Goal: Task Accomplishment & Management: Complete application form

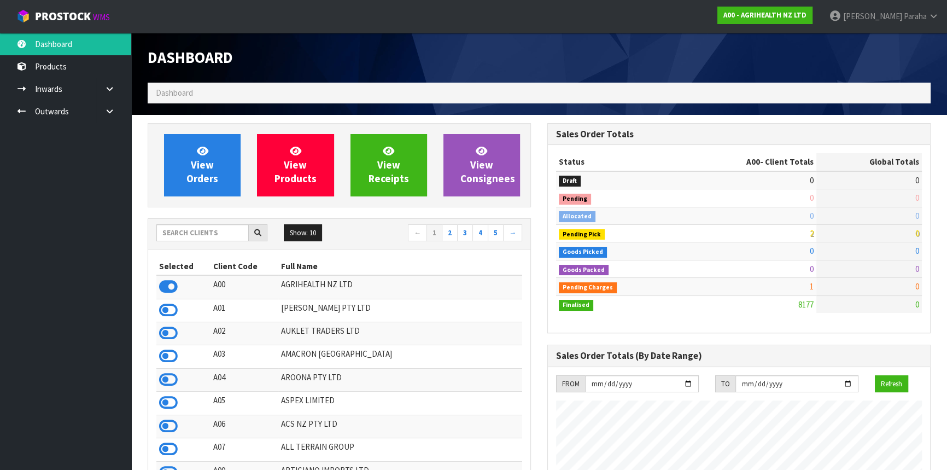
scroll to position [827, 399]
click at [163, 232] on input "text" at bounding box center [202, 232] width 92 height 17
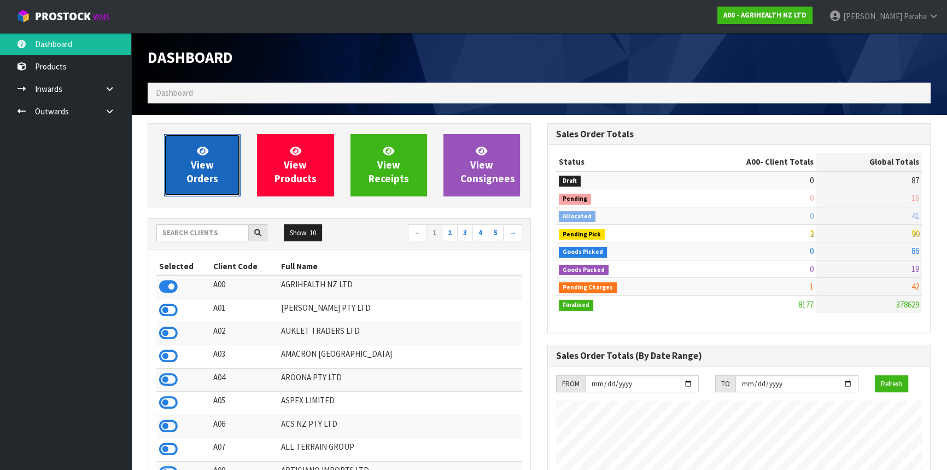
click at [206, 177] on span "View Orders" at bounding box center [203, 164] width 32 height 41
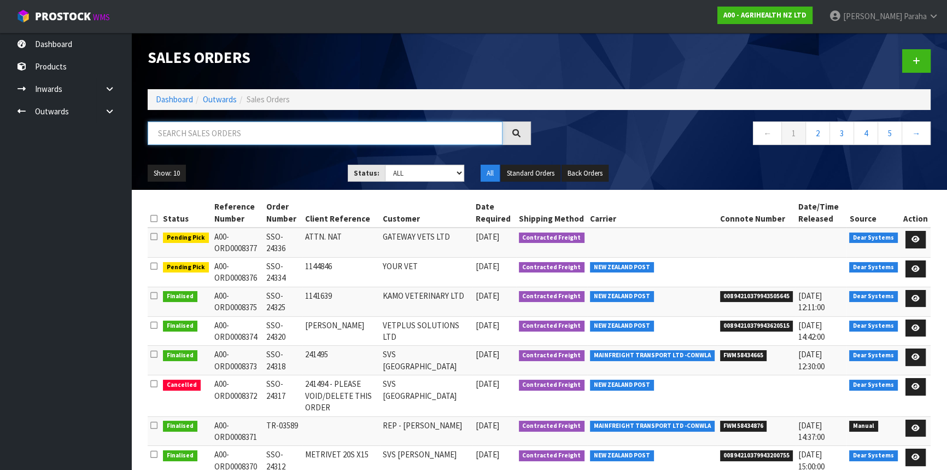
click at [205, 134] on input "text" at bounding box center [325, 133] width 355 height 24
click at [260, 136] on input "text" at bounding box center [325, 133] width 355 height 24
click at [241, 125] on input "text" at bounding box center [325, 133] width 355 height 24
click at [189, 145] on div at bounding box center [339, 137] width 400 height 32
click at [199, 136] on input "text" at bounding box center [325, 133] width 355 height 24
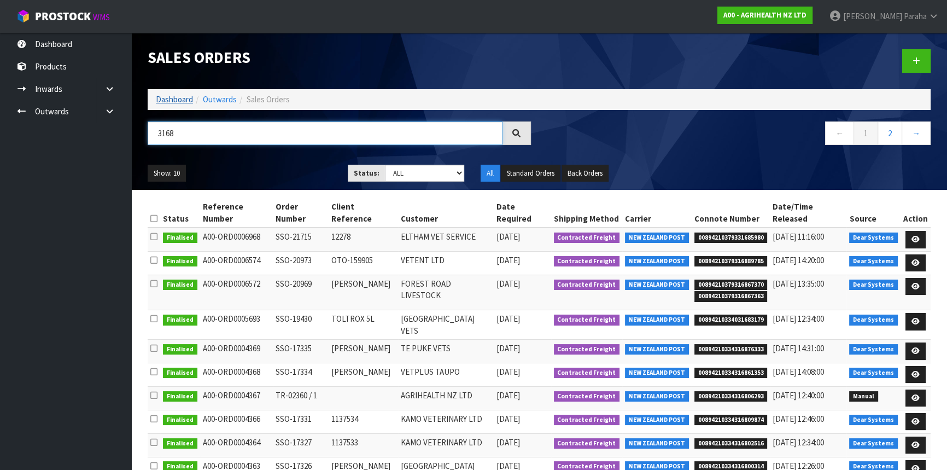
type input "3168"
click at [179, 99] on link "Dashboard" at bounding box center [174, 99] width 37 height 10
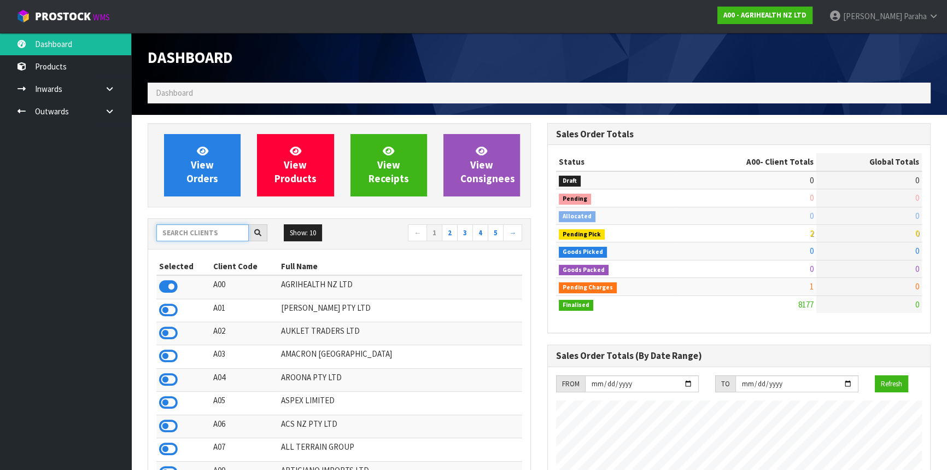
scroll to position [827, 399]
click at [183, 230] on input "text" at bounding box center [202, 232] width 92 height 17
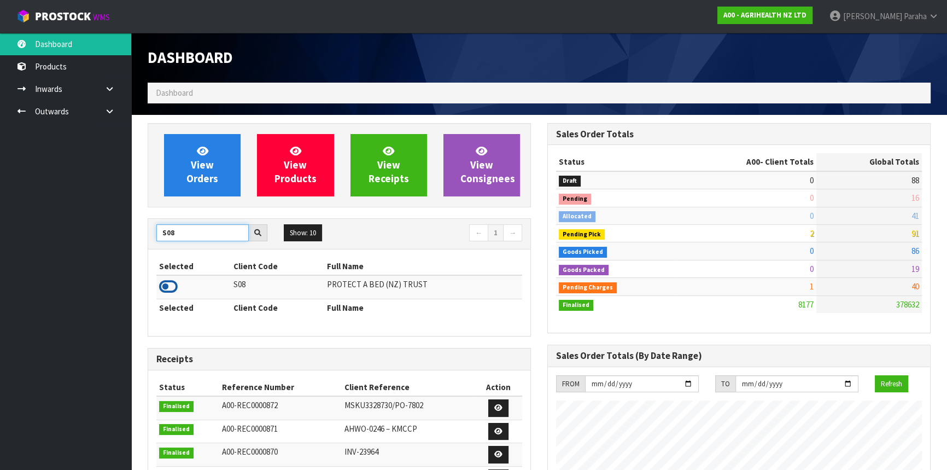
type input "S08"
click at [173, 283] on icon at bounding box center [168, 286] width 19 height 16
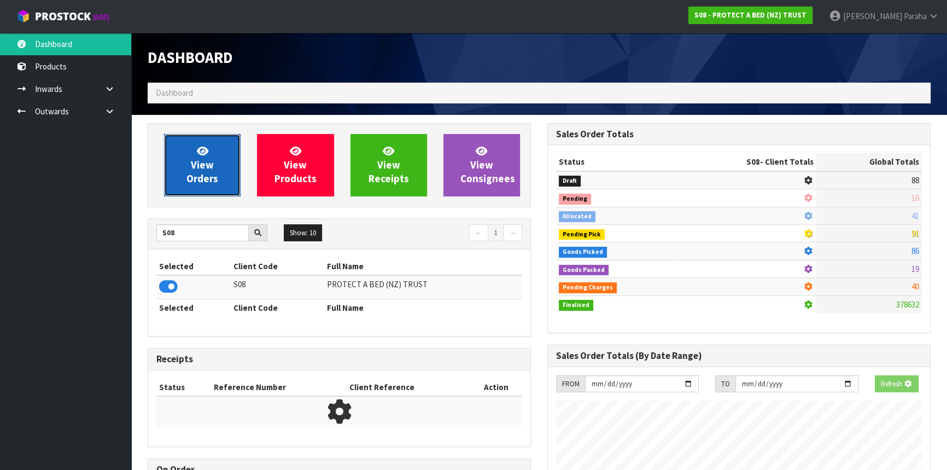
click at [189, 181] on span "View Orders" at bounding box center [203, 164] width 32 height 41
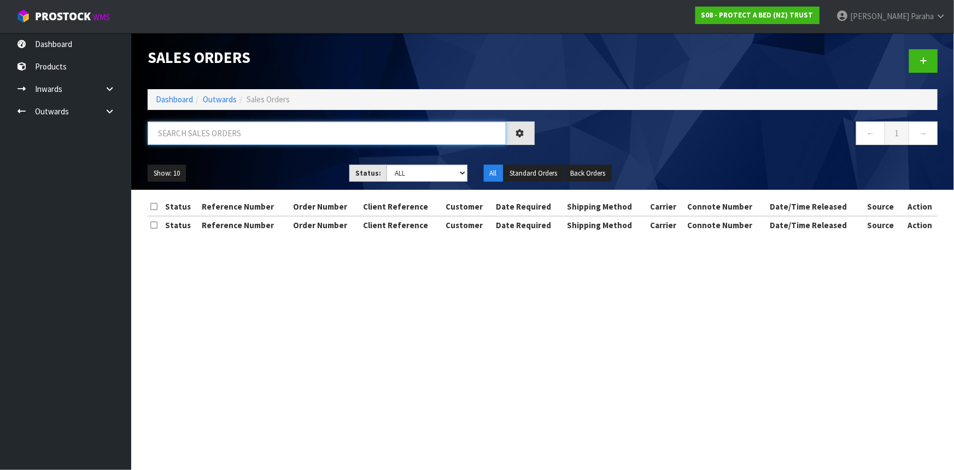
click at [190, 136] on input "text" at bounding box center [327, 133] width 359 height 24
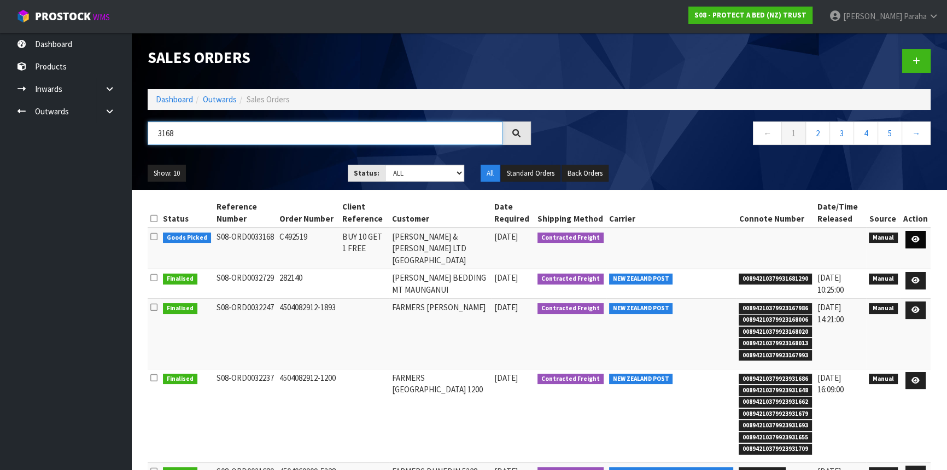
type input "3168"
click at [916, 237] on icon at bounding box center [916, 239] width 8 height 7
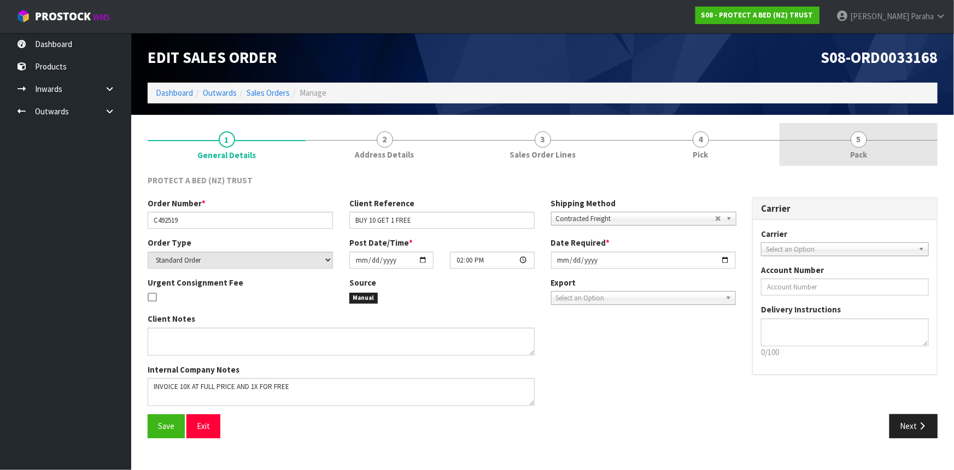
click at [865, 141] on span "5" at bounding box center [859, 139] width 16 height 16
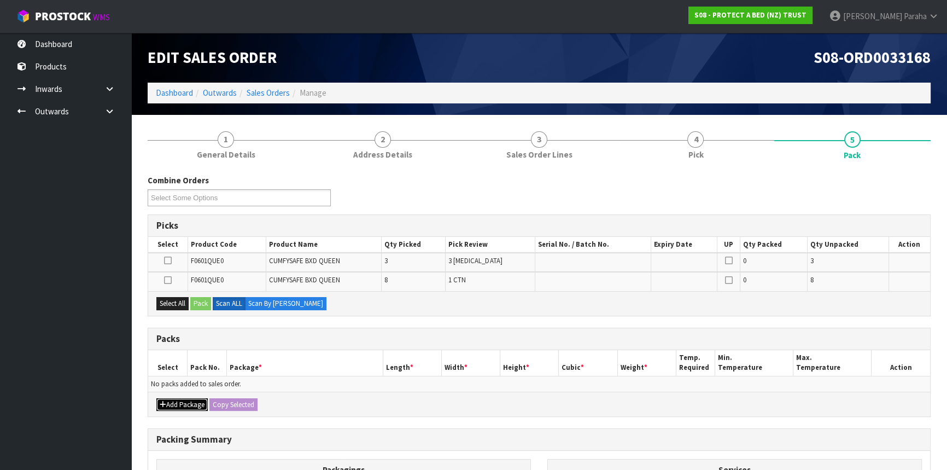
click at [182, 403] on button "Add Package" at bounding box center [181, 404] width 51 height 13
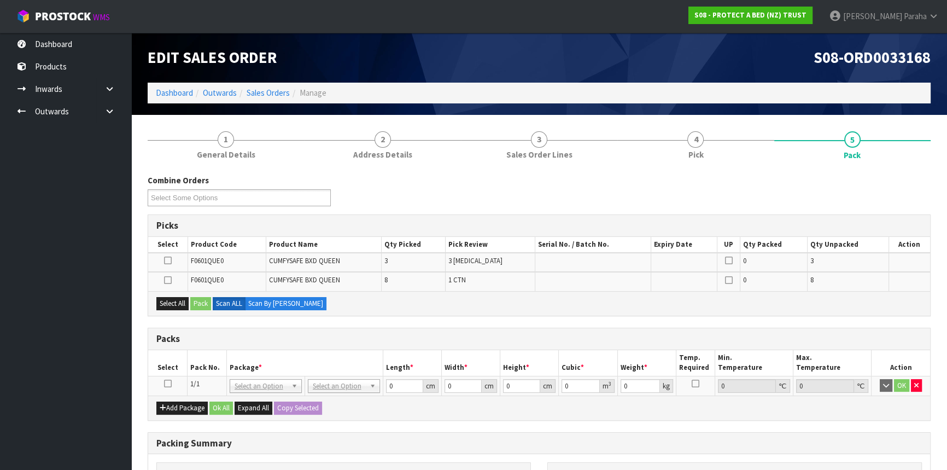
click at [165, 383] on icon at bounding box center [168, 383] width 8 height 1
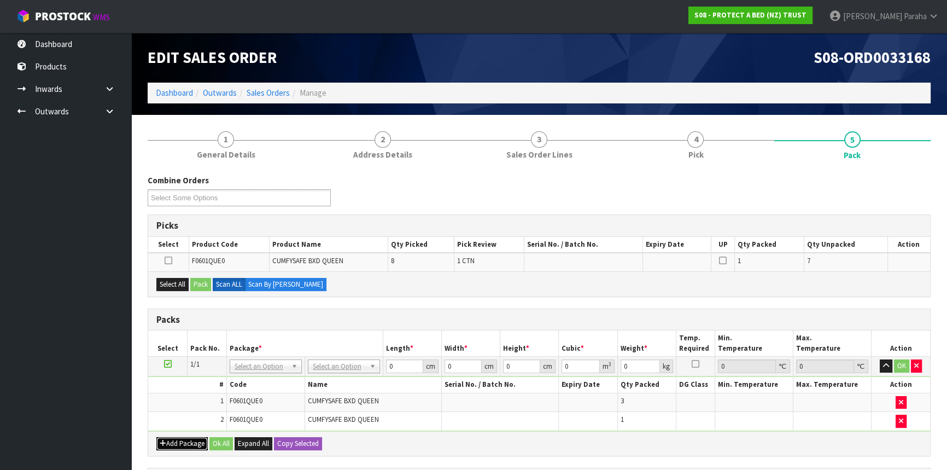
click at [169, 444] on button "Add Package" at bounding box center [181, 443] width 51 height 13
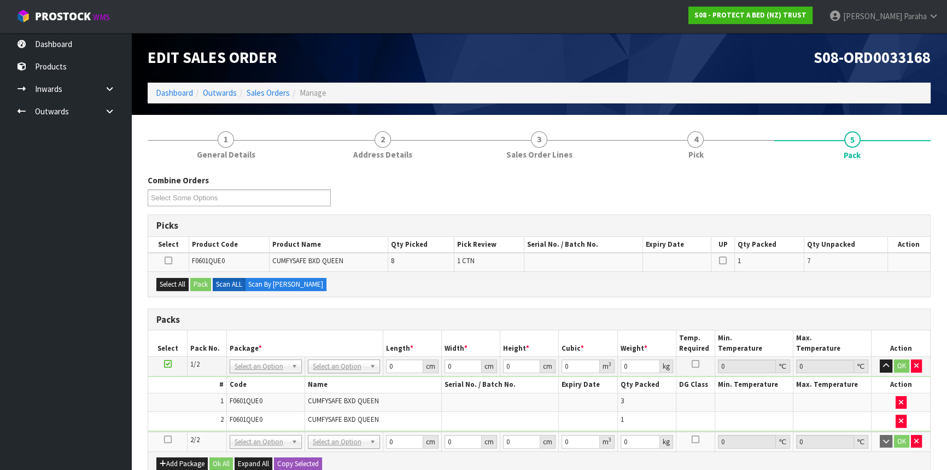
click at [168, 439] on icon at bounding box center [168, 439] width 8 height 1
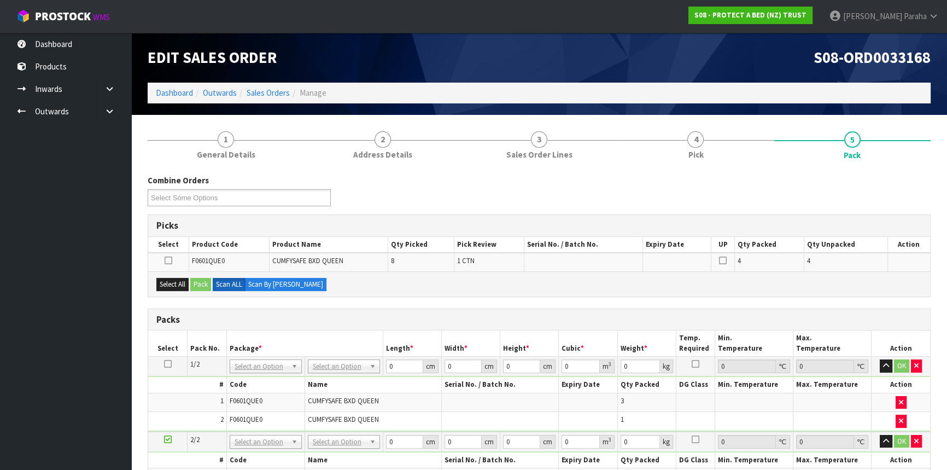
scroll to position [199, 0]
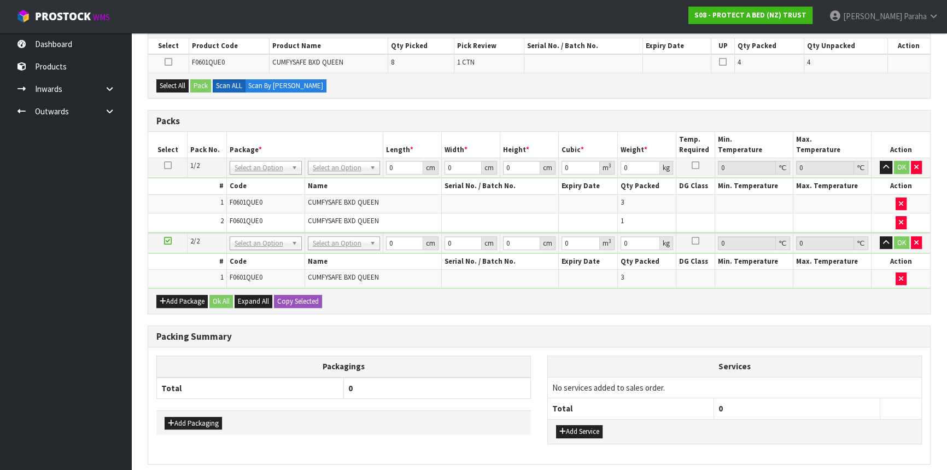
click at [170, 166] on icon at bounding box center [168, 165] width 8 height 1
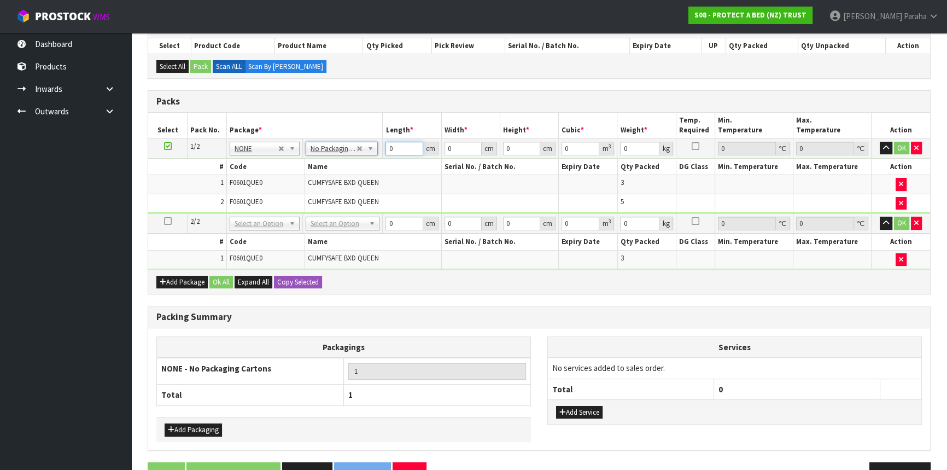
drag, startPoint x: 397, startPoint y: 149, endPoint x: 375, endPoint y: 149, distance: 21.9
click at [375, 149] on tr "1/2 NONE 007-001 007-002 007-004 007-009 007-013 007-014 007-015 007-017 007-01…" at bounding box center [539, 148] width 782 height 20
type input "59"
type input "39"
type input "3"
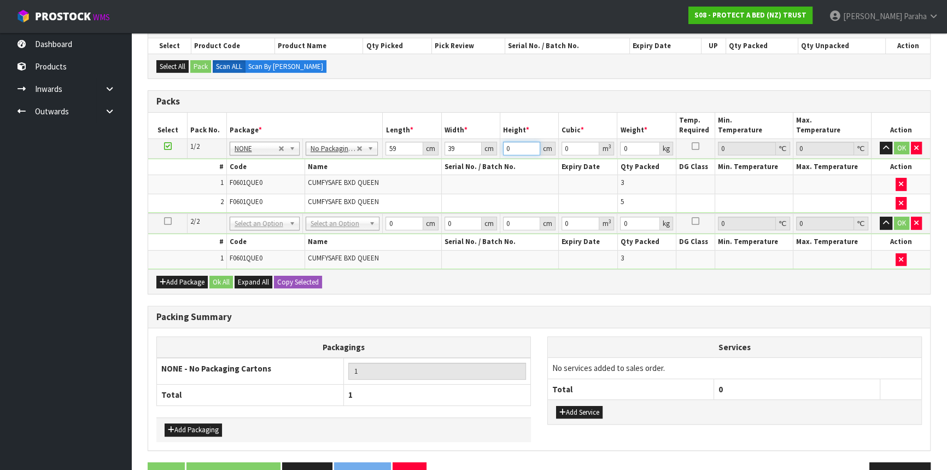
type input "0.006903"
type input "32"
type input "0.073632"
type input "32"
type input "9"
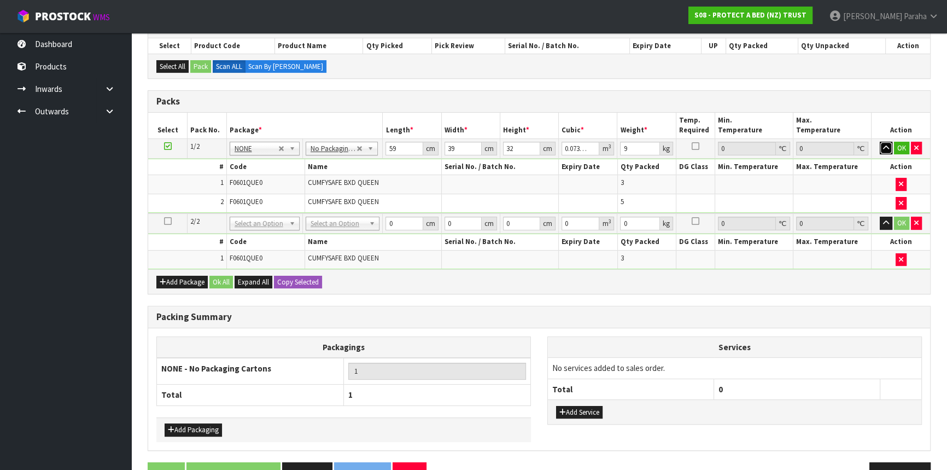
click at [880, 142] on button "button" at bounding box center [886, 148] width 13 height 13
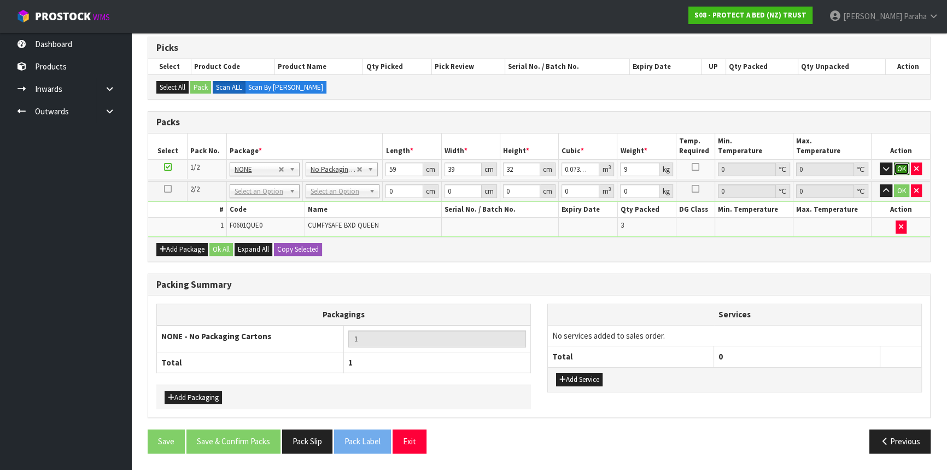
click button "OK" at bounding box center [901, 168] width 15 height 13
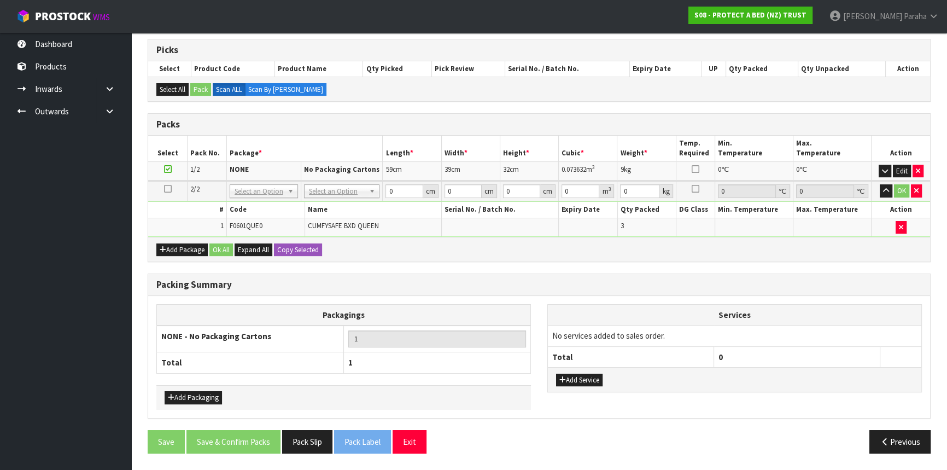
scroll to position [173, 0]
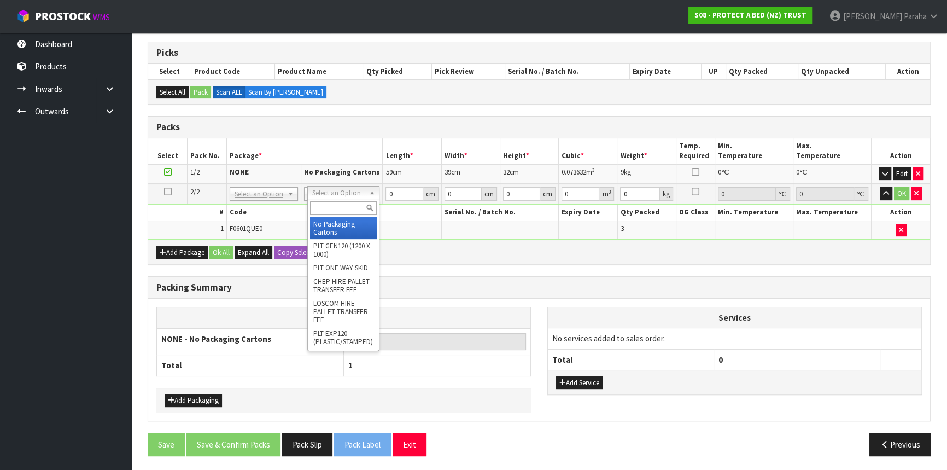
click at [325, 208] on input "text" at bounding box center [343, 208] width 67 height 14
type input "CTN5"
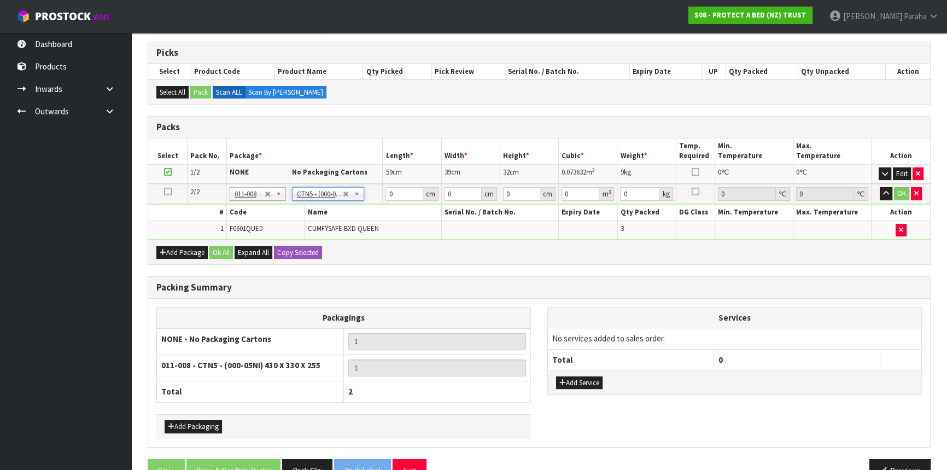
type input "43"
type input "33"
type input "25.5"
type input "0.036185"
type input "2.96"
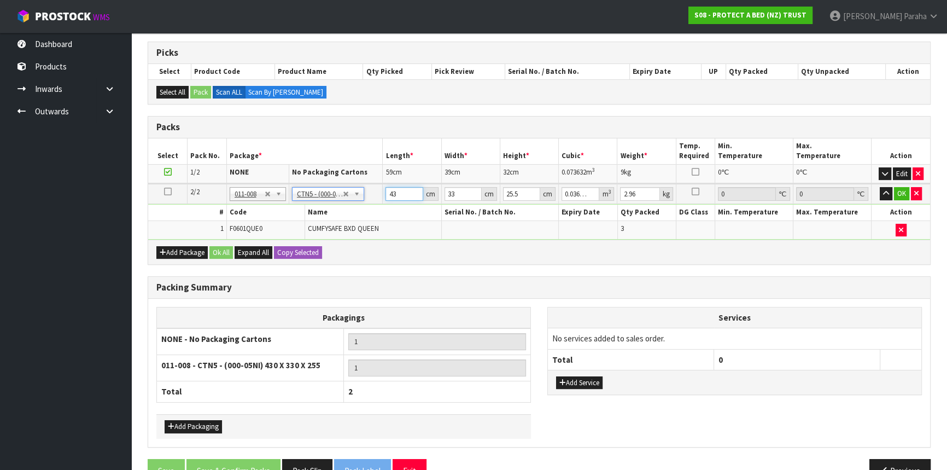
click at [388, 191] on input "43" at bounding box center [404, 194] width 37 height 14
type input "4"
type input "0.003366"
type input "44"
type input "0.037026"
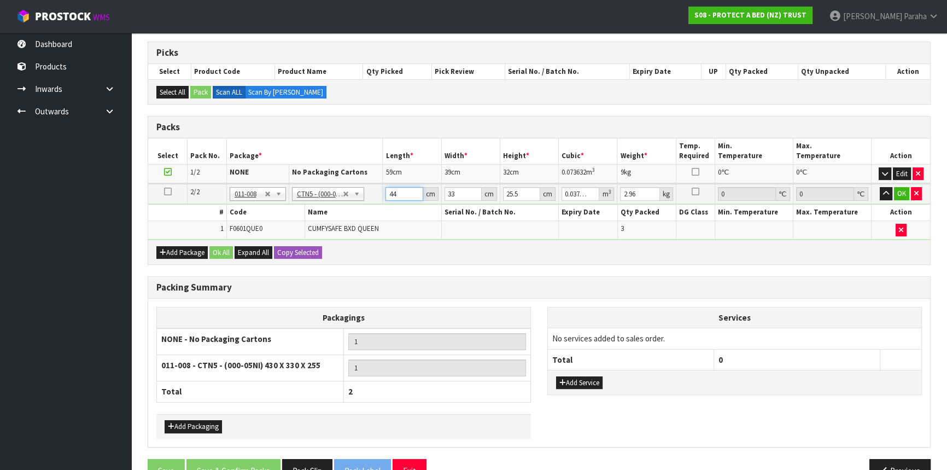
type input "44"
type input "3"
type input "0.003366"
type input "35"
type input "0.03927"
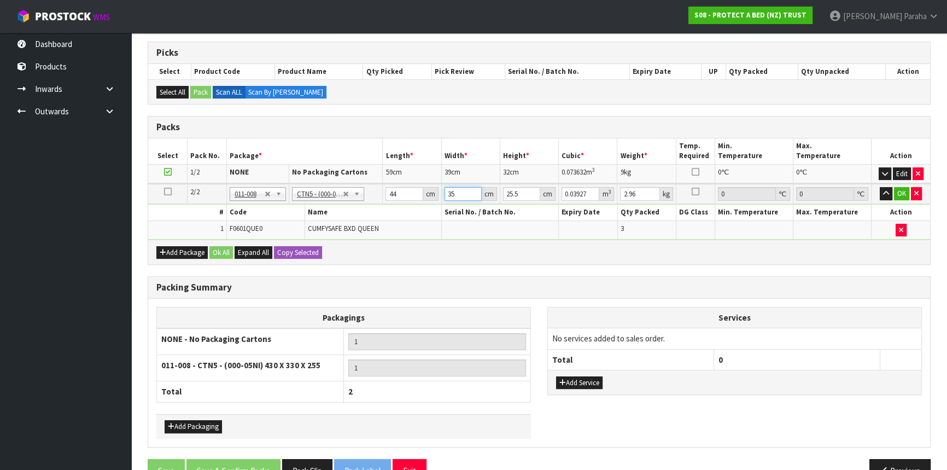
type input "35"
type input "2"
type input "0.00308"
type input "29"
type input "0.04466"
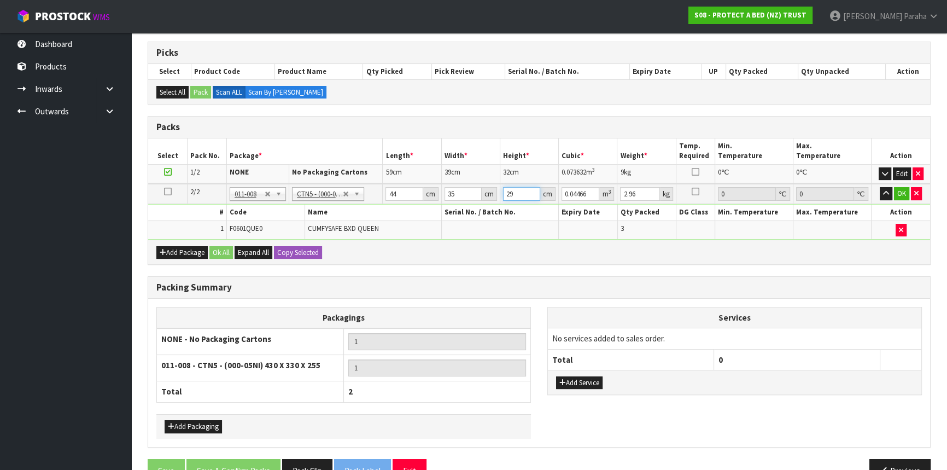
type input "29"
type input "4"
click at [880, 187] on button "button" at bounding box center [886, 193] width 13 height 13
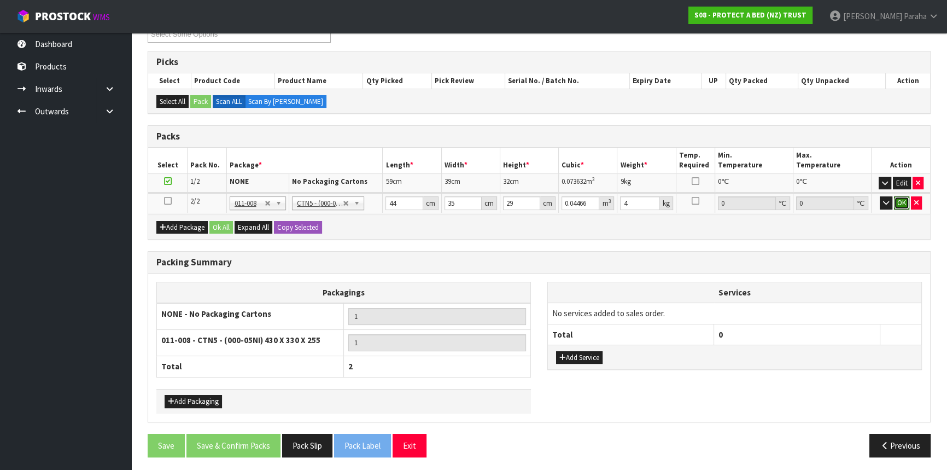
click button "OK" at bounding box center [901, 202] width 15 height 13
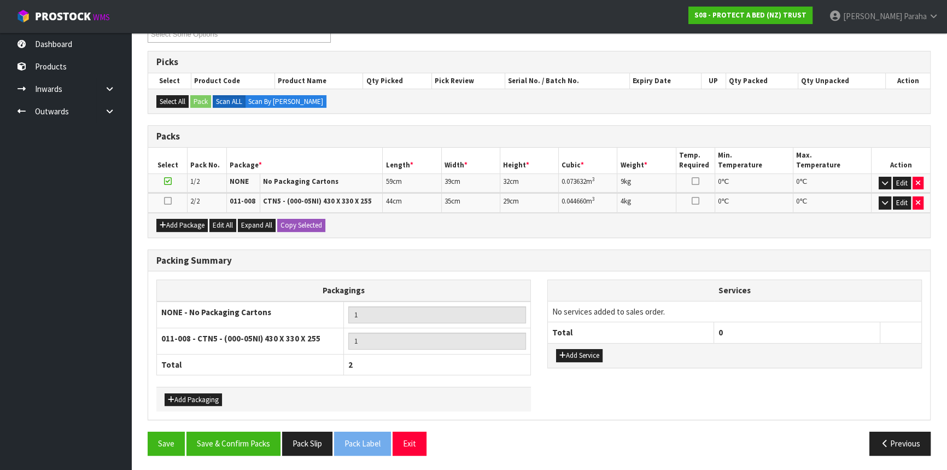
scroll to position [163, 0]
click at [257, 445] on button "Save & Confirm Packs" at bounding box center [234, 444] width 94 height 24
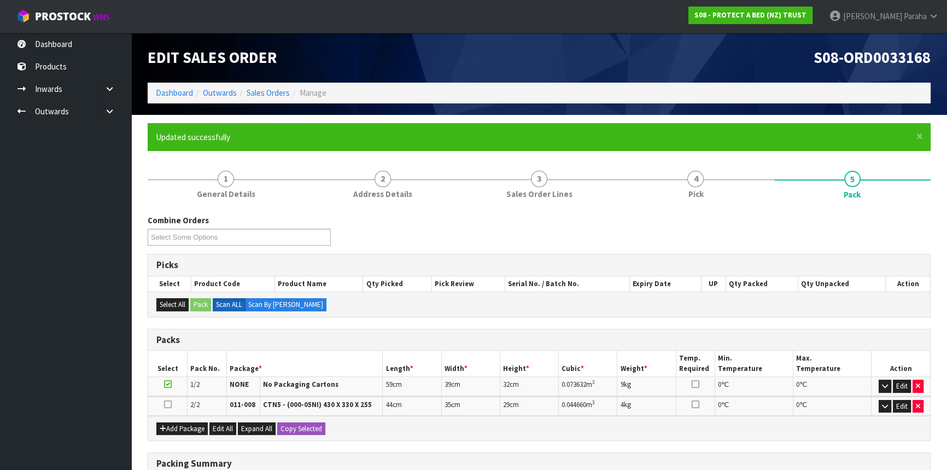
scroll to position [178, 0]
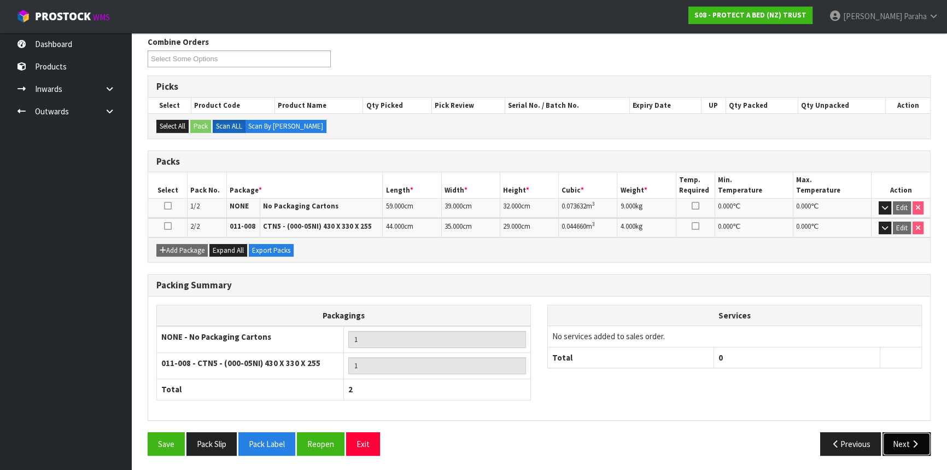
click at [907, 446] on button "Next" at bounding box center [907, 444] width 48 height 24
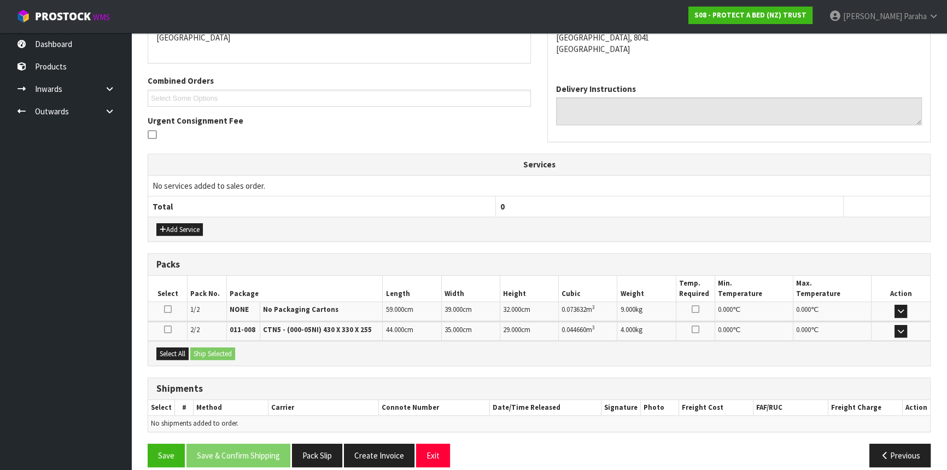
scroll to position [259, 0]
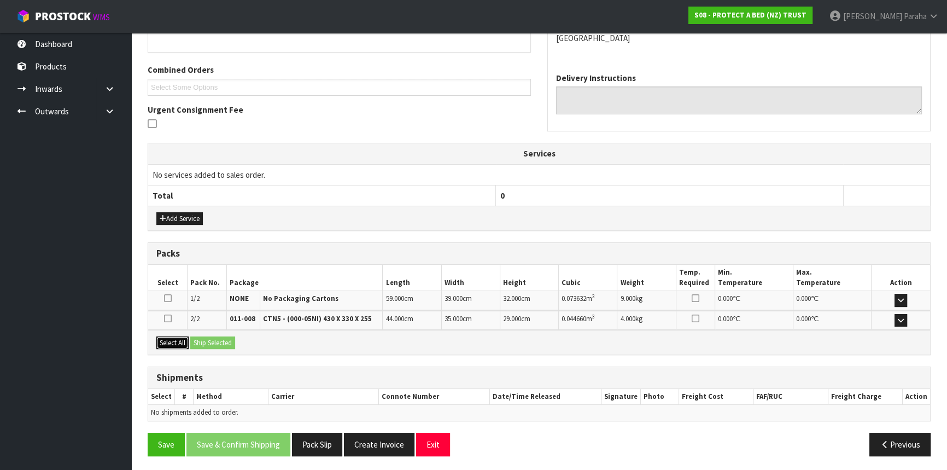
click at [167, 342] on button "Select All" at bounding box center [172, 342] width 32 height 13
click at [217, 342] on button "Ship Selected" at bounding box center [212, 342] width 45 height 13
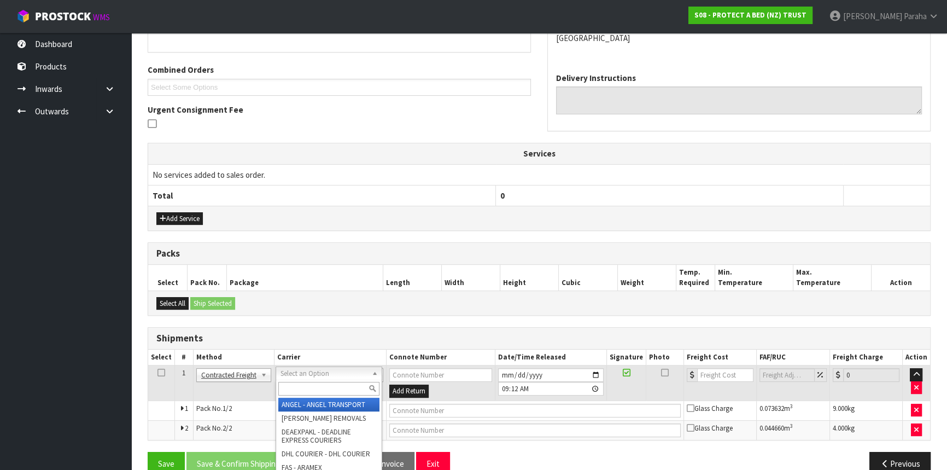
click at [299, 386] on input "text" at bounding box center [328, 389] width 101 height 14
type input "NZP"
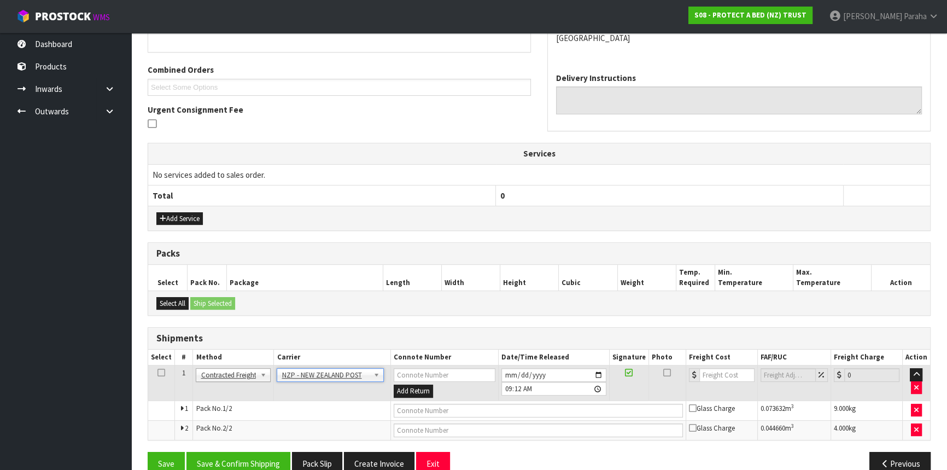
scroll to position [279, 0]
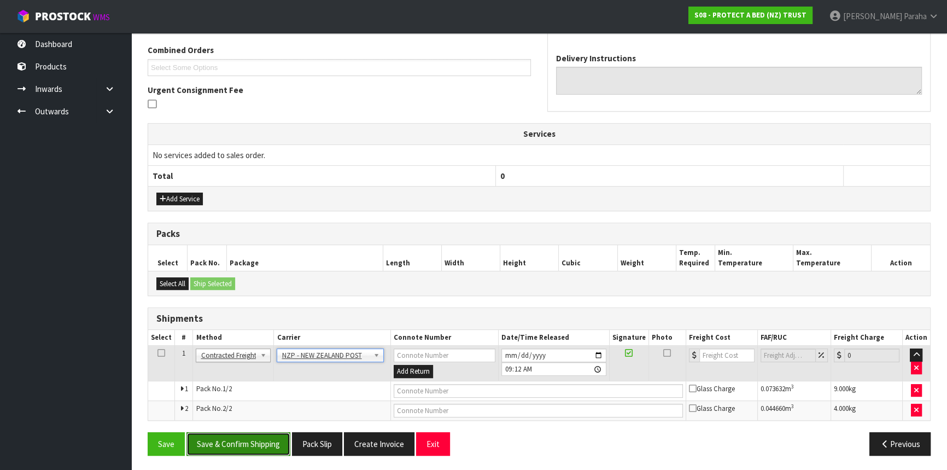
click at [249, 432] on button "Save & Confirm Shipping" at bounding box center [239, 444] width 104 height 24
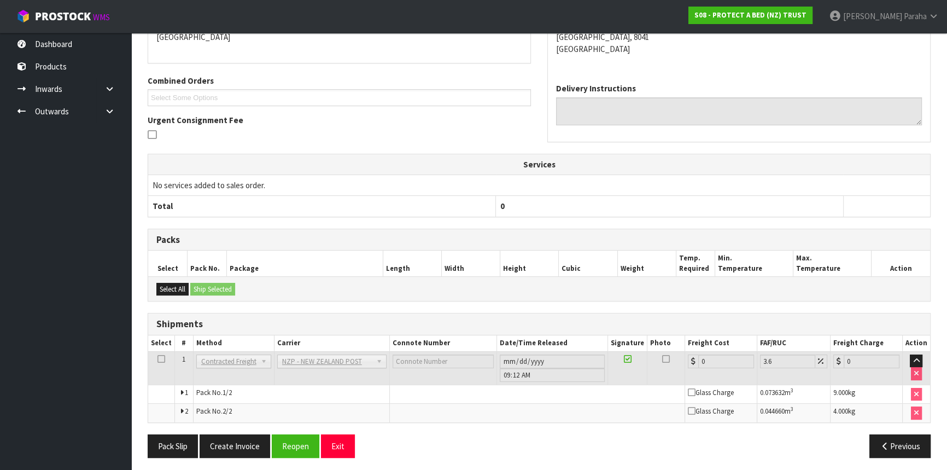
scroll to position [263, 0]
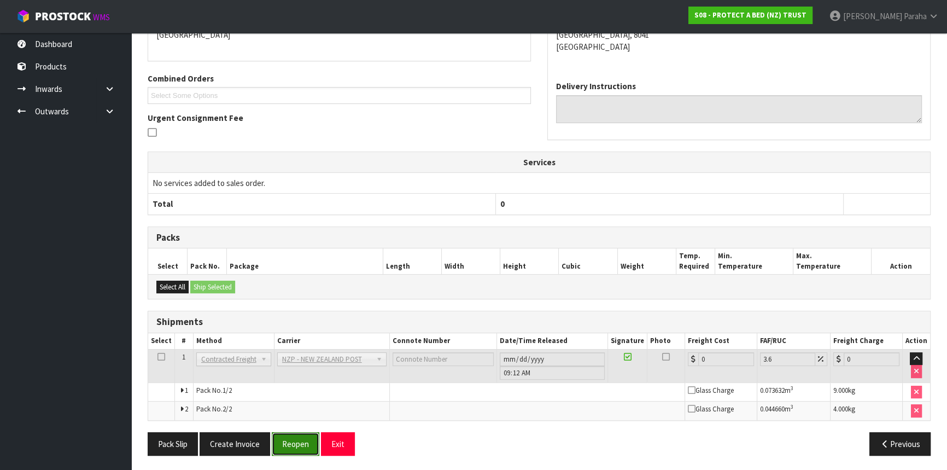
click at [302, 442] on button "Reopen" at bounding box center [296, 444] width 48 height 24
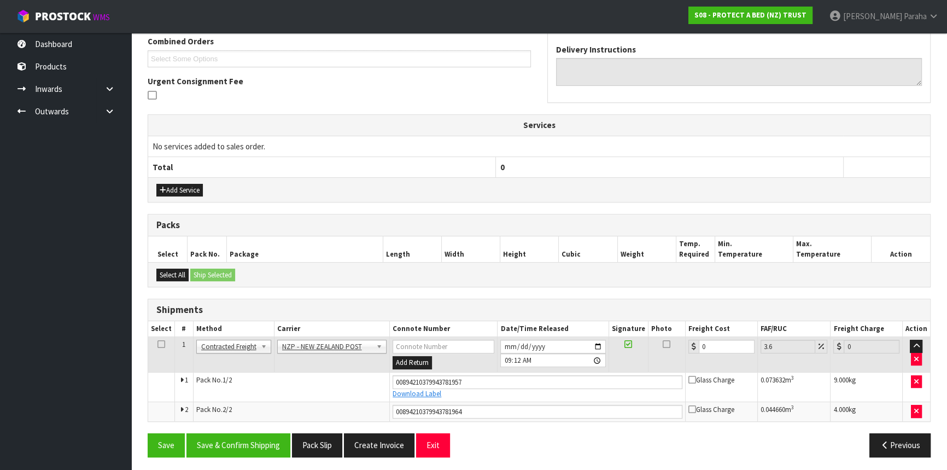
scroll to position [289, 0]
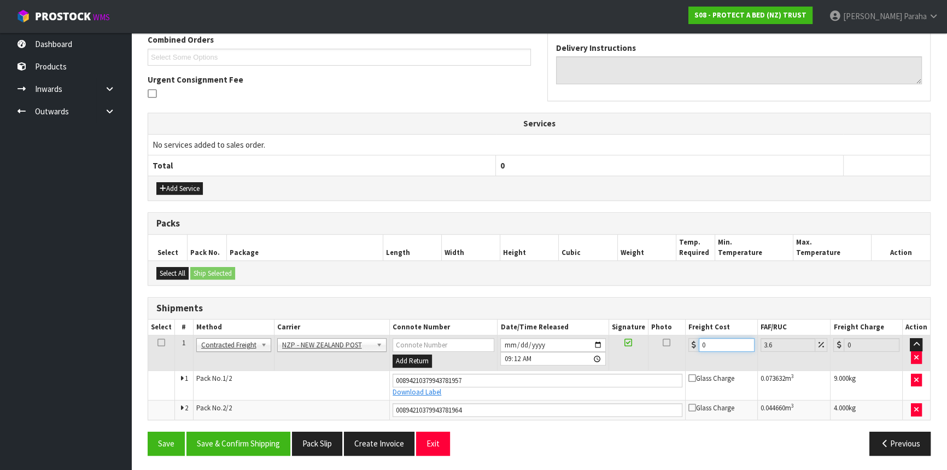
drag, startPoint x: 718, startPoint y: 339, endPoint x: 670, endPoint y: 350, distance: 48.8
click at [674, 349] on tr "1 Client Local Pickup Customer Local Pickup Company Freight Contracted Freight …" at bounding box center [539, 353] width 782 height 36
type input "3"
type input "3.11"
type input "31"
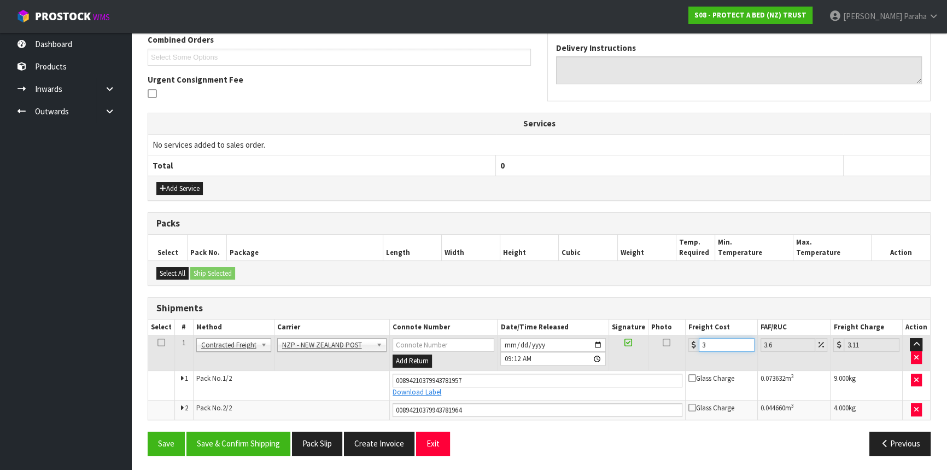
type input "32.12"
type input "31.5"
type input "32.63"
type input "31.55"
type input "32.69"
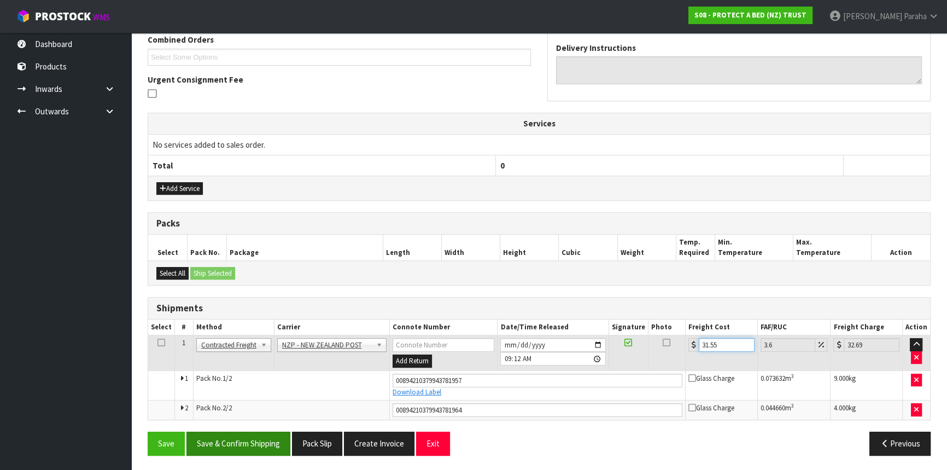
type input "31.55"
click at [248, 446] on button "Save & Confirm Shipping" at bounding box center [239, 444] width 104 height 24
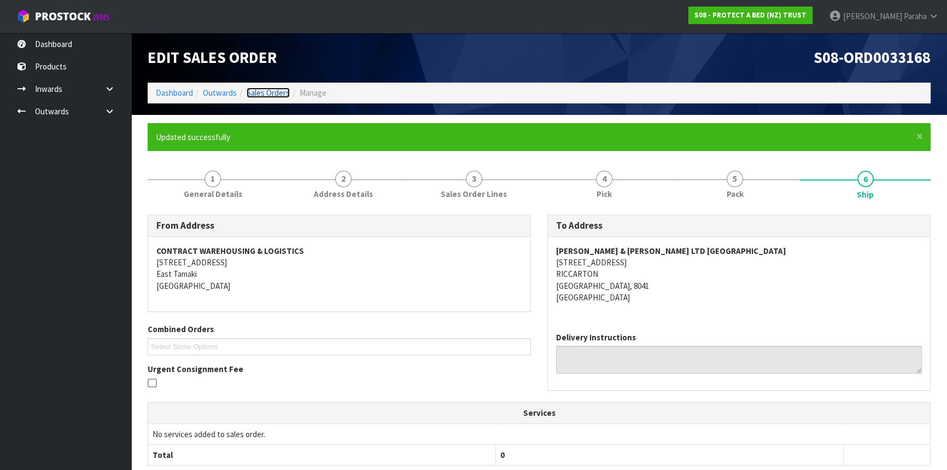
click at [266, 93] on link "Sales Orders" at bounding box center [268, 93] width 43 height 10
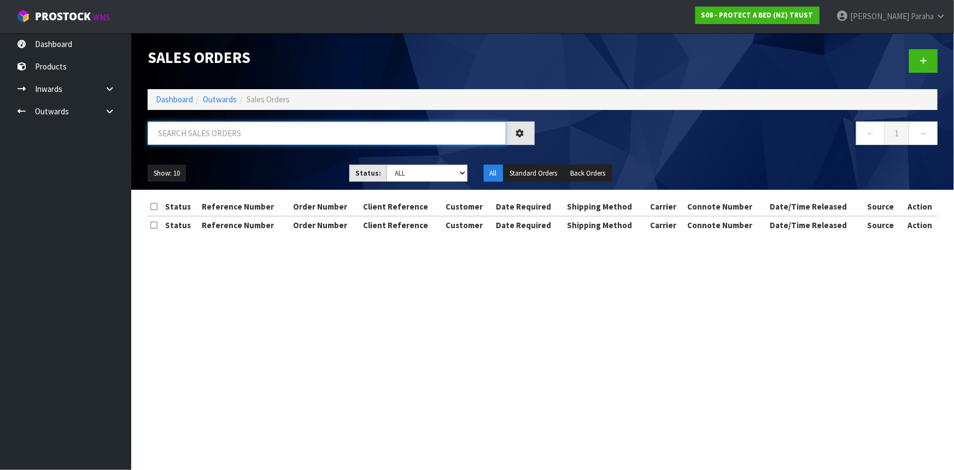
click at [273, 132] on input "text" at bounding box center [327, 133] width 359 height 24
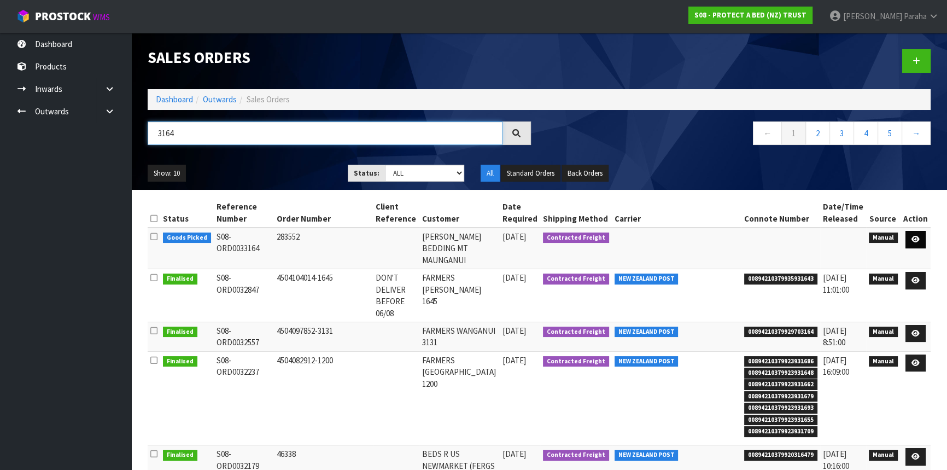
type input "3164"
click at [915, 240] on icon at bounding box center [916, 239] width 8 height 7
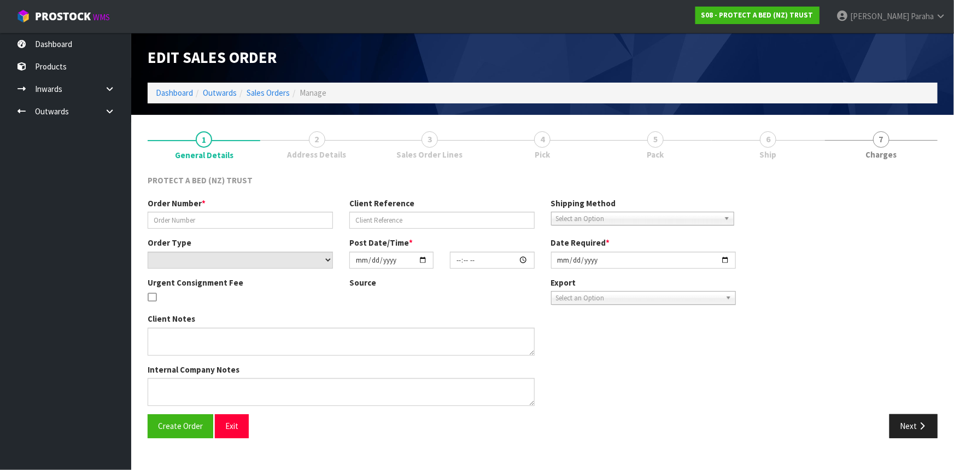
type input "283552"
select select "number:0"
type input "[DATE]"
type input "08:50:00.000"
type input "[DATE]"
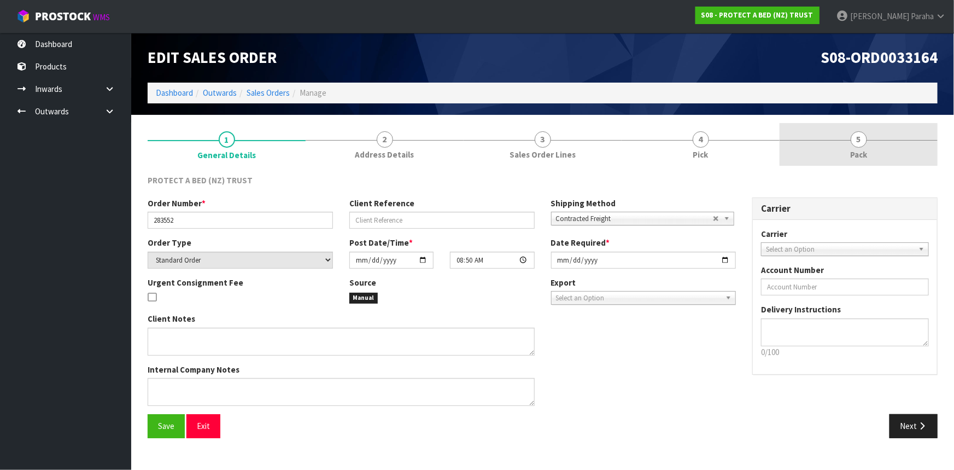
click at [866, 142] on span "5" at bounding box center [859, 139] width 16 height 16
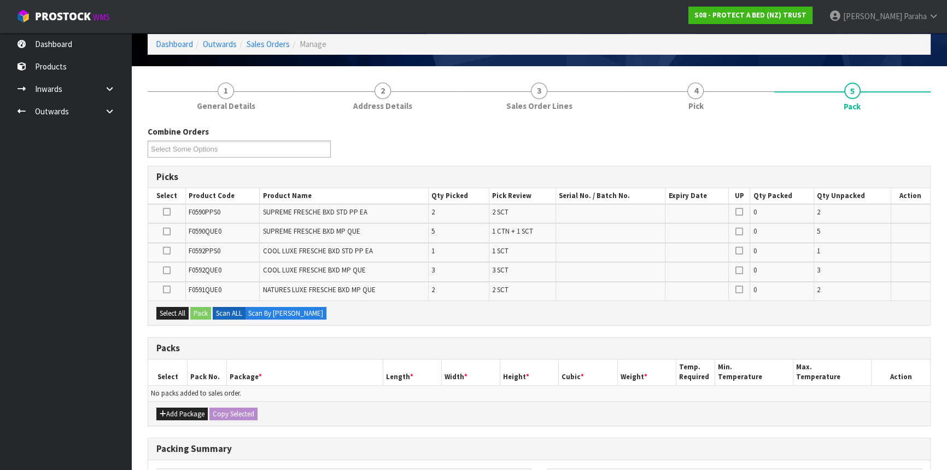
scroll to position [149, 0]
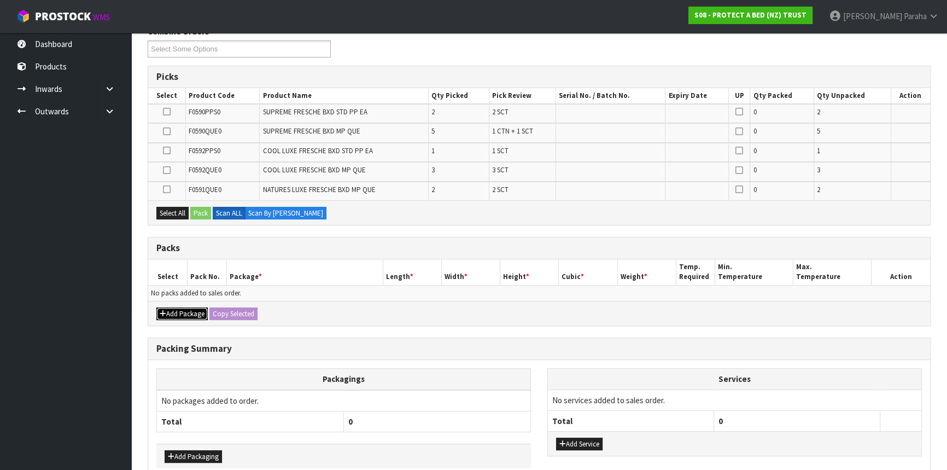
click at [175, 314] on button "Add Package" at bounding box center [181, 313] width 51 height 13
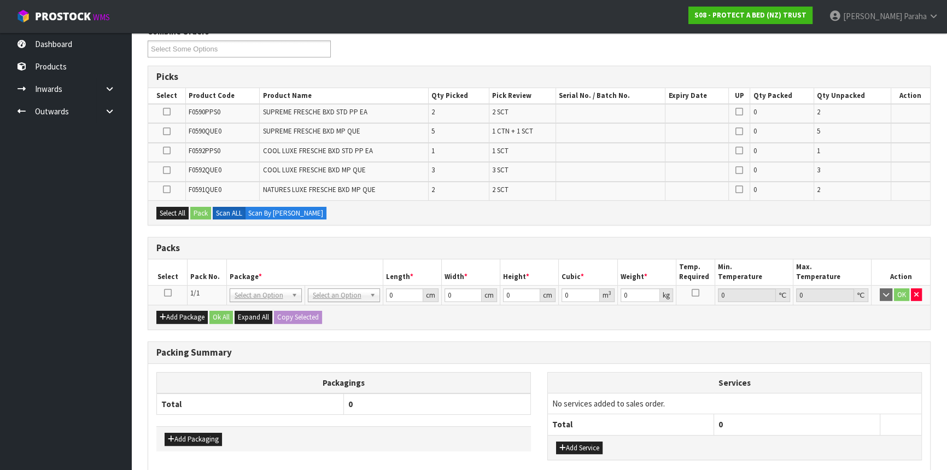
click at [170, 293] on icon at bounding box center [168, 293] width 8 height 1
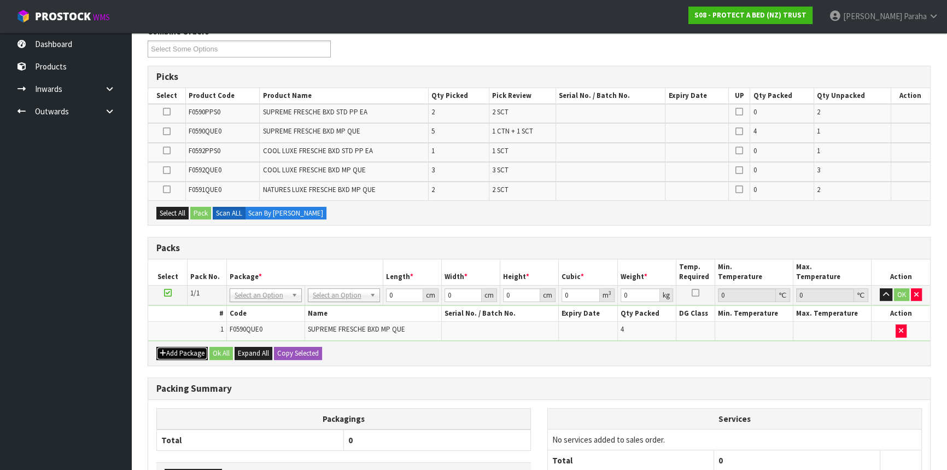
click at [185, 354] on button "Add Package" at bounding box center [181, 353] width 51 height 13
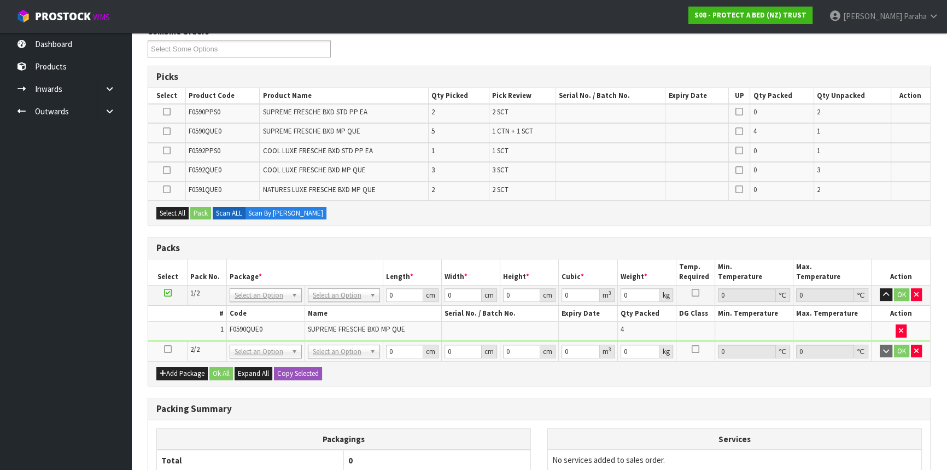
click at [170, 349] on icon at bounding box center [168, 349] width 8 height 1
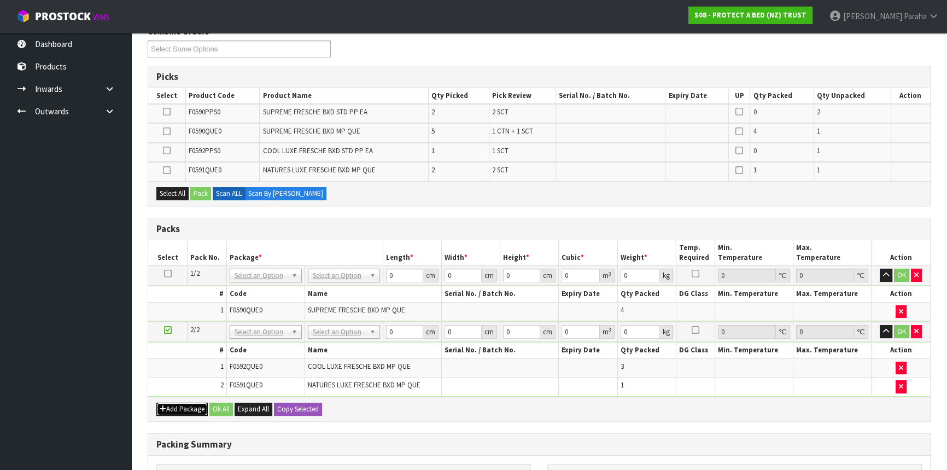
click at [174, 403] on button "Add Package" at bounding box center [181, 409] width 51 height 13
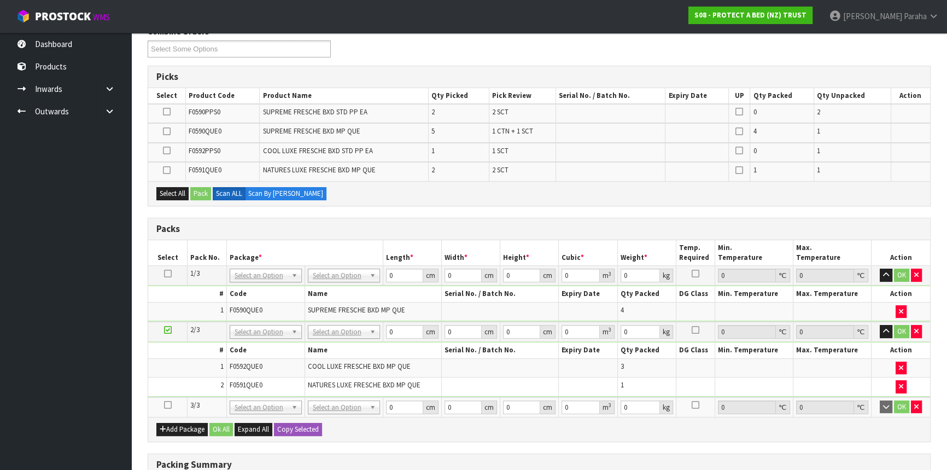
click at [166, 405] on icon at bounding box center [168, 405] width 8 height 1
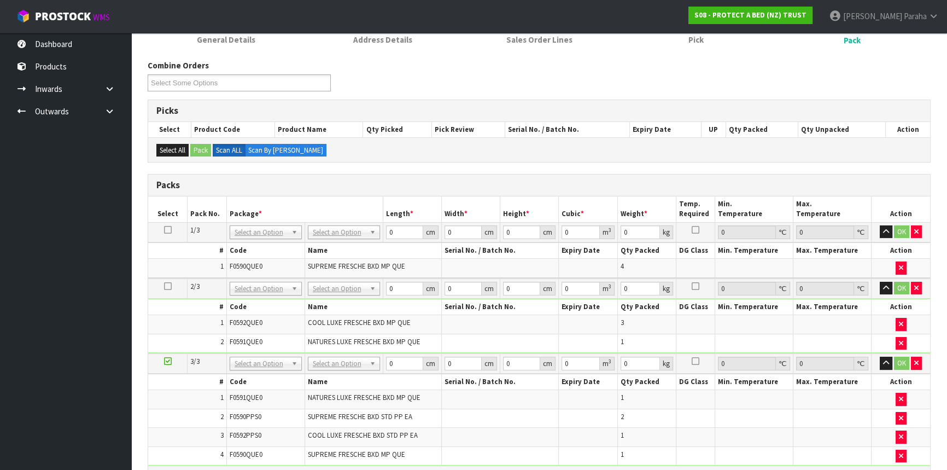
scroll to position [99, 0]
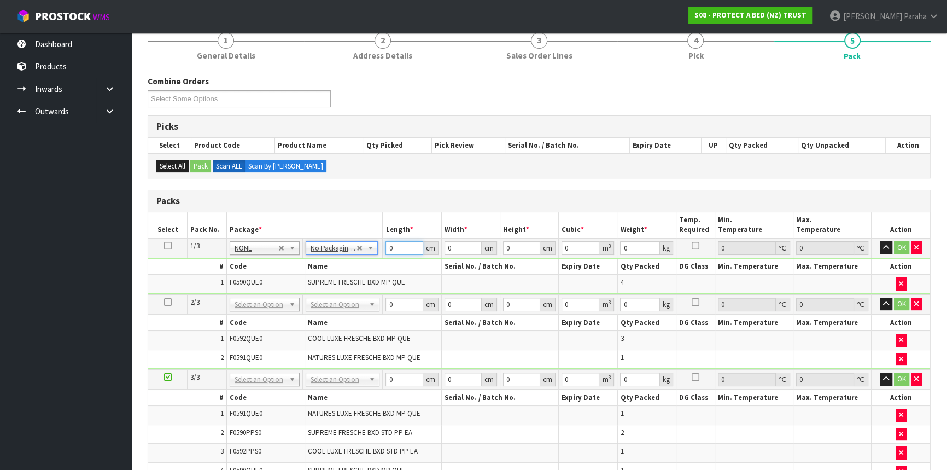
drag, startPoint x: 397, startPoint y: 246, endPoint x: 381, endPoint y: 244, distance: 15.5
click at [381, 244] on tr "1/3 NONE 007-001 007-002 007-004 007-009 007-013 007-014 007-015 007-017 007-01…" at bounding box center [539, 248] width 782 height 20
type input "58"
type input "40"
type input "3"
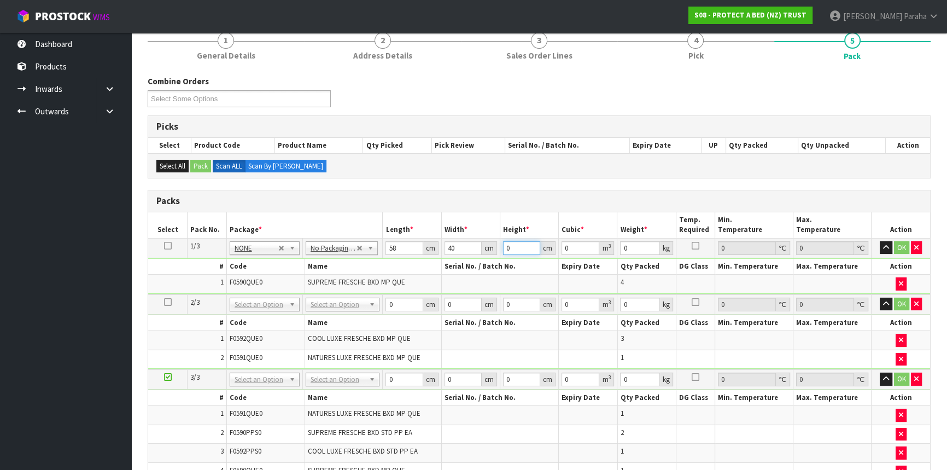
type input "0.00696"
type input "32"
type input "0.07424"
type input "32"
type input "7"
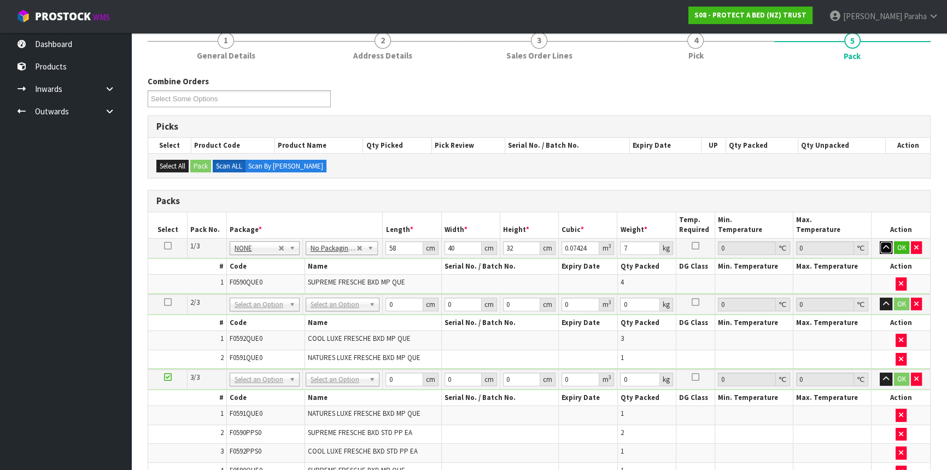
click at [880, 241] on button "button" at bounding box center [886, 247] width 13 height 13
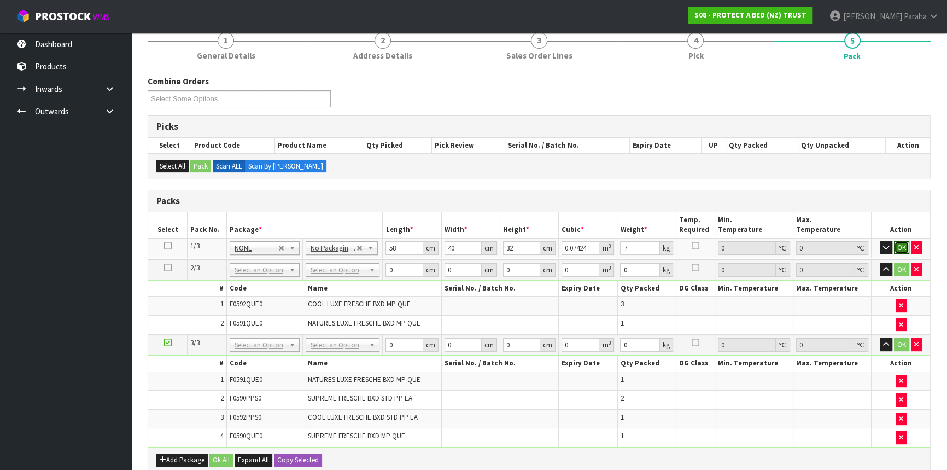
click button "OK" at bounding box center [901, 247] width 15 height 13
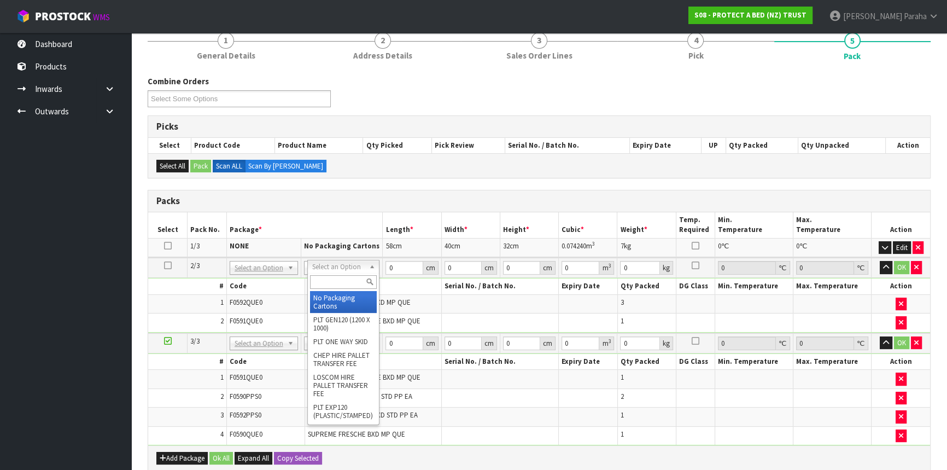
click at [326, 279] on input "text" at bounding box center [343, 282] width 67 height 14
type input "OC"
type input "7"
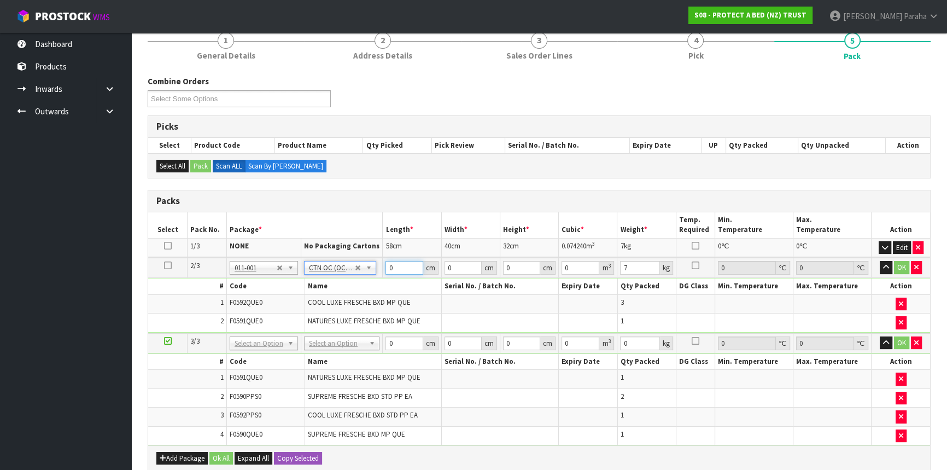
drag, startPoint x: 394, startPoint y: 267, endPoint x: 381, endPoint y: 267, distance: 13.7
click at [381, 267] on tr "2/3 NONE 007-001 007-002 007-004 007-009 007-013 007-014 007-015 007-017 007-01…" at bounding box center [539, 268] width 782 height 20
type input "58"
type input "35"
type input "3"
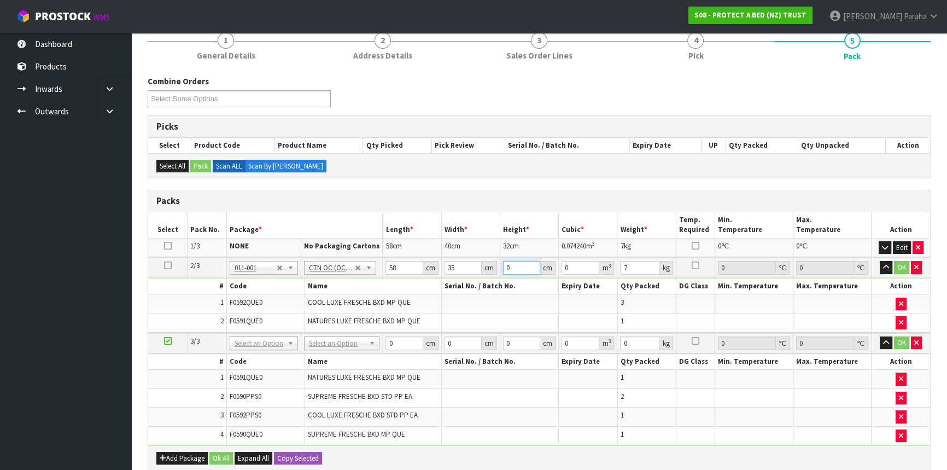
type input "0.00609"
type input "32"
type input "0.06496"
type input "32"
type input "8"
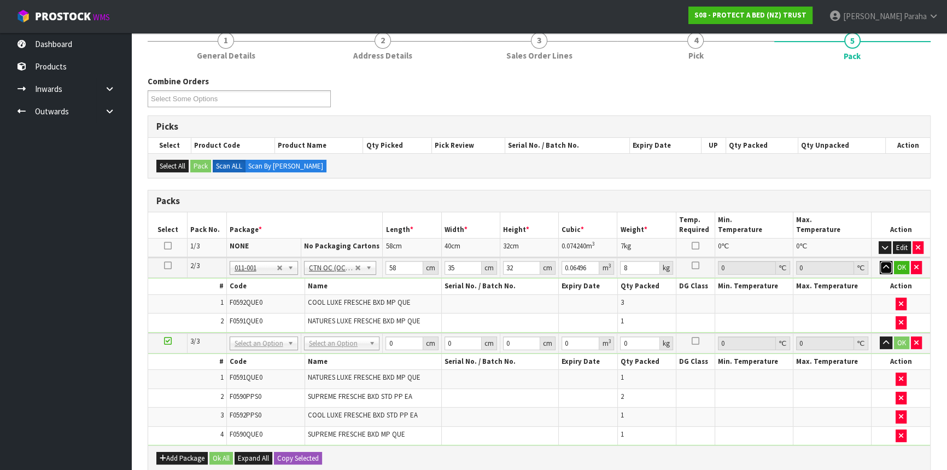
click at [880, 261] on button "button" at bounding box center [886, 267] width 13 height 13
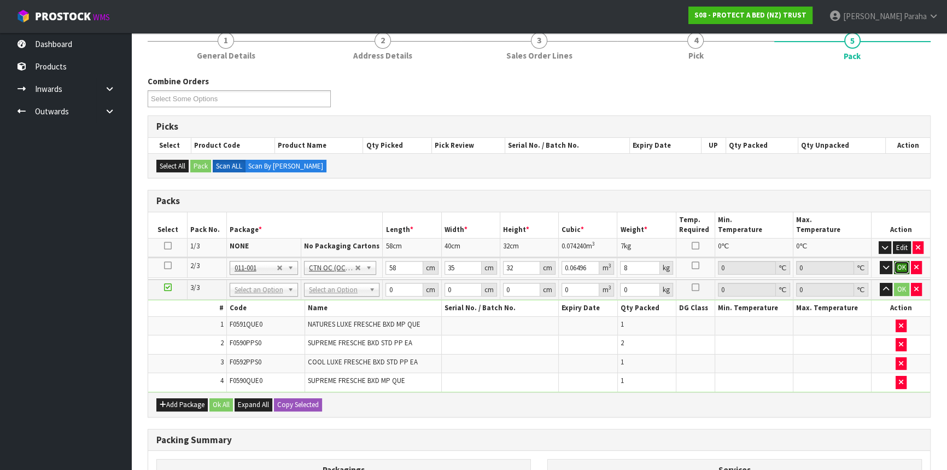
click button "OK" at bounding box center [901, 267] width 15 height 13
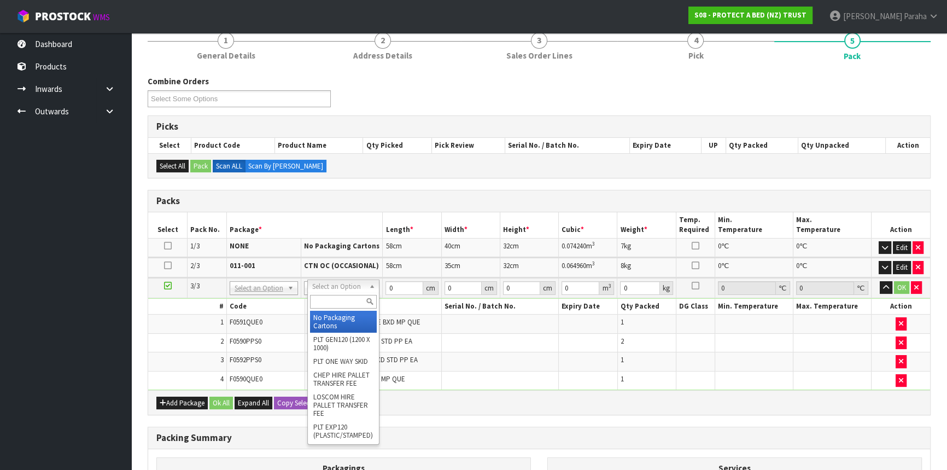
click at [350, 298] on input "text" at bounding box center [343, 302] width 67 height 14
type input "OC"
type input "2"
type input "4.4"
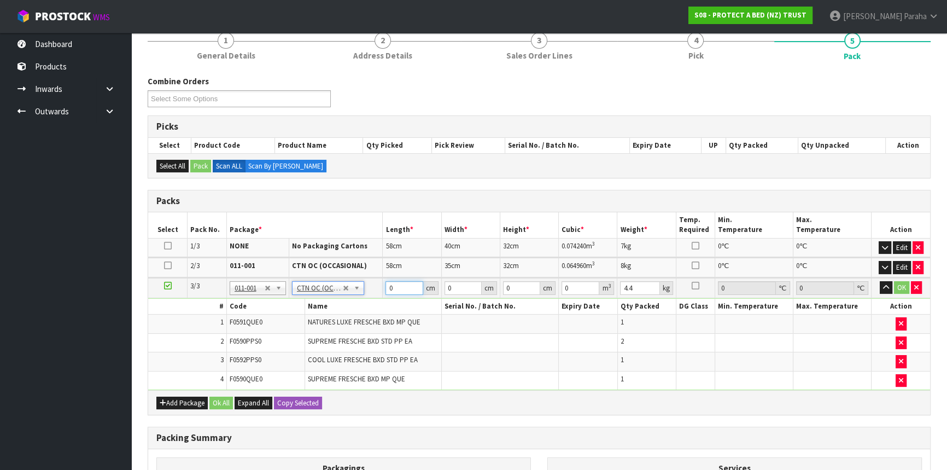
drag, startPoint x: 394, startPoint y: 286, endPoint x: 385, endPoint y: 286, distance: 8.8
click at [386, 286] on input "0" at bounding box center [404, 288] width 37 height 14
type input "58"
type input "41"
type input "3"
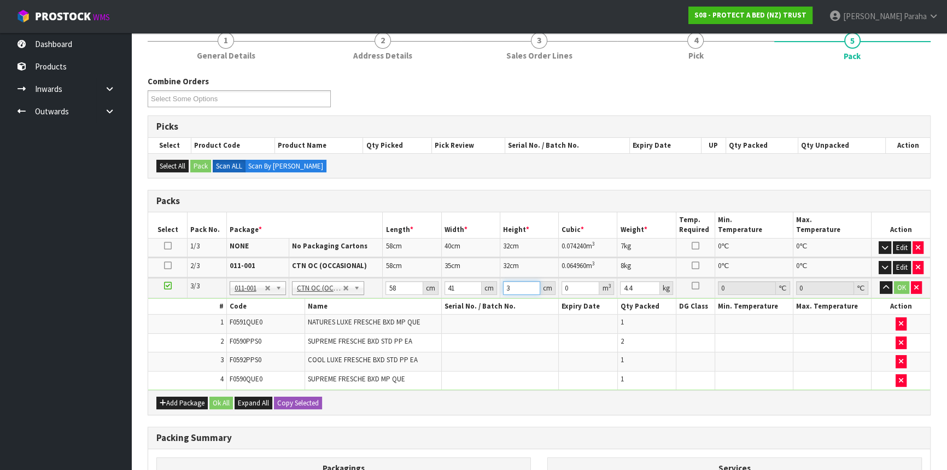
type input "0.007134"
type input "32"
type input "0.076096"
type input "32"
type input "6"
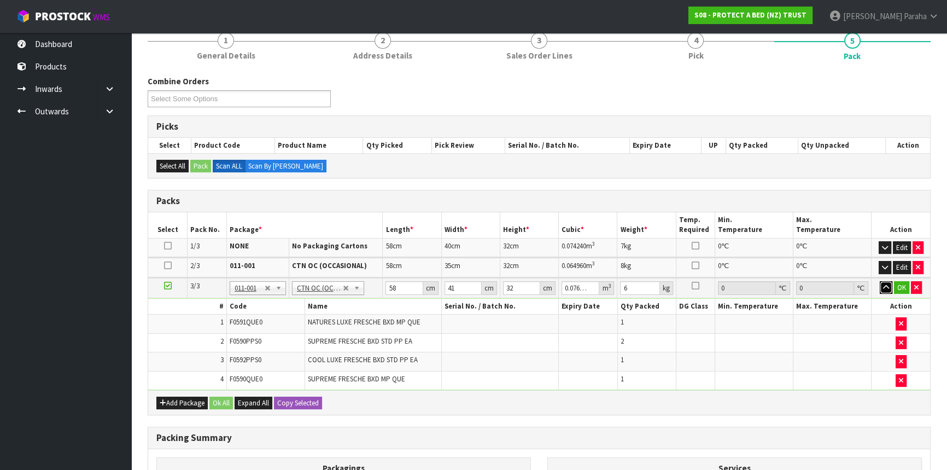
click at [880, 281] on button "button" at bounding box center [886, 287] width 13 height 13
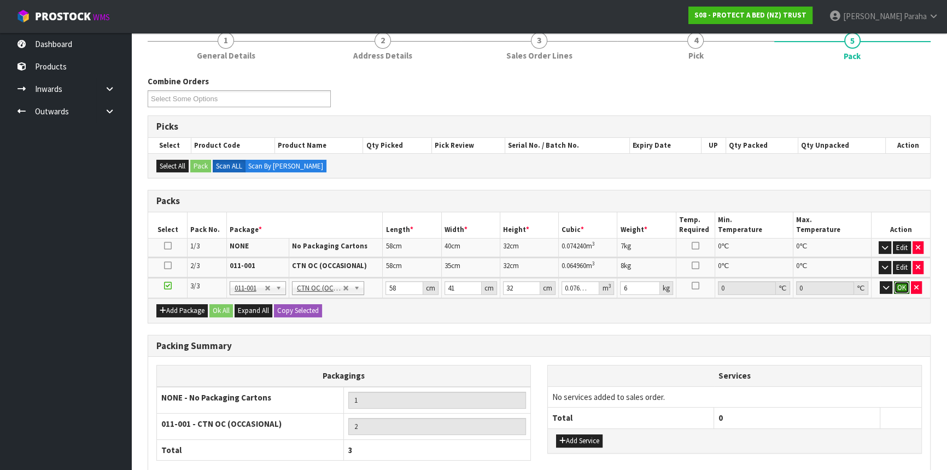
click button "OK" at bounding box center [901, 287] width 15 height 13
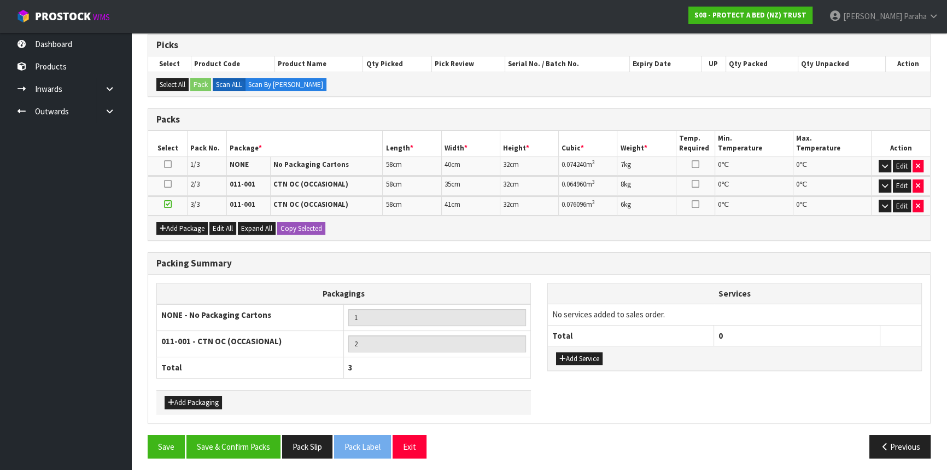
scroll to position [182, 0]
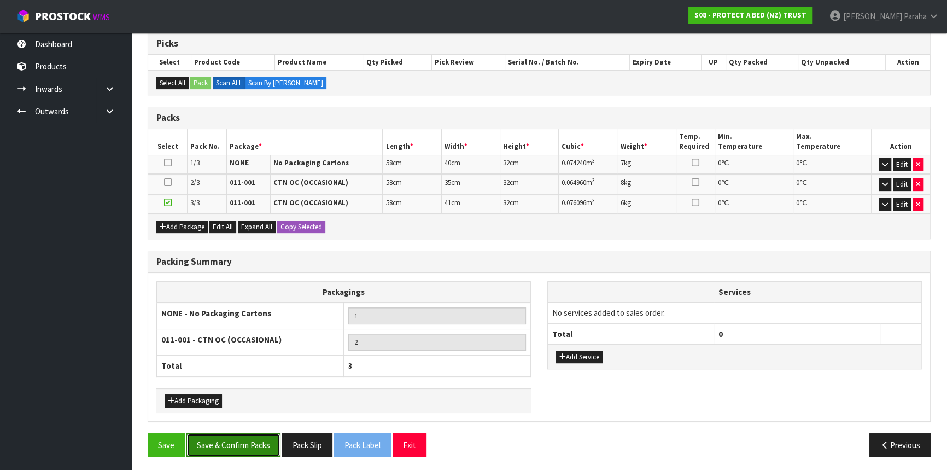
click at [243, 440] on button "Save & Confirm Packs" at bounding box center [234, 445] width 94 height 24
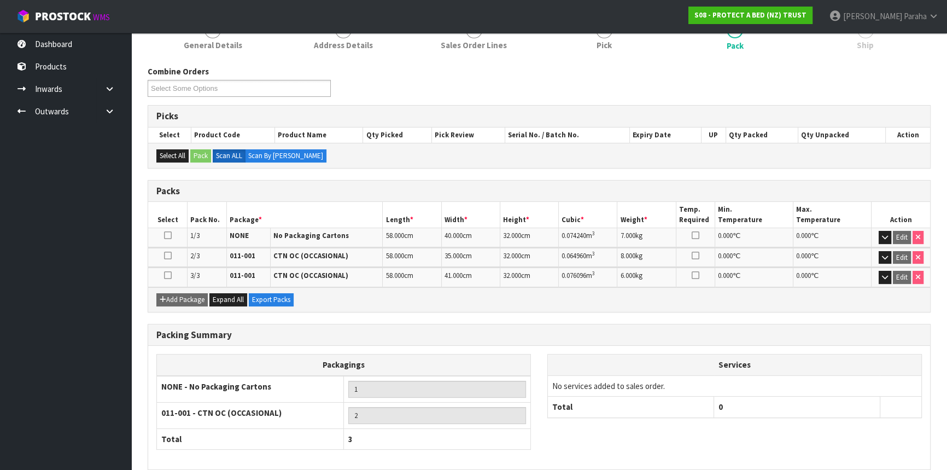
scroll to position [197, 0]
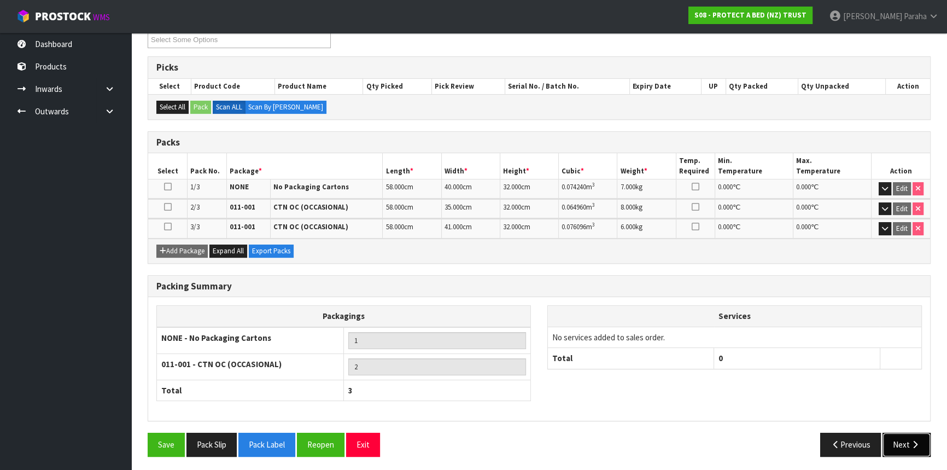
click at [914, 441] on icon "button" at bounding box center [915, 444] width 10 height 8
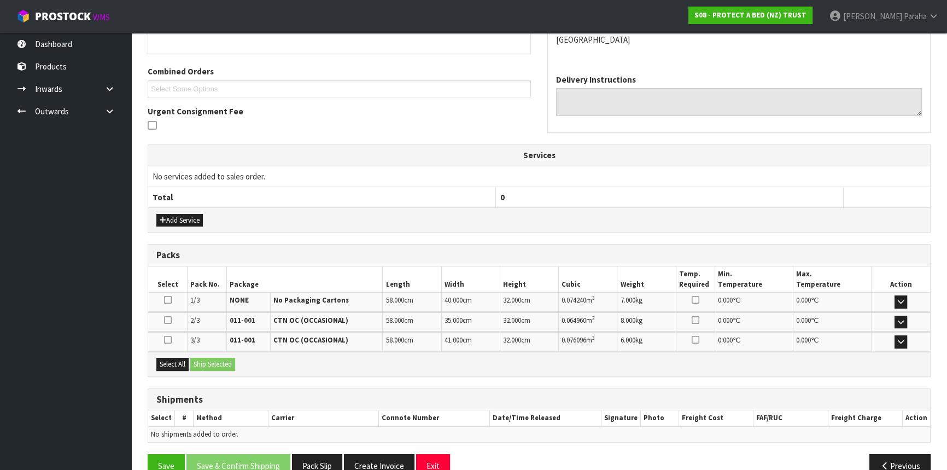
scroll to position [279, 0]
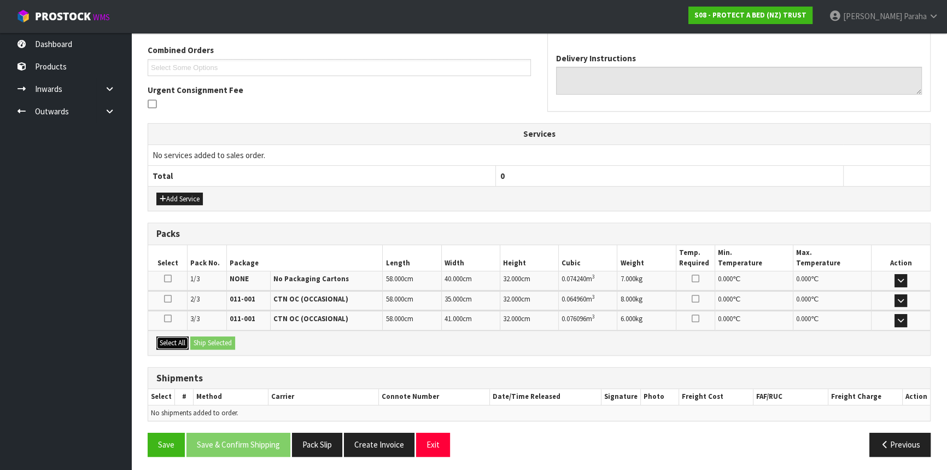
click at [174, 339] on button "Select All" at bounding box center [172, 342] width 32 height 13
click at [214, 343] on button "Ship Selected" at bounding box center [212, 342] width 45 height 13
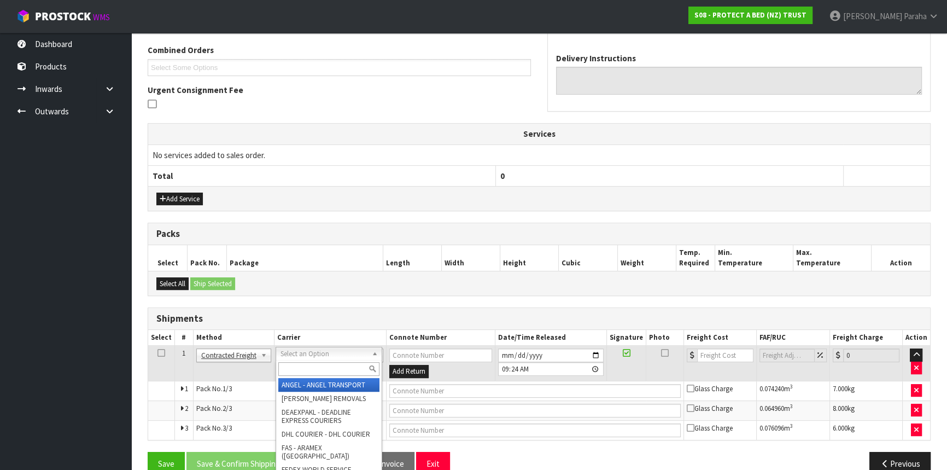
click at [295, 366] on input "text" at bounding box center [328, 369] width 101 height 14
type input "NZP"
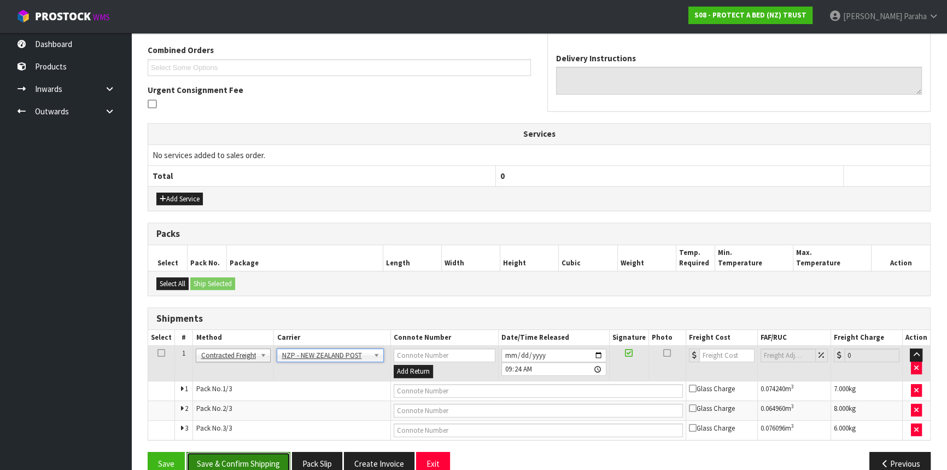
click at [260, 458] on button "Save & Confirm Shipping" at bounding box center [239, 464] width 104 height 24
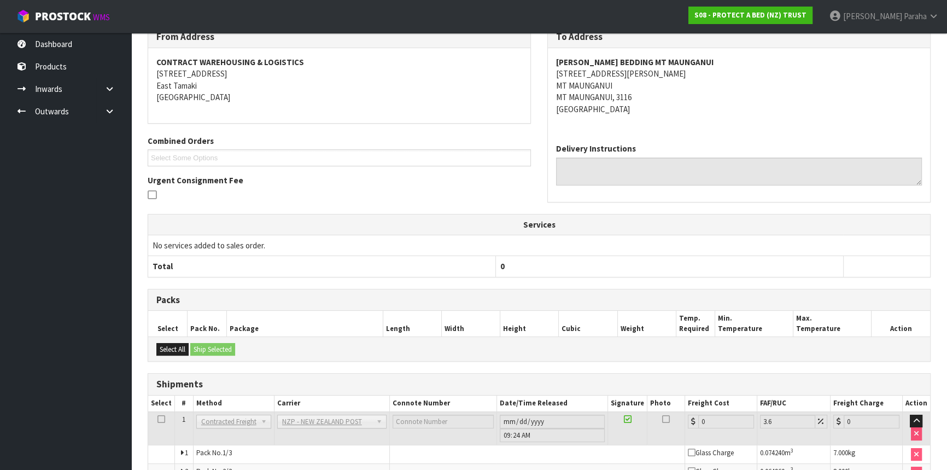
scroll to position [281, 0]
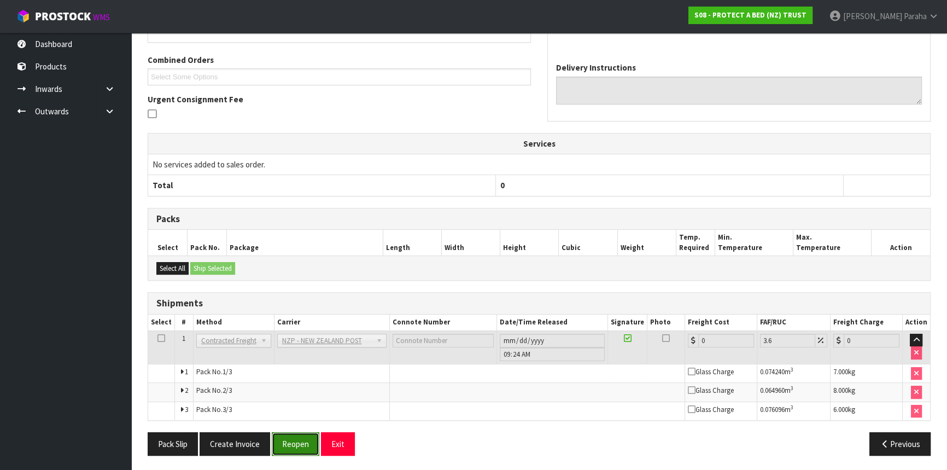
click at [298, 448] on button "Reopen" at bounding box center [296, 444] width 48 height 24
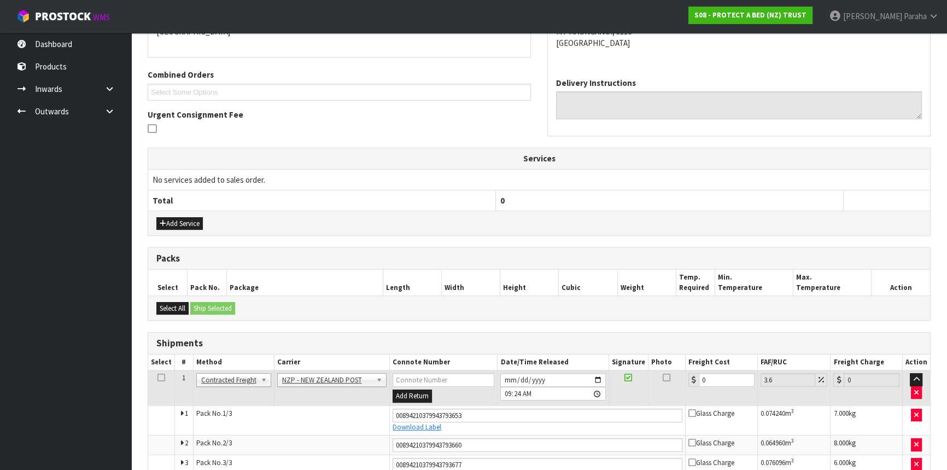
scroll to position [308, 0]
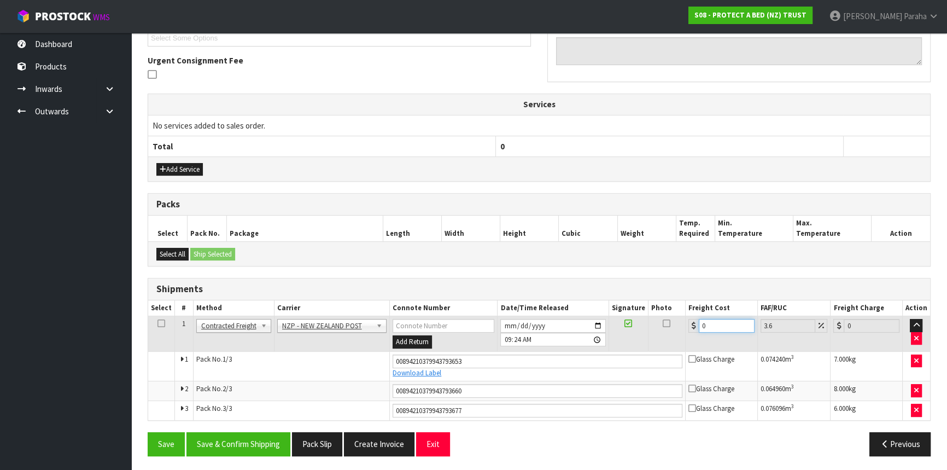
click at [696, 324] on div "0" at bounding box center [722, 326] width 66 height 14
type input "3"
type input "3.11"
type input "36"
type input "37.3"
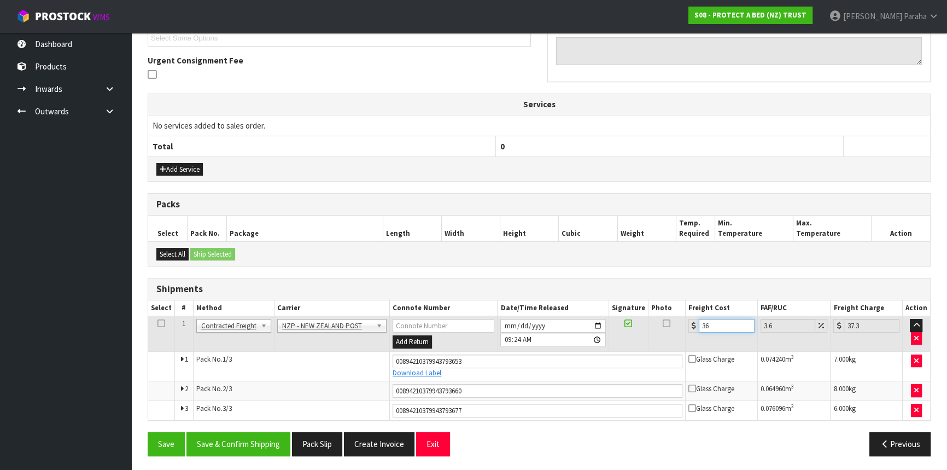
type input "36.7"
type input "38.02"
type input "36.73"
type input "38.05"
type input "36.73"
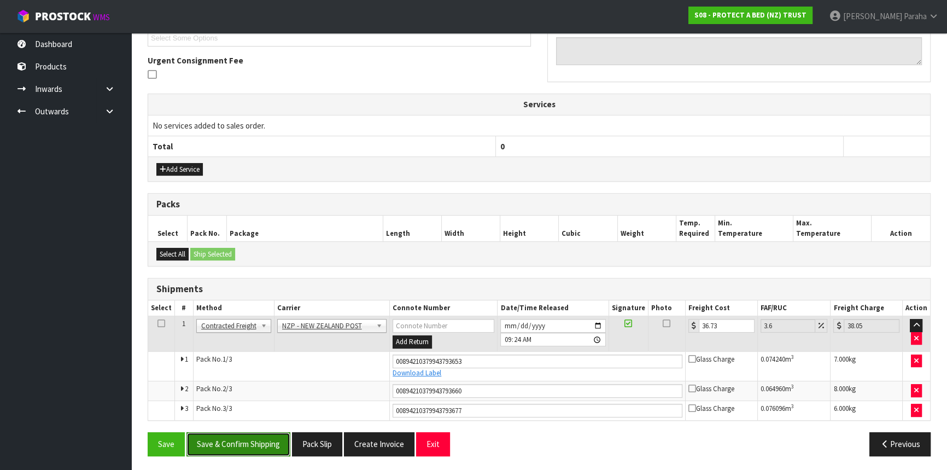
click at [257, 447] on button "Save & Confirm Shipping" at bounding box center [239, 444] width 104 height 24
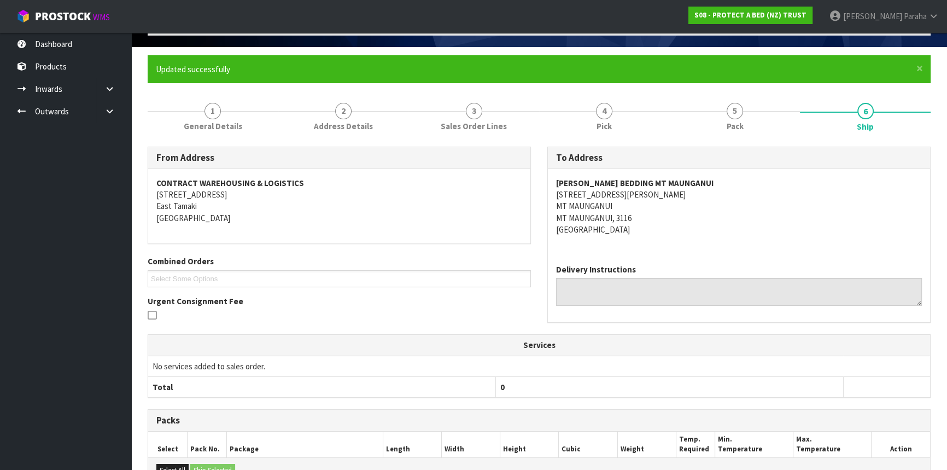
scroll to position [0, 0]
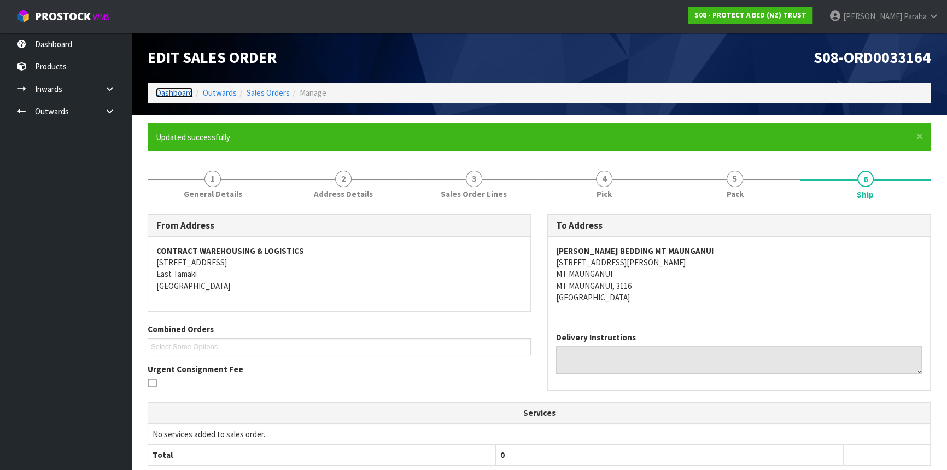
click at [182, 96] on link "Dashboard" at bounding box center [174, 93] width 37 height 10
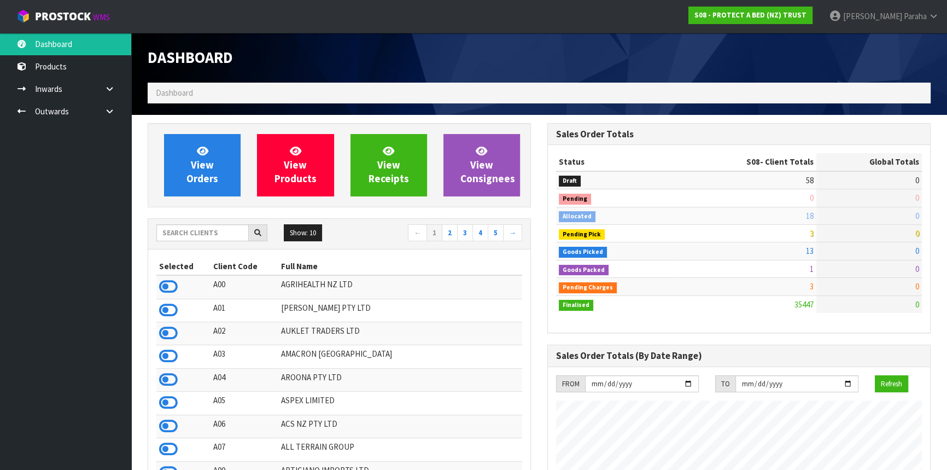
scroll to position [827, 399]
click at [213, 234] on input "text" at bounding box center [202, 232] width 92 height 17
click at [911, 21] on link "Polly Paraha" at bounding box center [884, 16] width 126 height 33
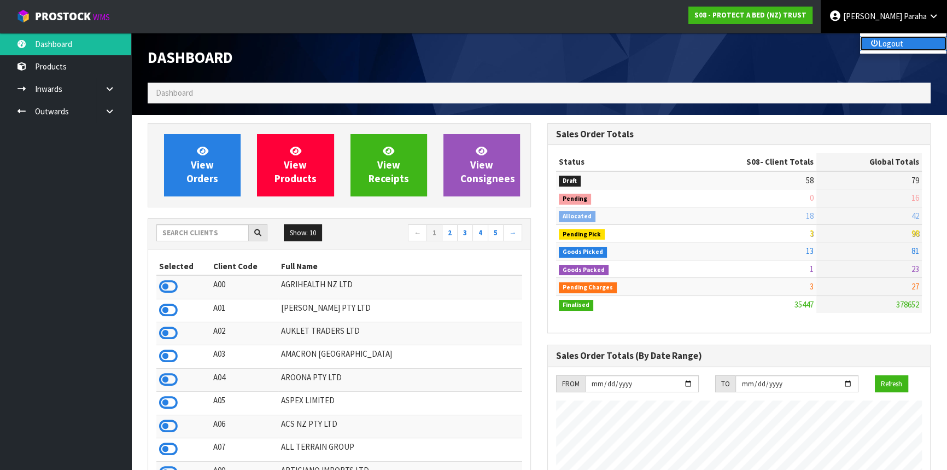
click at [906, 42] on link "Logout" at bounding box center [903, 43] width 86 height 15
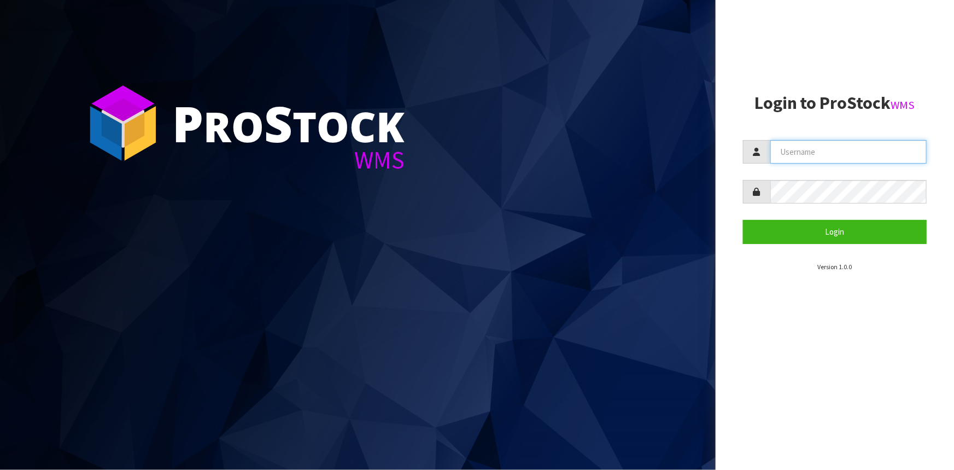
click at [785, 150] on input "text" at bounding box center [849, 152] width 156 height 24
type input "[PERSON_NAME]"
click at [743, 220] on button "Login" at bounding box center [835, 232] width 184 height 24
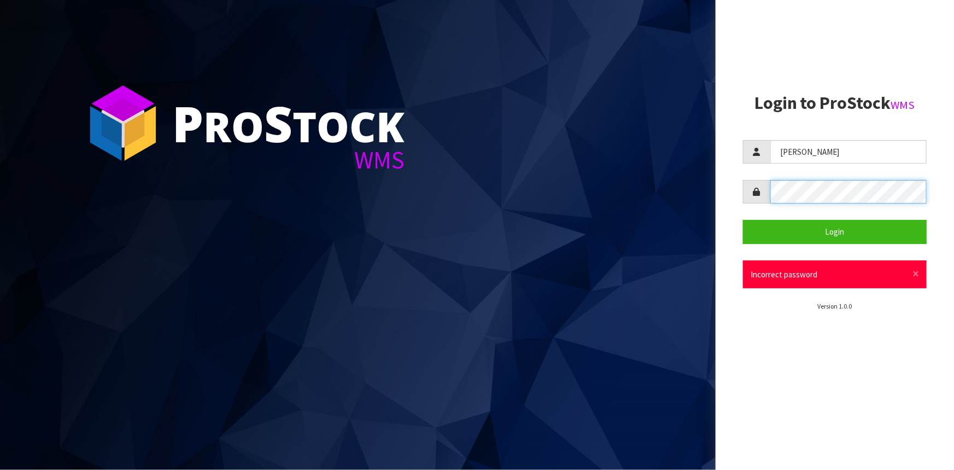
click at [743, 220] on button "Login" at bounding box center [835, 232] width 184 height 24
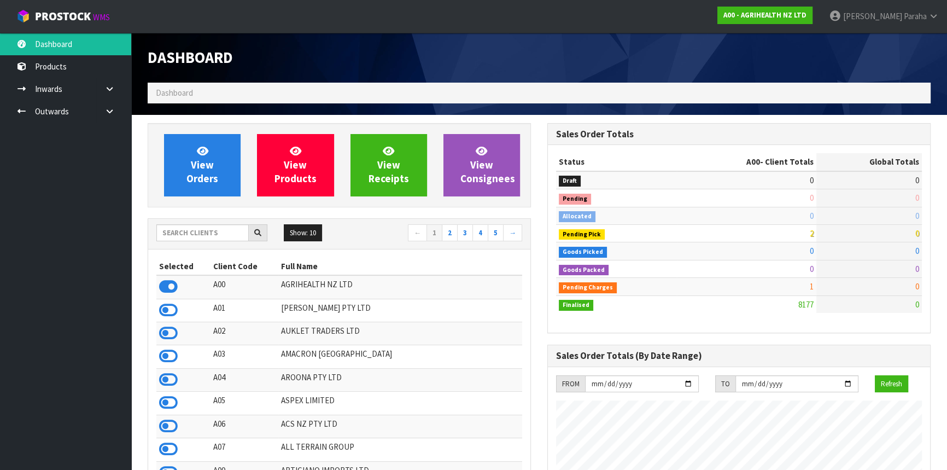
scroll to position [827, 399]
click at [197, 235] on input "text" at bounding box center [202, 232] width 92 height 17
click at [225, 232] on input "text" at bounding box center [202, 232] width 92 height 17
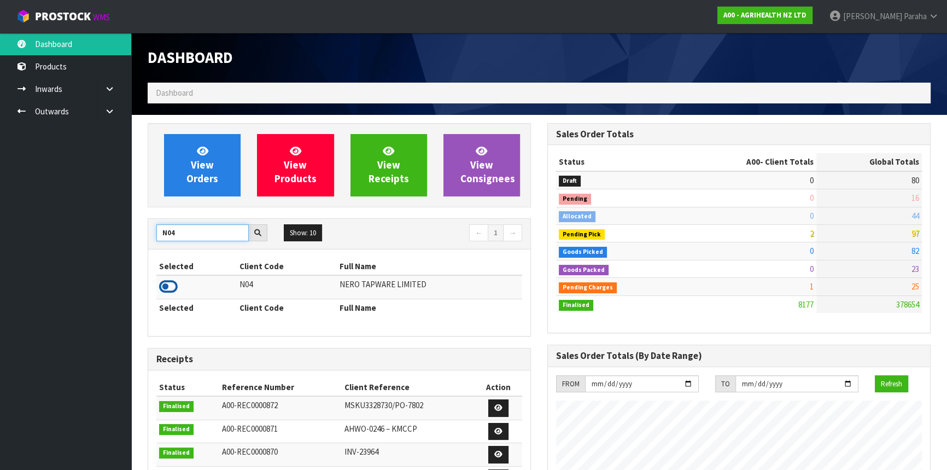
type input "N04"
click at [168, 288] on icon at bounding box center [168, 286] width 19 height 16
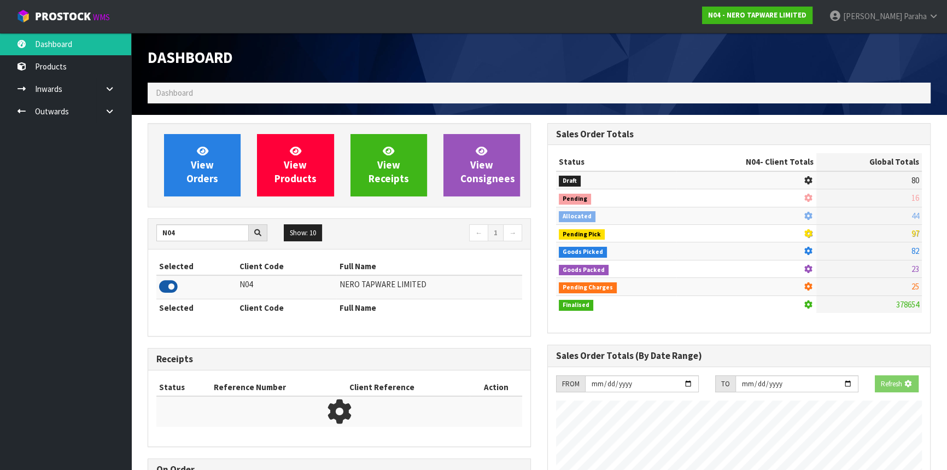
scroll to position [873, 399]
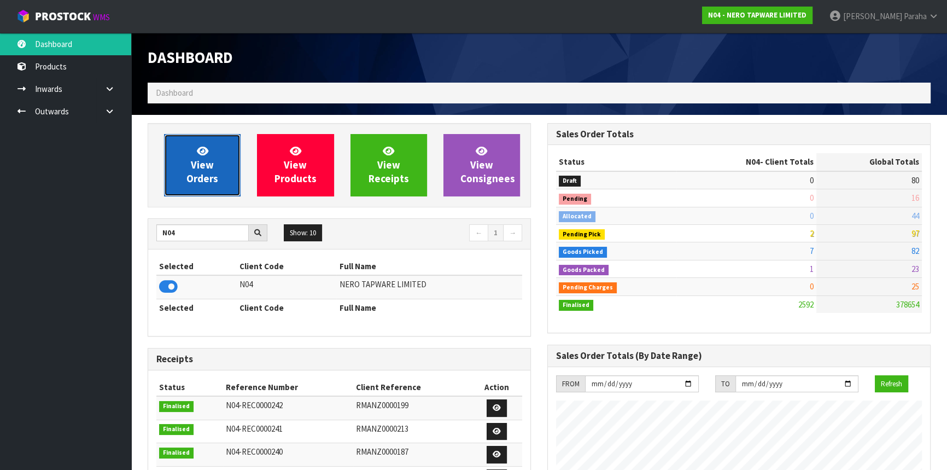
click at [197, 181] on span "View Orders" at bounding box center [203, 164] width 32 height 41
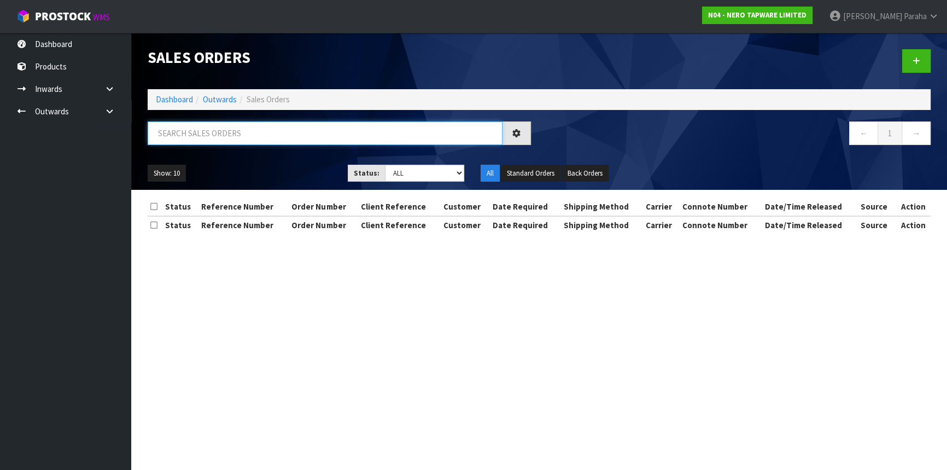
click at [186, 139] on input "text" at bounding box center [325, 133] width 355 height 24
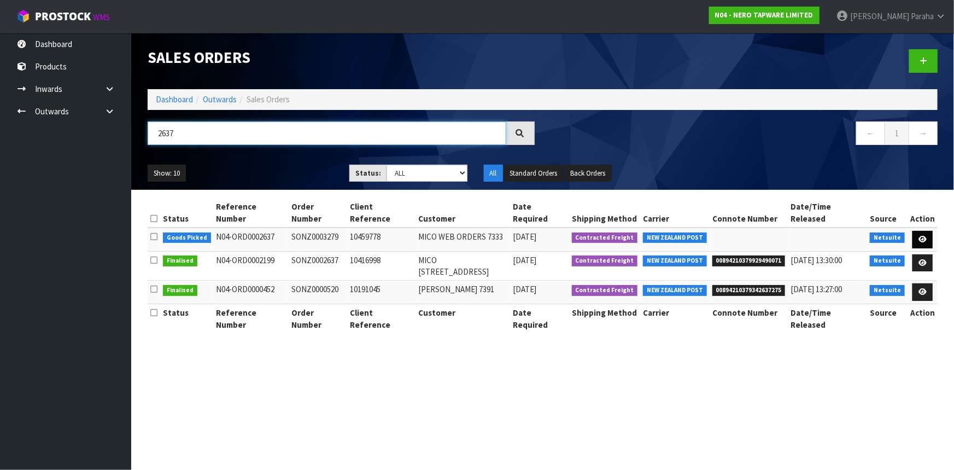
type input "2637"
click at [924, 236] on icon at bounding box center [923, 239] width 8 height 7
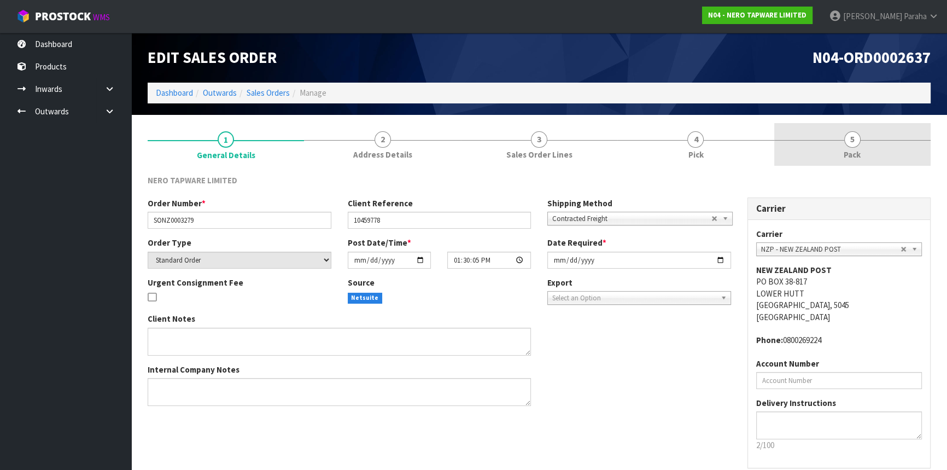
click at [853, 143] on span "5" at bounding box center [852, 139] width 16 height 16
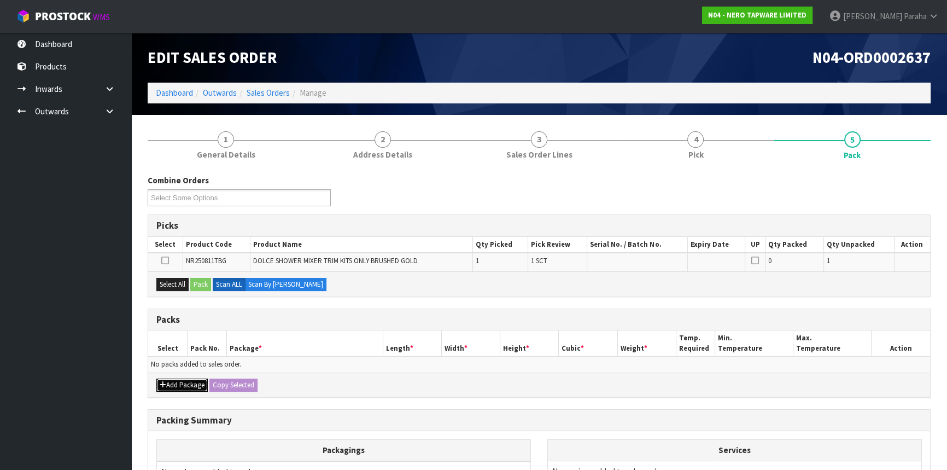
click at [189, 380] on button "Add Package" at bounding box center [181, 384] width 51 height 13
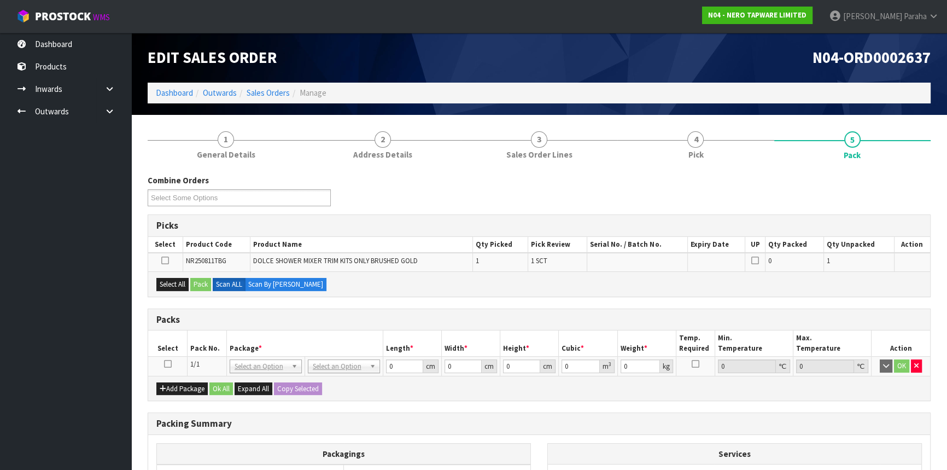
click at [171, 364] on icon at bounding box center [168, 364] width 8 height 1
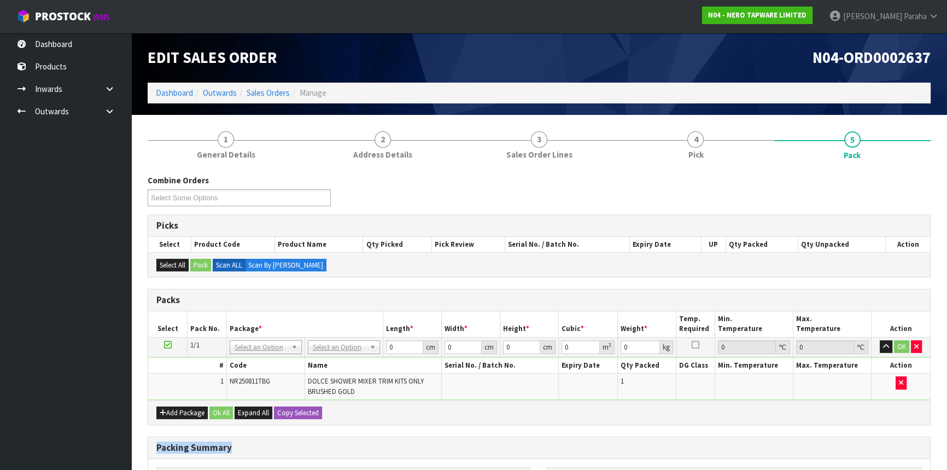
click at [426, 462] on div "Combine Orders N04-ORD0002471 N04-ORD0002637 N04-ORD0002638 N04-ORD0002639 N04-…" at bounding box center [539, 396] width 783 height 444
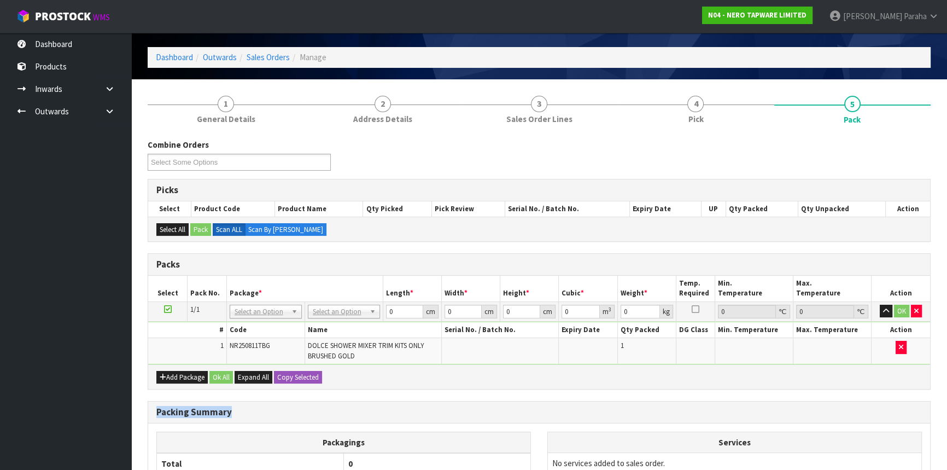
scroll to position [49, 0]
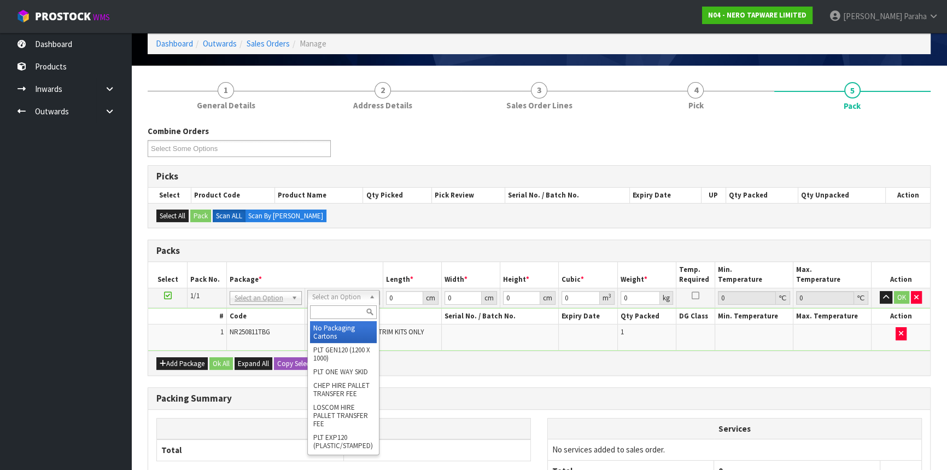
click at [350, 310] on input "text" at bounding box center [343, 312] width 67 height 14
type input "OC"
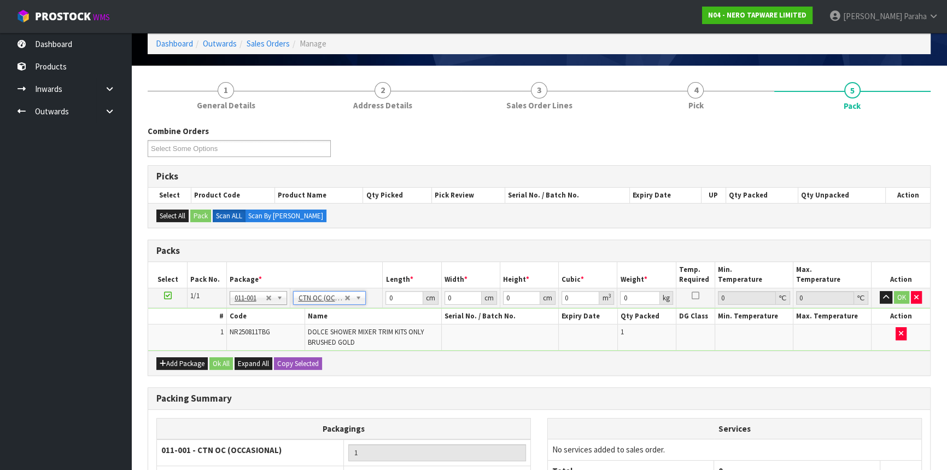
type input "0.32"
drag, startPoint x: 388, startPoint y: 295, endPoint x: 354, endPoint y: 295, distance: 34.5
click at [372, 295] on tr "1/1 NONE 007-001 007-002 007-004 007-009 007-013 007-014 007-015 007-017 007-01…" at bounding box center [539, 298] width 782 height 20
type input "33"
type input "22"
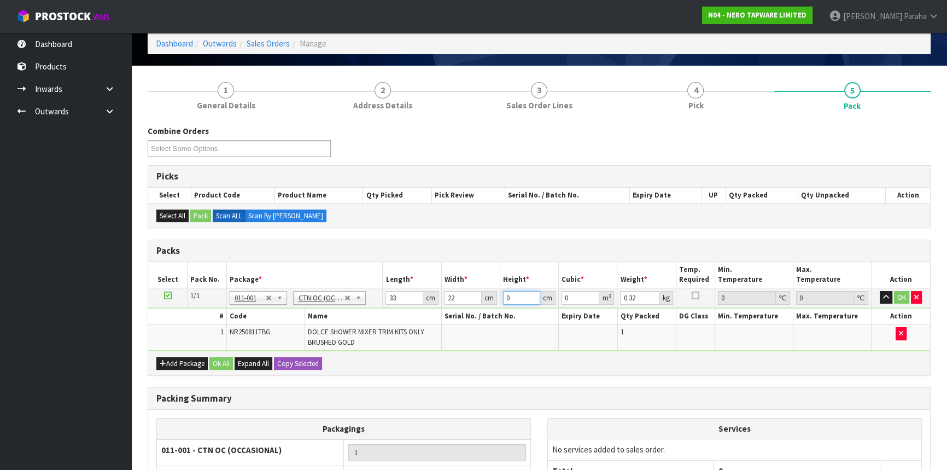
type input "7"
type input "0.005082"
type input "7"
type input "1"
click at [880, 291] on button "button" at bounding box center [886, 297] width 13 height 13
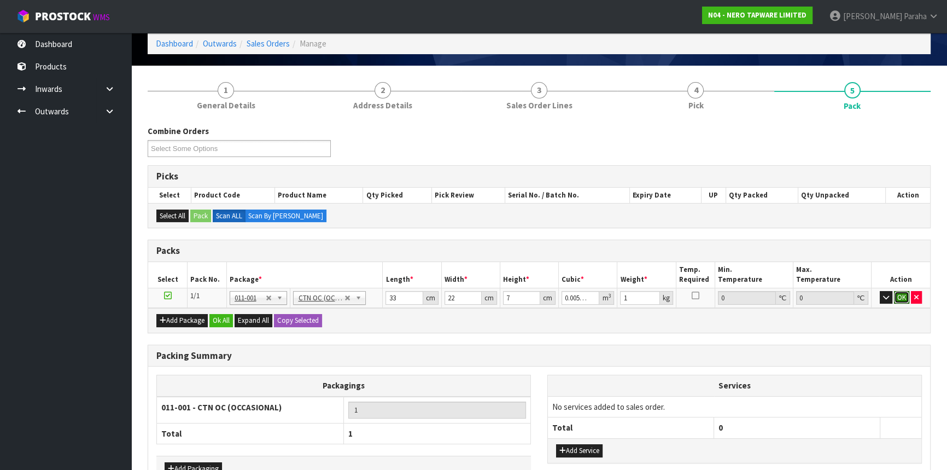
click button "OK" at bounding box center [901, 297] width 15 height 13
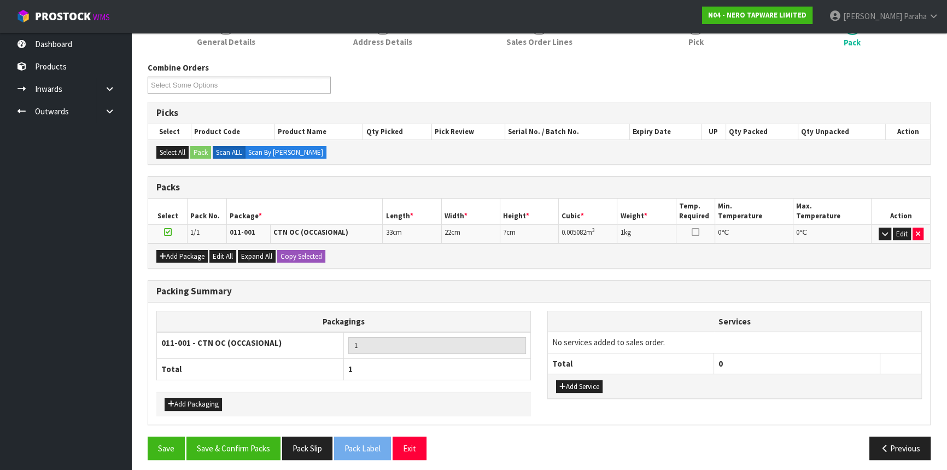
scroll to position [116, 0]
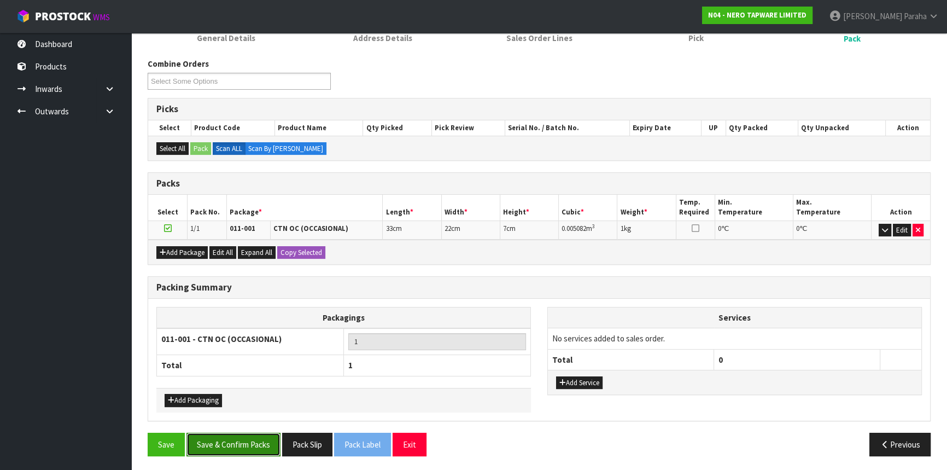
click at [259, 447] on button "Save & Confirm Packs" at bounding box center [234, 445] width 94 height 24
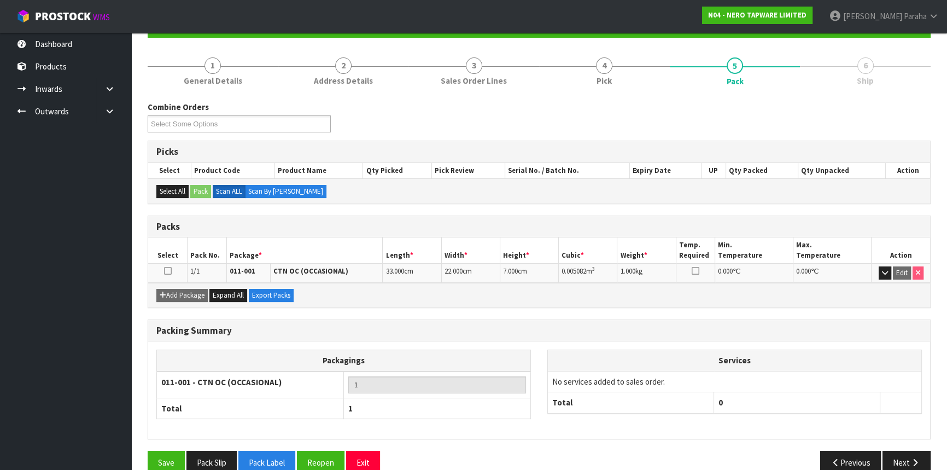
scroll to position [132, 0]
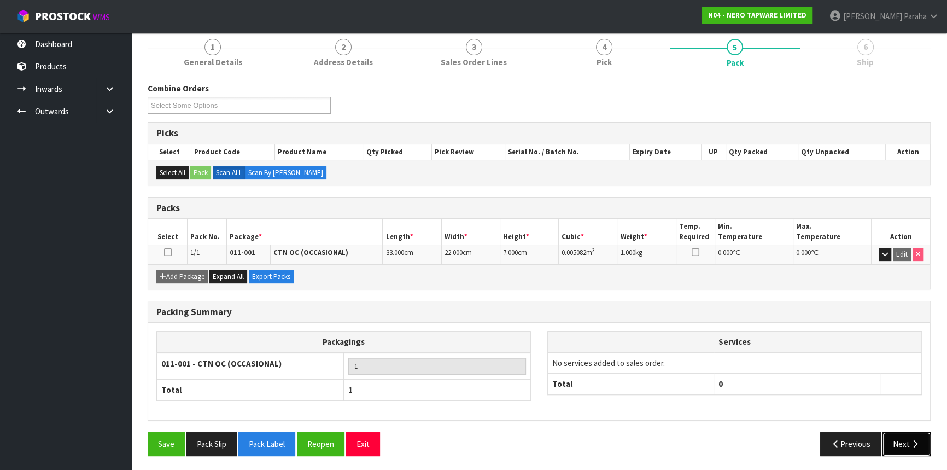
click at [915, 440] on icon "button" at bounding box center [915, 444] width 10 height 8
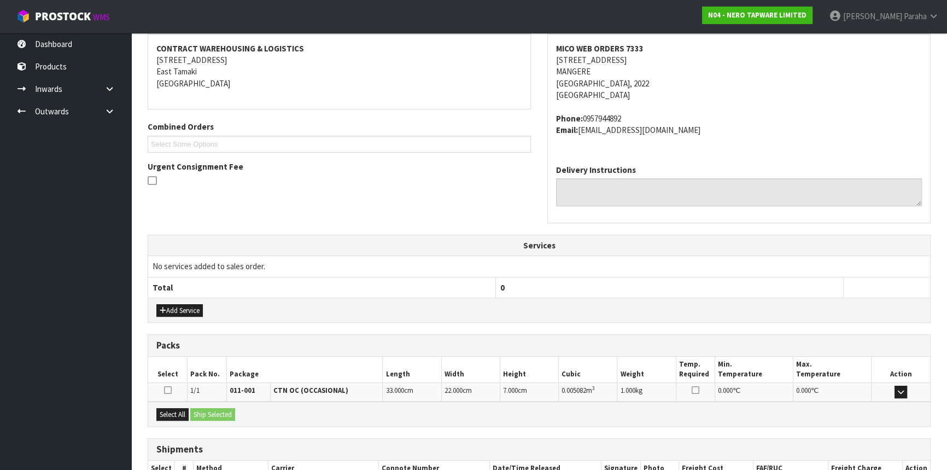
scroll to position [275, 0]
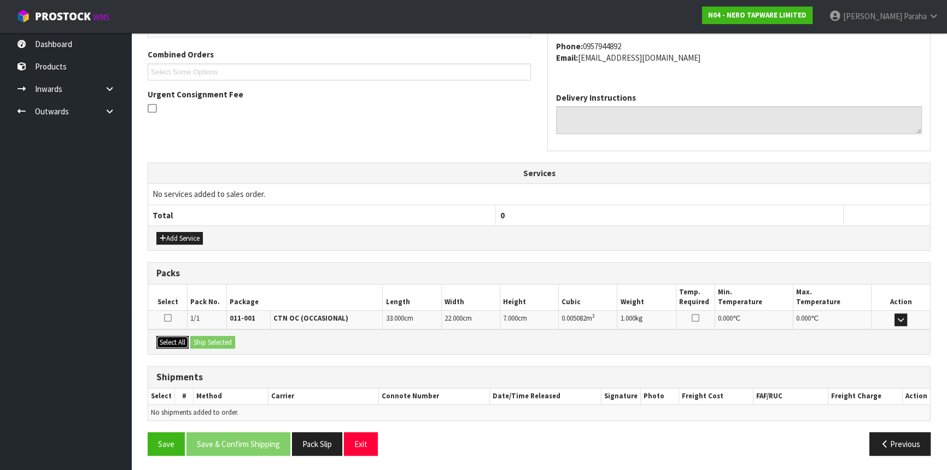
click at [164, 336] on button "Select All" at bounding box center [172, 342] width 32 height 13
click at [202, 341] on button "Ship Selected" at bounding box center [212, 342] width 45 height 13
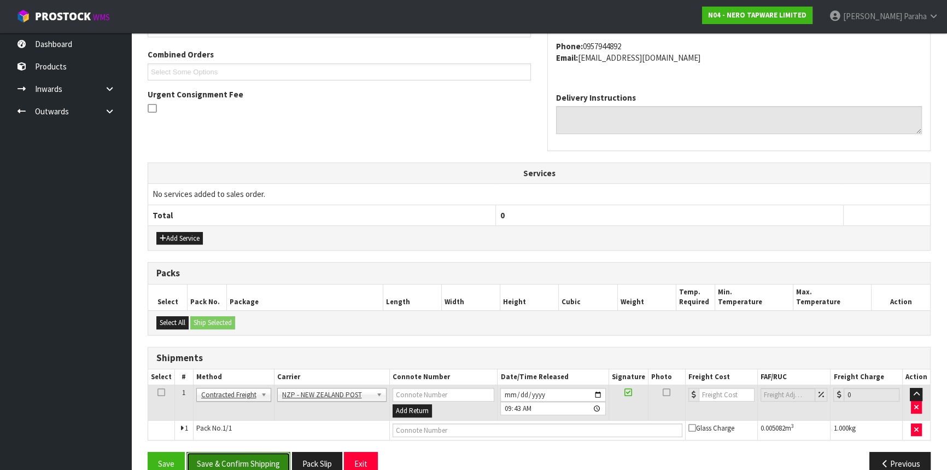
click at [244, 458] on button "Save & Confirm Shipping" at bounding box center [239, 464] width 104 height 24
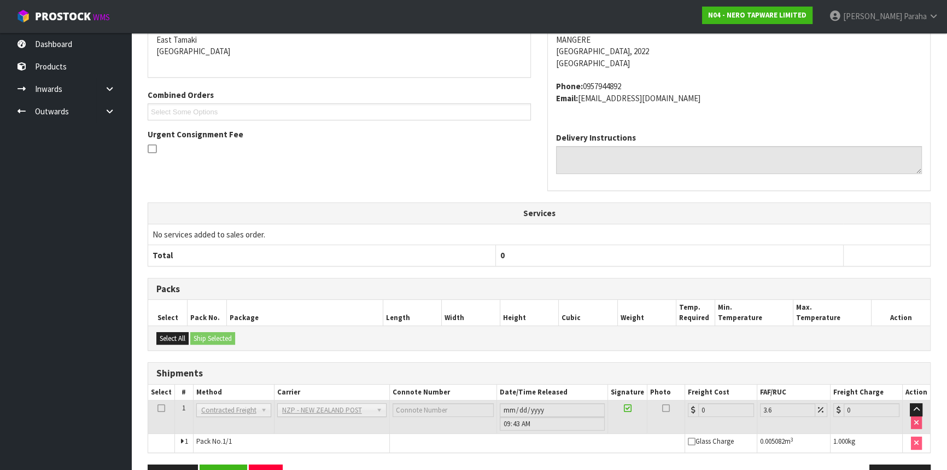
scroll to position [279, 0]
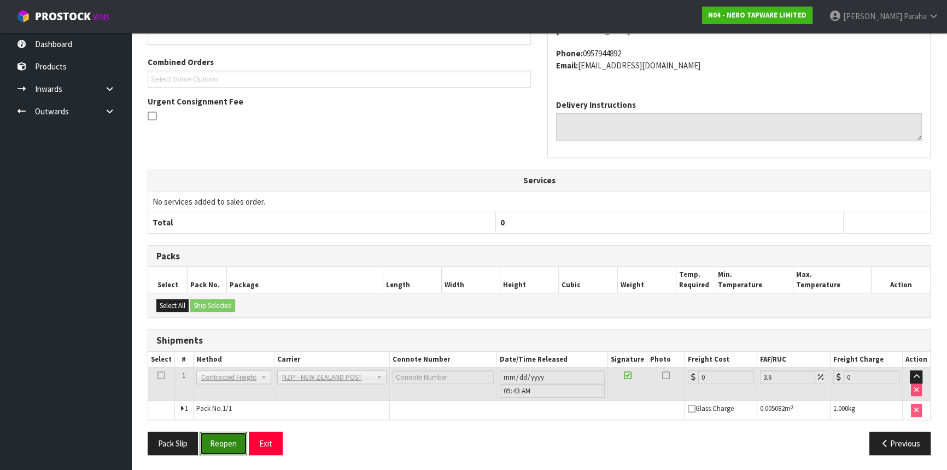
click at [228, 438] on button "Reopen" at bounding box center [224, 444] width 48 height 24
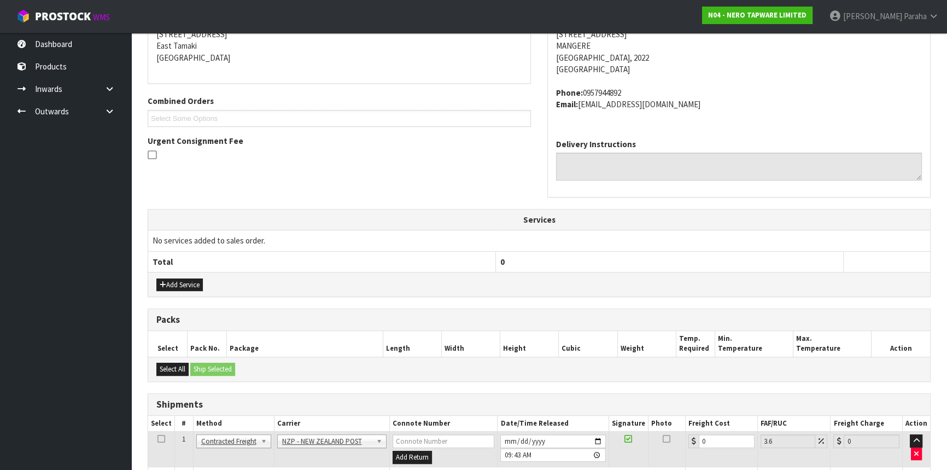
scroll to position [304, 0]
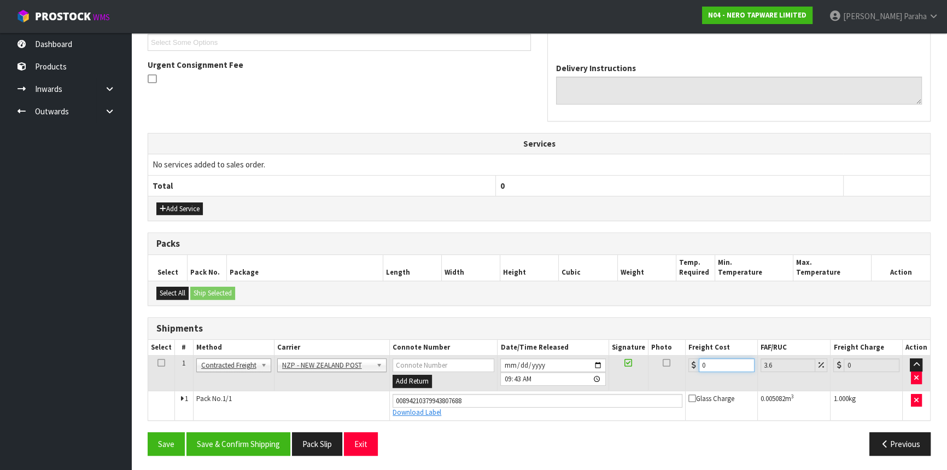
drag, startPoint x: 707, startPoint y: 362, endPoint x: 687, endPoint y: 367, distance: 19.9
click at [687, 367] on td "0" at bounding box center [722, 374] width 72 height 36
type input "4"
type input "4.14"
type input "4.3"
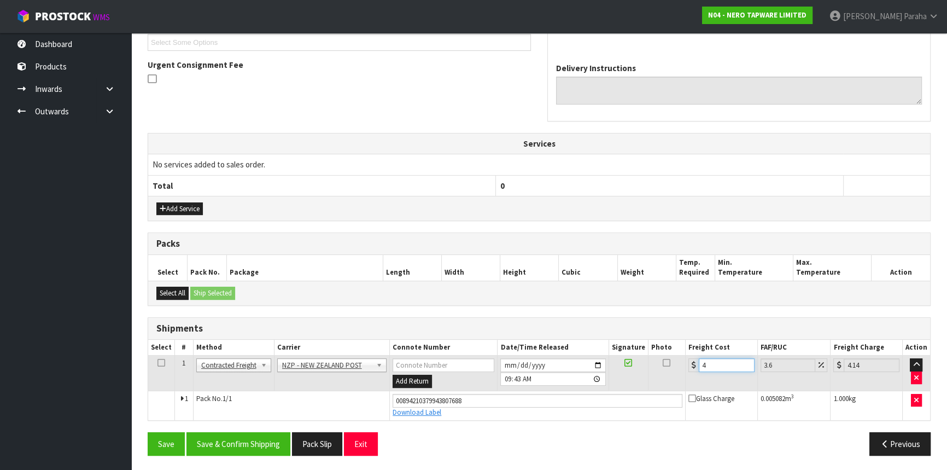
type input "4.45"
type input "4.33"
type input "4.49"
type input "4.33"
click at [221, 441] on button "Save & Confirm Shipping" at bounding box center [239, 444] width 104 height 24
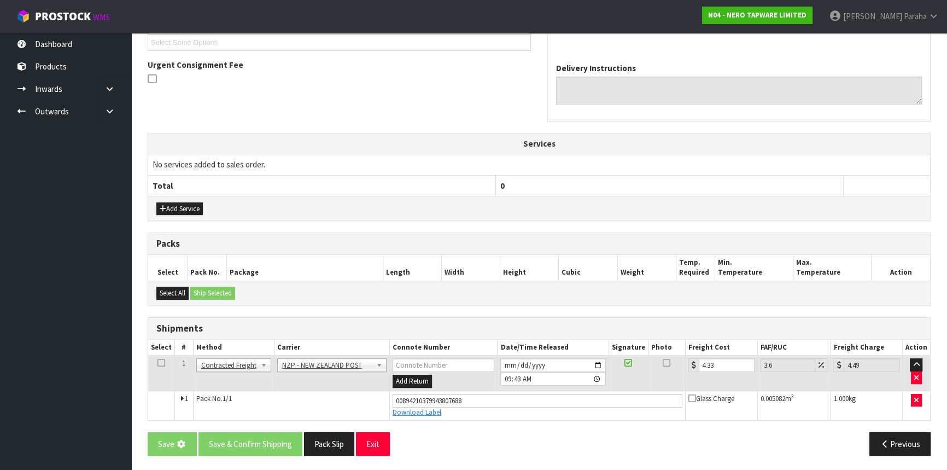
scroll to position [0, 0]
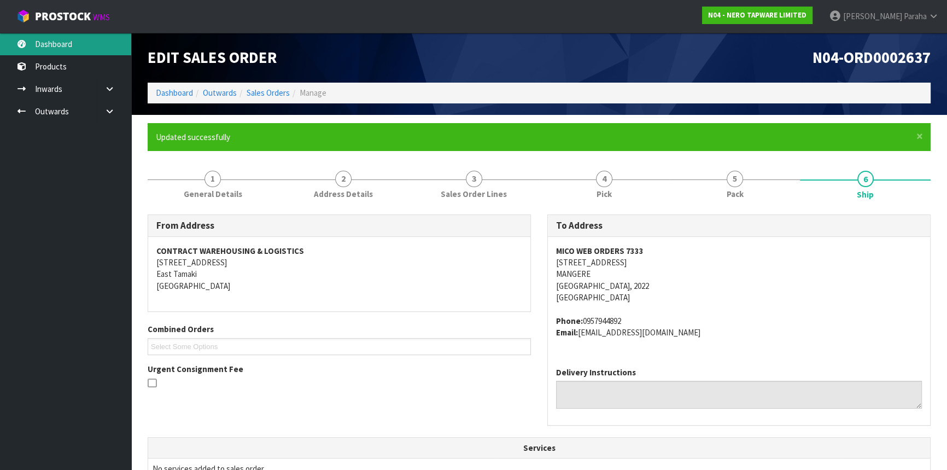
click at [85, 44] on link "Dashboard" at bounding box center [65, 44] width 131 height 22
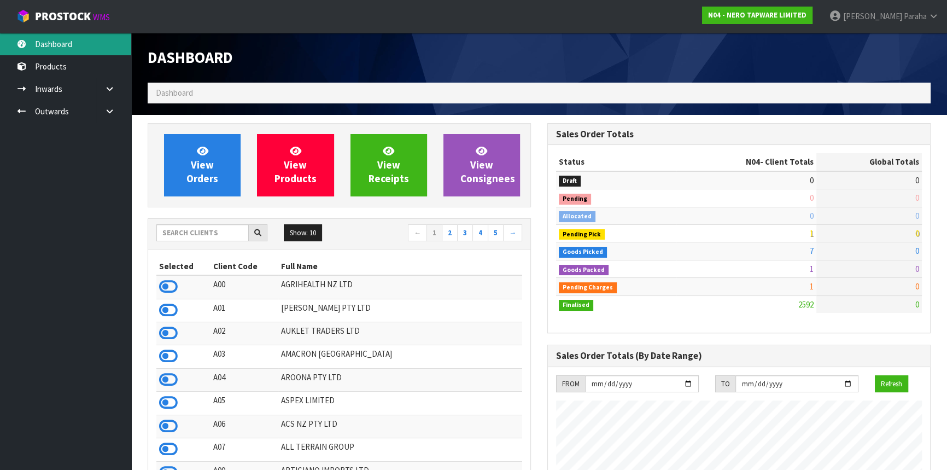
scroll to position [862, 399]
click at [197, 232] on input "text" at bounding box center [202, 232] width 92 height 17
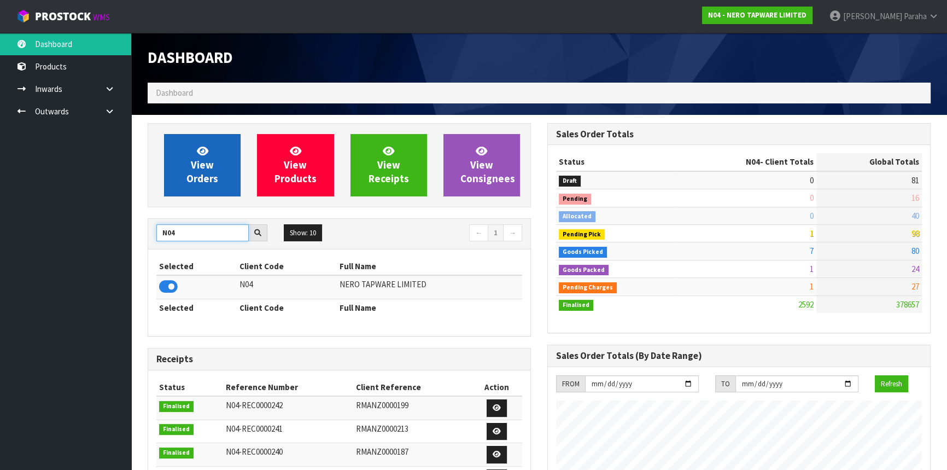
type input "N04"
click at [200, 151] on icon at bounding box center [202, 150] width 11 height 10
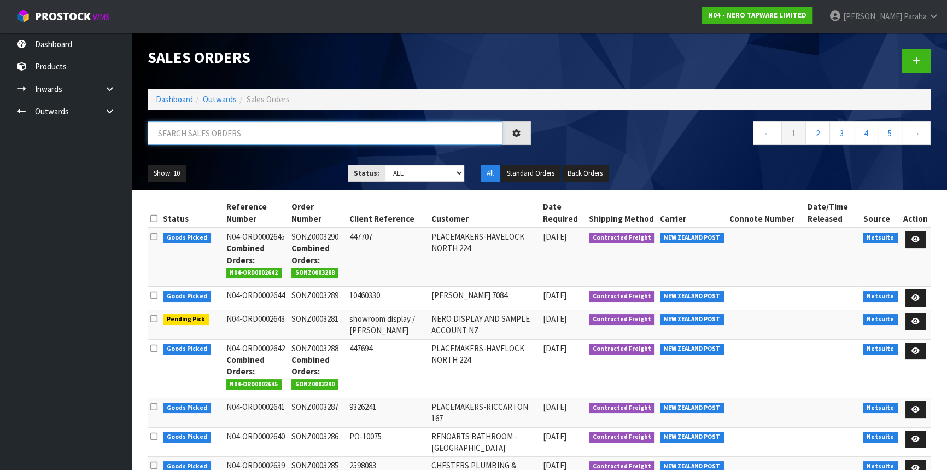
click at [206, 131] on input "text" at bounding box center [325, 133] width 355 height 24
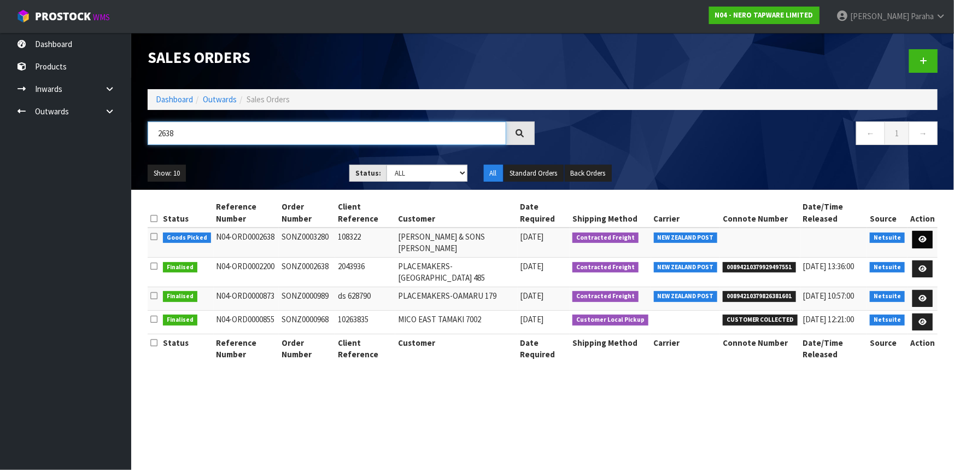
type input "2638"
click at [928, 241] on link at bounding box center [923, 240] width 20 height 18
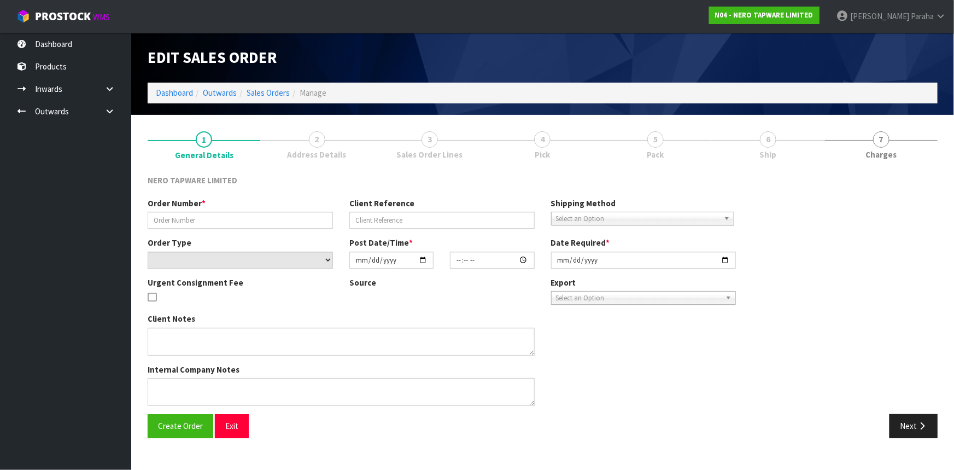
type input "SONZ0003280"
type input "108322"
select select "number:0"
type input "[DATE]"
type input "13:30:07.000"
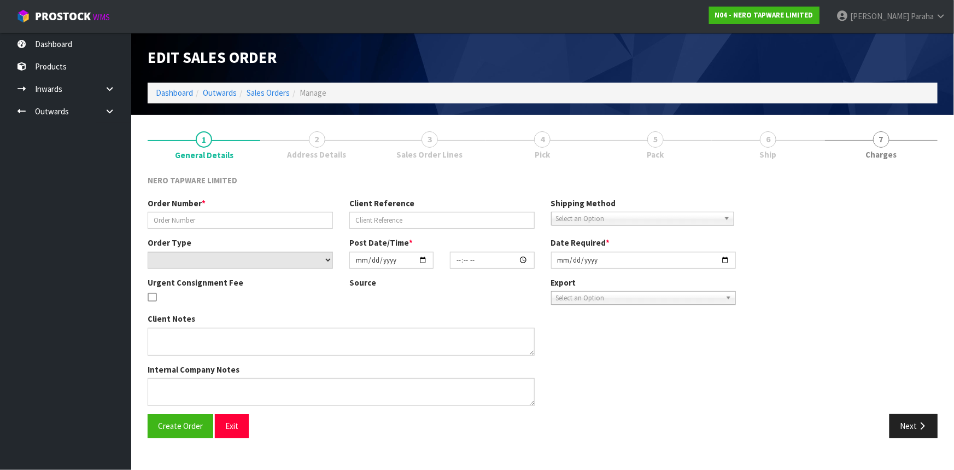
type input "[DATE]"
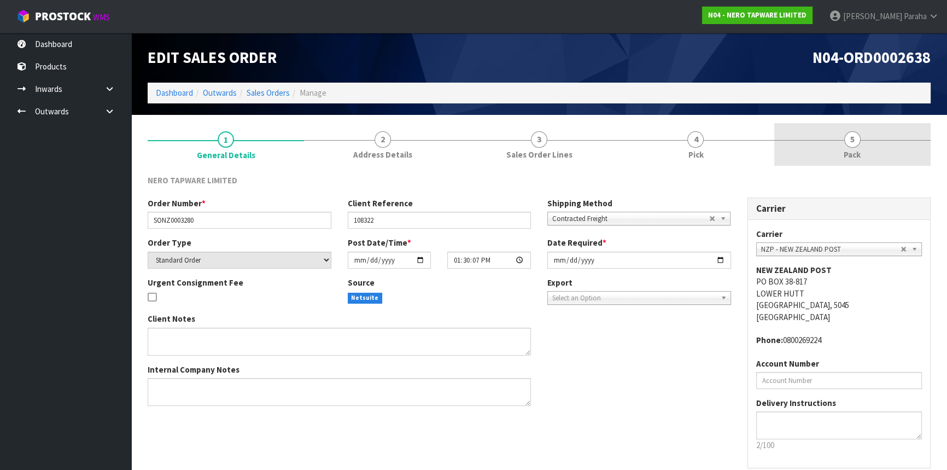
click at [856, 143] on span "5" at bounding box center [852, 139] width 16 height 16
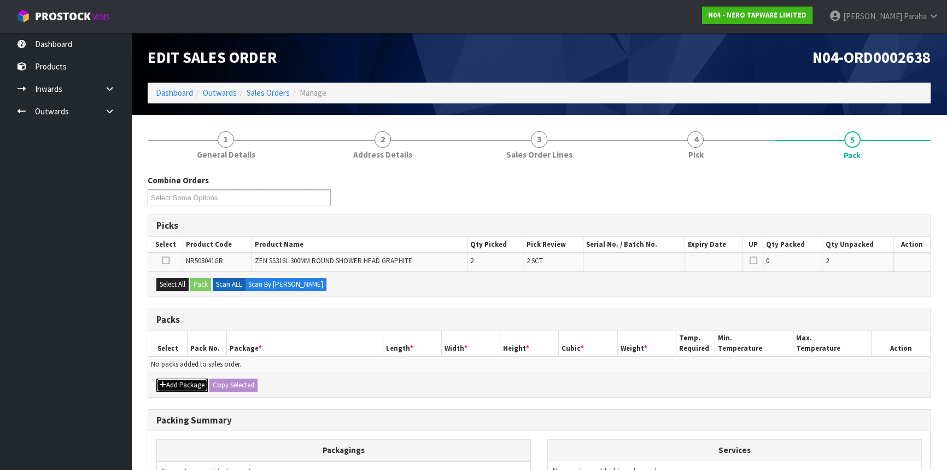
click at [182, 382] on button "Add Package" at bounding box center [181, 384] width 51 height 13
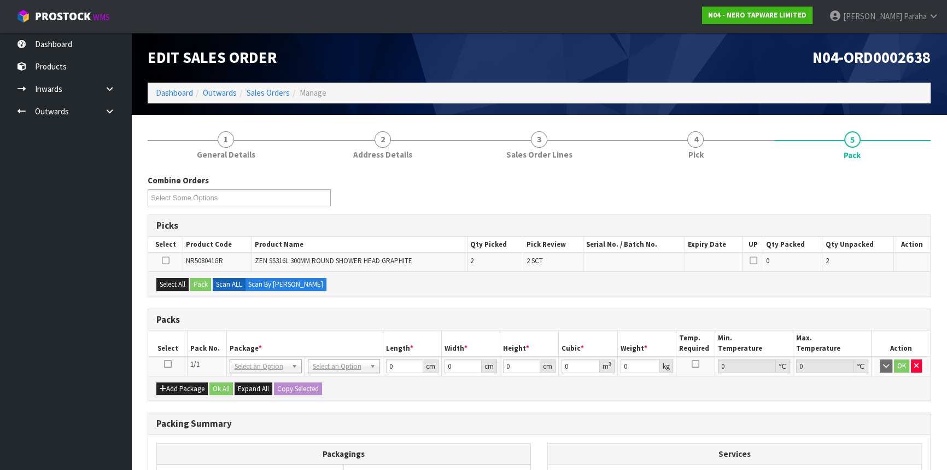
click at [167, 364] on icon at bounding box center [168, 364] width 8 height 1
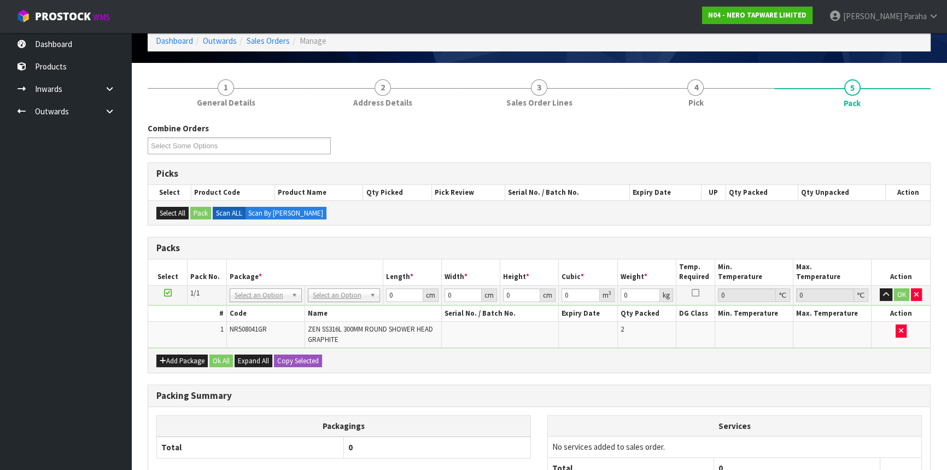
scroll to position [99, 0]
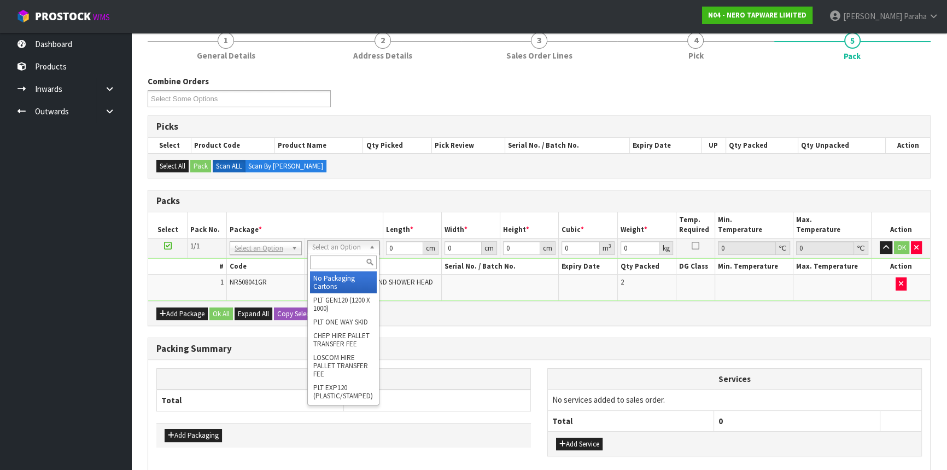
click at [345, 261] on input "text" at bounding box center [343, 262] width 67 height 14
type input "OC"
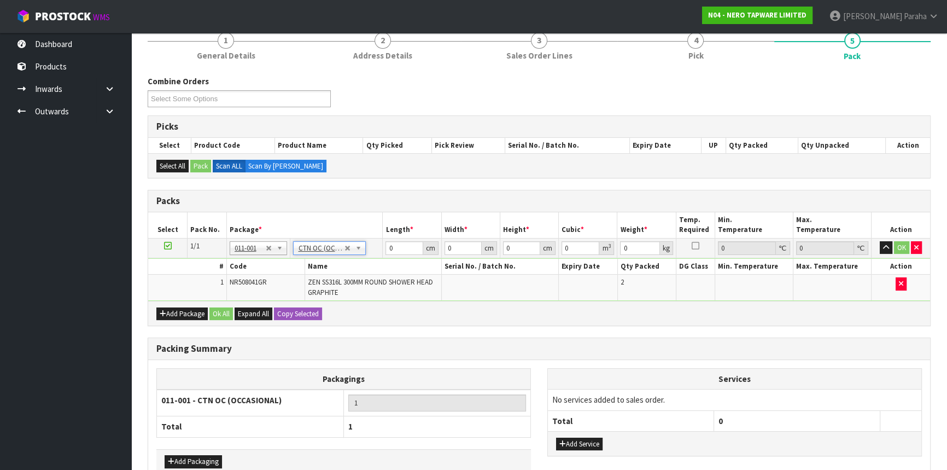
type input "3.58"
drag, startPoint x: 397, startPoint y: 252, endPoint x: 370, endPoint y: 249, distance: 26.9
click at [366, 251] on tr "1/1 NONE 007-001 007-002 007-004 007-009 007-013 007-014 007-015 007-017 007-01…" at bounding box center [539, 248] width 782 height 20
type input "44"
type input "35"
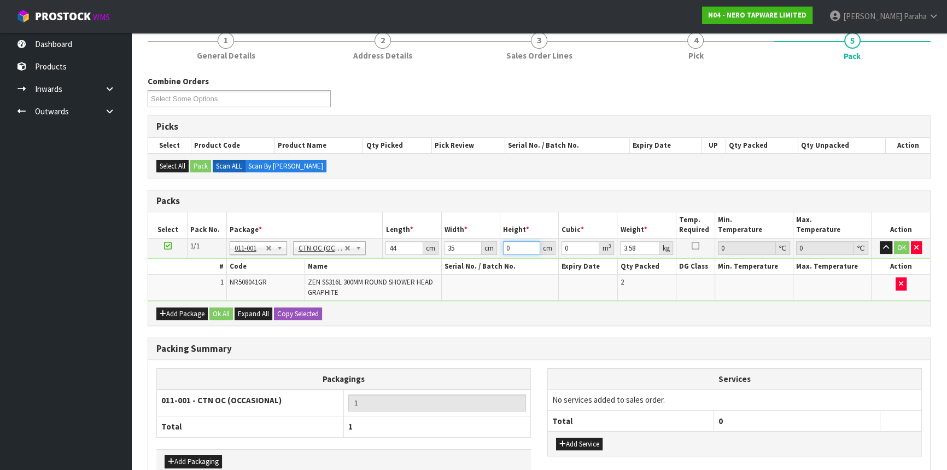
type input "1"
type input "0.00154"
type input "17"
type input "0.02618"
type input "17"
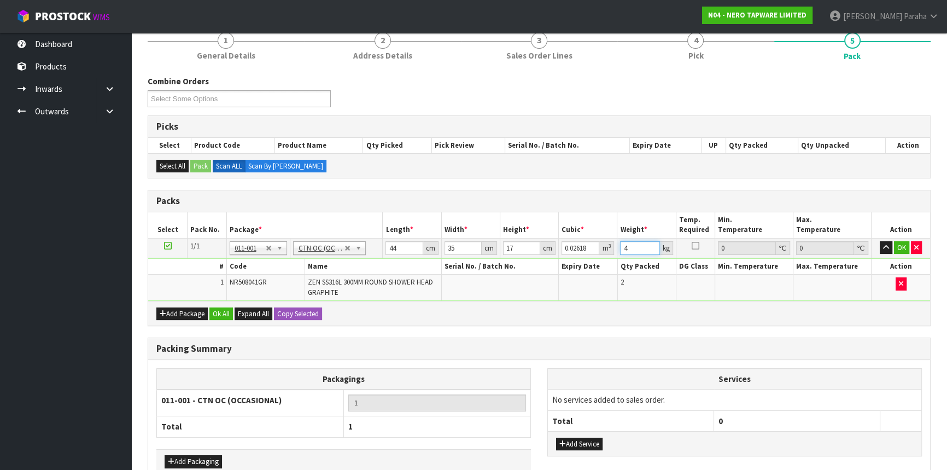
type input "4"
click at [880, 241] on button "button" at bounding box center [886, 247] width 13 height 13
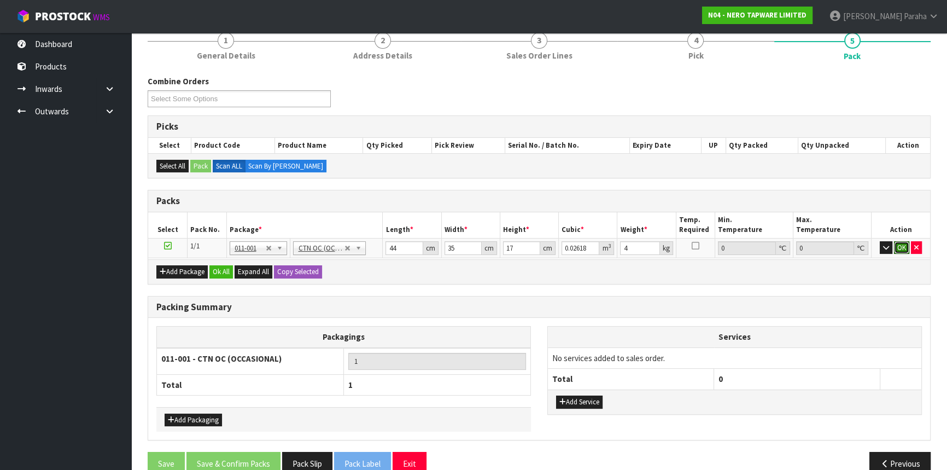
click button "OK" at bounding box center [901, 247] width 15 height 13
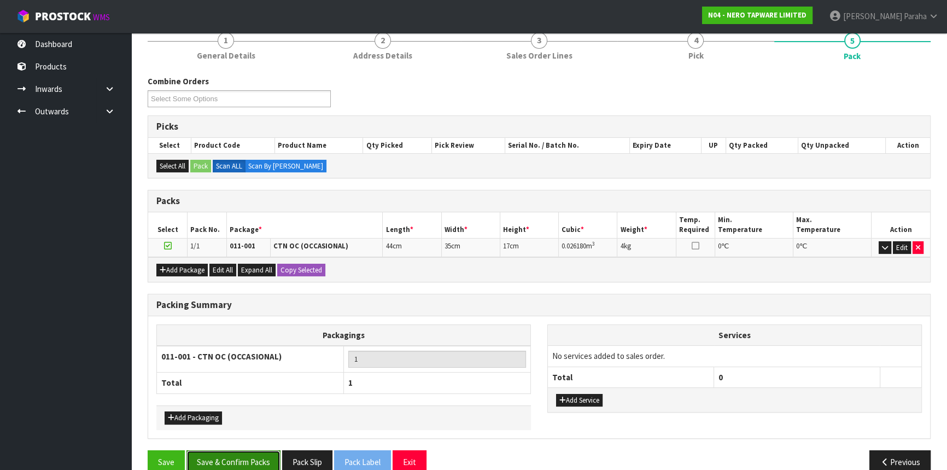
click at [238, 454] on button "Save & Confirm Packs" at bounding box center [234, 462] width 94 height 24
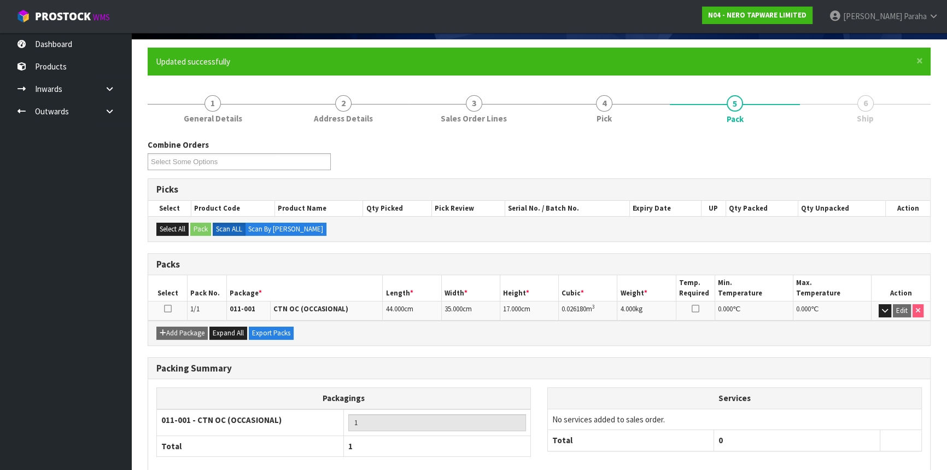
scroll to position [132, 0]
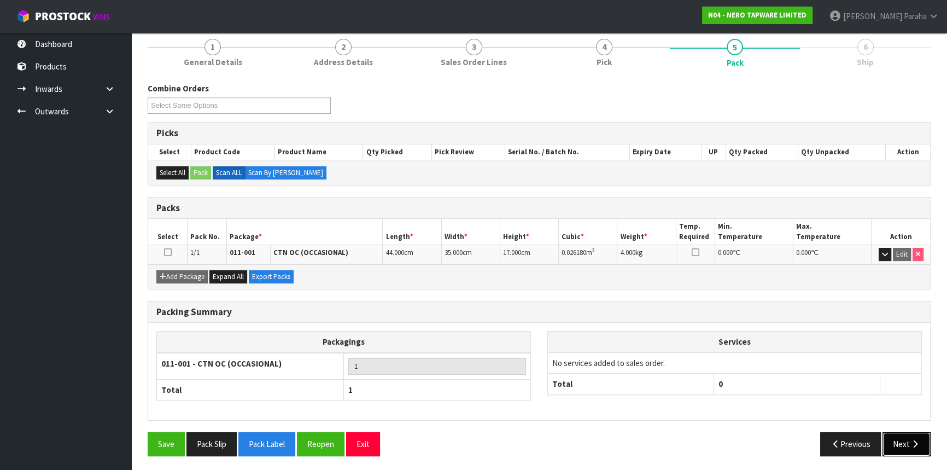
click at [922, 438] on button "Next" at bounding box center [907, 444] width 48 height 24
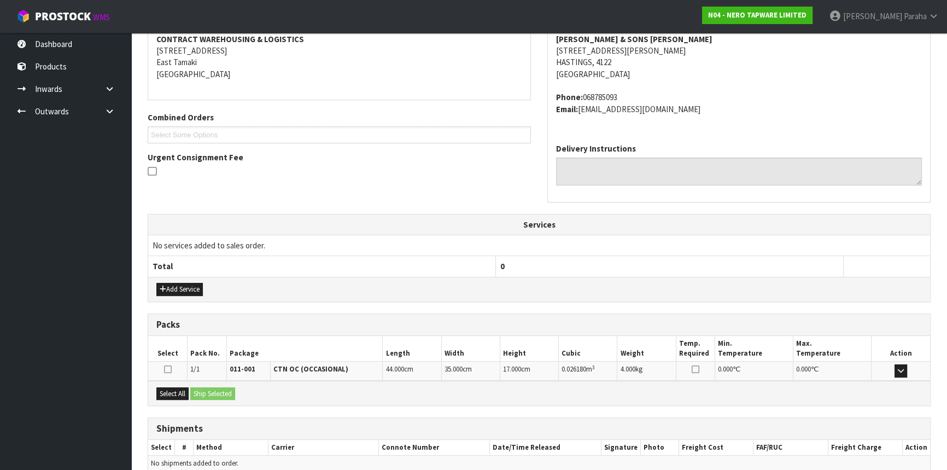
scroll to position [263, 0]
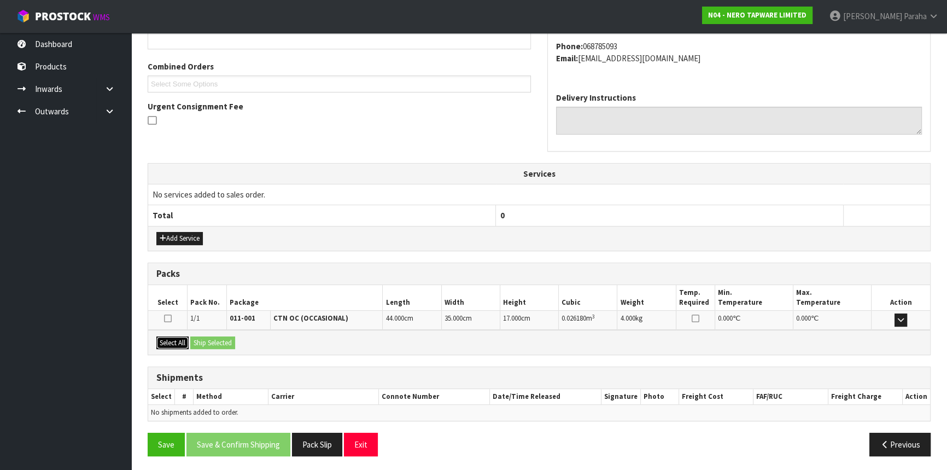
click at [166, 339] on button "Select All" at bounding box center [172, 342] width 32 height 13
click at [218, 339] on button "Ship Selected" at bounding box center [212, 342] width 45 height 13
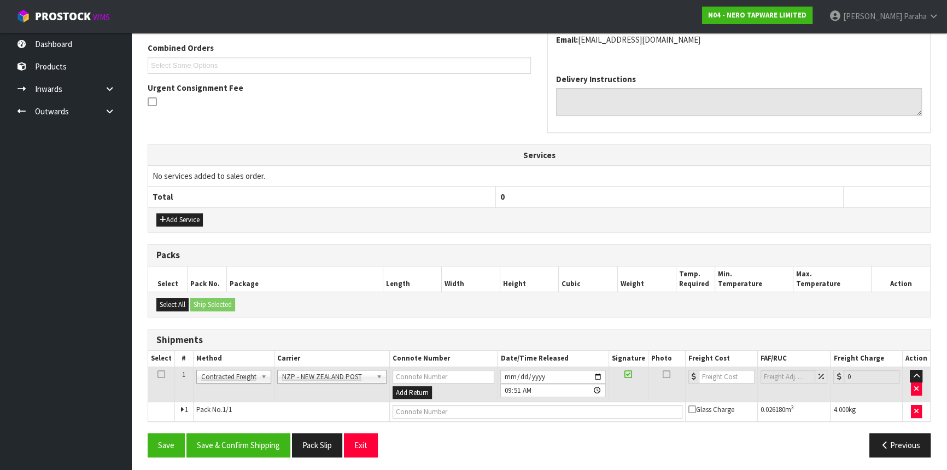
scroll to position [282, 0]
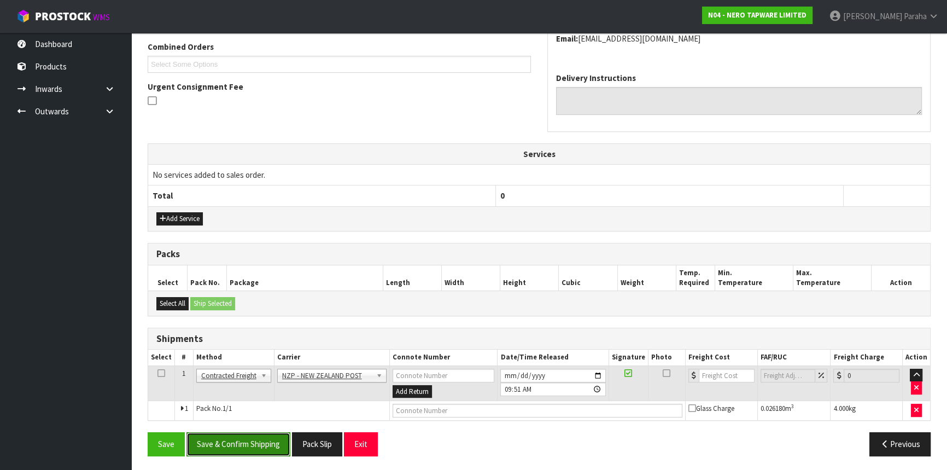
click at [250, 443] on button "Save & Confirm Shipping" at bounding box center [239, 444] width 104 height 24
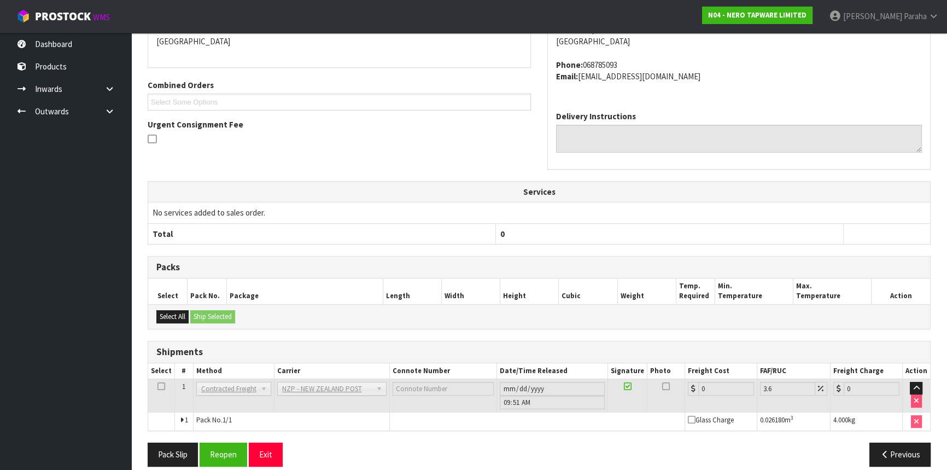
scroll to position [267, 0]
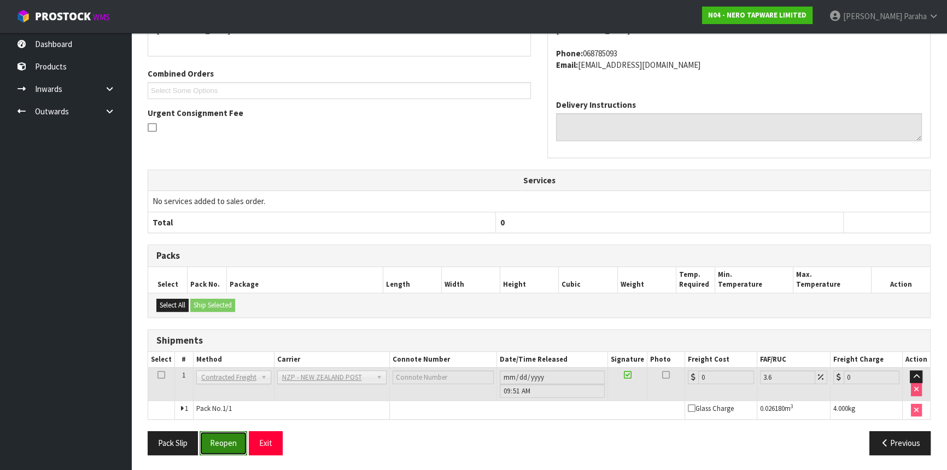
click at [229, 441] on button "Reopen" at bounding box center [224, 443] width 48 height 24
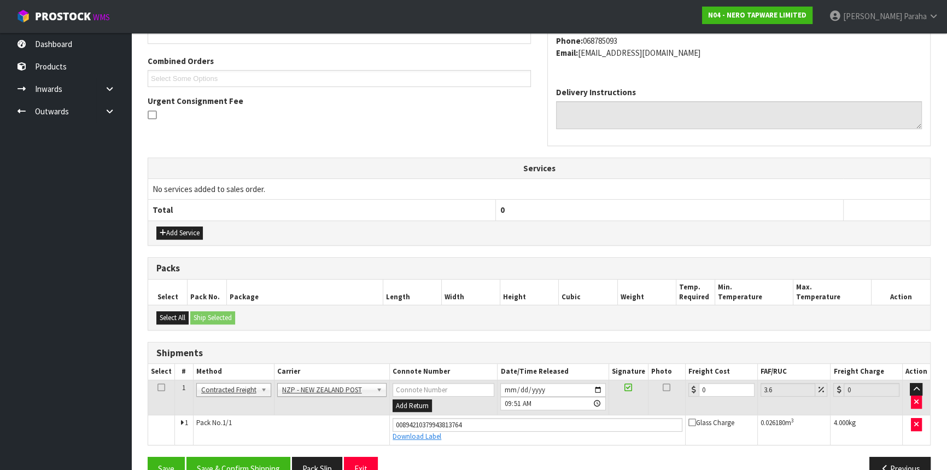
scroll to position [293, 0]
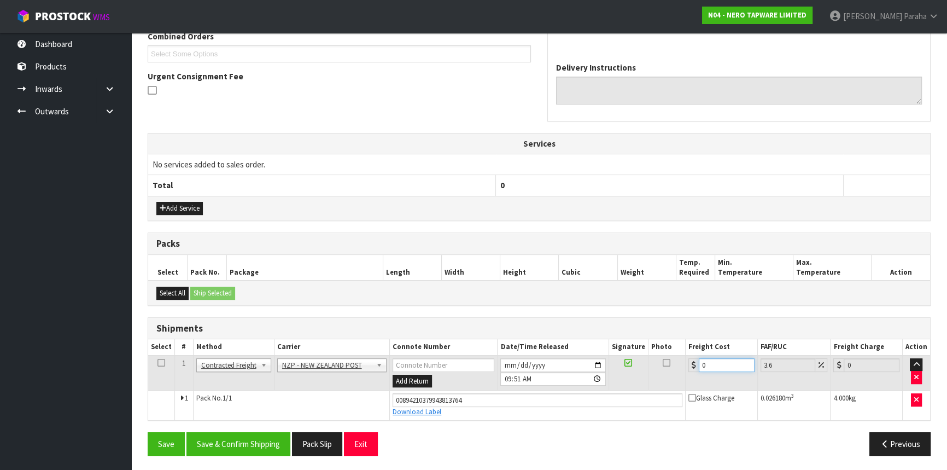
drag, startPoint x: 707, startPoint y: 361, endPoint x: 683, endPoint y: 365, distance: 24.4
click at [683, 365] on tr "1 Client Local Pickup Customer Local Pickup Company Freight Contracted Freight …" at bounding box center [539, 373] width 782 height 36
type input "8"
type input "8.29"
type input "8.4"
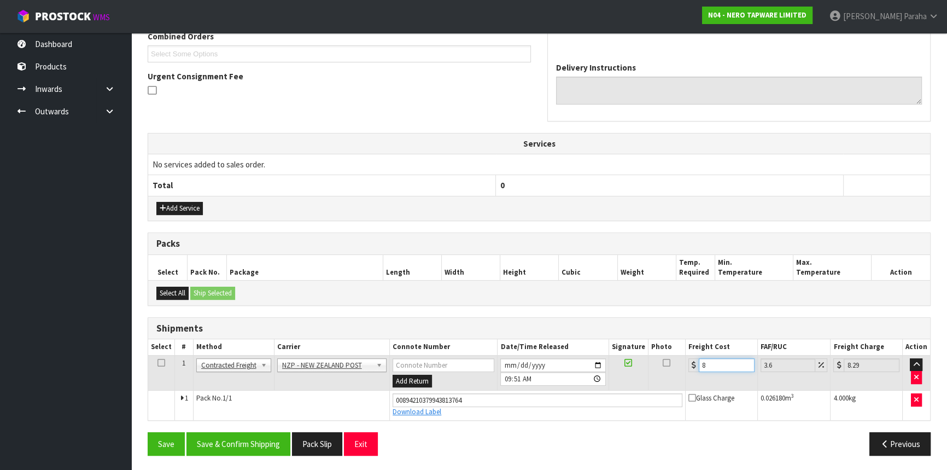
type input "8.7"
type input "8.45"
type input "8.75"
type input "8.45"
click at [209, 441] on button "Save & Confirm Shipping" at bounding box center [239, 444] width 104 height 24
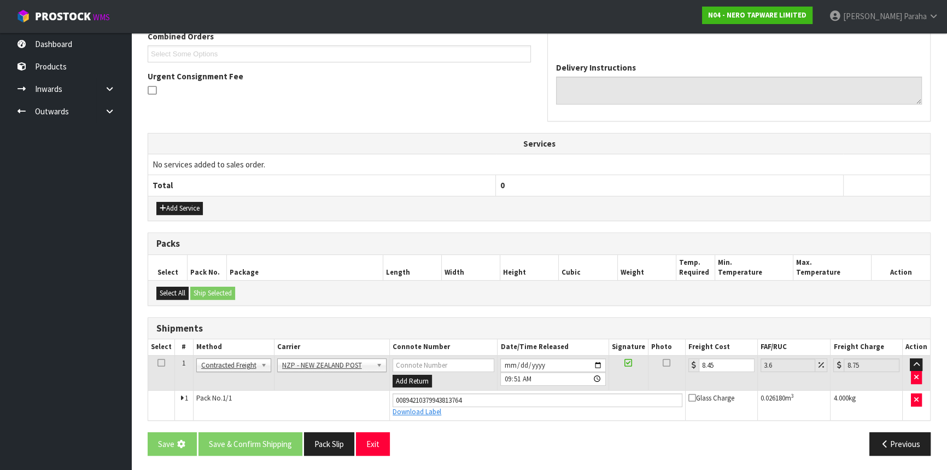
scroll to position [0, 0]
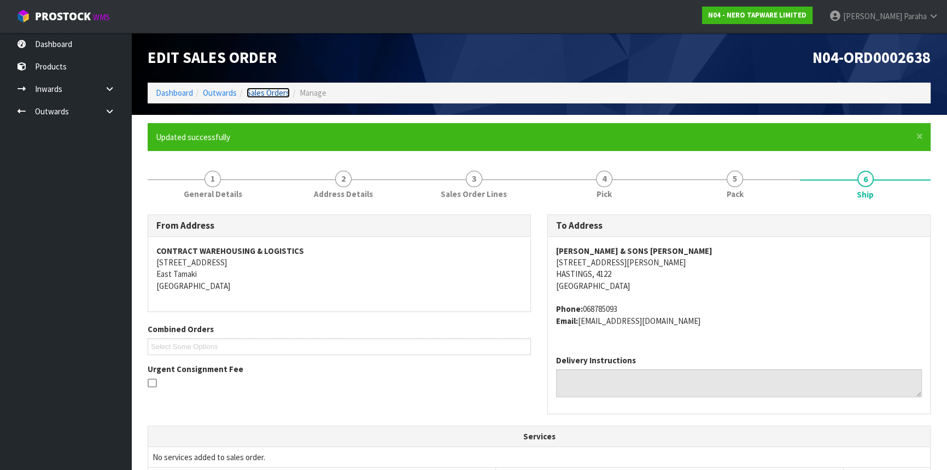
click at [266, 89] on link "Sales Orders" at bounding box center [268, 93] width 43 height 10
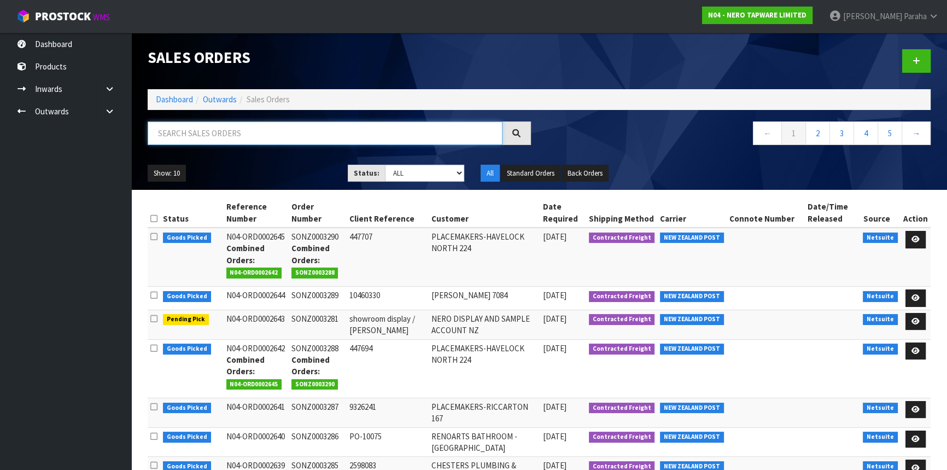
click at [247, 132] on input "text" at bounding box center [325, 133] width 355 height 24
type input "JOB-0409702"
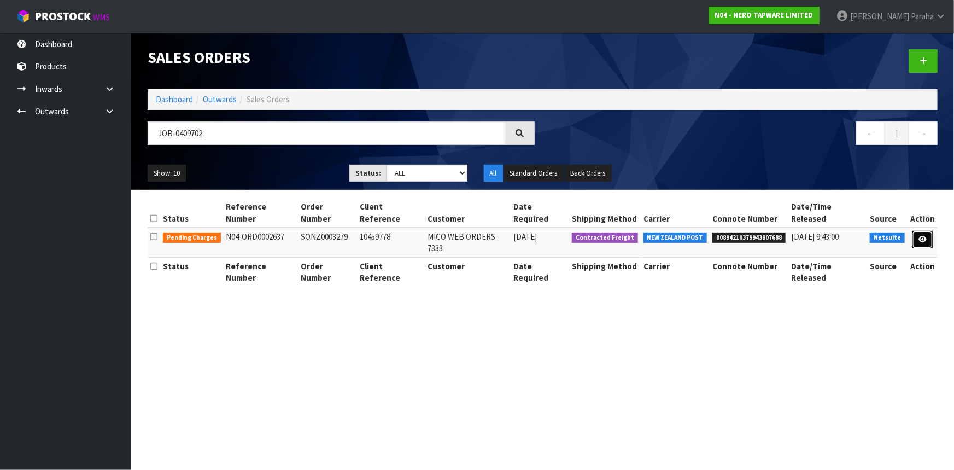
click at [927, 236] on icon at bounding box center [923, 239] width 8 height 7
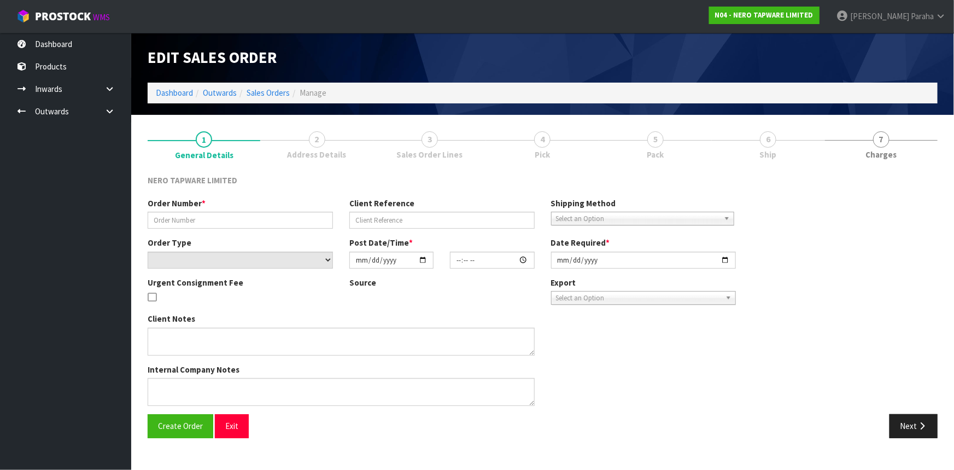
type input "SONZ0003279"
type input "10459778"
select select "number:0"
type input "[DATE]"
type input "13:30:05.000"
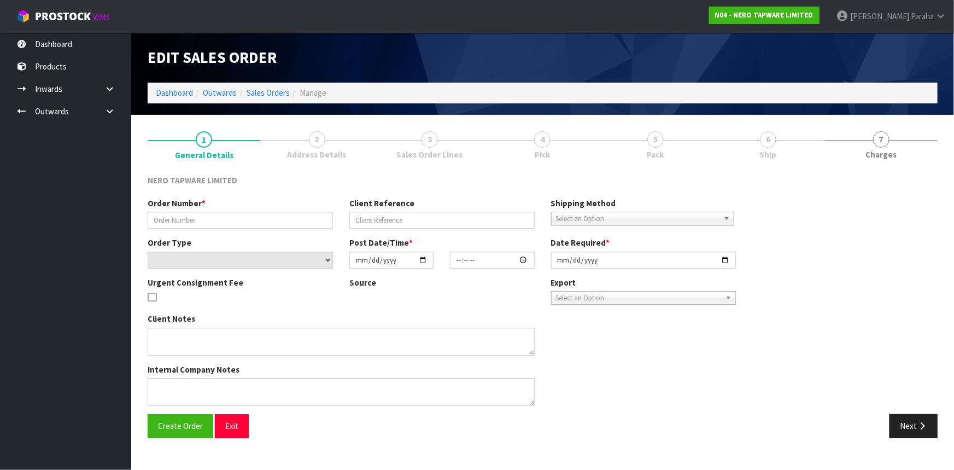
type input "[DATE]"
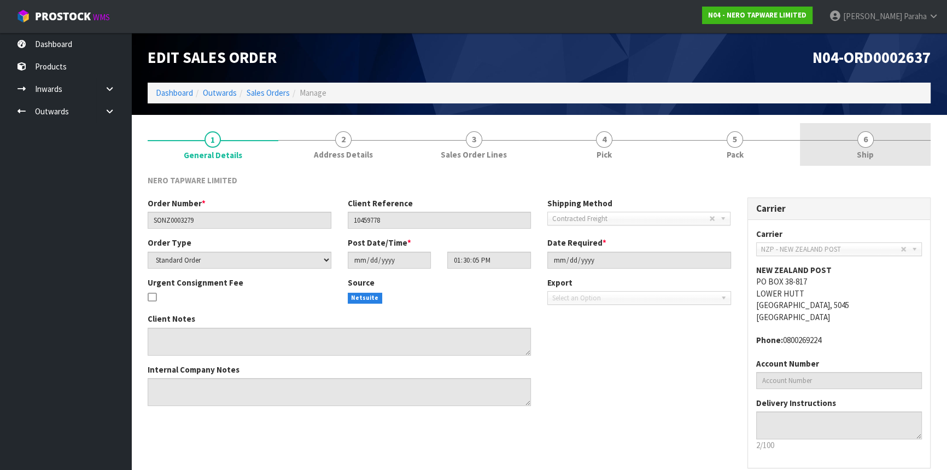
click at [873, 150] on span "Ship" at bounding box center [865, 154] width 17 height 11
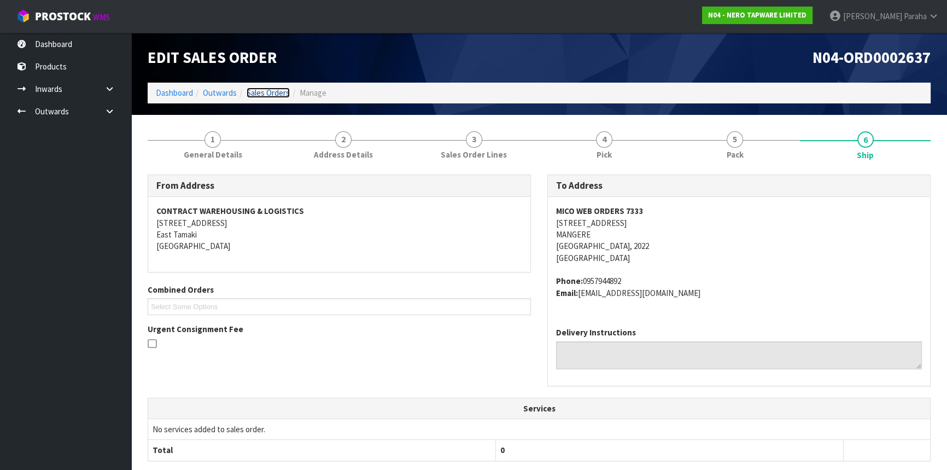
click at [278, 92] on link "Sales Orders" at bounding box center [268, 93] width 43 height 10
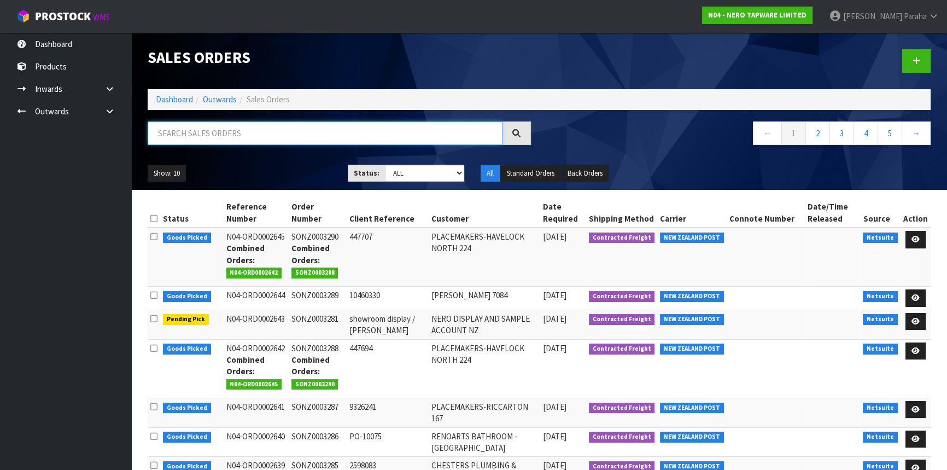
click at [405, 137] on input "text" at bounding box center [325, 133] width 355 height 24
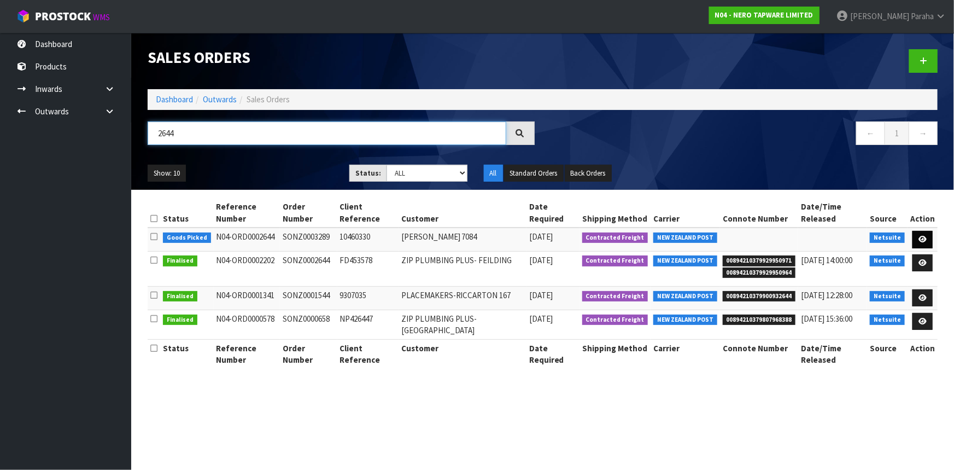
type input "2644"
click at [924, 236] on icon at bounding box center [923, 239] width 8 height 7
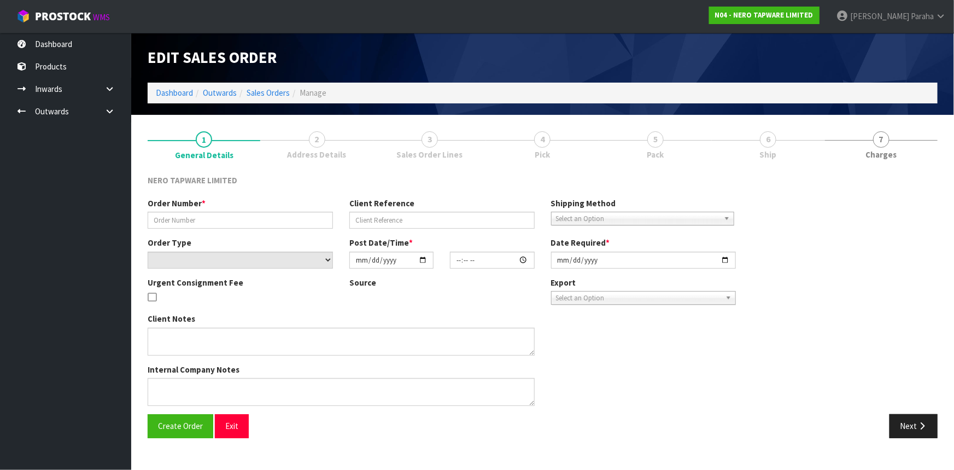
type input "SONZ0003289"
type input "10460330"
select select "number:0"
type input "[DATE]"
type input "08:15:06.000"
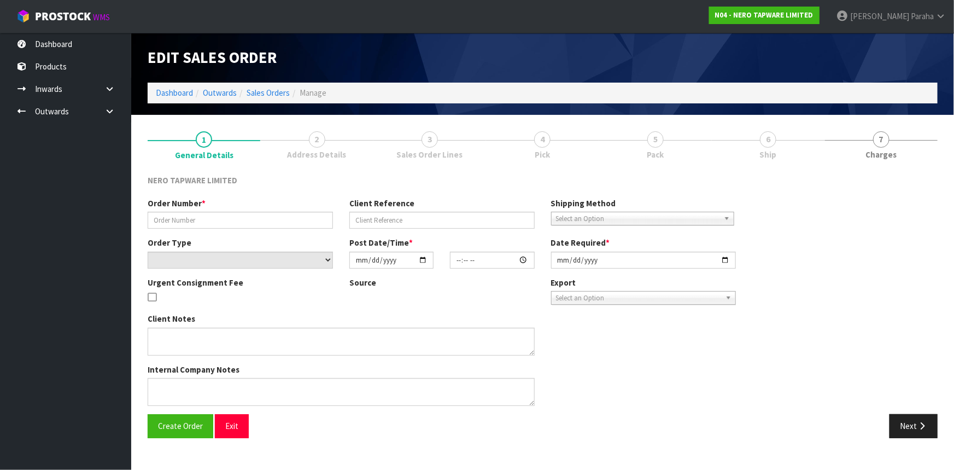
type input "[DATE]"
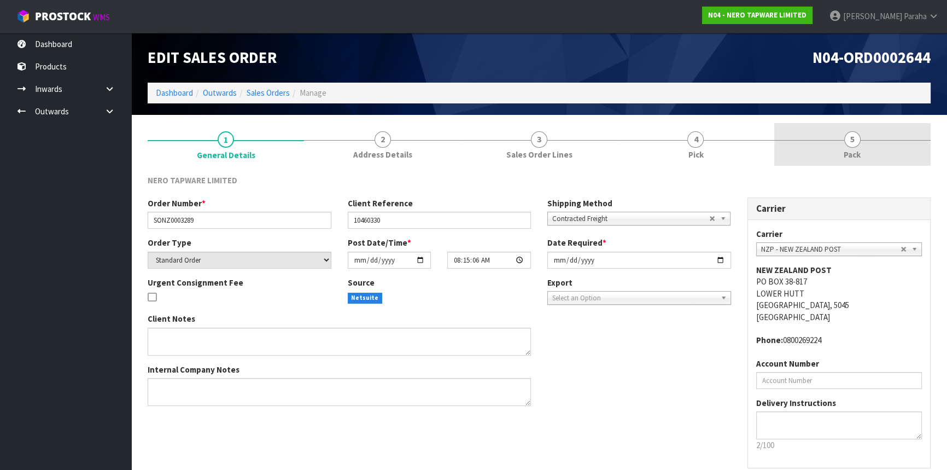
click at [854, 147] on span "5" at bounding box center [852, 139] width 16 height 16
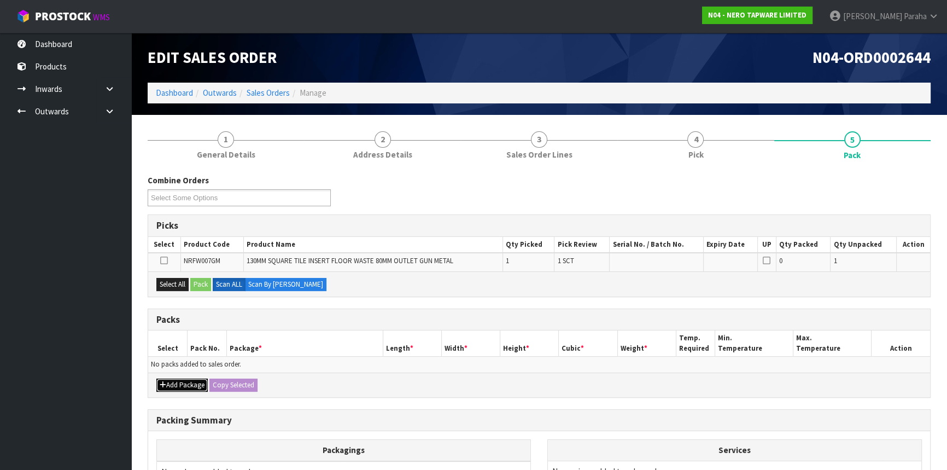
click at [190, 384] on button "Add Package" at bounding box center [181, 384] width 51 height 13
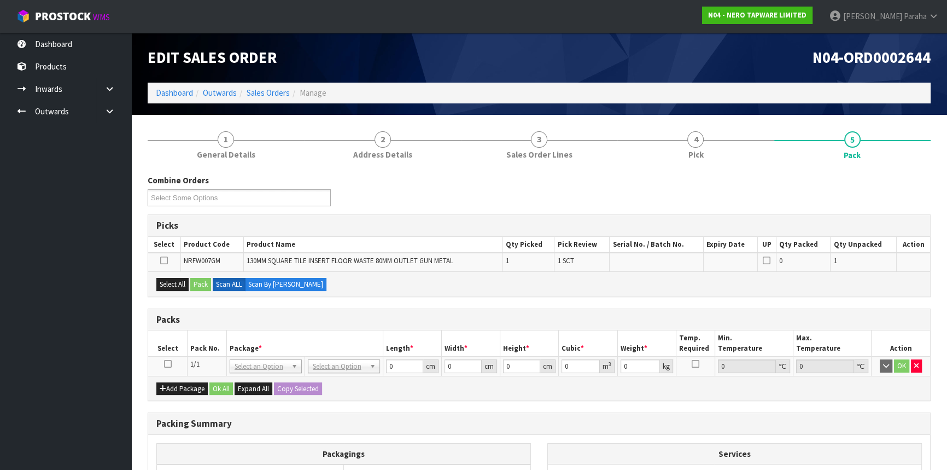
click at [168, 364] on icon at bounding box center [168, 364] width 8 height 1
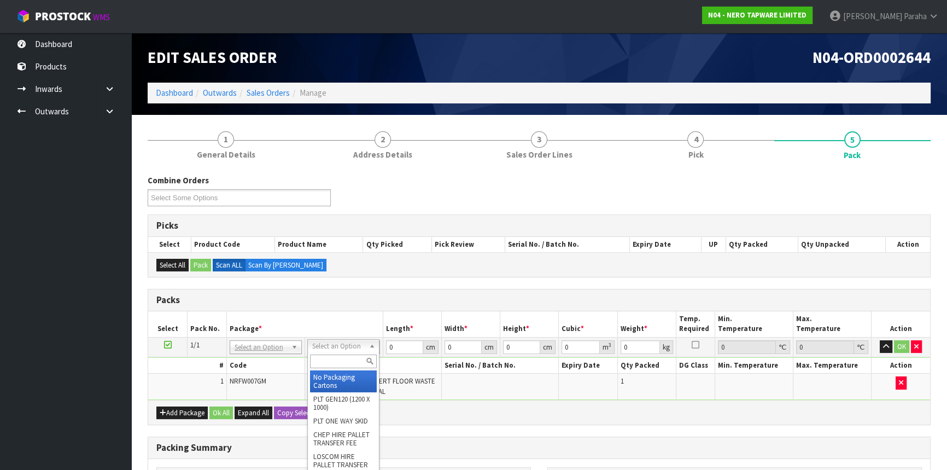
click at [341, 358] on input "text" at bounding box center [343, 361] width 67 height 14
type input "OC"
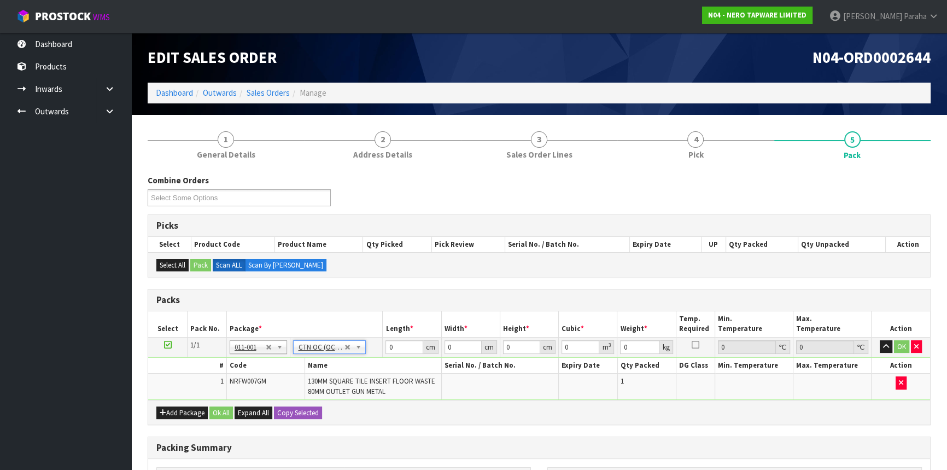
type input "0.64"
drag, startPoint x: 399, startPoint y: 341, endPoint x: 384, endPoint y: 349, distance: 16.9
click at [384, 349] on td "0 cm" at bounding box center [412, 347] width 59 height 20
type input "20"
type input "15"
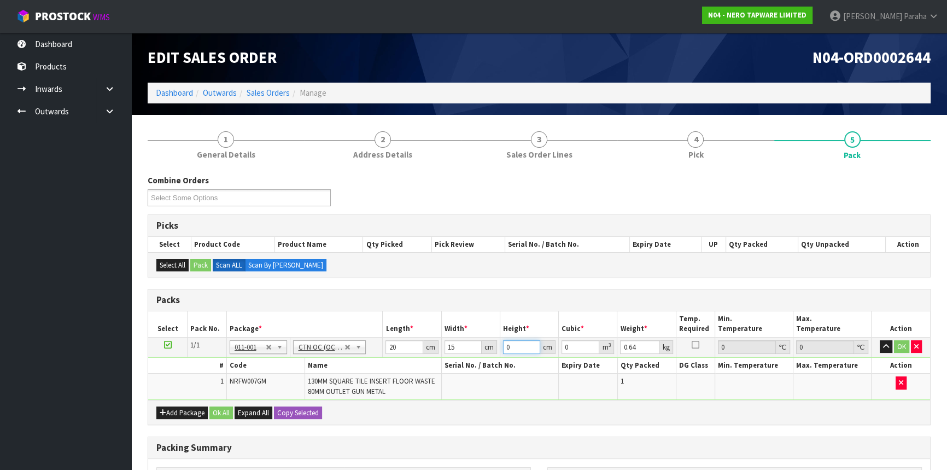
type input "8"
type input "0.0024"
type input "8"
type input "1"
click at [880, 340] on button "button" at bounding box center [886, 346] width 13 height 13
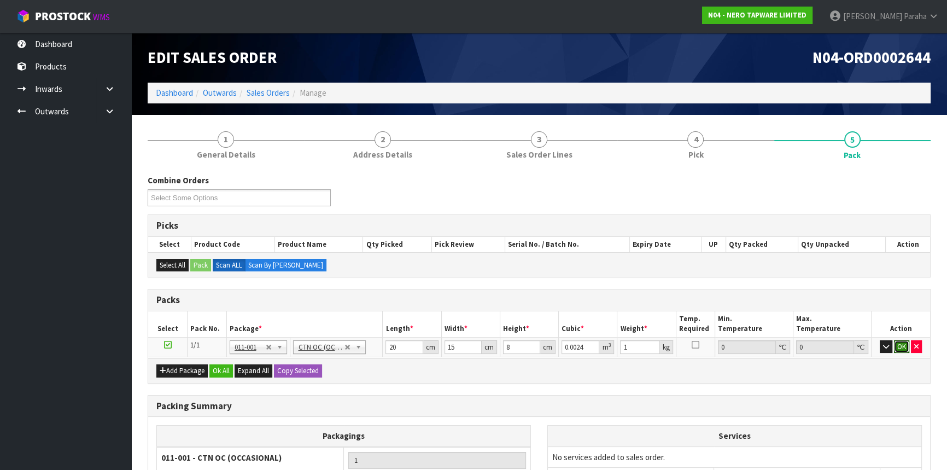
click button "OK" at bounding box center [901, 346] width 15 height 13
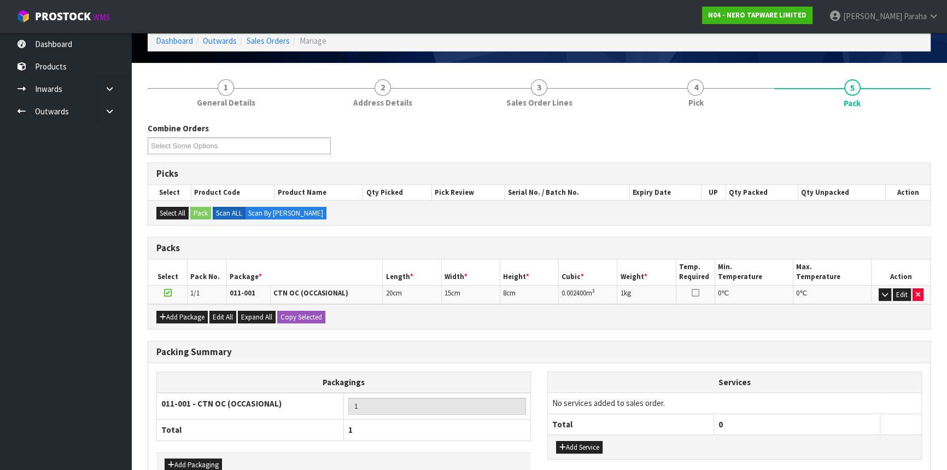
scroll to position [116, 0]
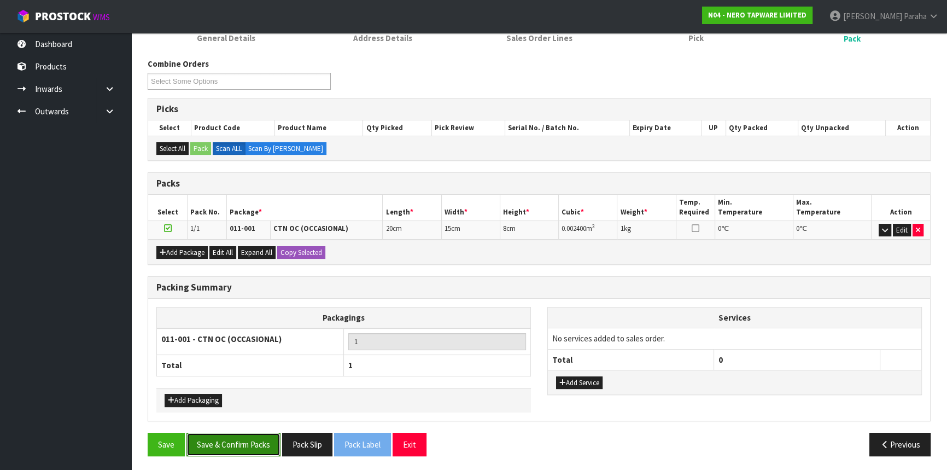
click at [251, 439] on button "Save & Confirm Packs" at bounding box center [234, 445] width 94 height 24
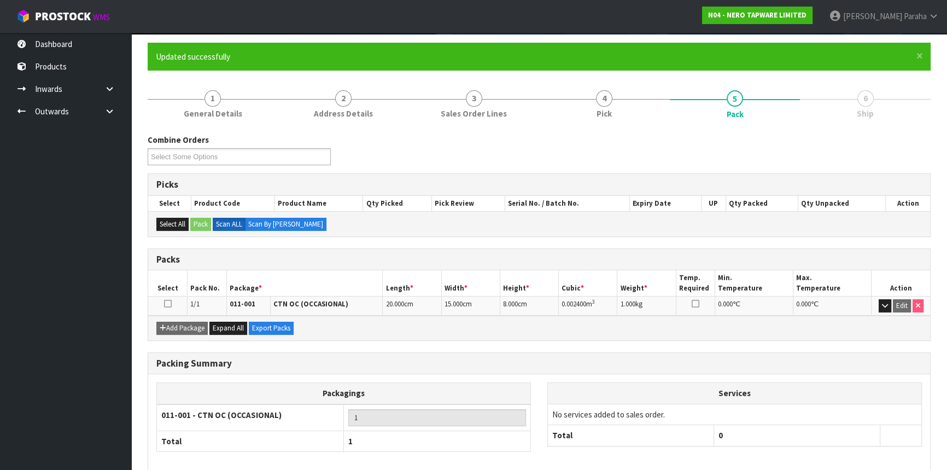
scroll to position [132, 0]
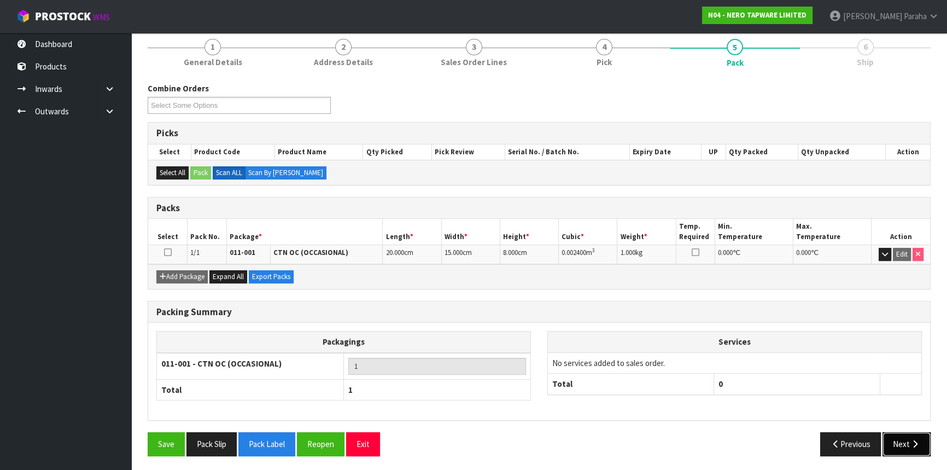
click at [898, 438] on button "Next" at bounding box center [907, 444] width 48 height 24
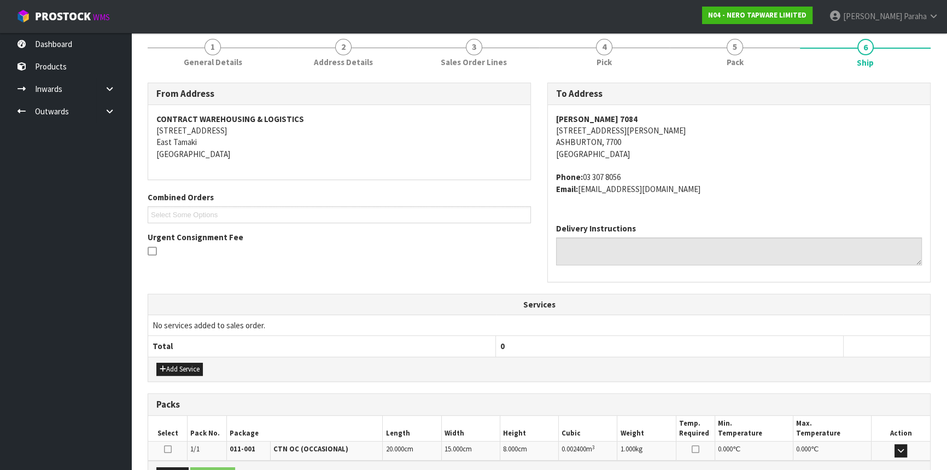
scroll to position [263, 0]
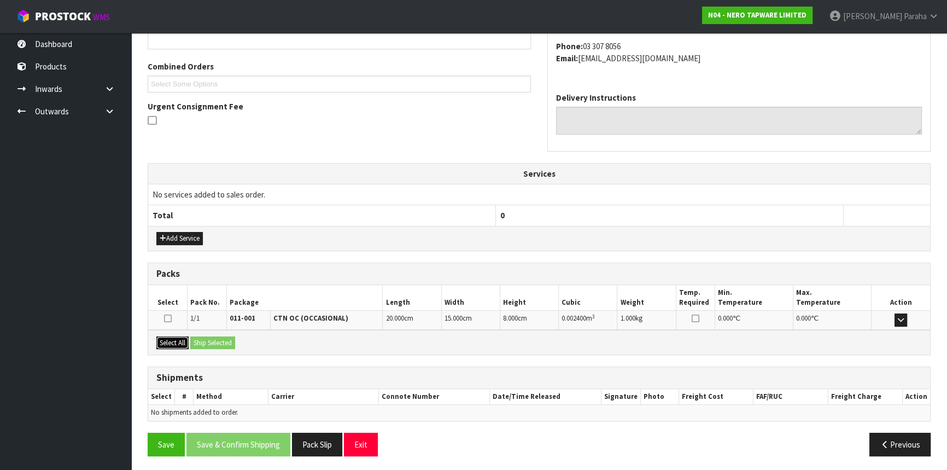
click at [176, 340] on button "Select All" at bounding box center [172, 342] width 32 height 13
click at [220, 340] on button "Ship Selected" at bounding box center [212, 342] width 45 height 13
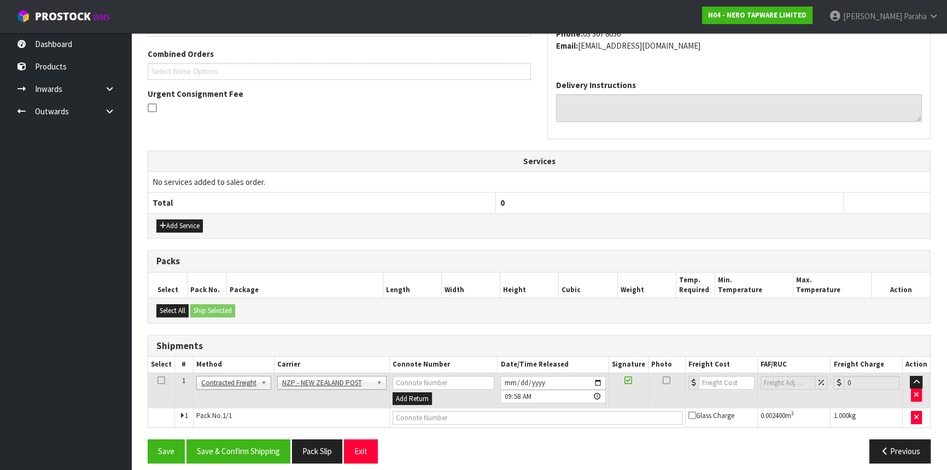
scroll to position [282, 0]
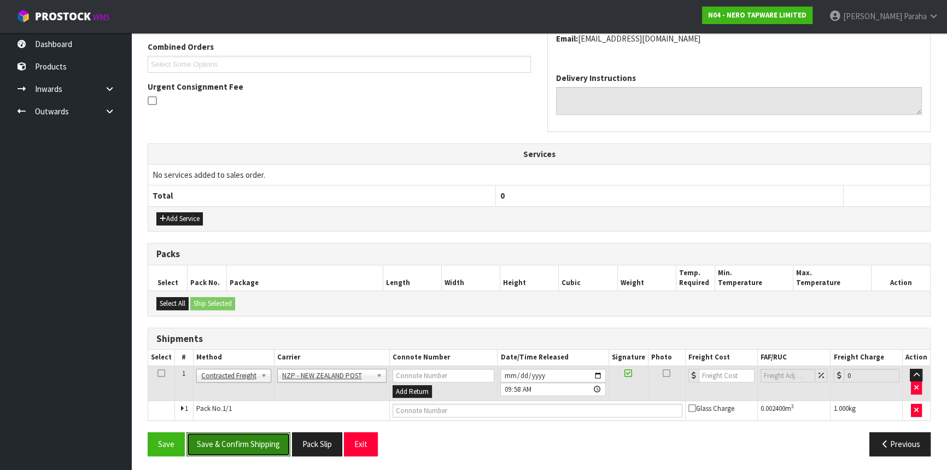
click at [264, 447] on button "Save & Confirm Shipping" at bounding box center [239, 444] width 104 height 24
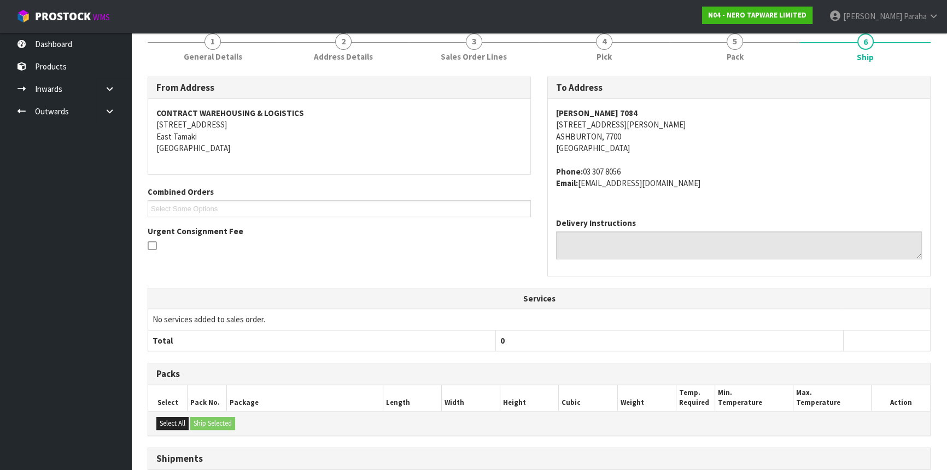
scroll to position [267, 0]
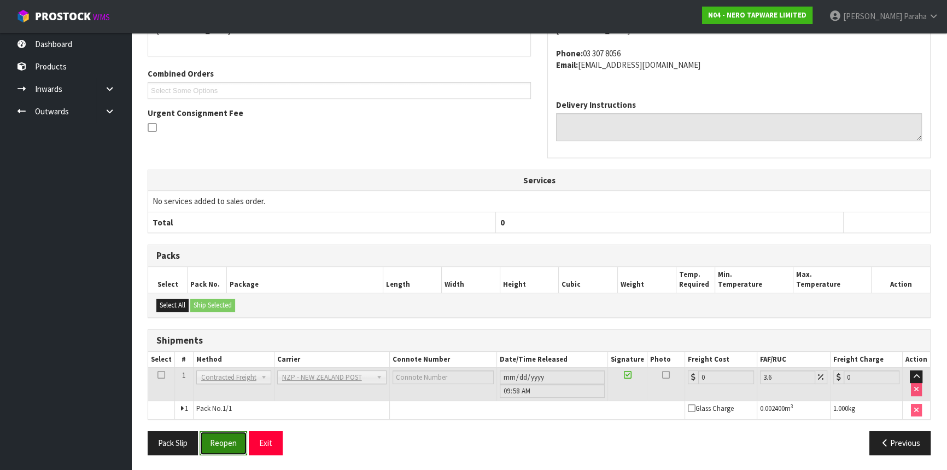
click at [235, 440] on button "Reopen" at bounding box center [224, 443] width 48 height 24
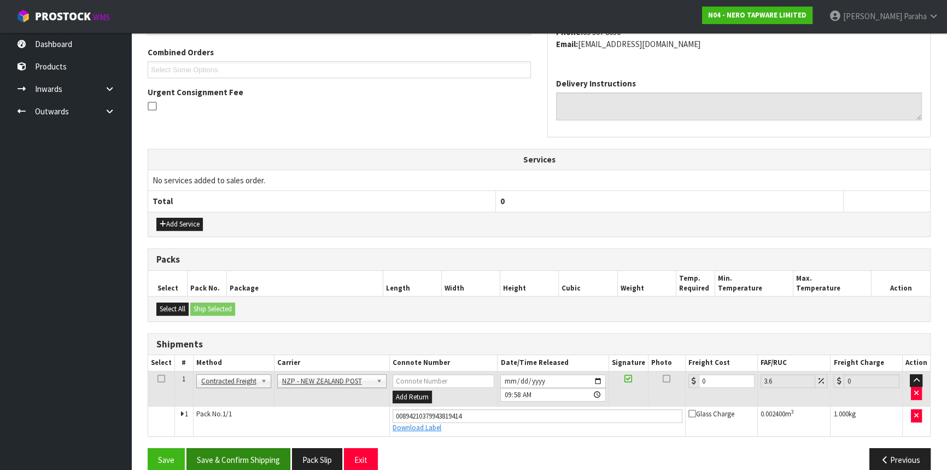
scroll to position [293, 0]
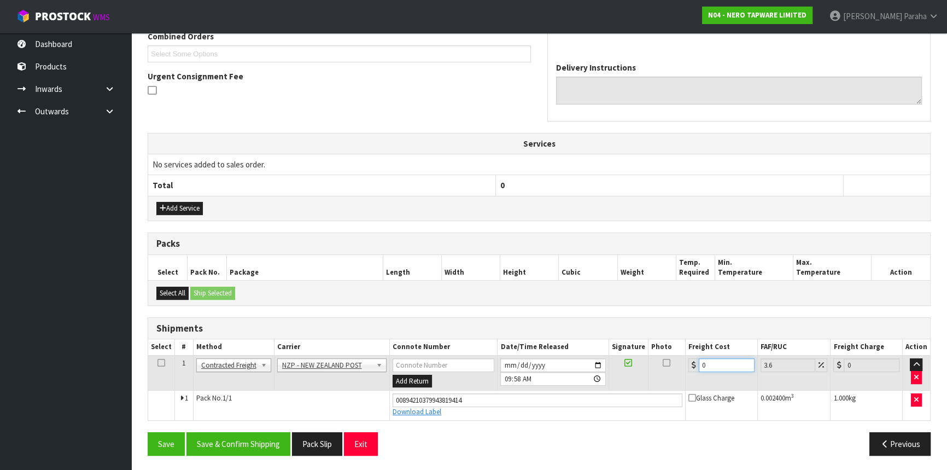
drag, startPoint x: 710, startPoint y: 363, endPoint x: 695, endPoint y: 363, distance: 15.3
click at [695, 363] on div "0" at bounding box center [722, 365] width 66 height 14
type input "1"
type input "1.04"
type input "11"
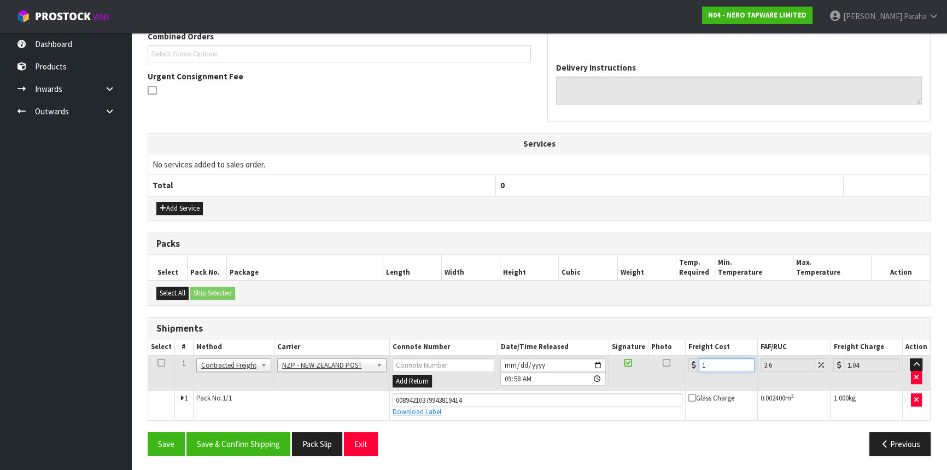
type input "11.4"
type input "11.6"
type input "12.02"
type input "11.61"
type input "12.03"
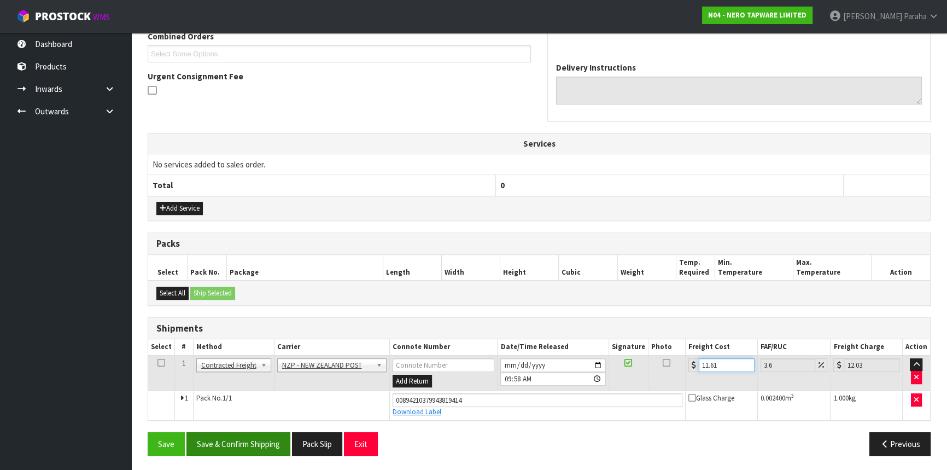
type input "11.61"
click at [262, 441] on button "Save & Confirm Shipping" at bounding box center [239, 444] width 104 height 24
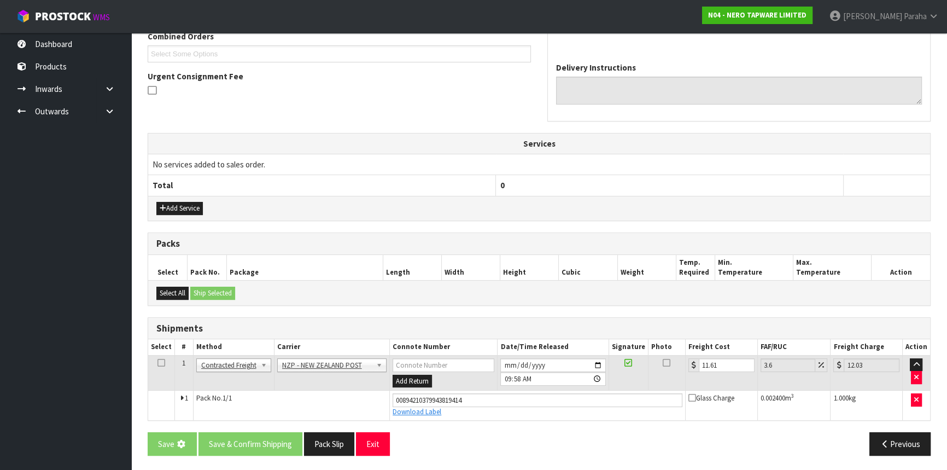
scroll to position [0, 0]
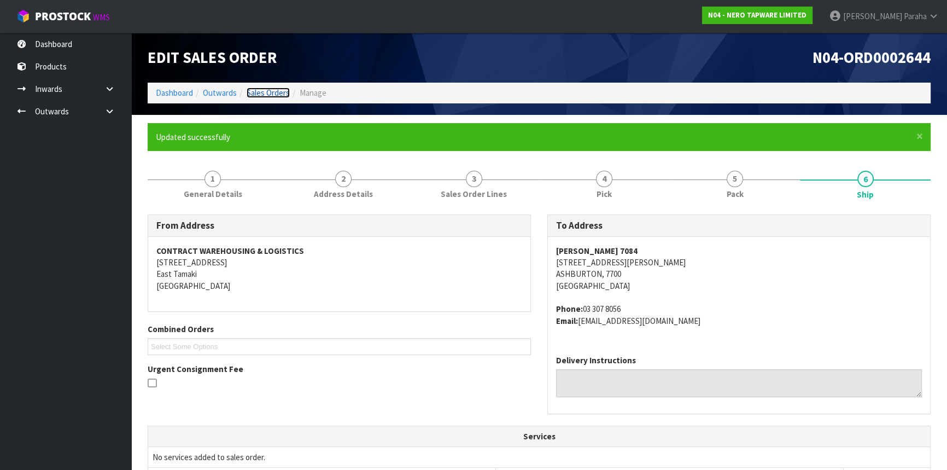
click at [260, 96] on link "Sales Orders" at bounding box center [268, 93] width 43 height 10
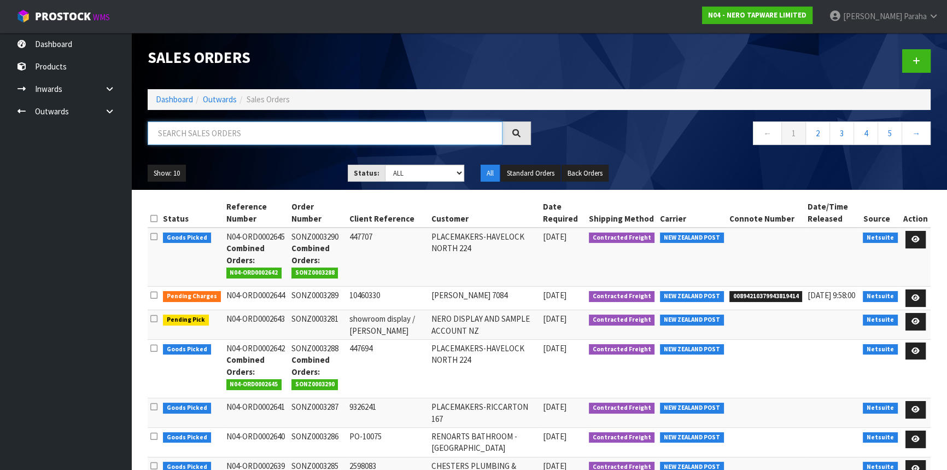
click at [354, 125] on input "text" at bounding box center [325, 133] width 355 height 24
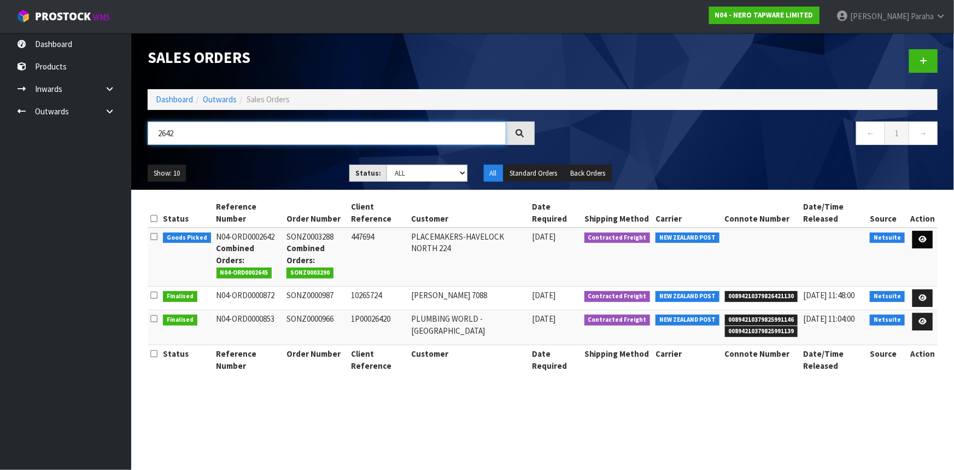
type input "2642"
click at [927, 240] on icon at bounding box center [923, 239] width 8 height 7
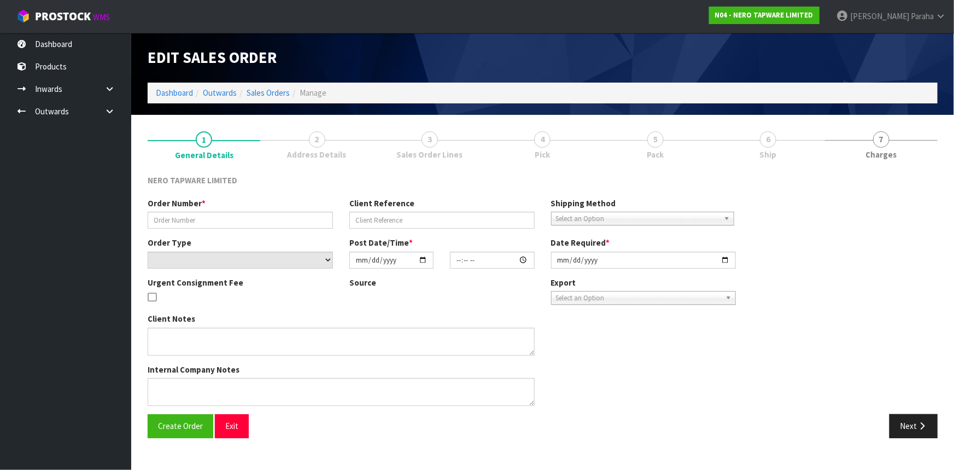
type input "SONZ0003288"
type input "447694"
select select "number:0"
type input "[DATE]"
type input "16:30:07.000"
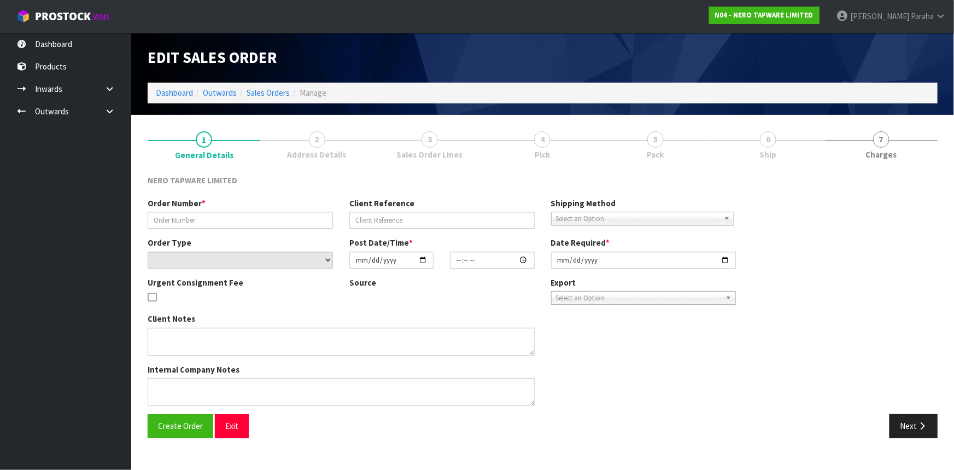
type input "[DATE]"
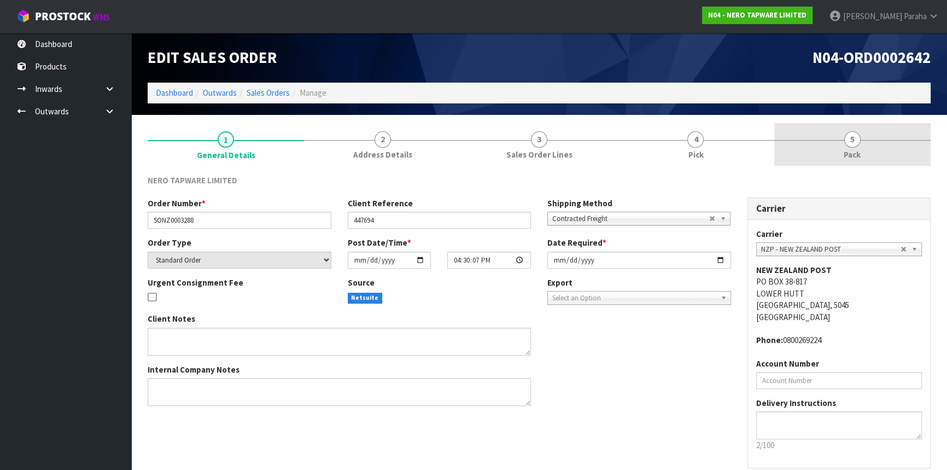
click at [852, 144] on span "5" at bounding box center [852, 139] width 16 height 16
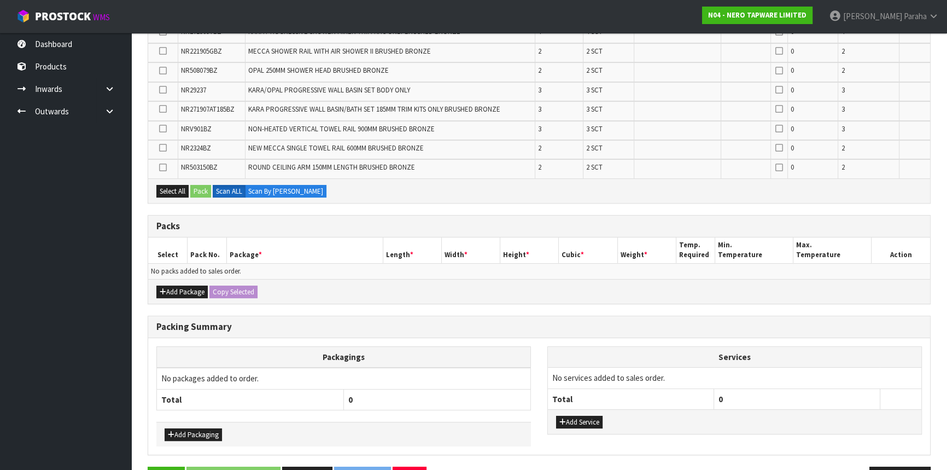
scroll to position [282, 0]
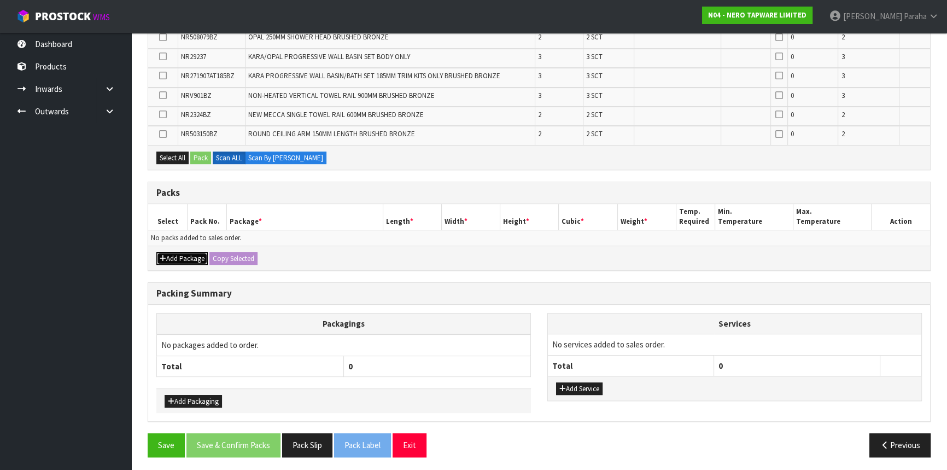
click at [170, 252] on button "Add Package" at bounding box center [181, 258] width 51 height 13
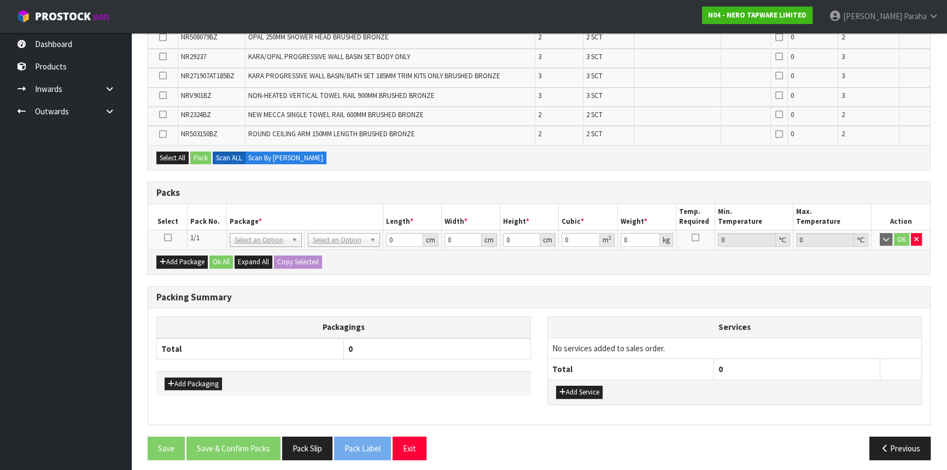
click at [166, 237] on icon at bounding box center [168, 237] width 8 height 1
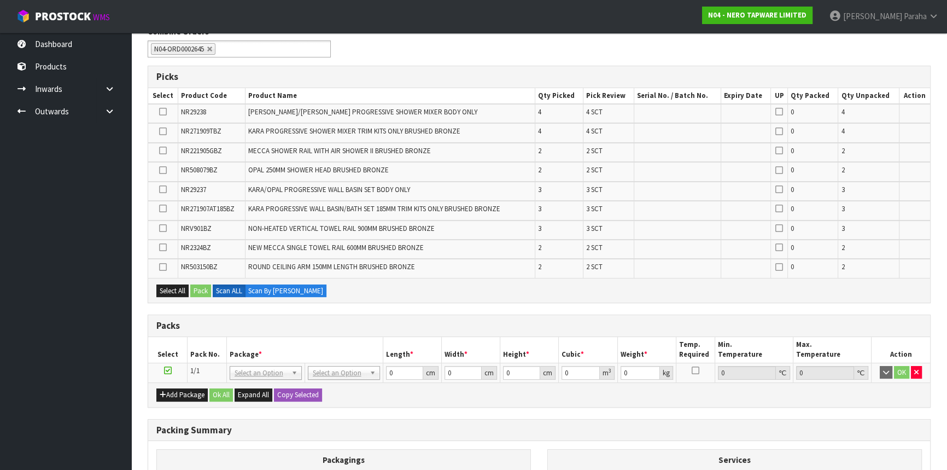
scroll to position [199, 0]
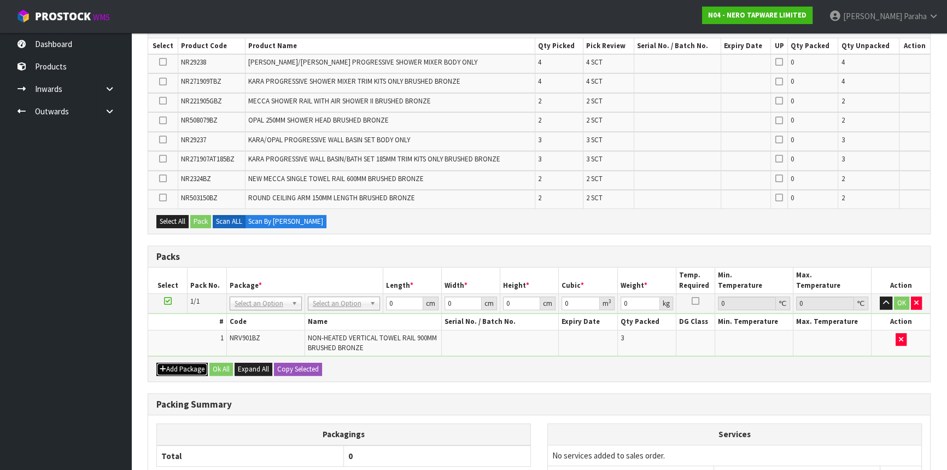
click at [182, 365] on button "Add Package" at bounding box center [181, 369] width 51 height 13
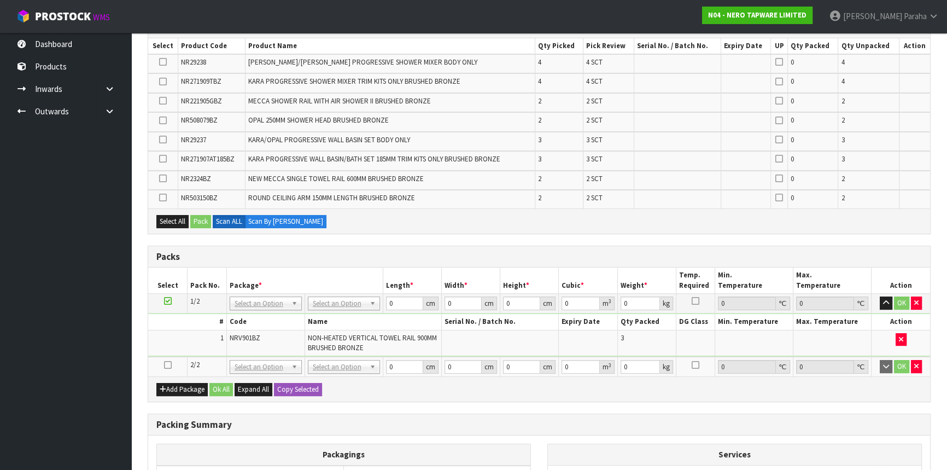
click at [169, 365] on icon at bounding box center [168, 365] width 8 height 1
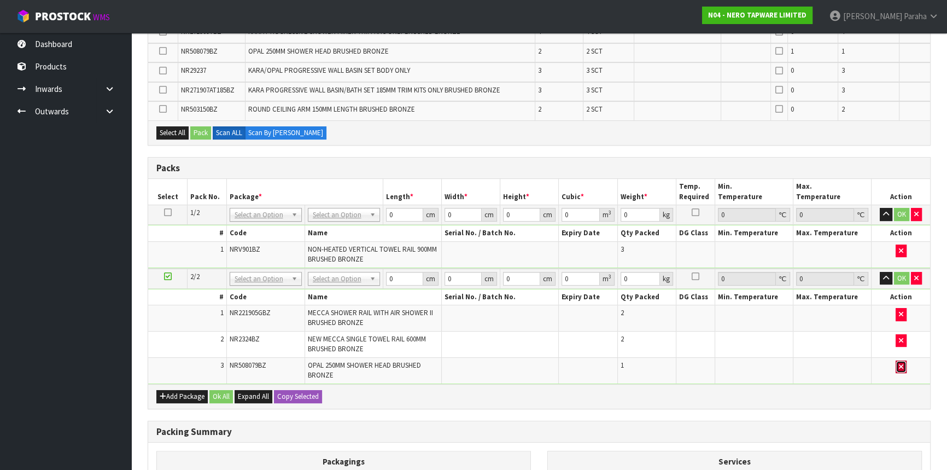
click at [902, 365] on icon "button" at bounding box center [901, 366] width 4 height 7
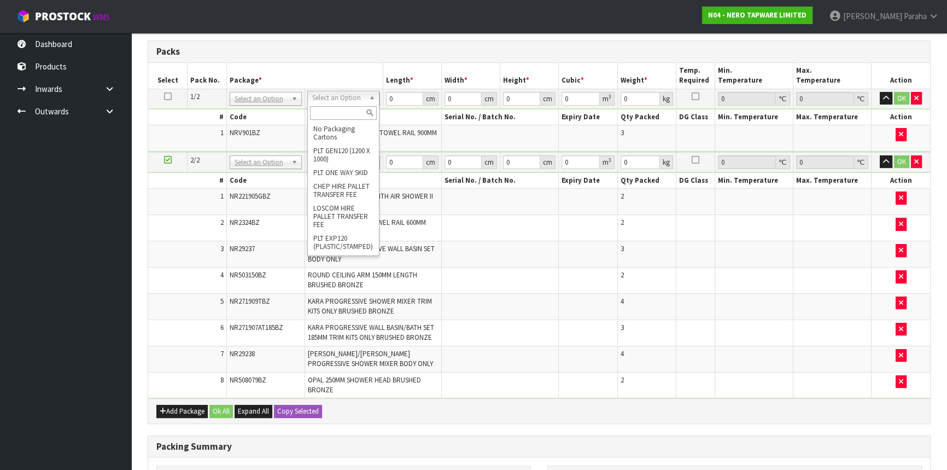
click at [351, 110] on input "text" at bounding box center [343, 113] width 67 height 14
type input "O"
type input "CL"
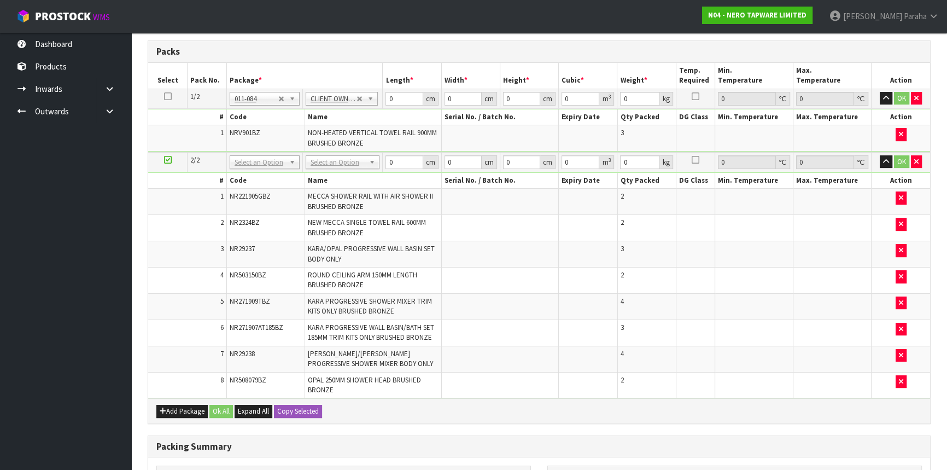
type input "5.1"
drag, startPoint x: 401, startPoint y: 96, endPoint x: 359, endPoint y: 109, distance: 43.6
click at [359, 109] on tbody "1/2 NONE 007-001 007-002 007-004 007-009 007-013 007-014 007-015 007-017 007-01…" at bounding box center [539, 120] width 782 height 63
type input "96"
type input "17"
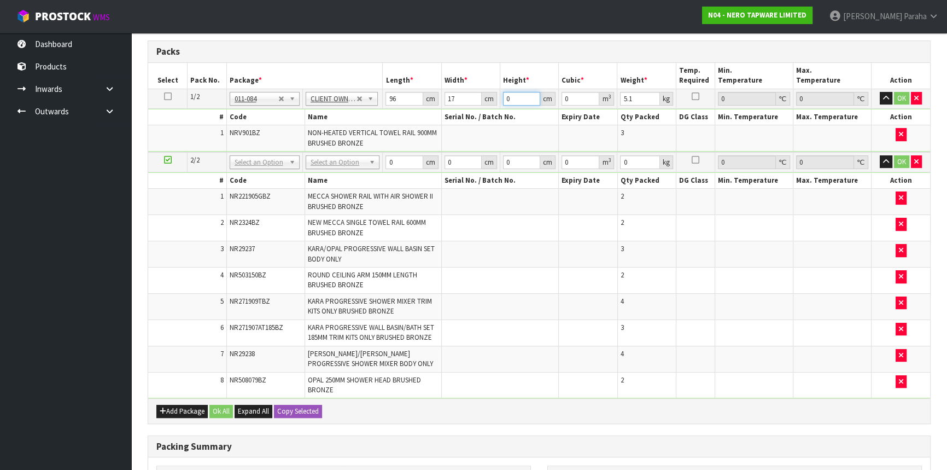
type input "2"
type input "0.003264"
type input "22"
type input "0.035904"
type input "22"
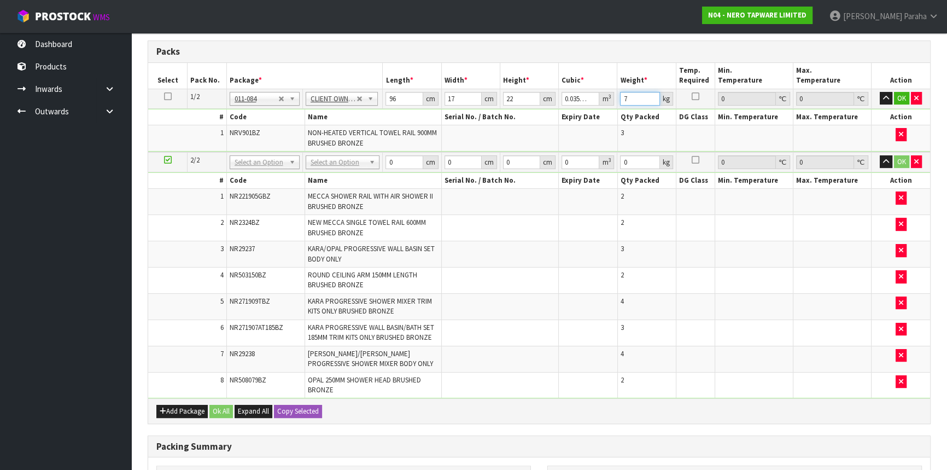
type input "7"
click at [880, 92] on button "button" at bounding box center [886, 98] width 13 height 13
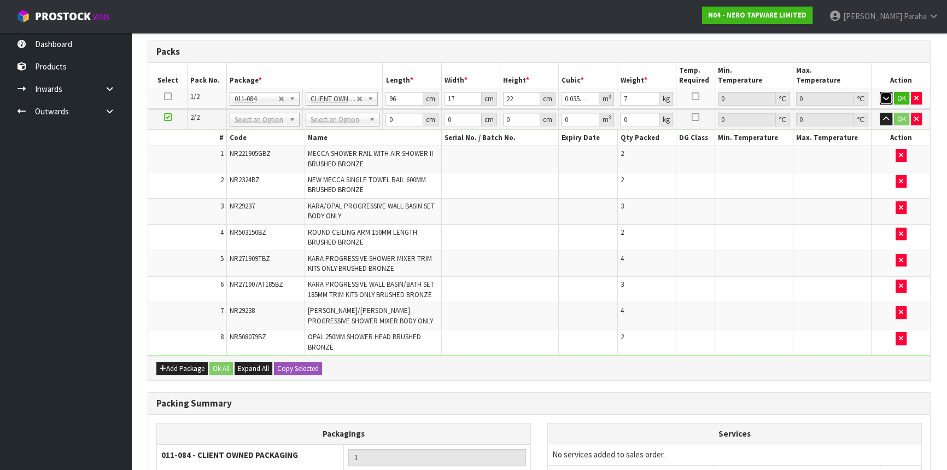
click at [880, 92] on button "button" at bounding box center [886, 98] width 13 height 13
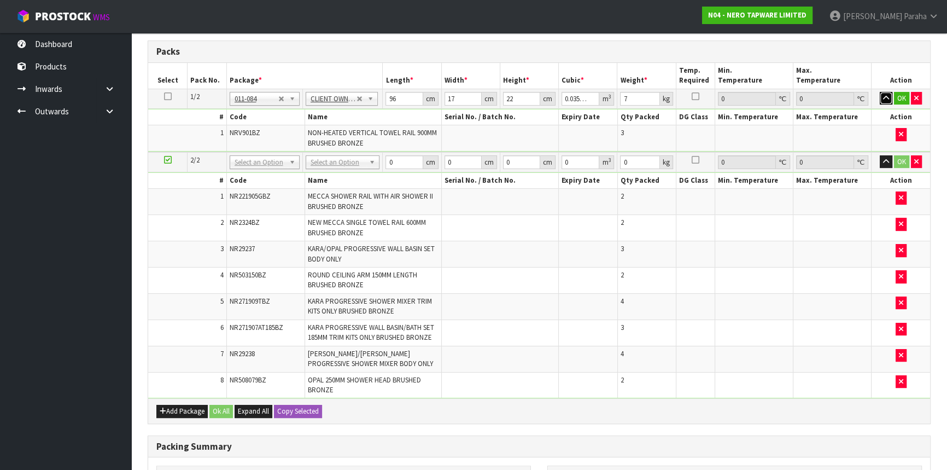
click at [880, 92] on button "button" at bounding box center [886, 98] width 13 height 13
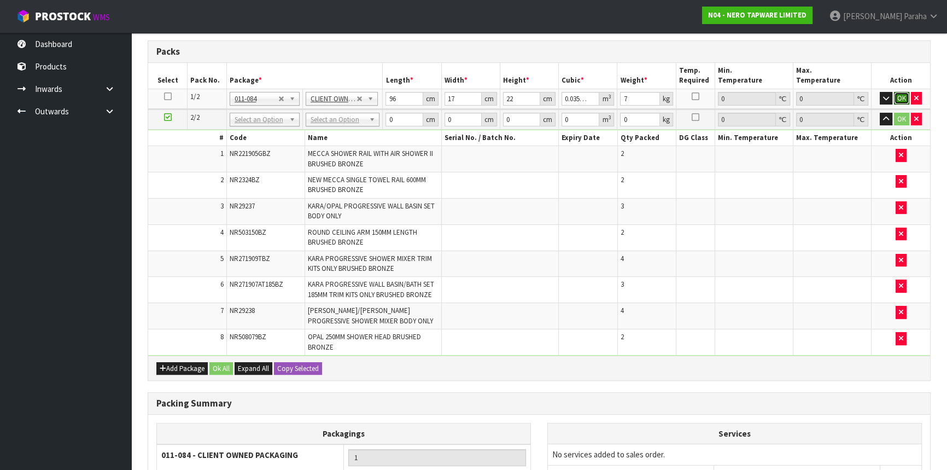
click button "OK" at bounding box center [901, 98] width 15 height 13
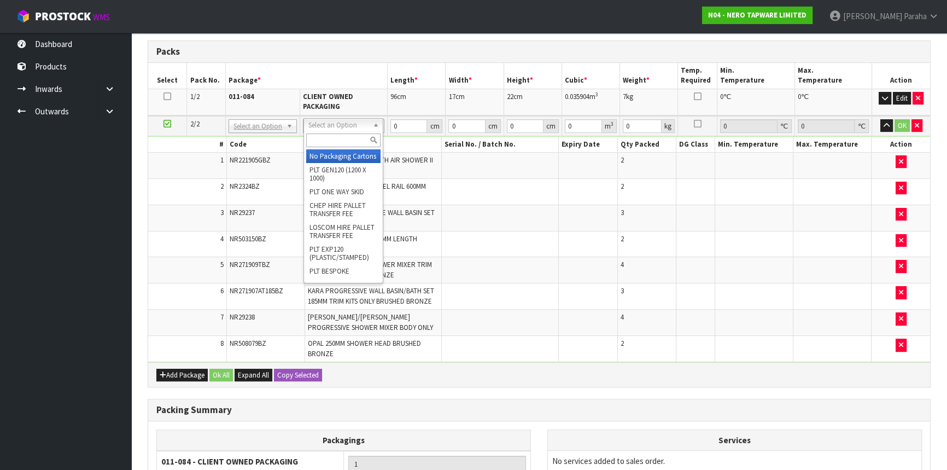
click at [345, 142] on input "text" at bounding box center [343, 140] width 74 height 14
type input "OC"
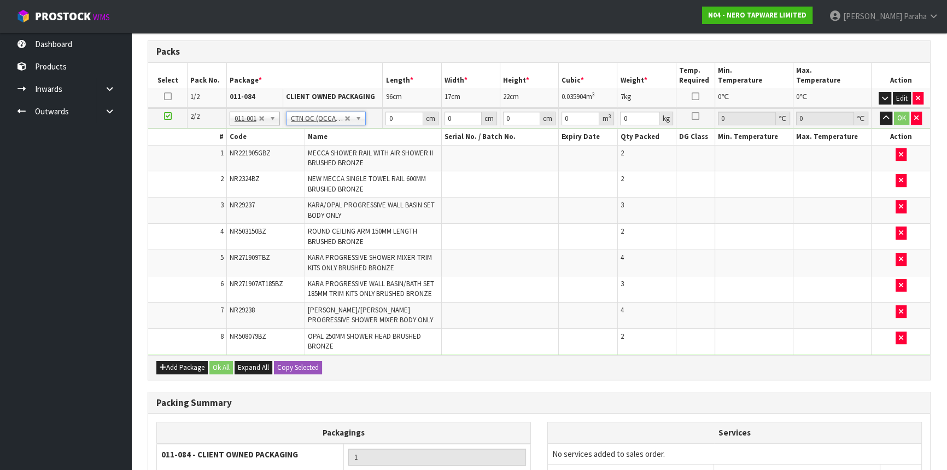
type input "18.2"
drag, startPoint x: 390, startPoint y: 116, endPoint x: 381, endPoint y: 118, distance: 8.9
click at [381, 118] on tr "2/2 NONE 007-001 007-002 007-004 007-009 007-013 007-014 007-015 007-017 007-01…" at bounding box center [539, 118] width 782 height 20
type input "82"
type input "35"
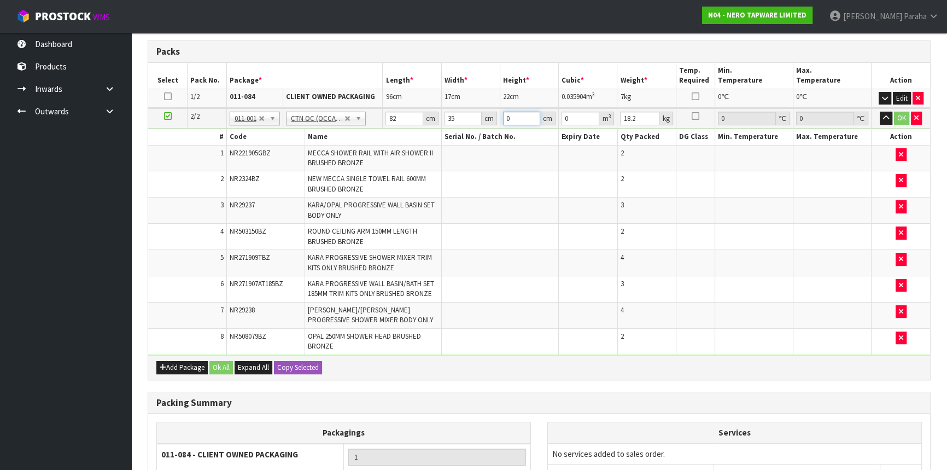
type input "4"
type input "0.01148"
type input "41"
type input "0.11767"
type input "41"
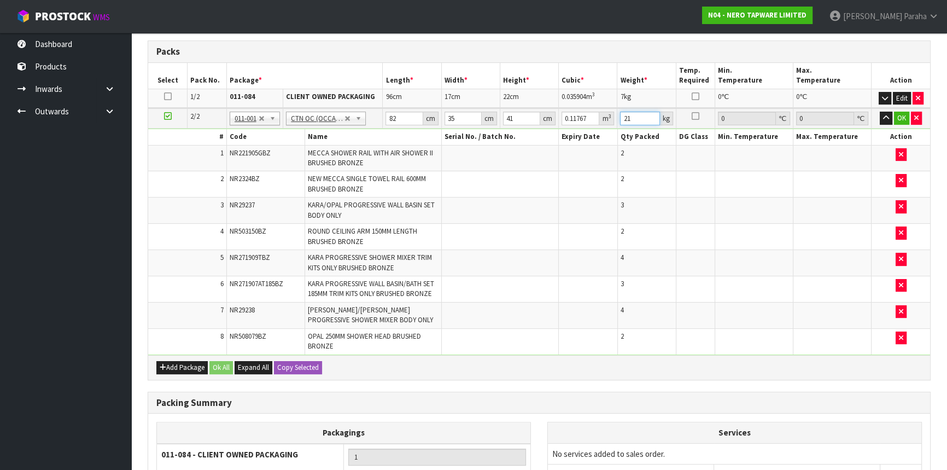
type input "21"
click at [880, 112] on button "button" at bounding box center [886, 118] width 13 height 13
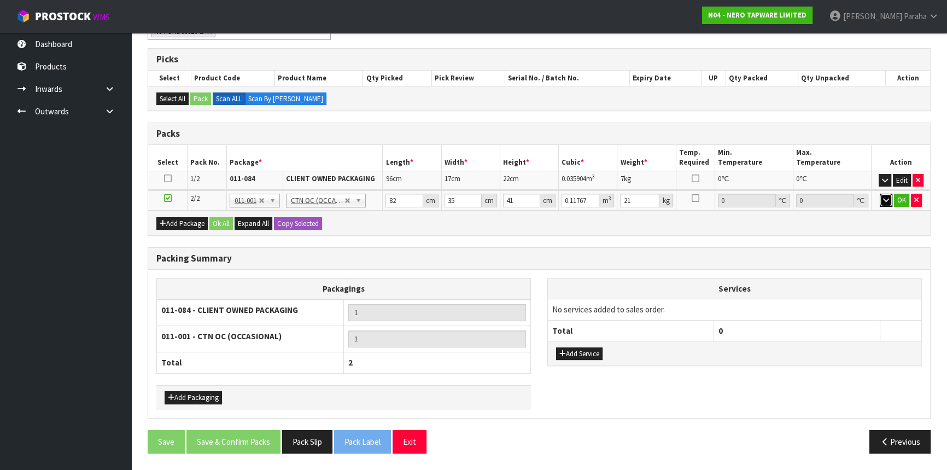
scroll to position [164, 0]
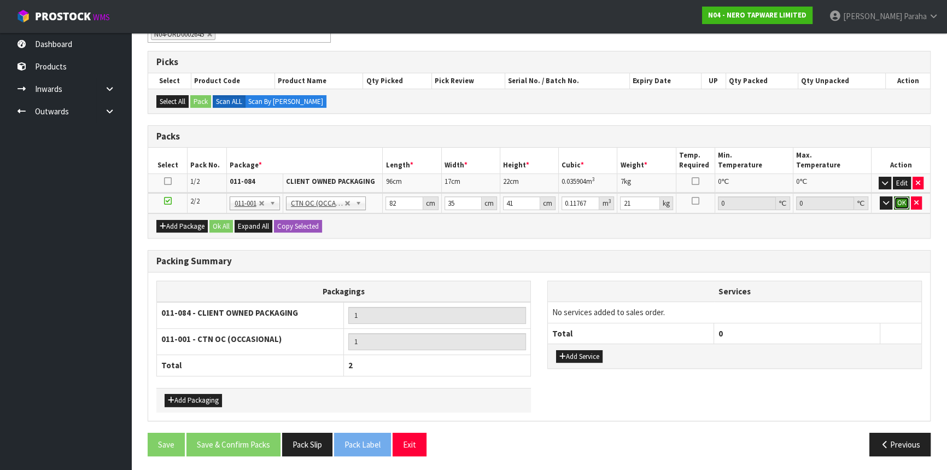
click button "OK" at bounding box center [901, 202] width 15 height 13
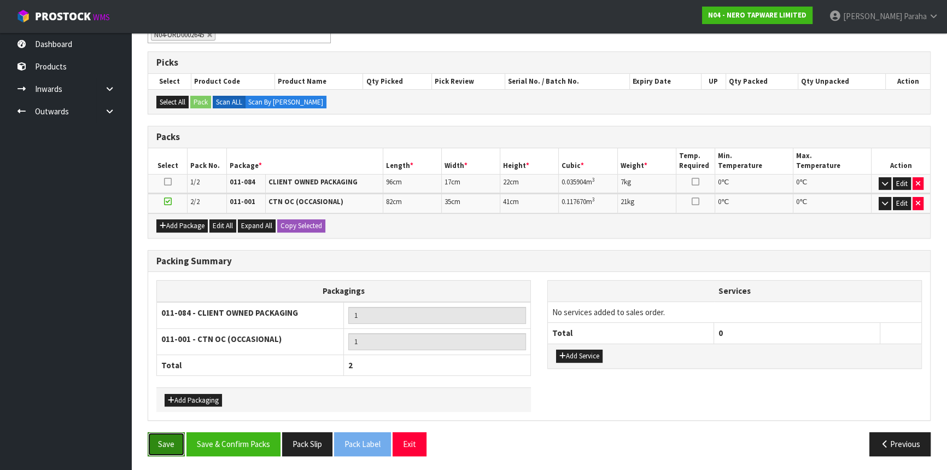
click at [171, 448] on button "Save" at bounding box center [166, 444] width 37 height 24
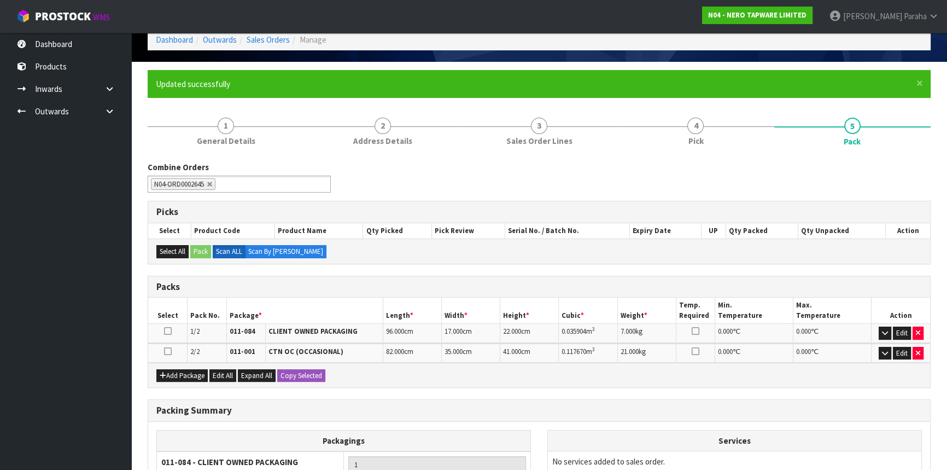
scroll to position [0, 0]
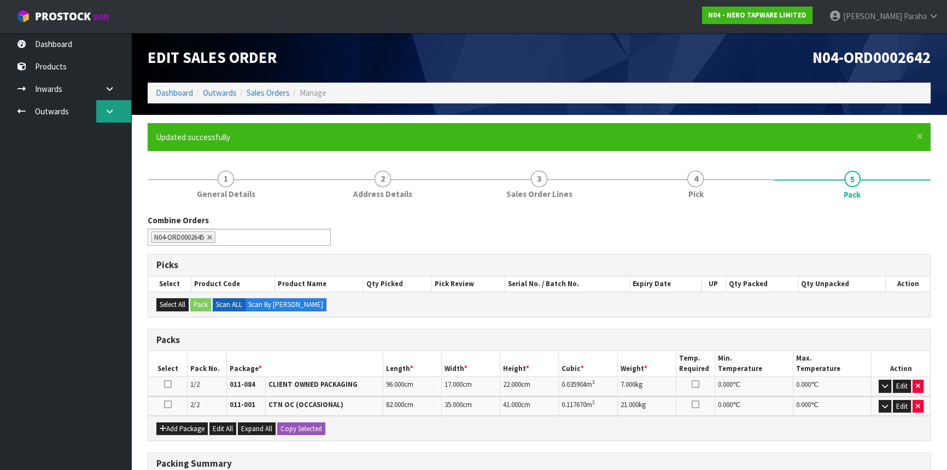
click at [114, 109] on icon at bounding box center [109, 111] width 10 height 8
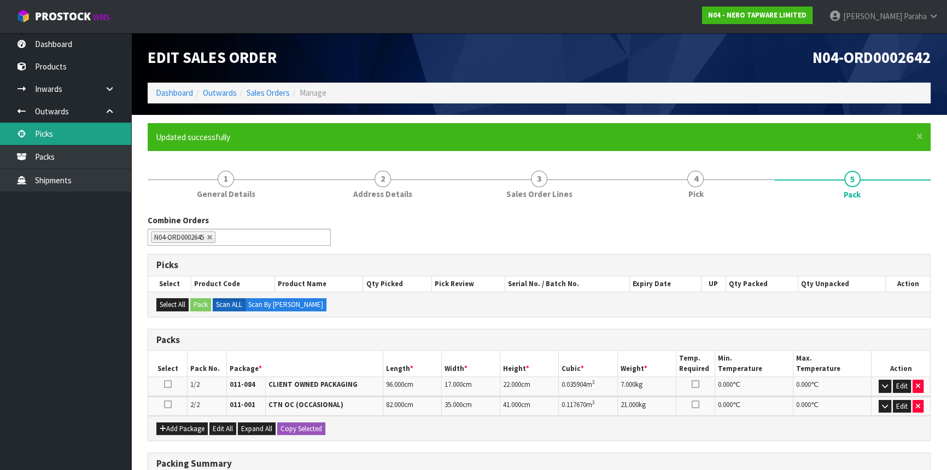
click at [49, 131] on link "Picks" at bounding box center [65, 134] width 131 height 22
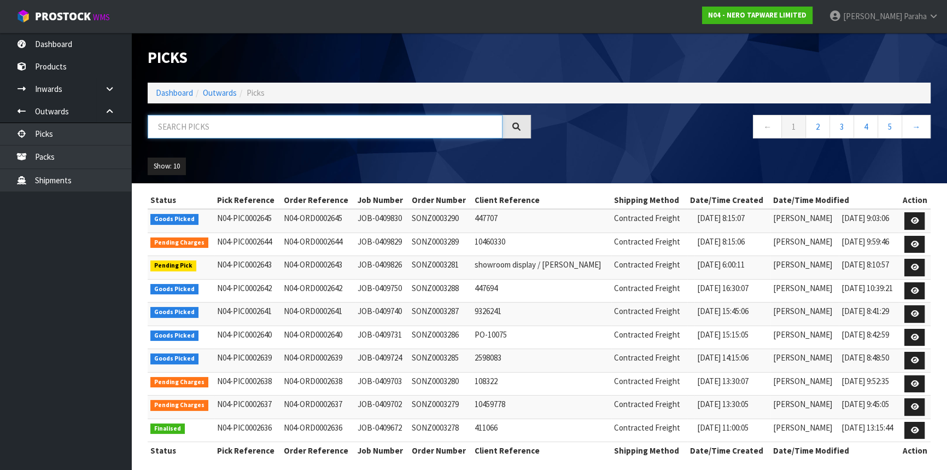
click at [200, 128] on input "text" at bounding box center [325, 127] width 355 height 24
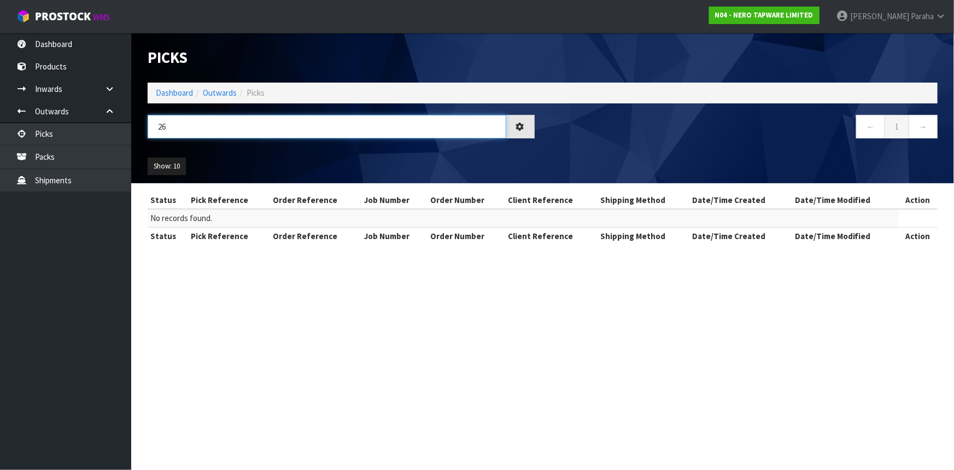
type input "2"
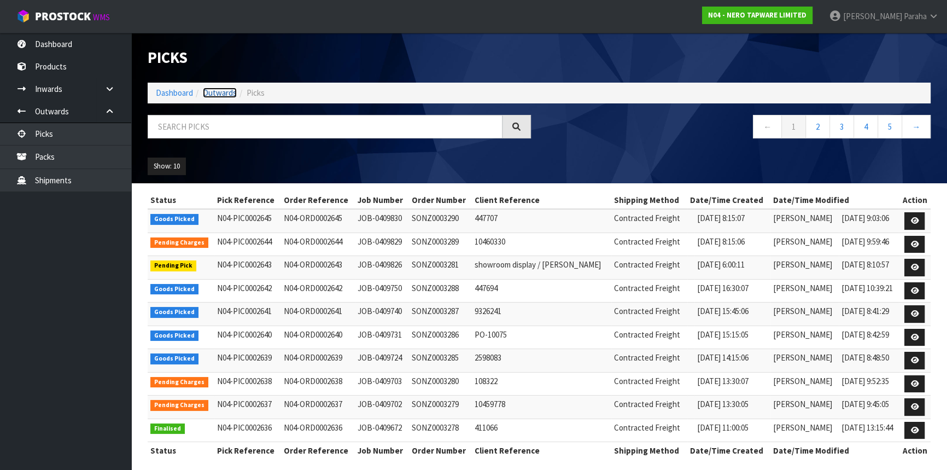
click at [218, 90] on link "Outwards" at bounding box center [220, 93] width 34 height 10
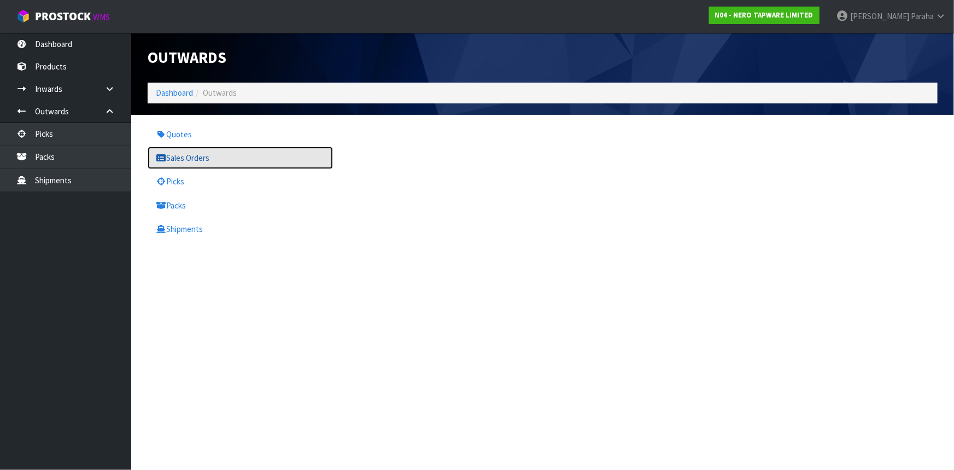
click at [198, 151] on link "Sales Orders" at bounding box center [240, 158] width 185 height 22
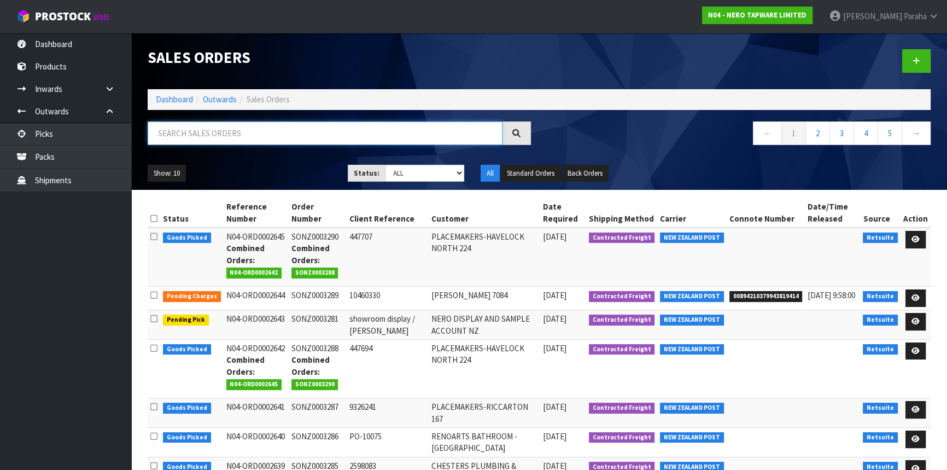
click at [192, 131] on input "text" at bounding box center [325, 133] width 355 height 24
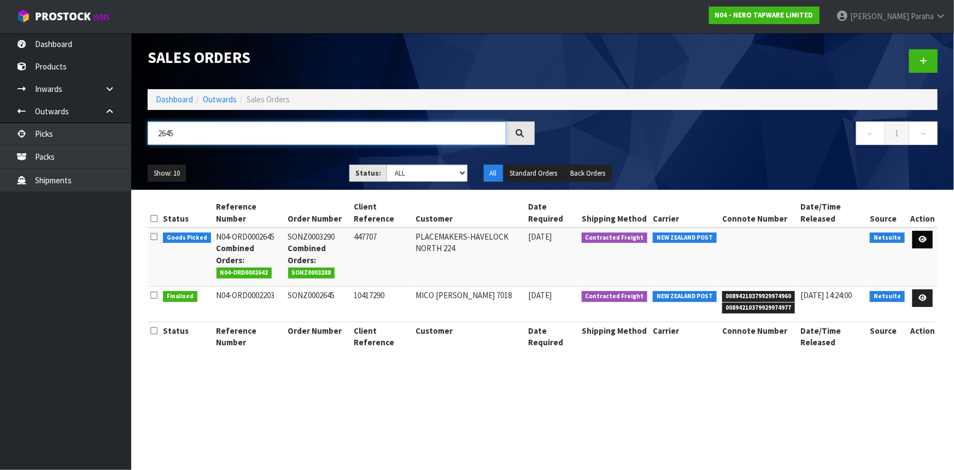
type input "2645"
click at [923, 240] on icon at bounding box center [923, 239] width 8 height 7
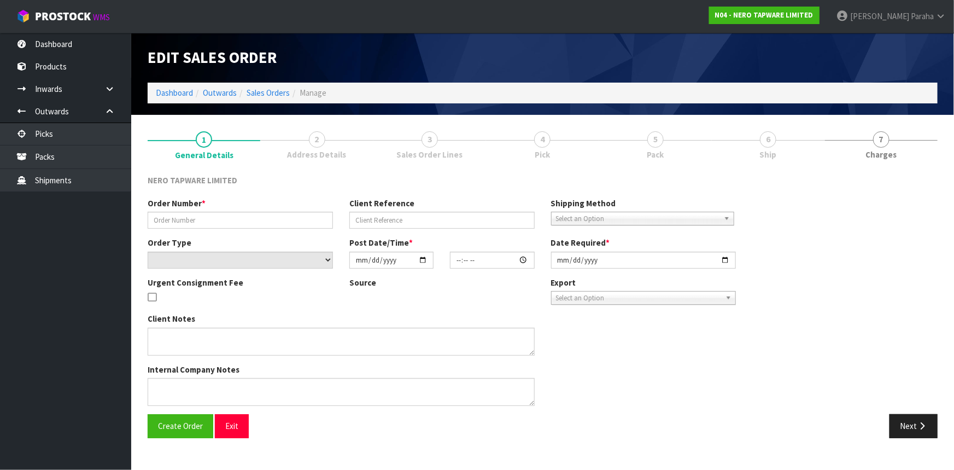
type input "SONZ0003290"
type input "447707"
select select "number:0"
type input "[DATE]"
type input "08:15:07.000"
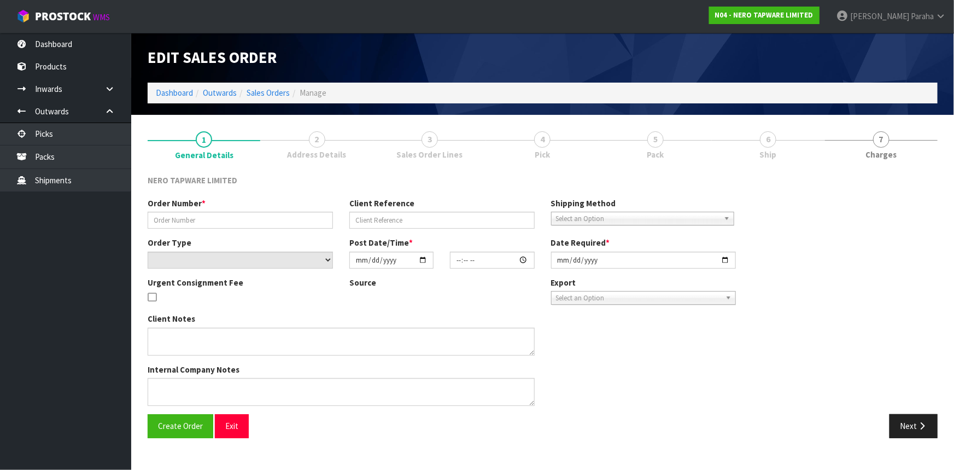
type input "[DATE]"
type textarea "send with SONZ0003288"
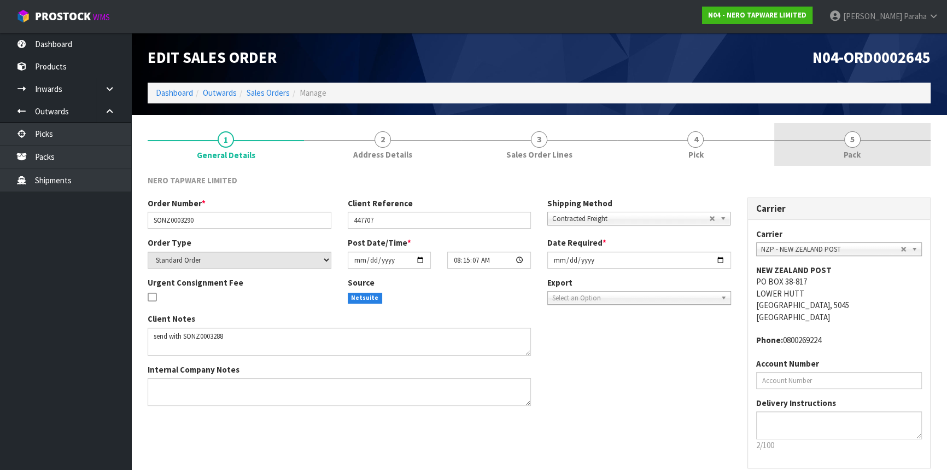
click at [849, 142] on span "5" at bounding box center [852, 139] width 16 height 16
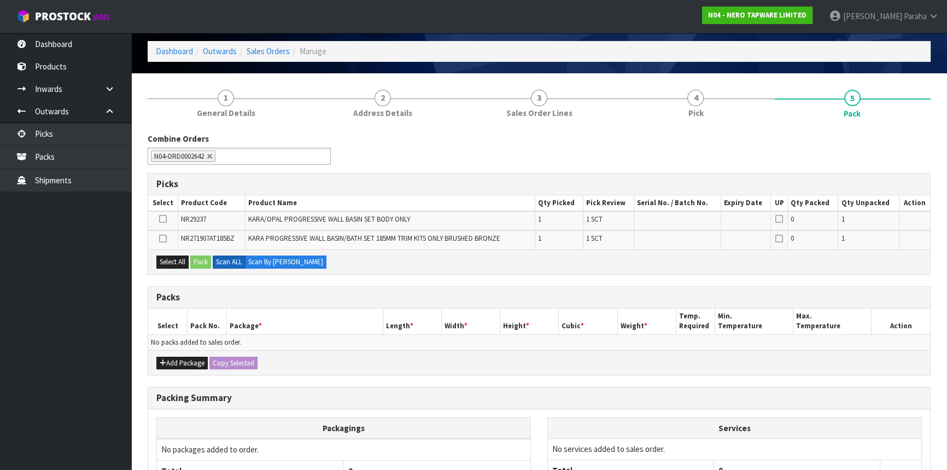
scroll to position [99, 0]
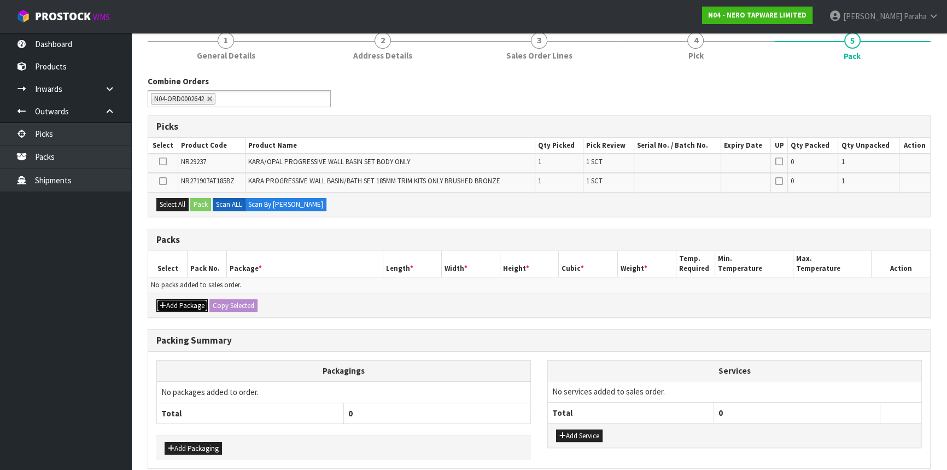
click at [193, 306] on button "Add Package" at bounding box center [181, 305] width 51 height 13
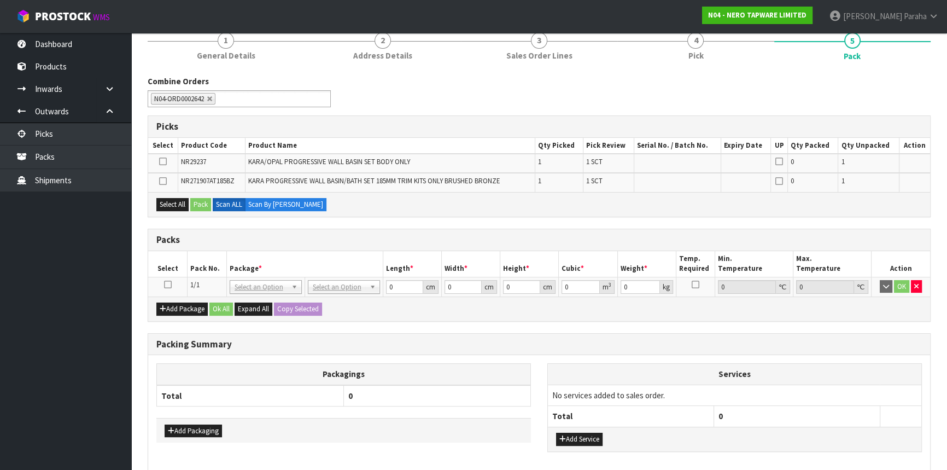
click at [169, 284] on icon at bounding box center [168, 284] width 8 height 1
click at [177, 305] on button "Add Package" at bounding box center [181, 308] width 51 height 13
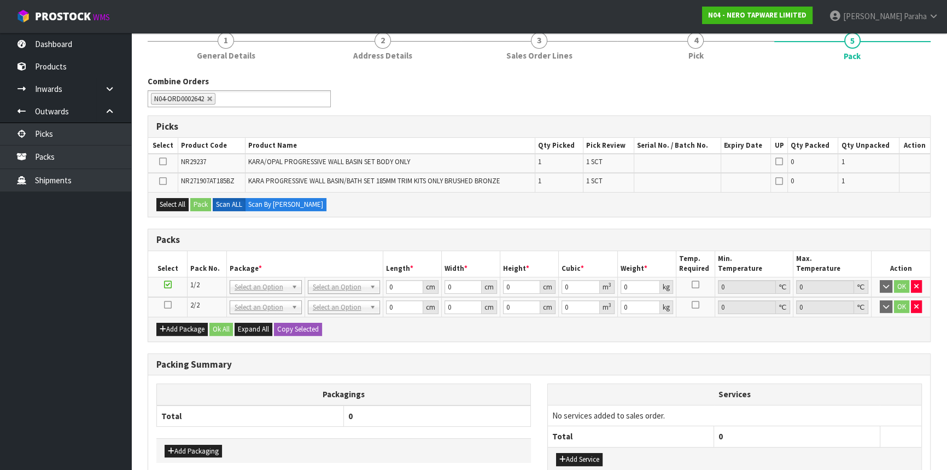
click at [170, 305] on icon at bounding box center [168, 305] width 8 height 1
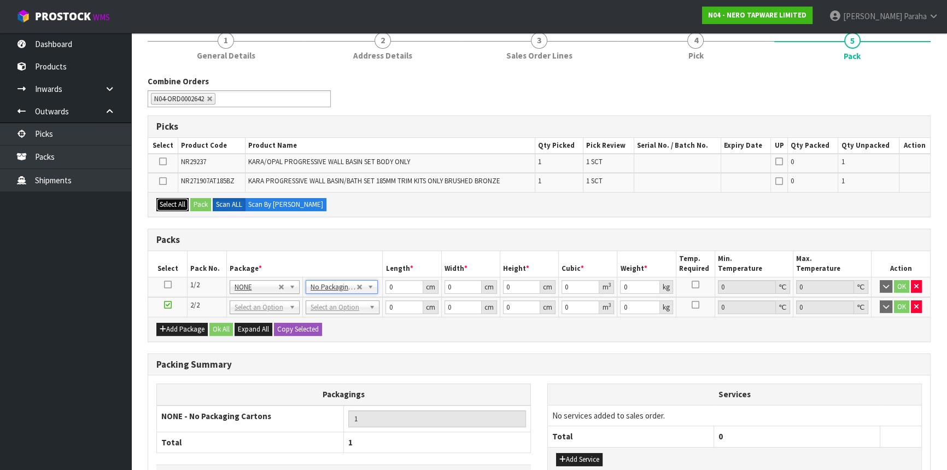
click at [160, 205] on button "Select All" at bounding box center [172, 204] width 32 height 13
click at [195, 203] on button "Pack" at bounding box center [200, 204] width 21 height 13
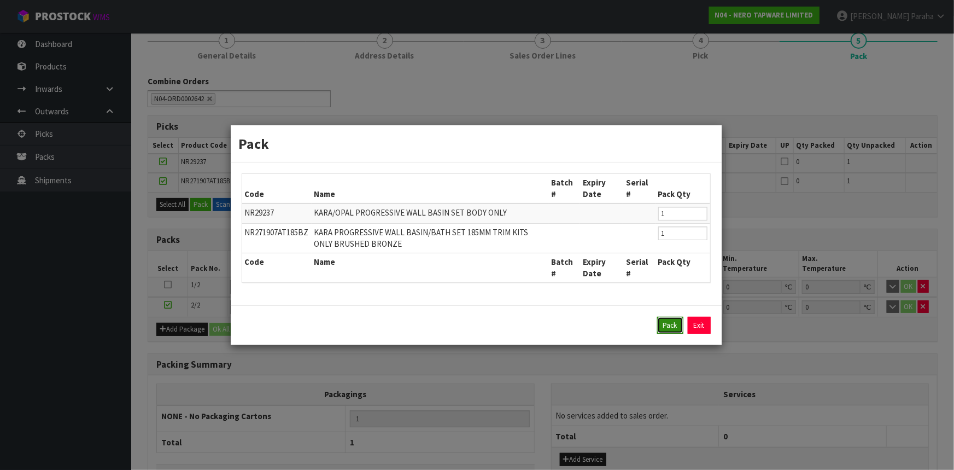
click at [671, 331] on button "Pack" at bounding box center [670, 326] width 26 height 18
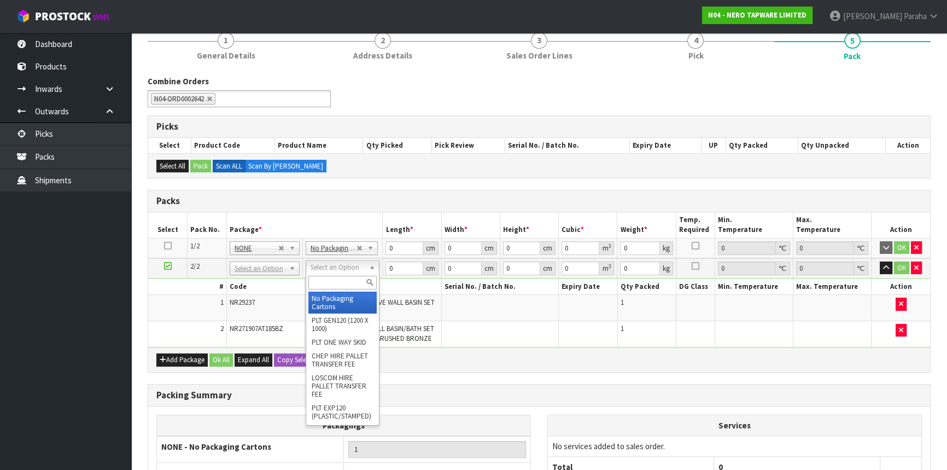
type input "2"
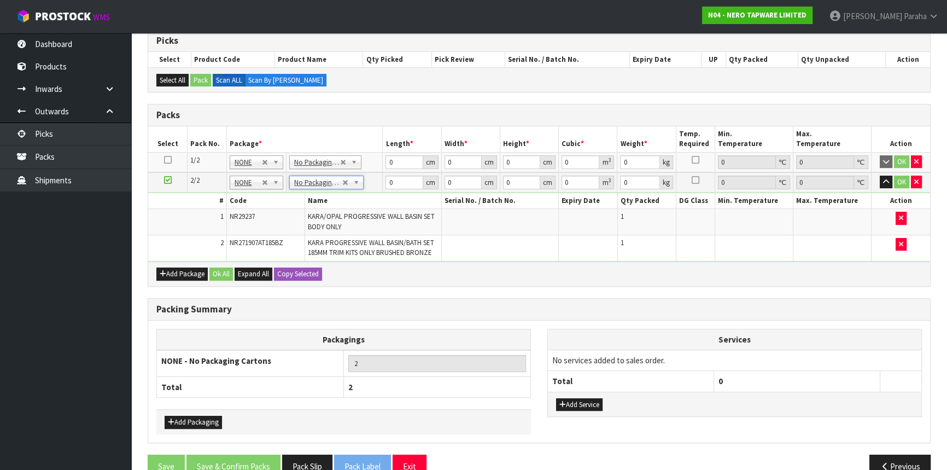
scroll to position [199, 0]
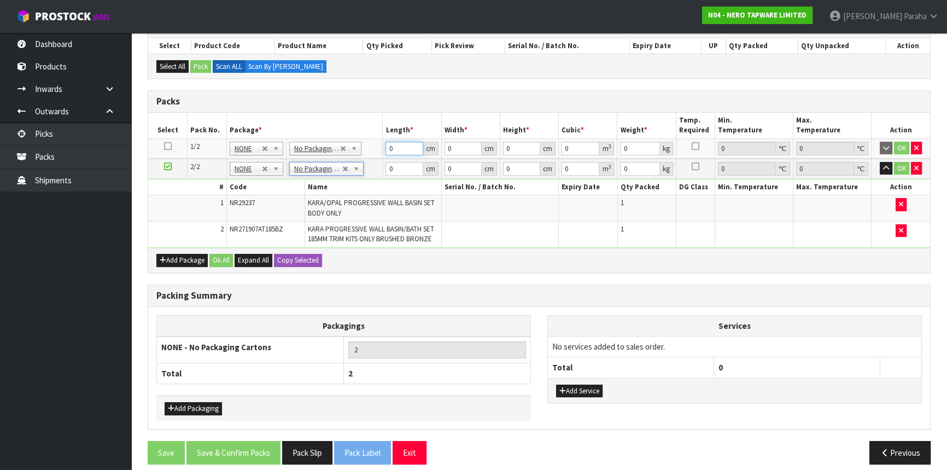
drag, startPoint x: 394, startPoint y: 149, endPoint x: 381, endPoint y: 147, distance: 12.8
click at [382, 147] on tr "1/2 NONE 007-001 007-002 007-004 007-009 007-013 007-014 007-015 007-017 007-01…" at bounding box center [539, 148] width 782 height 20
type input "96"
type input "17"
type input "2"
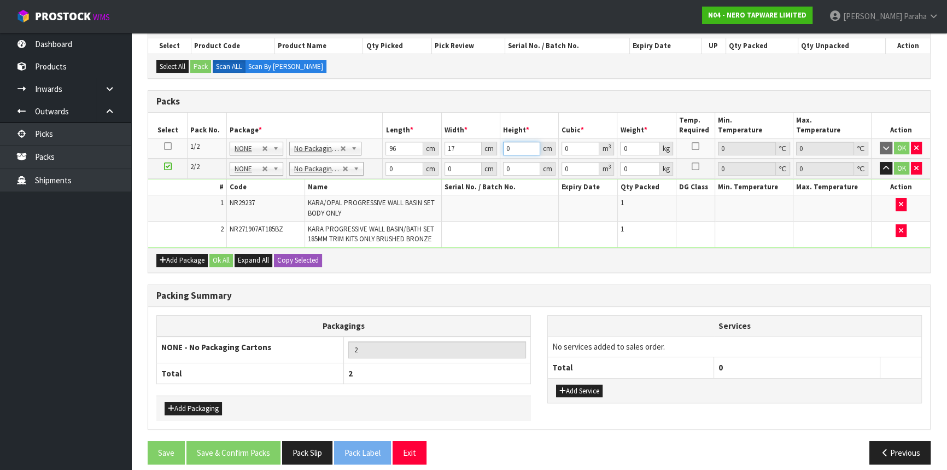
type input "0.003264"
type input "22"
type input "0.035904"
type input "22"
type input "7"
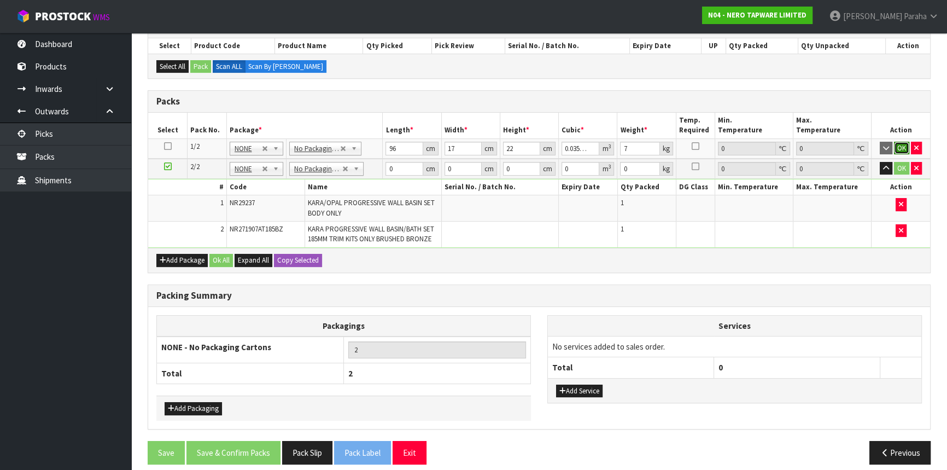
click at [907, 146] on button "OK" at bounding box center [901, 148] width 15 height 13
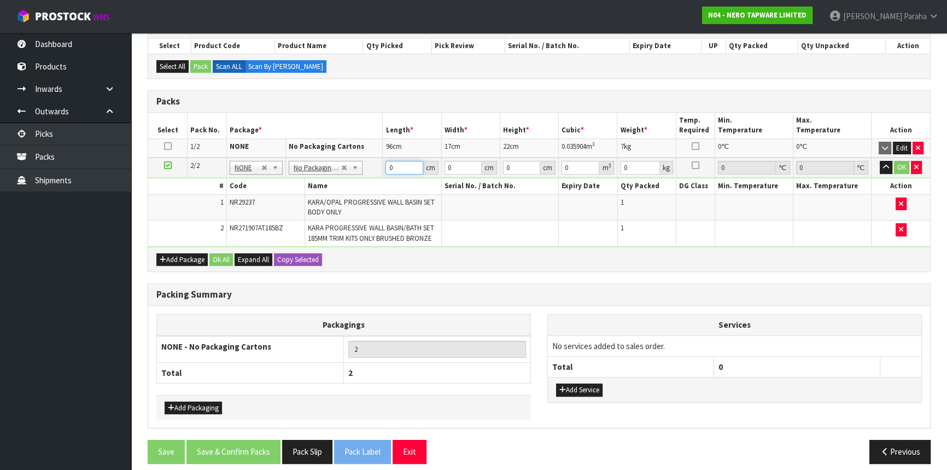
drag, startPoint x: 394, startPoint y: 165, endPoint x: 386, endPoint y: 165, distance: 7.7
click at [386, 165] on input "0" at bounding box center [404, 168] width 37 height 14
type input "82"
type input "35"
type input "4"
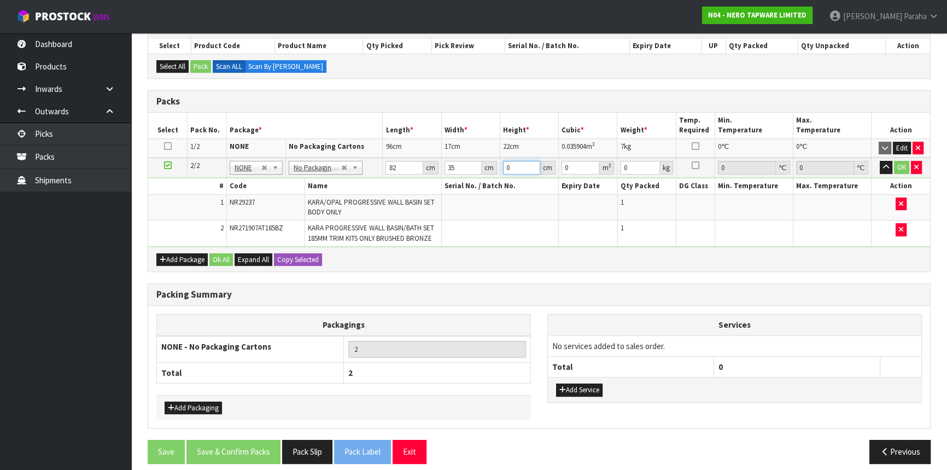
type input "0.01148"
type input "41"
type input "0.11767"
type input "41"
type input "21"
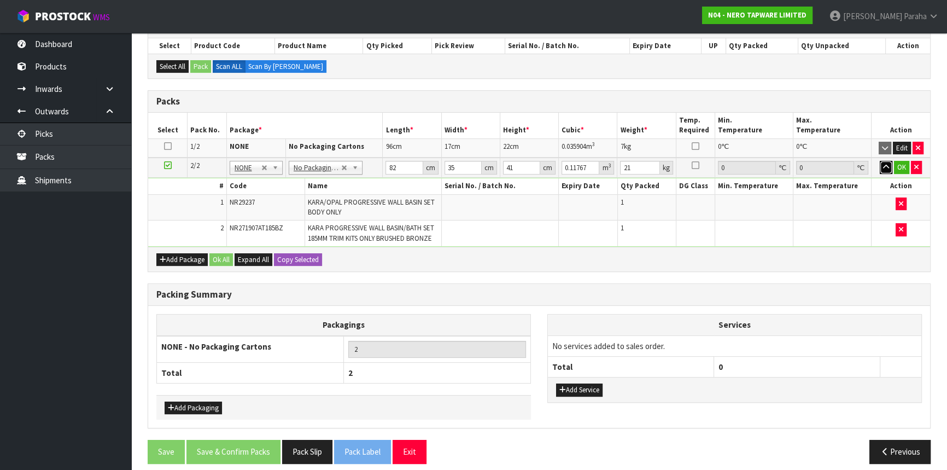
click at [886, 165] on icon "button" at bounding box center [886, 167] width 6 height 7
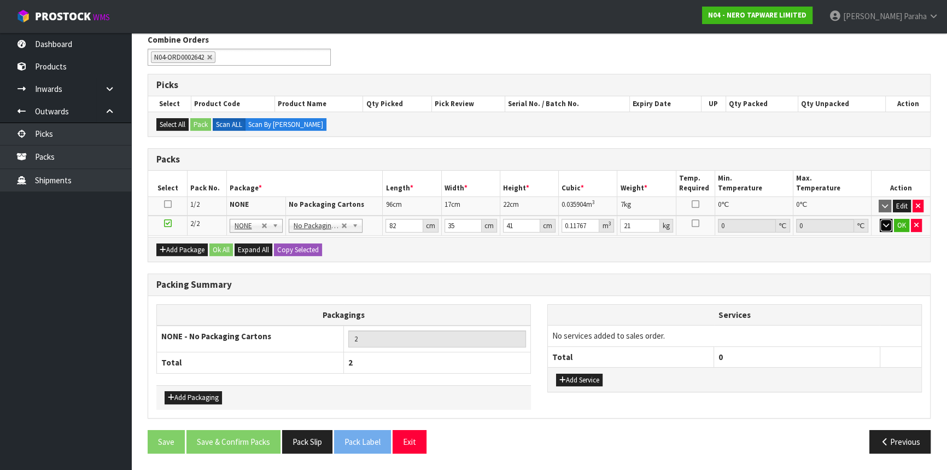
scroll to position [137, 0]
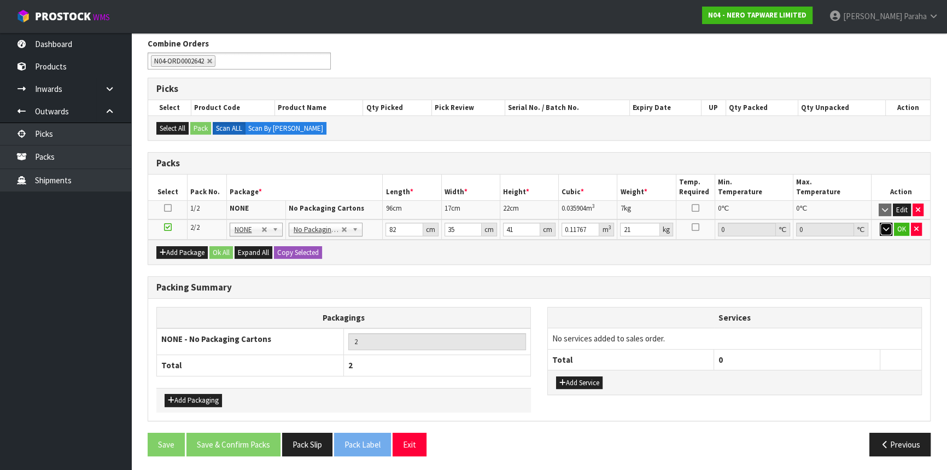
click at [884, 228] on icon "button" at bounding box center [886, 228] width 6 height 7
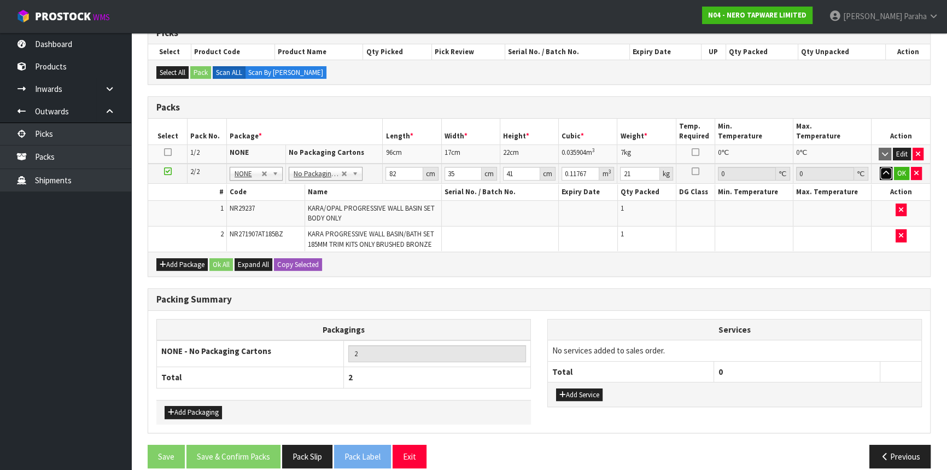
scroll to position [199, 0]
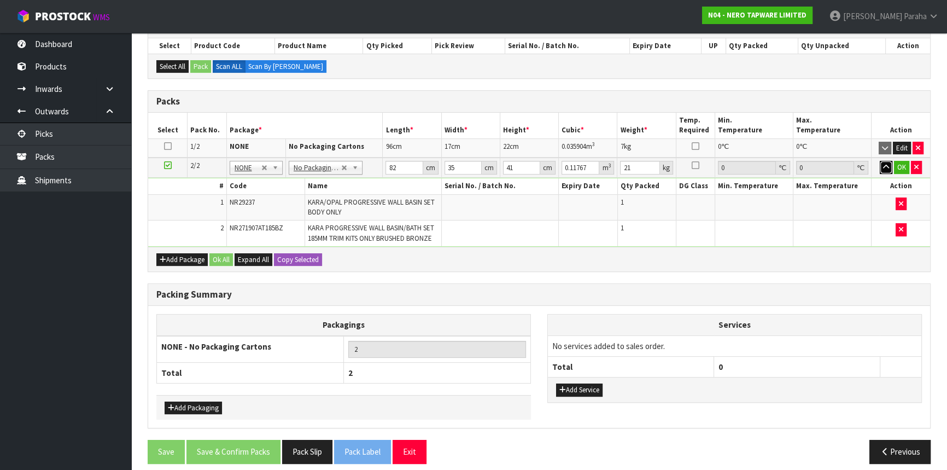
click at [888, 168] on icon "button" at bounding box center [886, 167] width 6 height 7
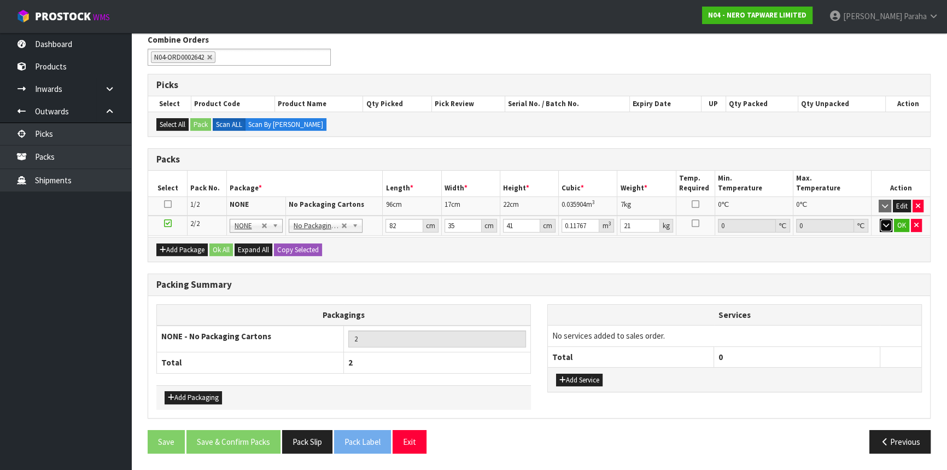
scroll to position [137, 0]
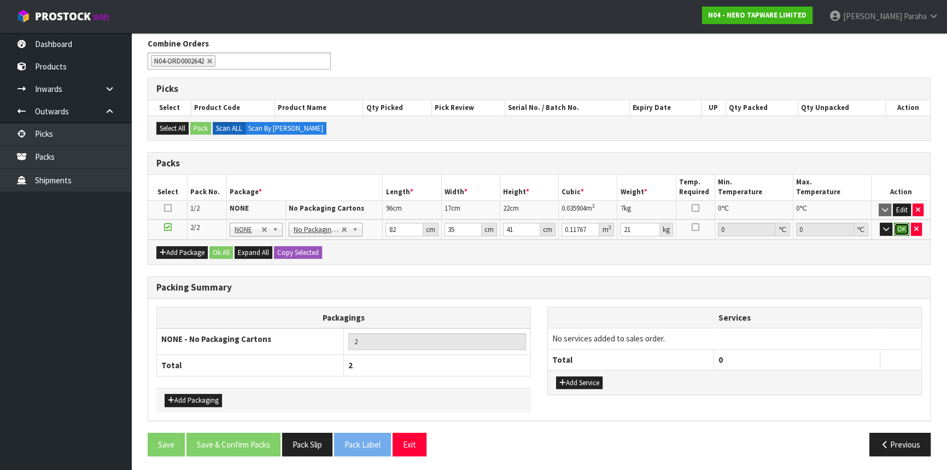
click at [904, 229] on button "OK" at bounding box center [901, 229] width 15 height 13
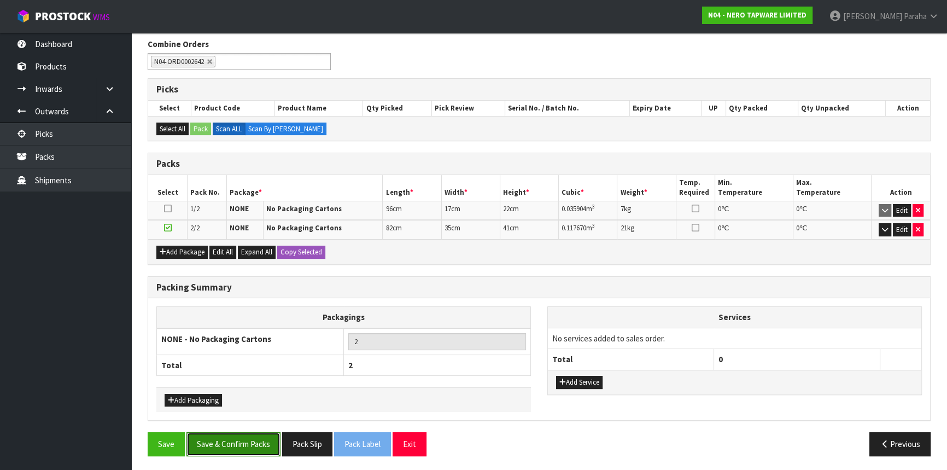
click at [234, 445] on button "Save & Confirm Packs" at bounding box center [234, 444] width 94 height 24
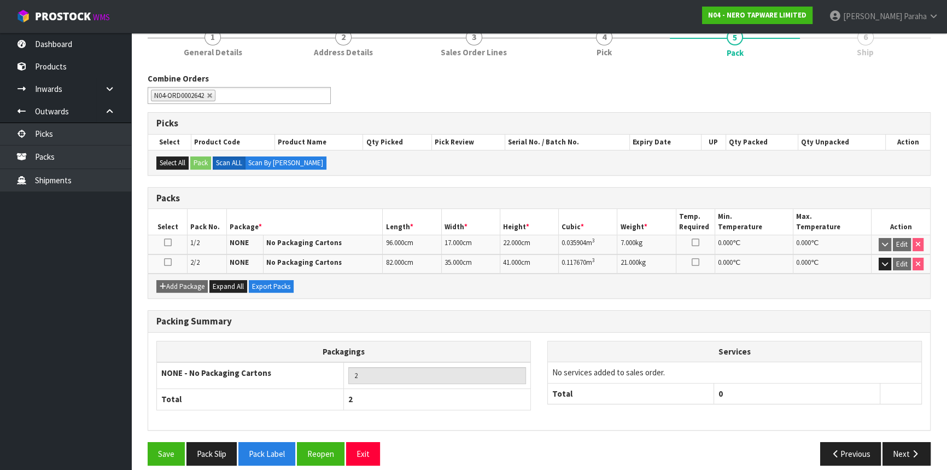
scroll to position [152, 0]
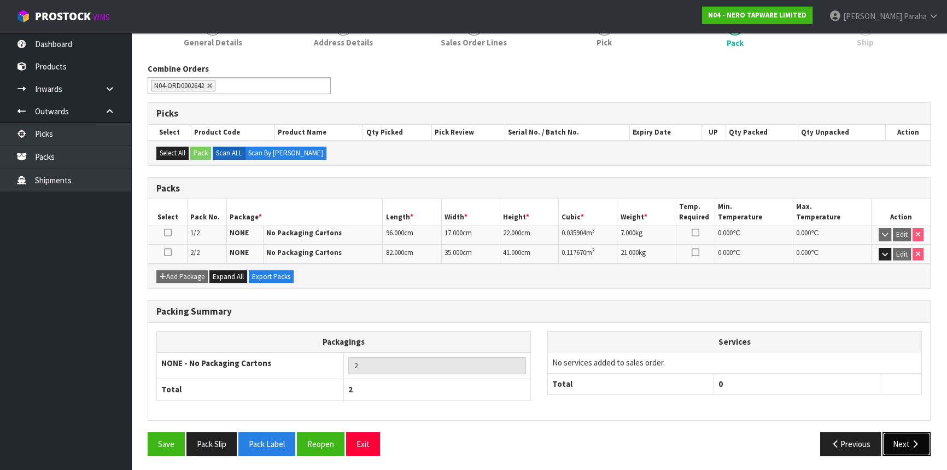
click at [911, 440] on icon "button" at bounding box center [915, 444] width 10 height 8
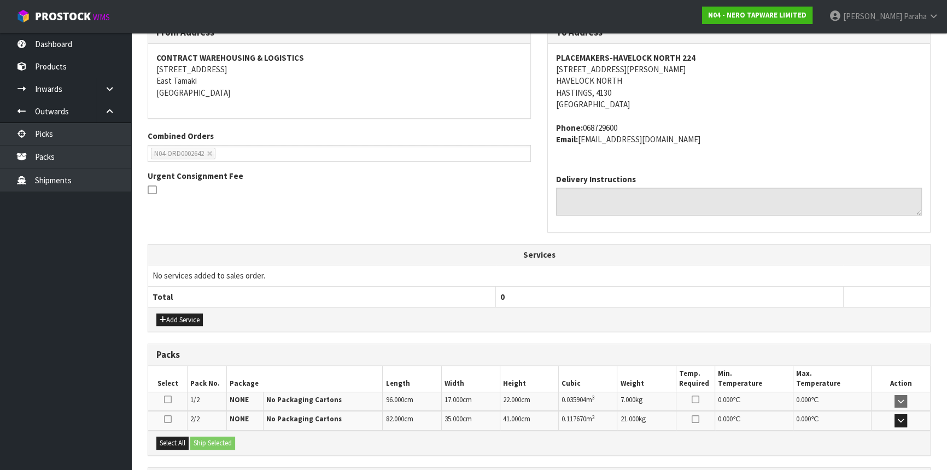
scroll to position [294, 0]
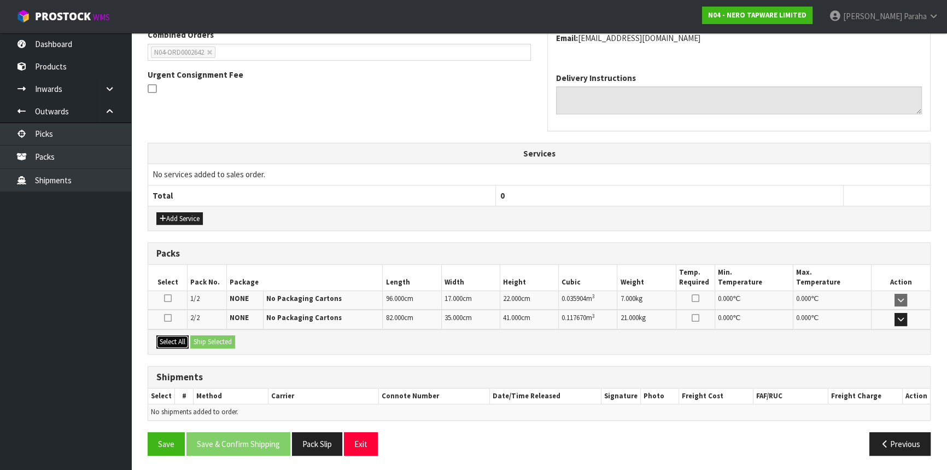
click at [163, 341] on button "Select All" at bounding box center [172, 341] width 32 height 13
click at [207, 340] on button "Ship Selected" at bounding box center [212, 341] width 45 height 13
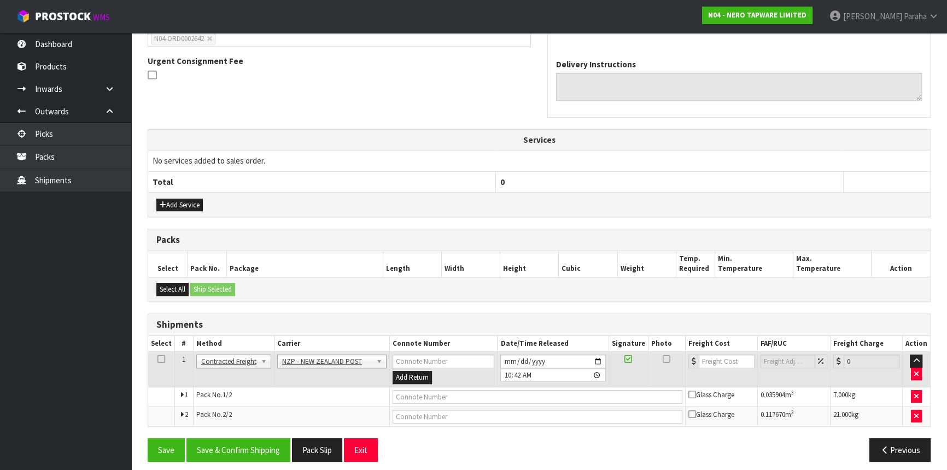
scroll to position [314, 0]
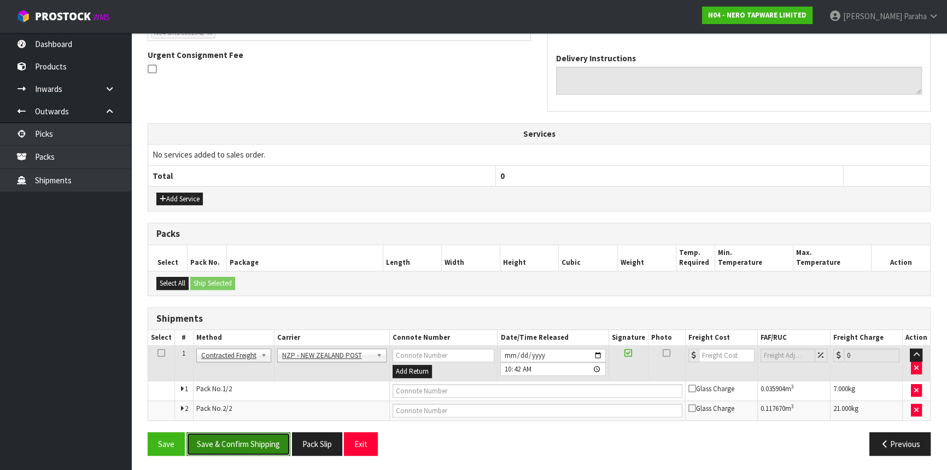
click at [257, 440] on button "Save & Confirm Shipping" at bounding box center [239, 444] width 104 height 24
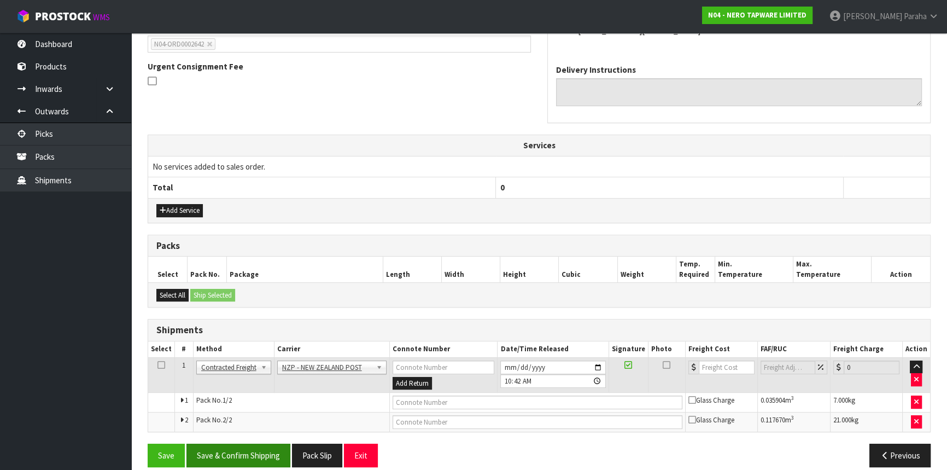
scroll to position [0, 0]
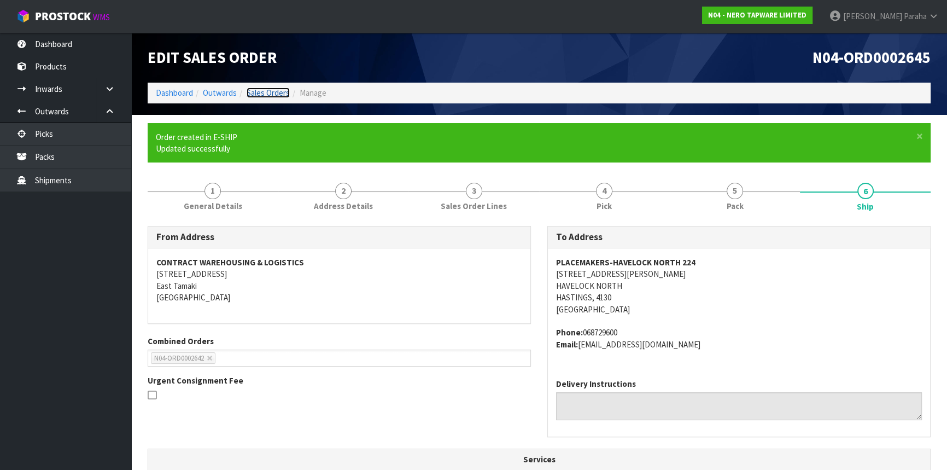
click at [266, 92] on link "Sales Orders" at bounding box center [268, 93] width 43 height 10
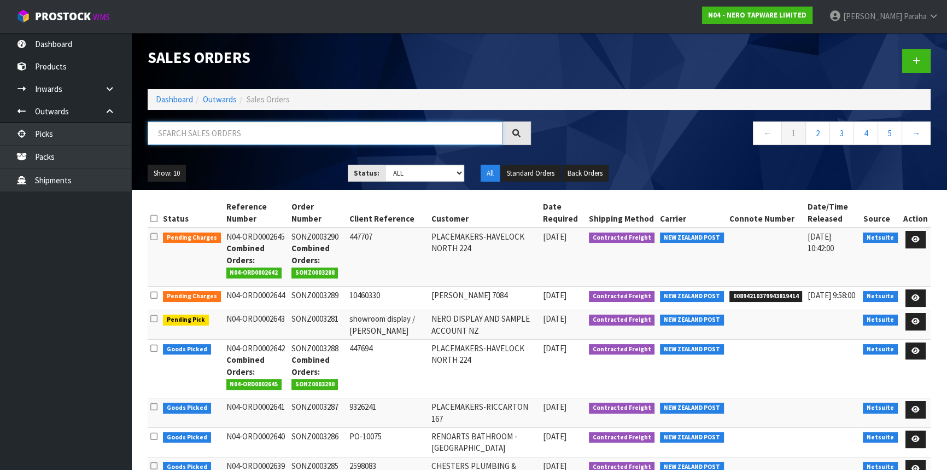
click at [262, 131] on input "text" at bounding box center [325, 133] width 355 height 24
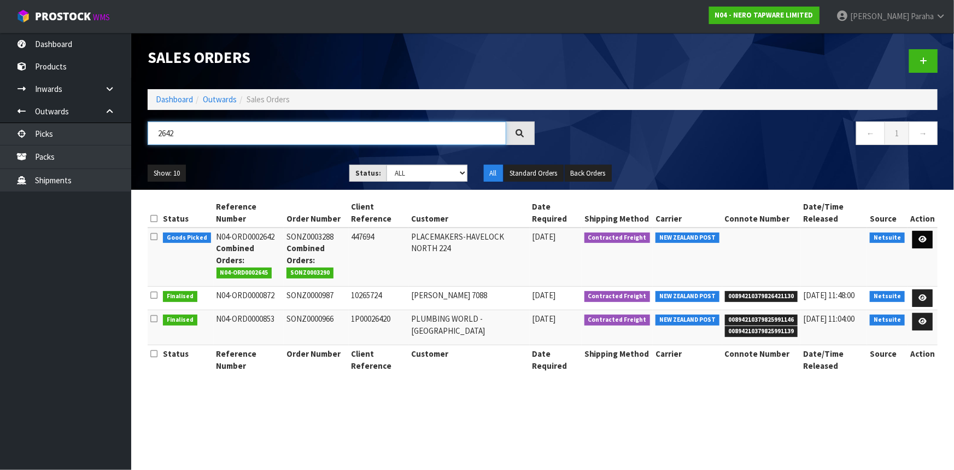
type input "2642"
click at [925, 239] on icon at bounding box center [923, 239] width 8 height 7
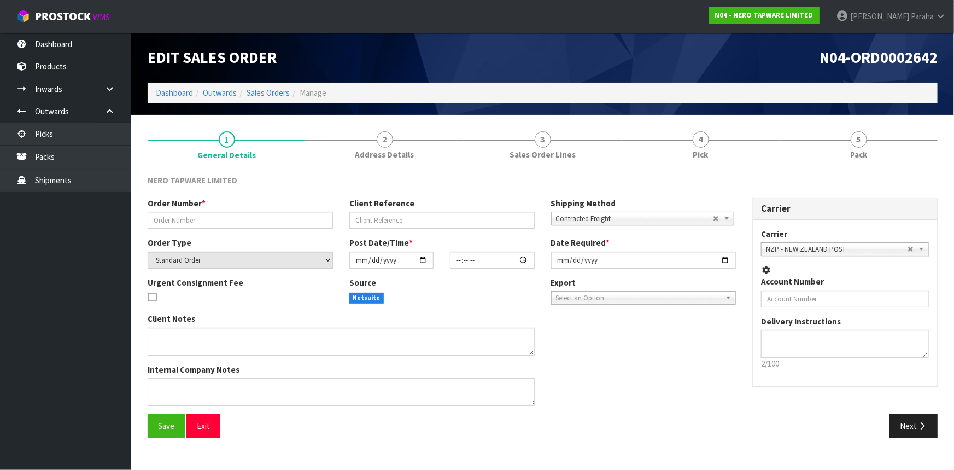
type input "SONZ0003288"
type input "447694"
select select "number:0"
type input "[DATE]"
type input "16:30:07.000"
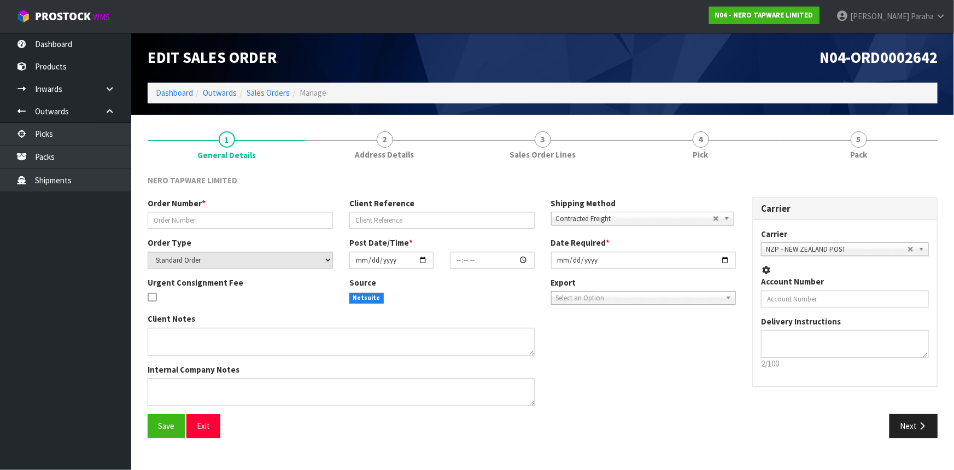
type input "[DATE]"
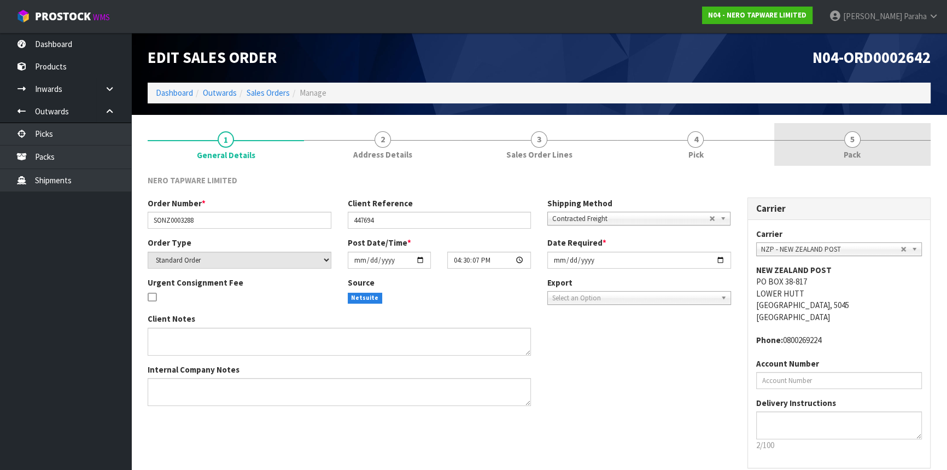
click at [846, 145] on link "5 Pack" at bounding box center [852, 144] width 156 height 43
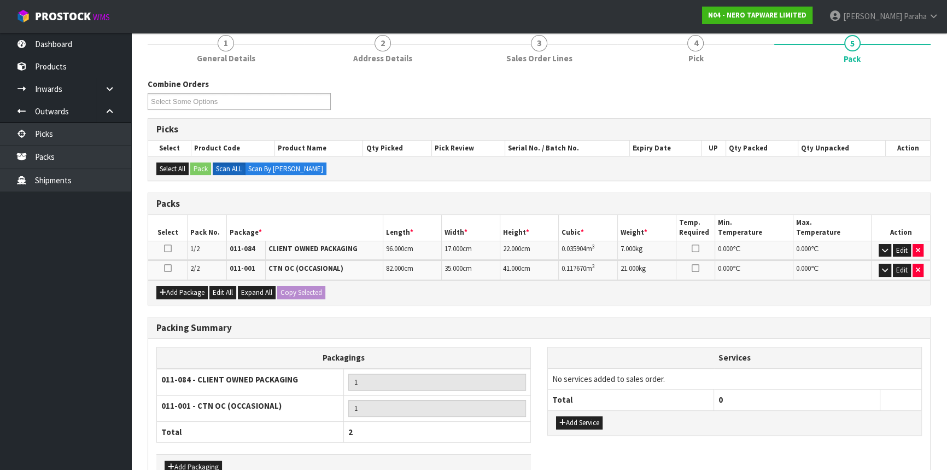
scroll to position [99, 0]
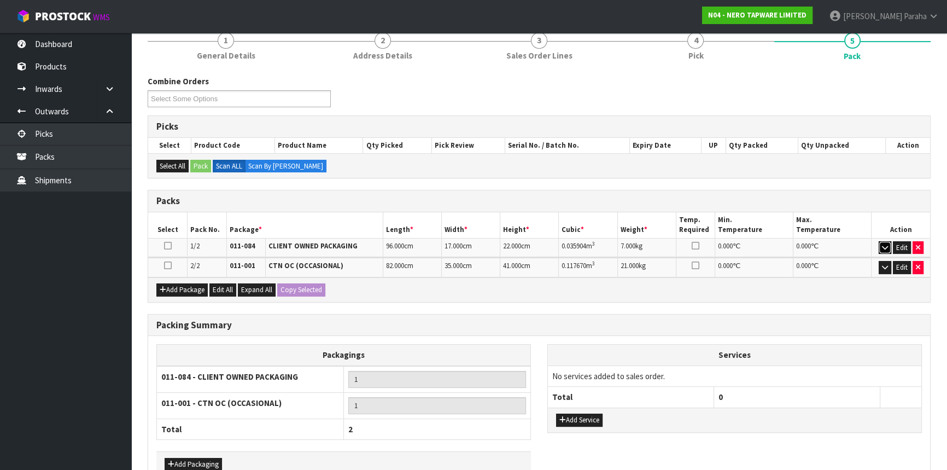
click at [885, 244] on icon "button" at bounding box center [885, 247] width 6 height 7
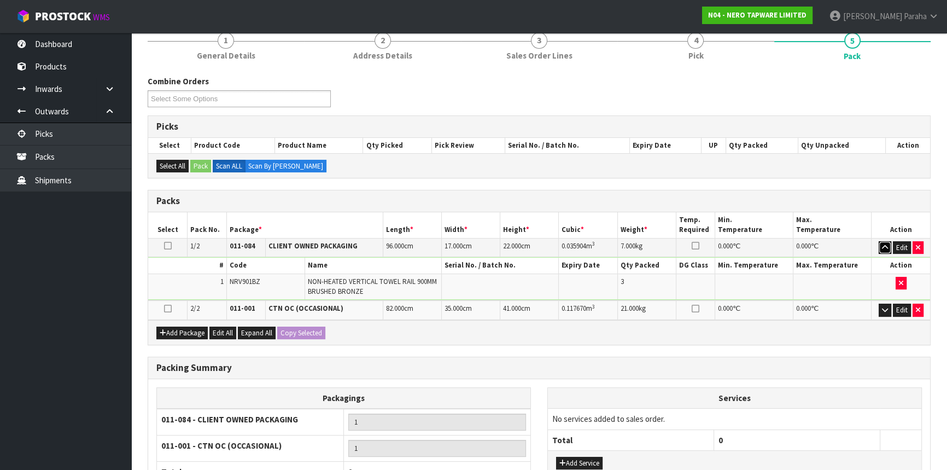
click at [886, 244] on icon "button" at bounding box center [885, 247] width 6 height 7
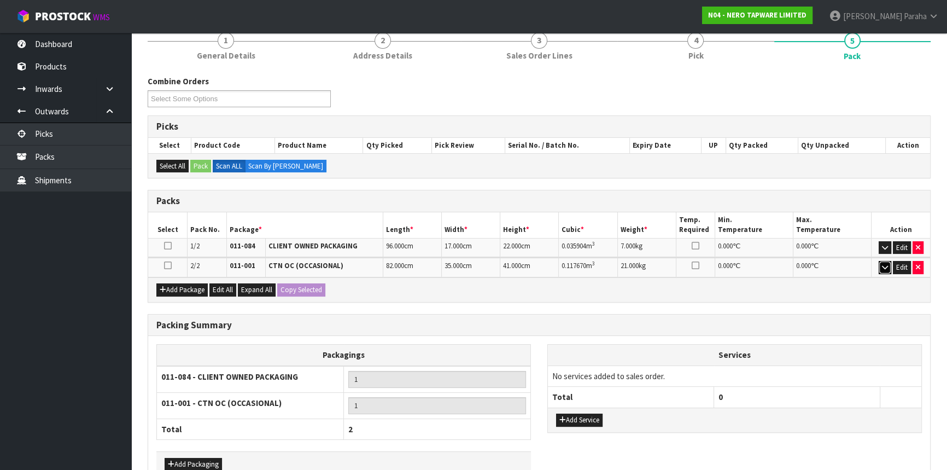
click at [885, 266] on icon "button" at bounding box center [885, 267] width 6 height 7
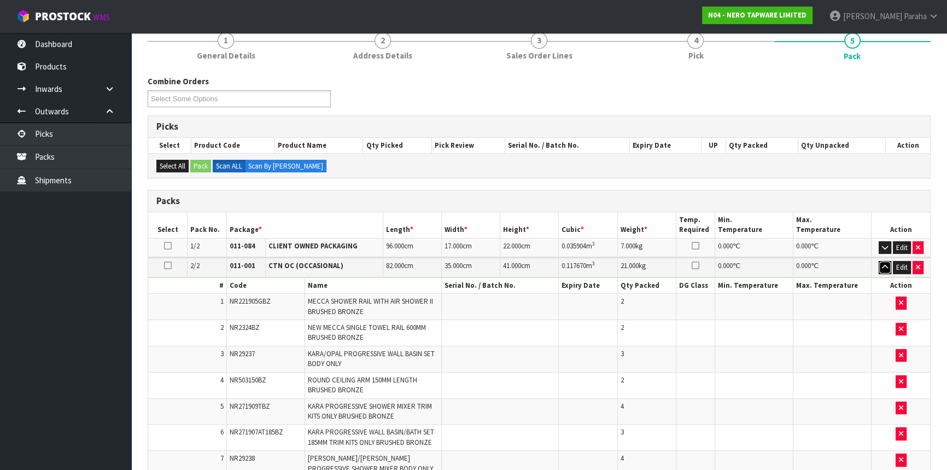
click at [885, 265] on icon "button" at bounding box center [885, 267] width 6 height 7
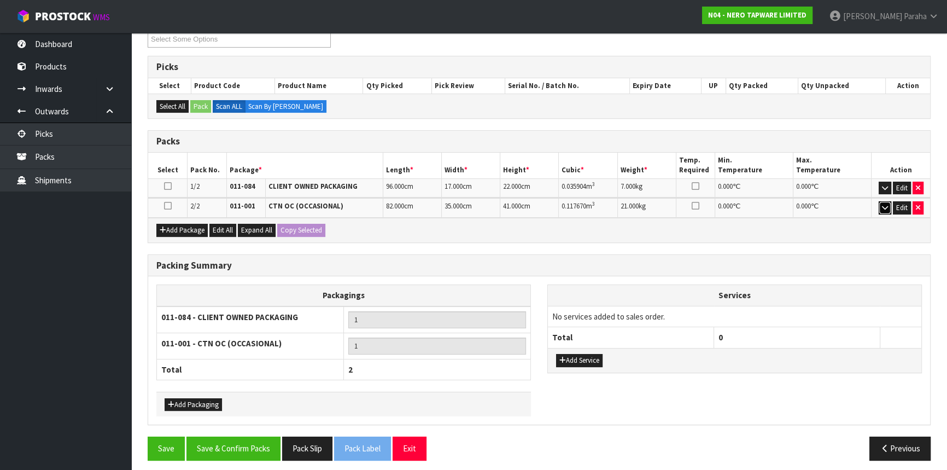
scroll to position [163, 0]
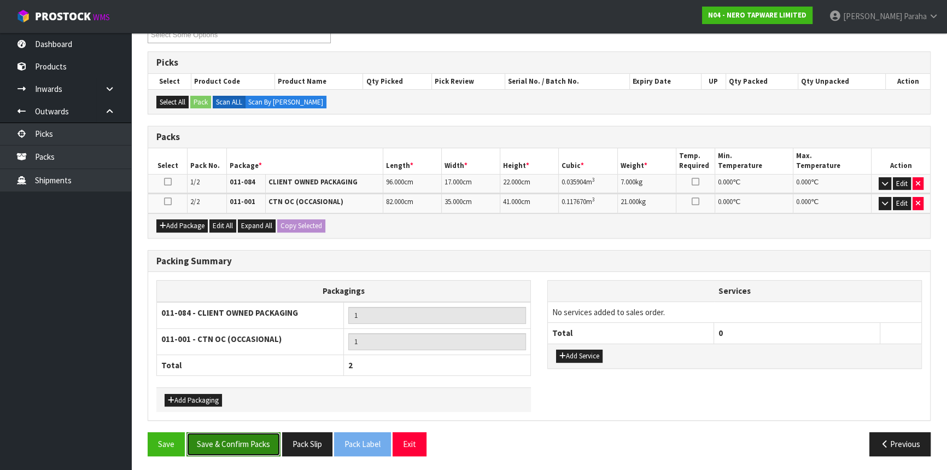
click at [245, 443] on button "Save & Confirm Packs" at bounding box center [234, 444] width 94 height 24
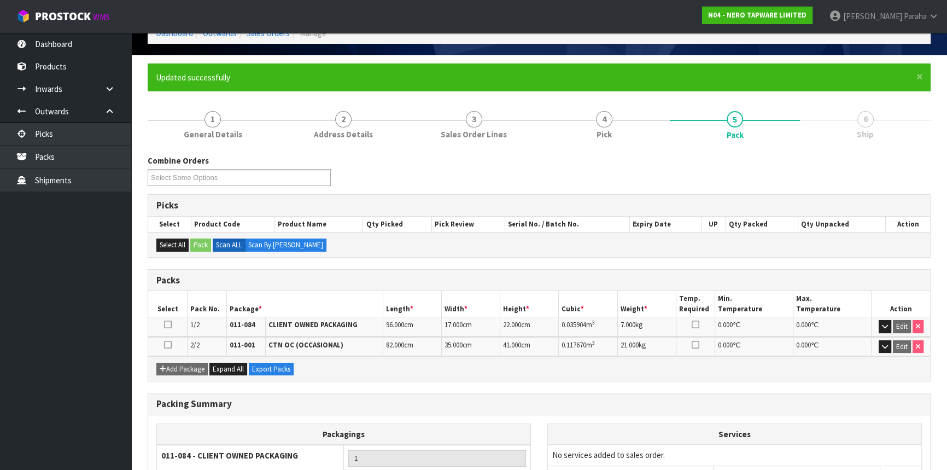
scroll to position [178, 0]
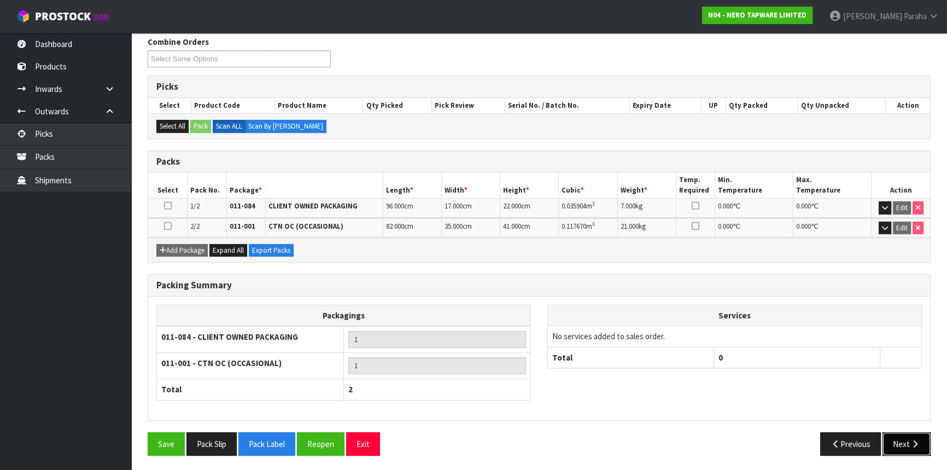
click at [920, 442] on button "Next" at bounding box center [907, 444] width 48 height 24
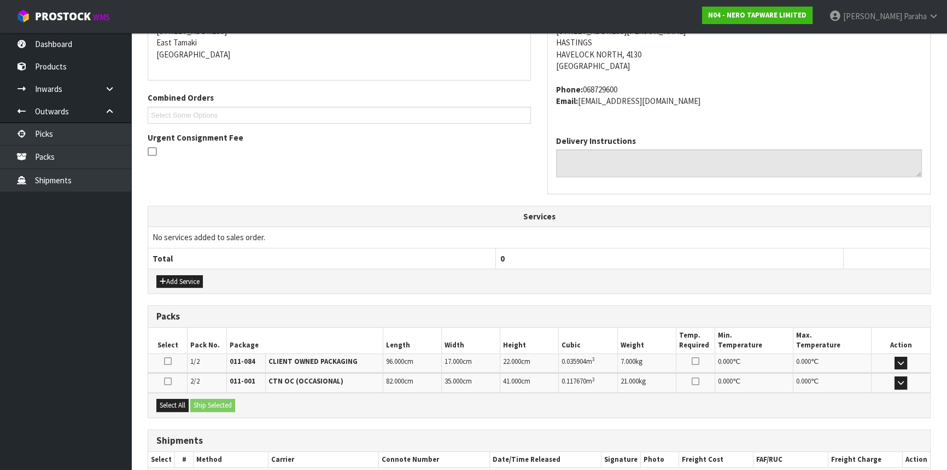
scroll to position [295, 0]
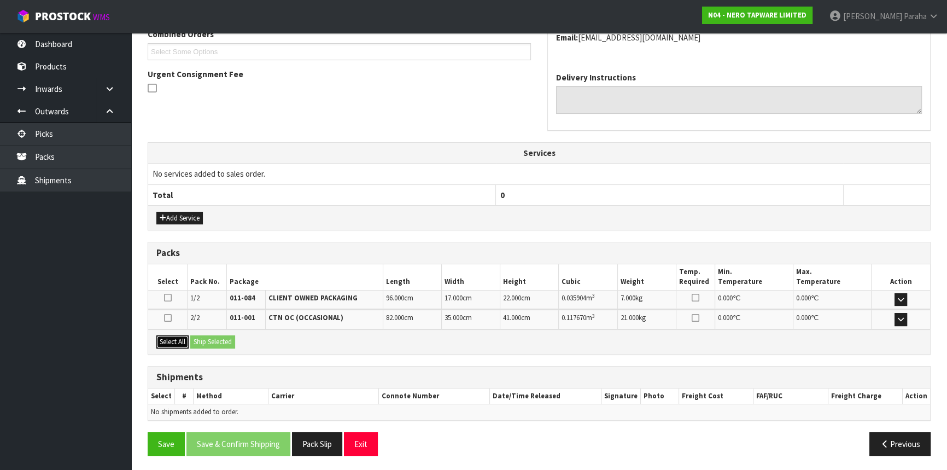
click at [168, 340] on button "Select All" at bounding box center [172, 341] width 32 height 13
click at [209, 340] on button "Ship Selected" at bounding box center [212, 341] width 45 height 13
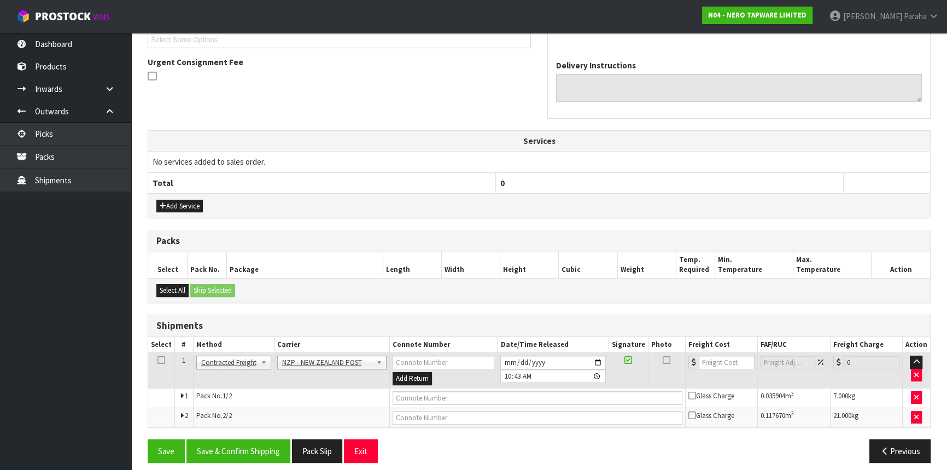
scroll to position [314, 0]
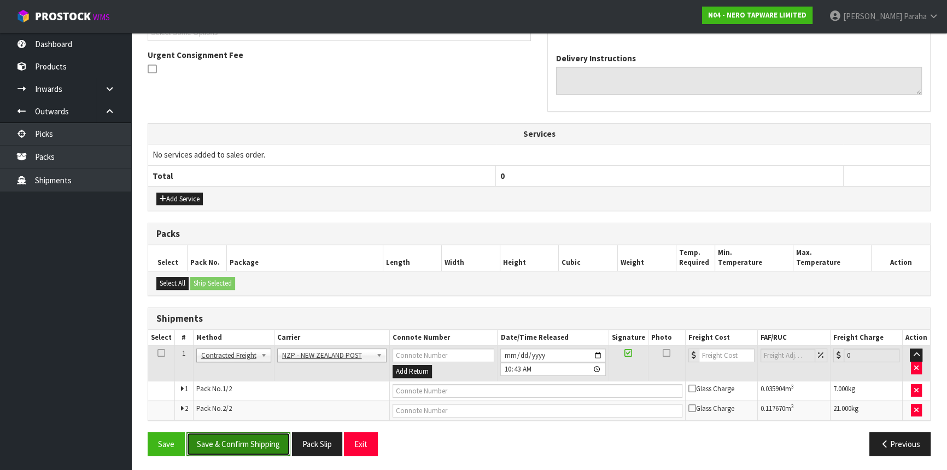
click at [246, 443] on button "Save & Confirm Shipping" at bounding box center [239, 444] width 104 height 24
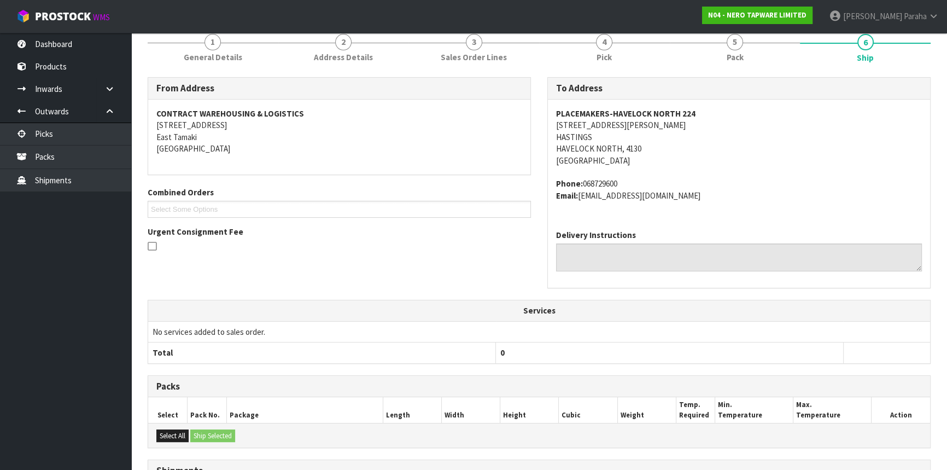
scroll to position [298, 0]
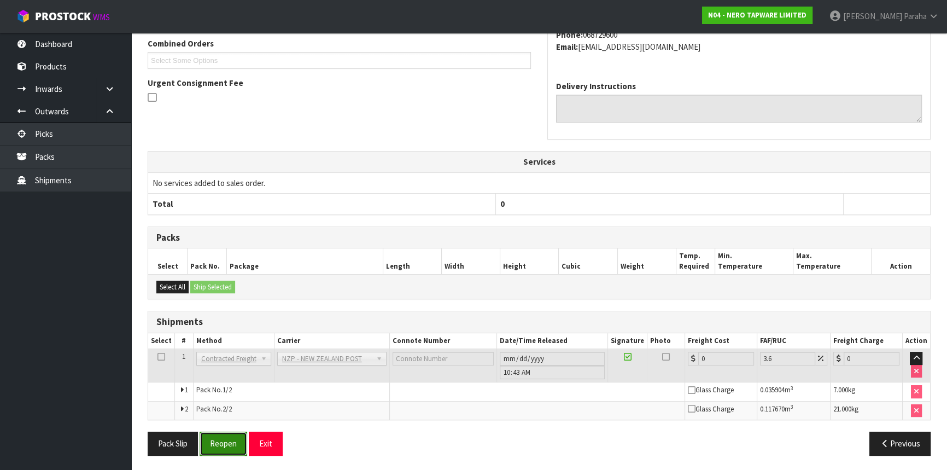
click at [222, 439] on button "Reopen" at bounding box center [224, 444] width 48 height 24
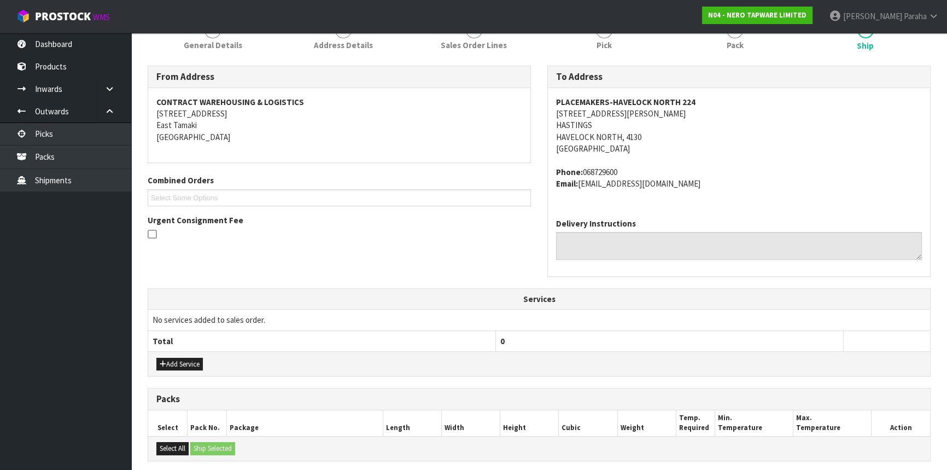
scroll to position [298, 0]
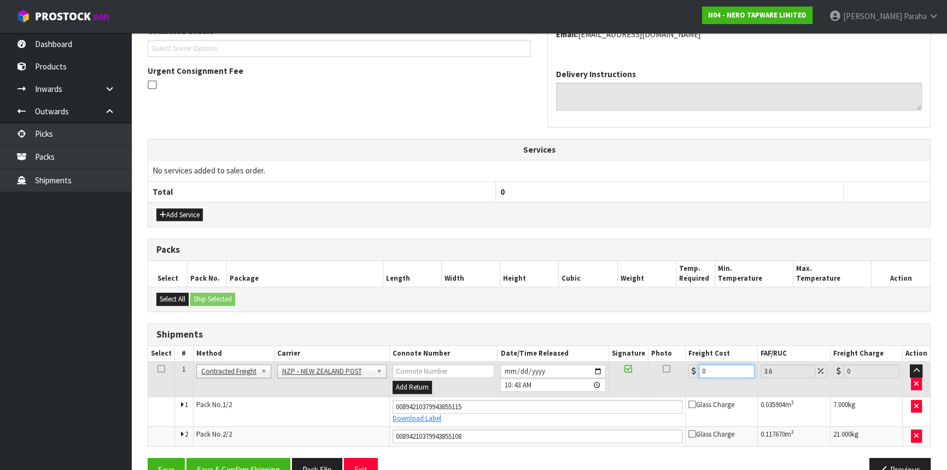
drag, startPoint x: 703, startPoint y: 369, endPoint x: 678, endPoint y: 366, distance: 24.8
click at [678, 366] on tr "1 Client Local Pickup Customer Local Pickup Company Freight Contracted Freight …" at bounding box center [539, 380] width 782 height 36
drag, startPoint x: 710, startPoint y: 366, endPoint x: 689, endPoint y: 364, distance: 20.9
click at [690, 365] on div "0" at bounding box center [722, 371] width 66 height 14
type input "2"
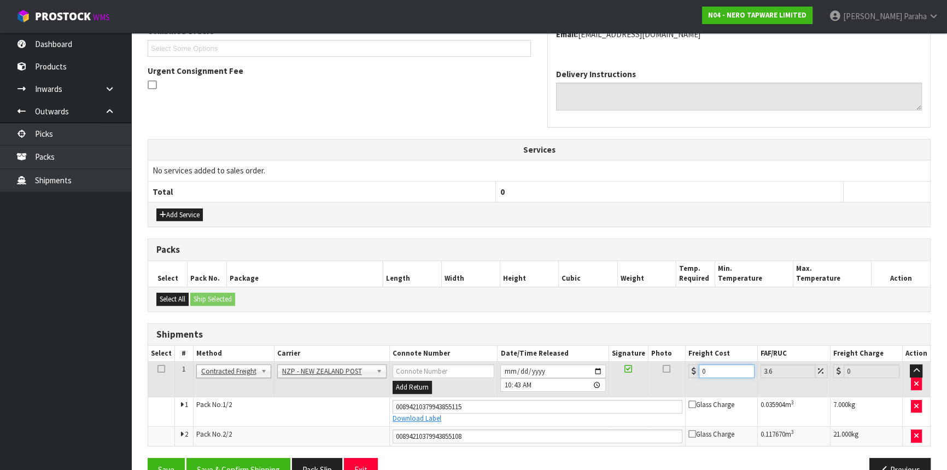
type input "2.07"
type input "28"
type input "29.01"
type input "28.2"
type input "29.22"
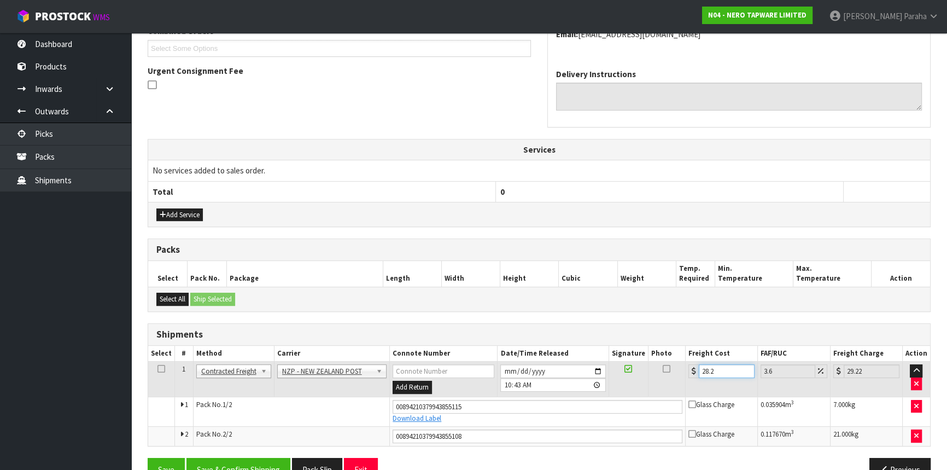
type input "28.28"
type input "29.3"
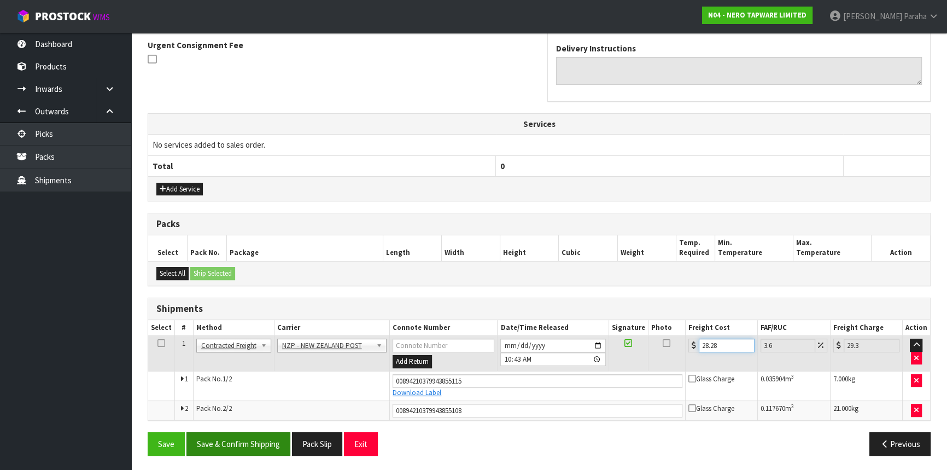
type input "28.28"
click at [246, 444] on button "Save & Confirm Shipping" at bounding box center [239, 444] width 104 height 24
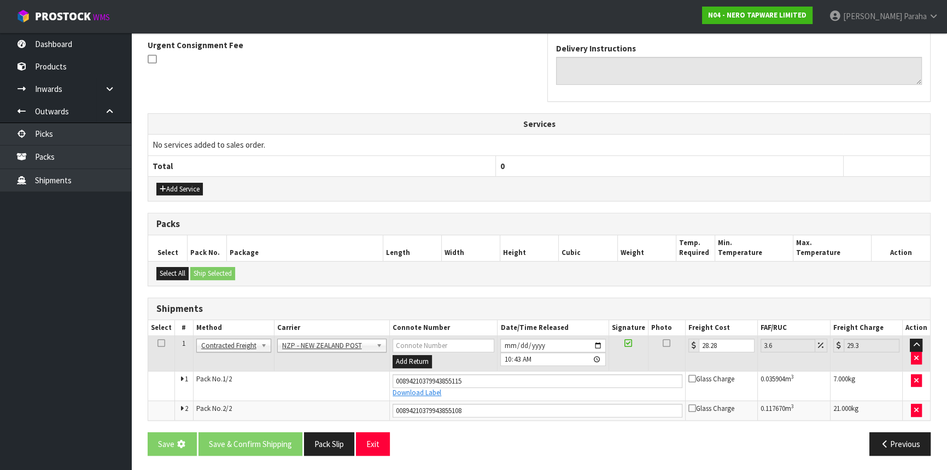
scroll to position [0, 0]
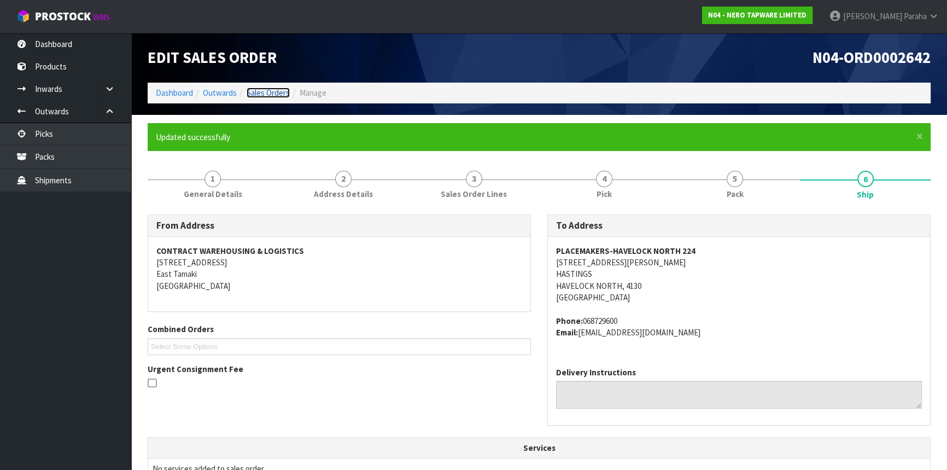
click at [269, 90] on link "Sales Orders" at bounding box center [268, 93] width 43 height 10
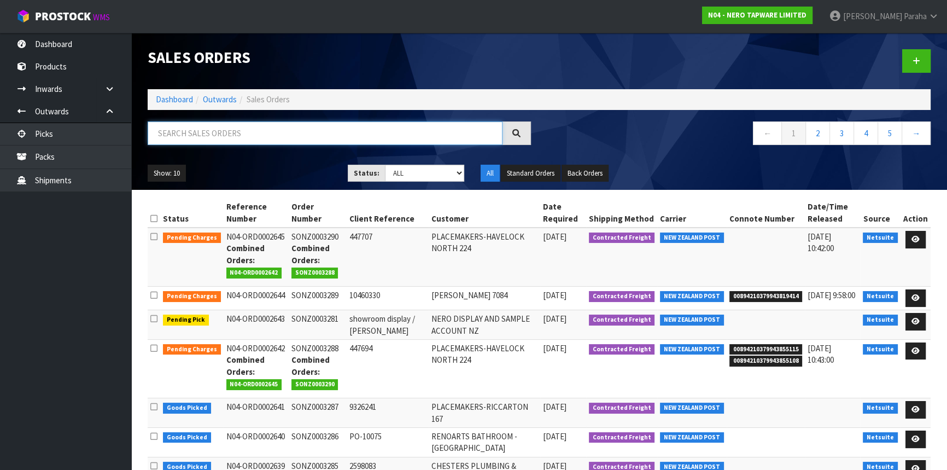
click at [238, 137] on input "text" at bounding box center [325, 133] width 355 height 24
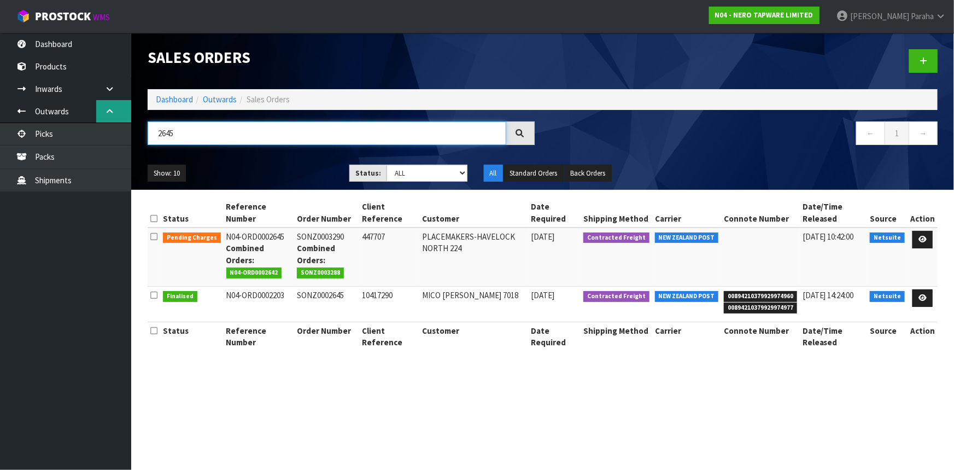
drag, startPoint x: 143, startPoint y: 124, endPoint x: 116, endPoint y: 120, distance: 26.6
click at [116, 120] on body "Toggle navigation ProStock WMS N04 - NERO TAPWARE LIMITED [PERSON_NAME] Logout …" at bounding box center [477, 235] width 954 height 470
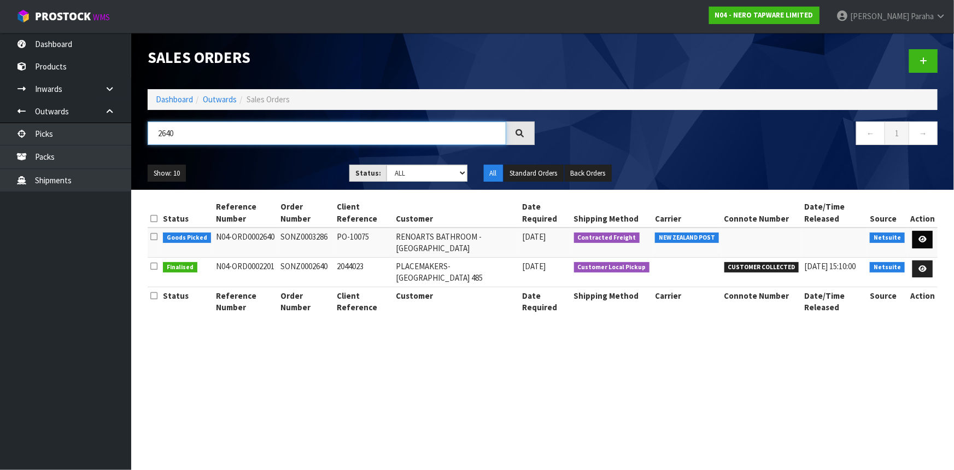
type input "2640"
click at [924, 236] on icon at bounding box center [923, 239] width 8 height 7
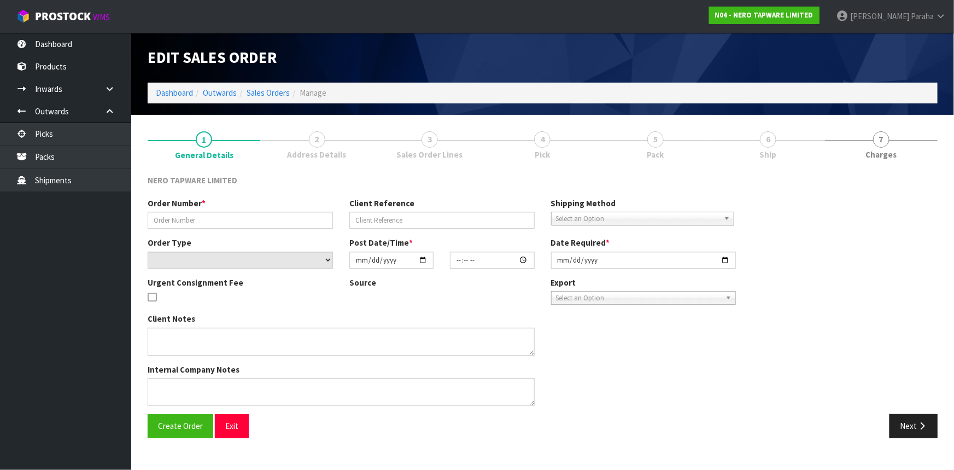
type input "SONZ0003286"
type input "PO-10075"
select select "number:0"
type input "[DATE]"
type input "15:15:05.000"
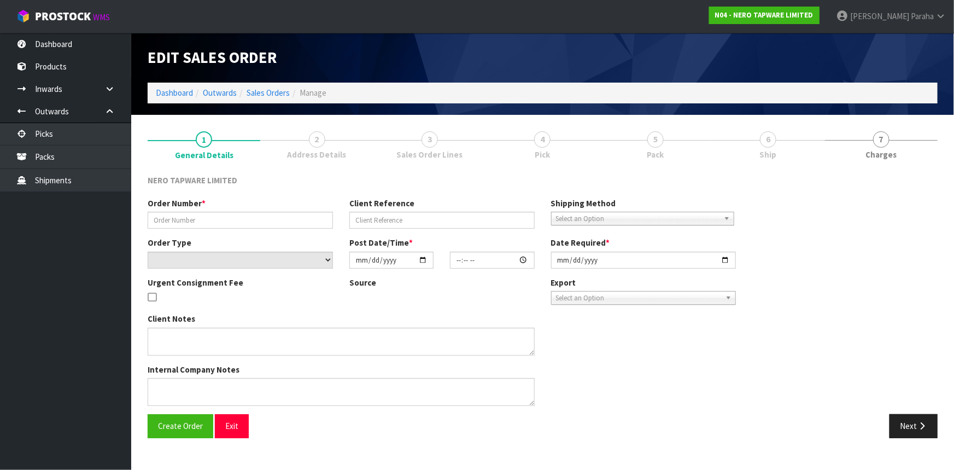
type input "[DATE]"
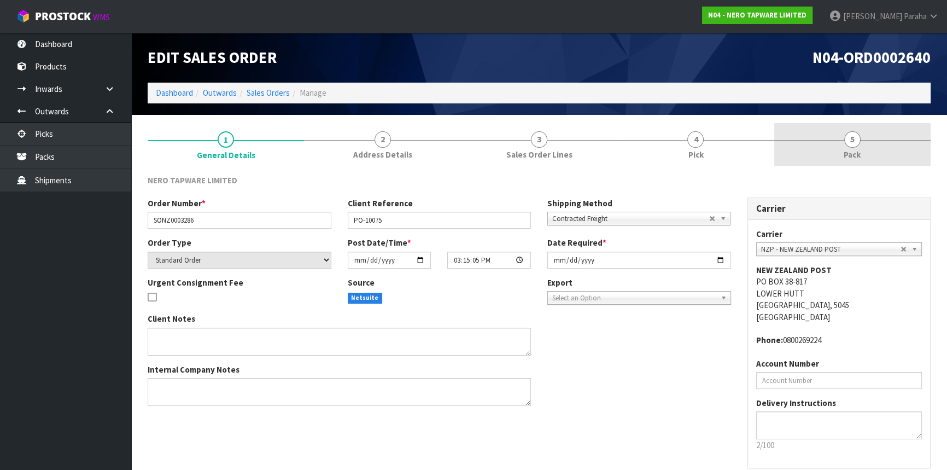
click at [844, 142] on link "5 Pack" at bounding box center [852, 144] width 156 height 43
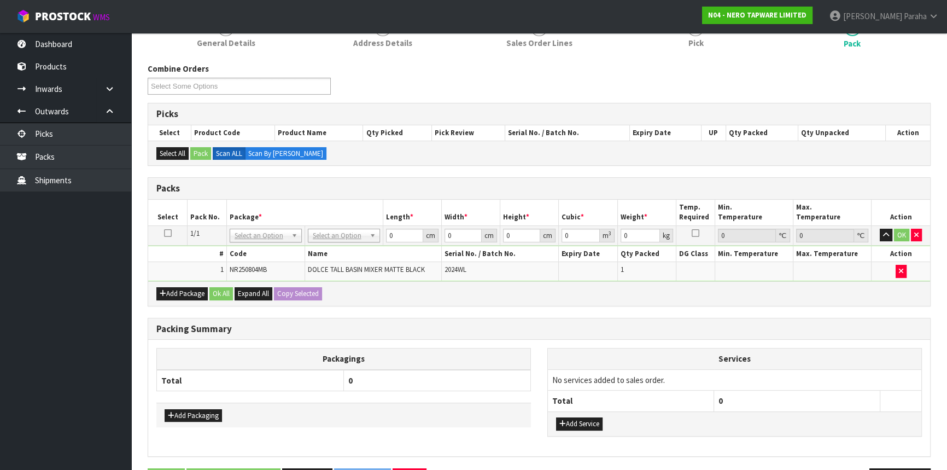
scroll to position [97, 0]
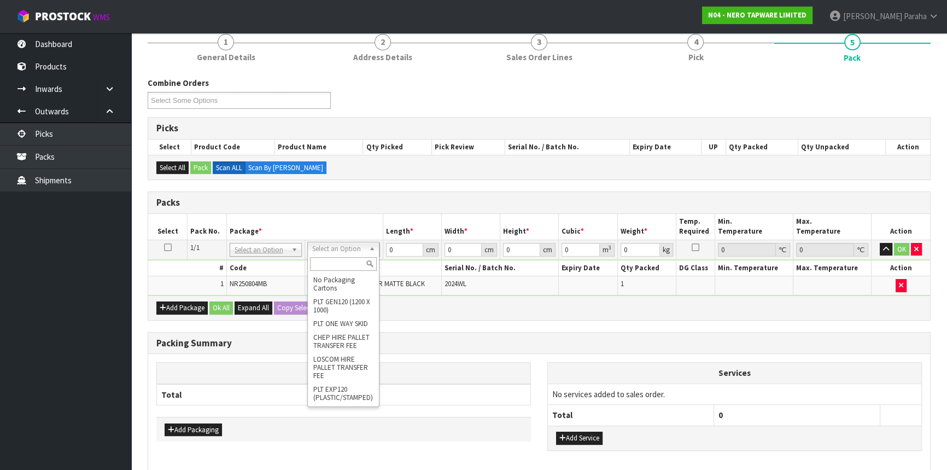
click at [345, 261] on input "text" at bounding box center [343, 264] width 67 height 14
type input "OC"
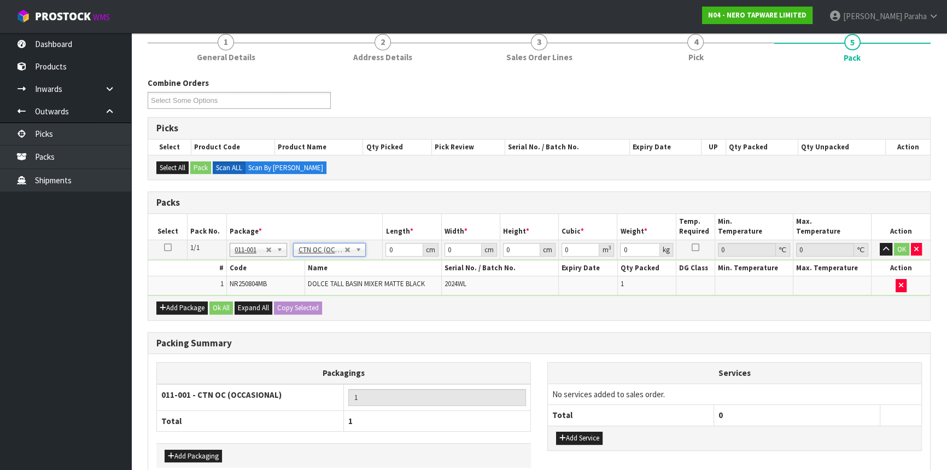
type input "2.1"
drag, startPoint x: 395, startPoint y: 248, endPoint x: 375, endPoint y: 249, distance: 20.3
click at [375, 249] on tr "1/1 NONE 007-001 007-002 007-004 007-009 007-013 007-014 007-015 007-017 007-01…" at bounding box center [539, 250] width 782 height 20
type input "47"
type input "32"
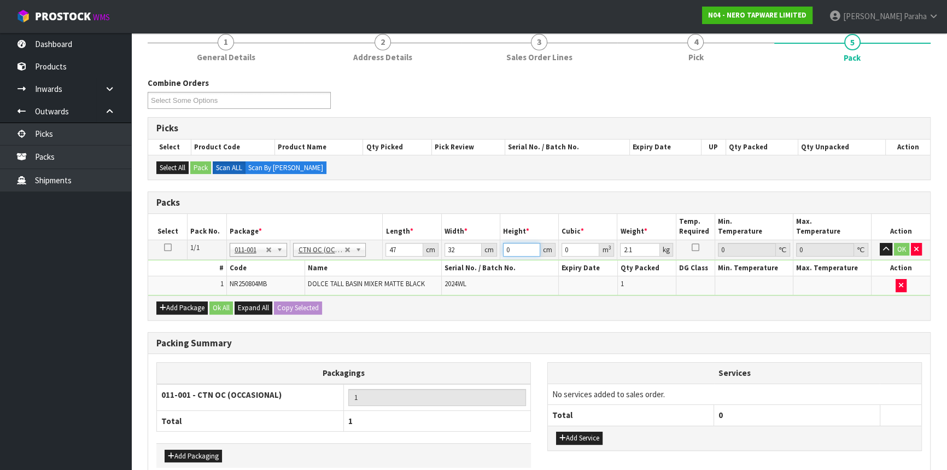
type input "1"
type input "0.001504"
type input "11"
type input "0.016544"
type input "11"
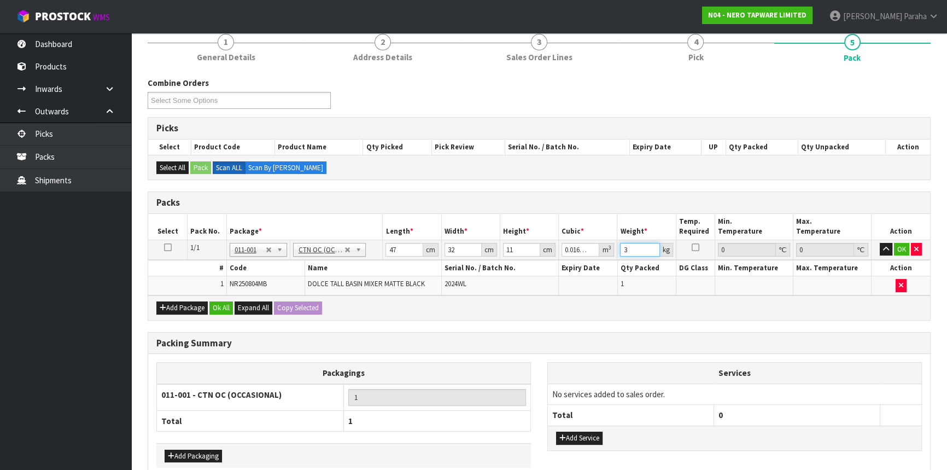
type input "3"
click at [880, 243] on button "button" at bounding box center [886, 249] width 13 height 13
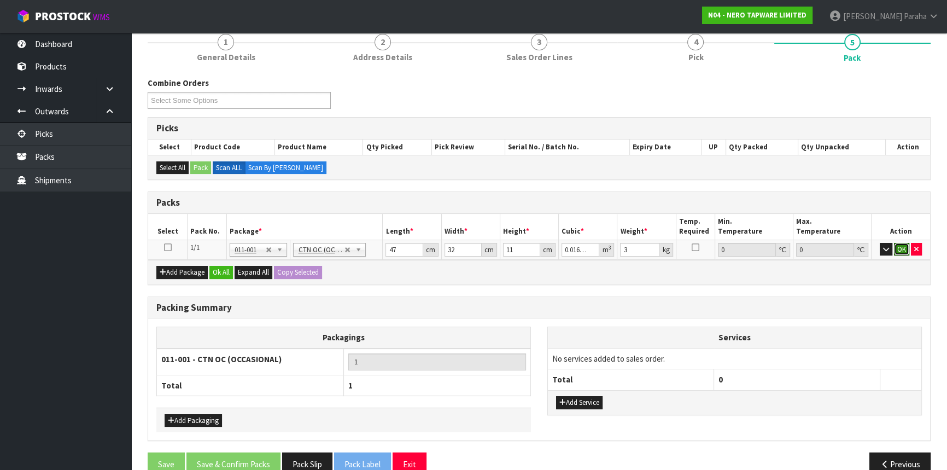
click button "OK" at bounding box center [901, 249] width 15 height 13
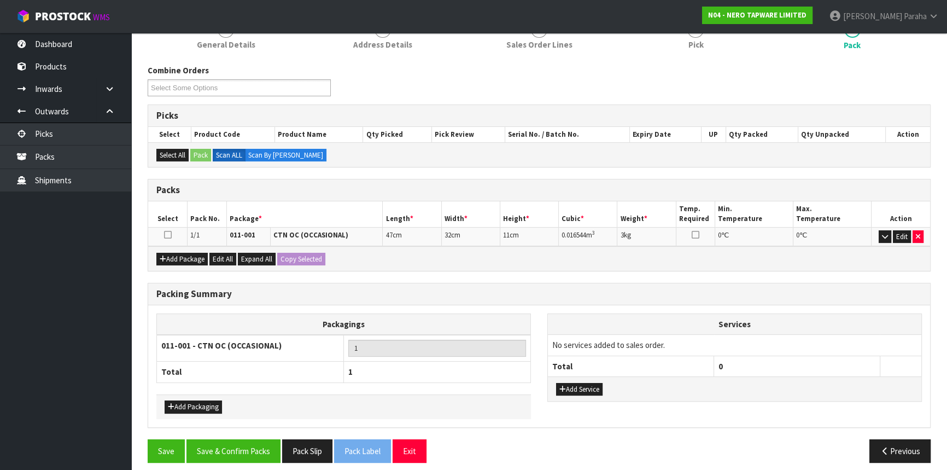
scroll to position [116, 0]
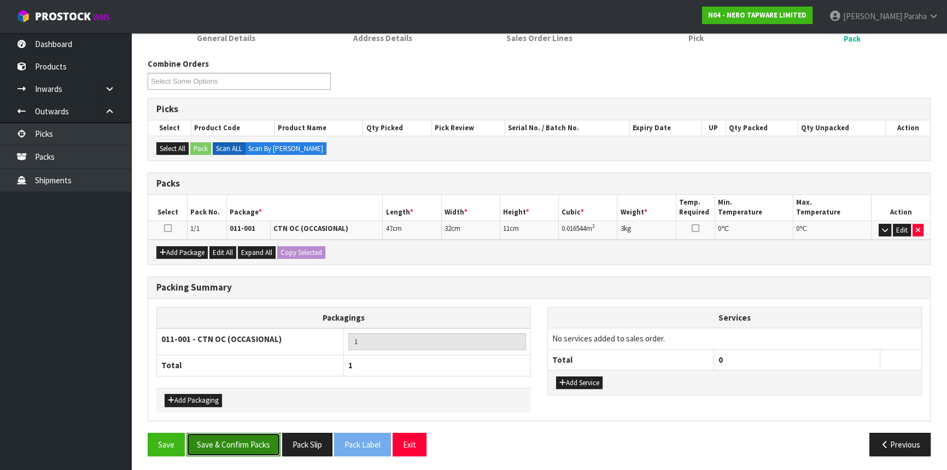
click at [249, 442] on button "Save & Confirm Packs" at bounding box center [234, 445] width 94 height 24
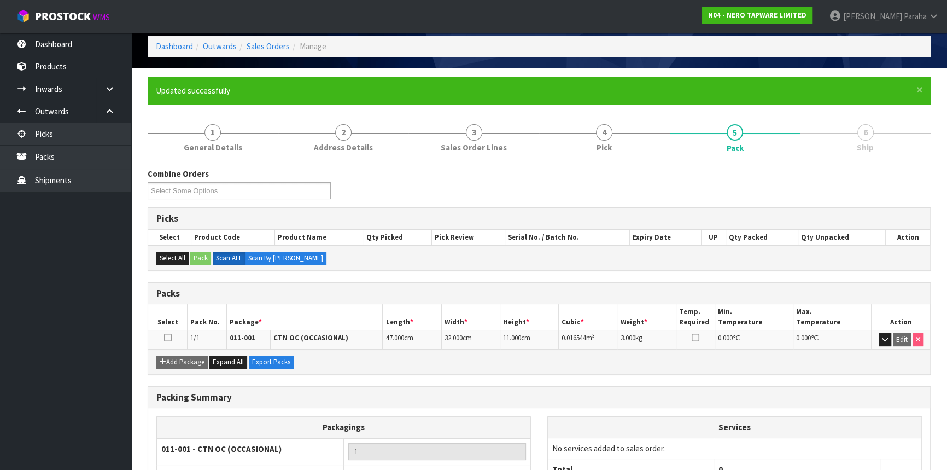
scroll to position [132, 0]
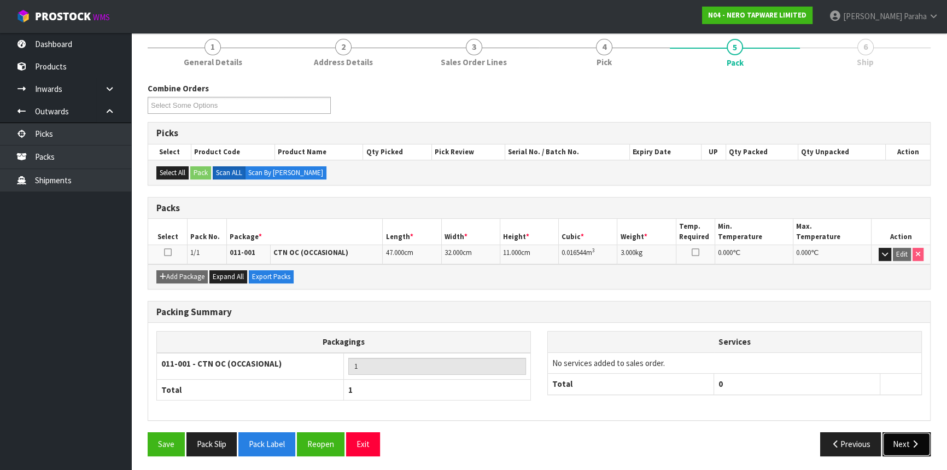
click at [906, 449] on button "Next" at bounding box center [907, 444] width 48 height 24
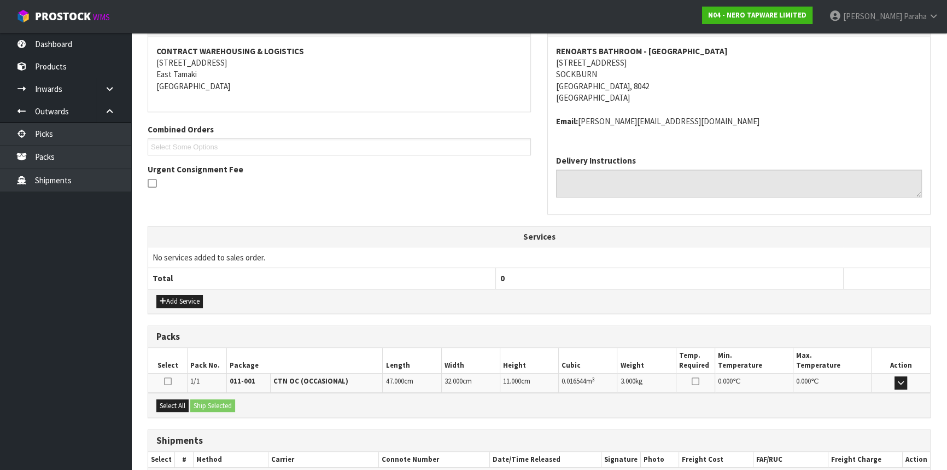
scroll to position [263, 0]
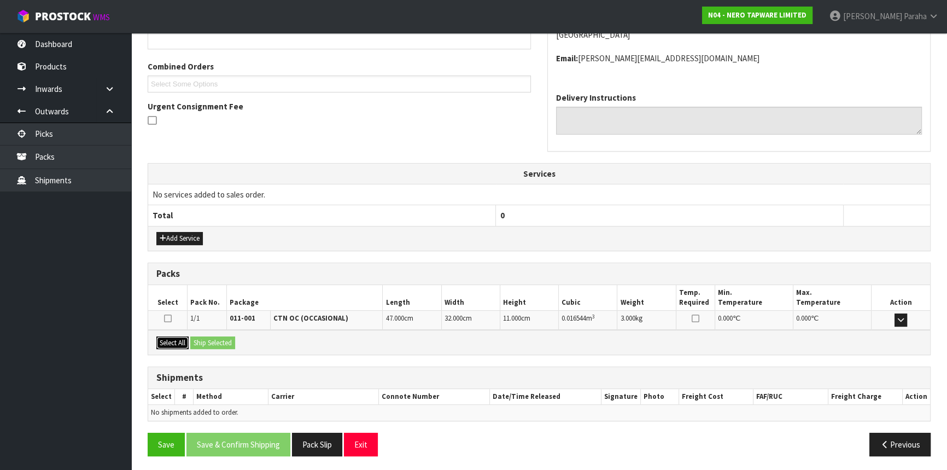
click at [170, 337] on button "Select All" at bounding box center [172, 342] width 32 height 13
click at [208, 342] on button "Ship Selected" at bounding box center [212, 342] width 45 height 13
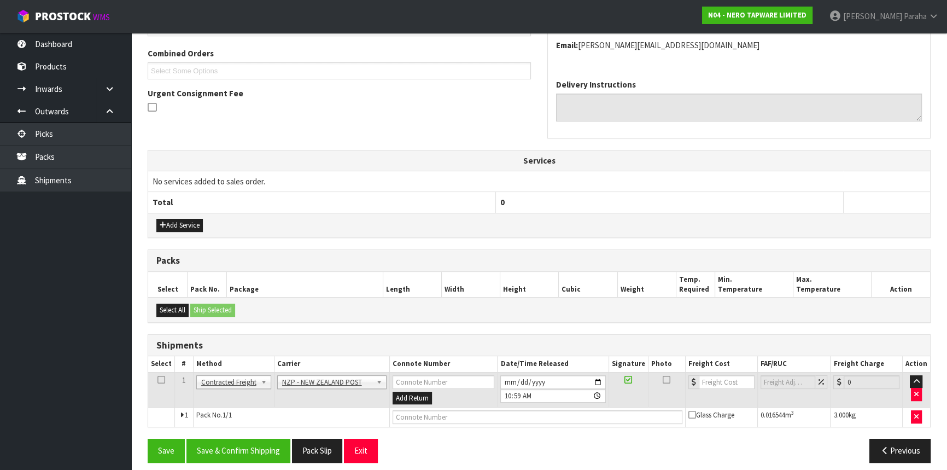
scroll to position [282, 0]
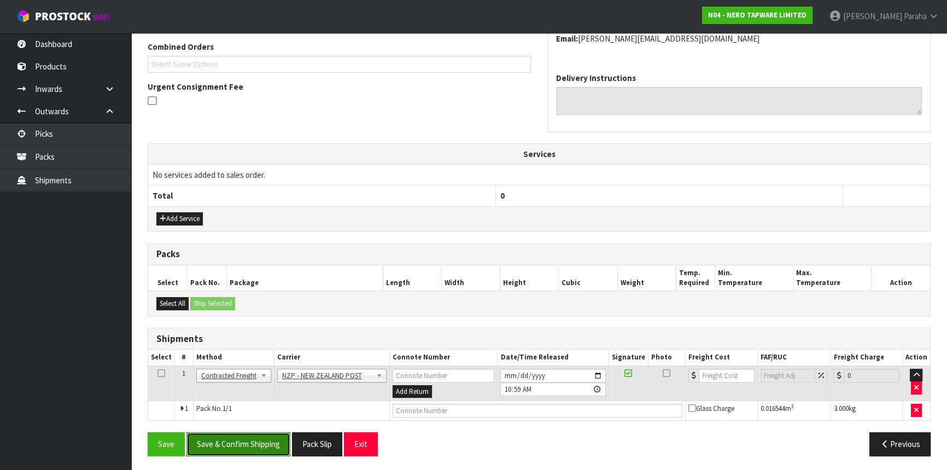
click at [239, 438] on button "Save & Confirm Shipping" at bounding box center [239, 444] width 104 height 24
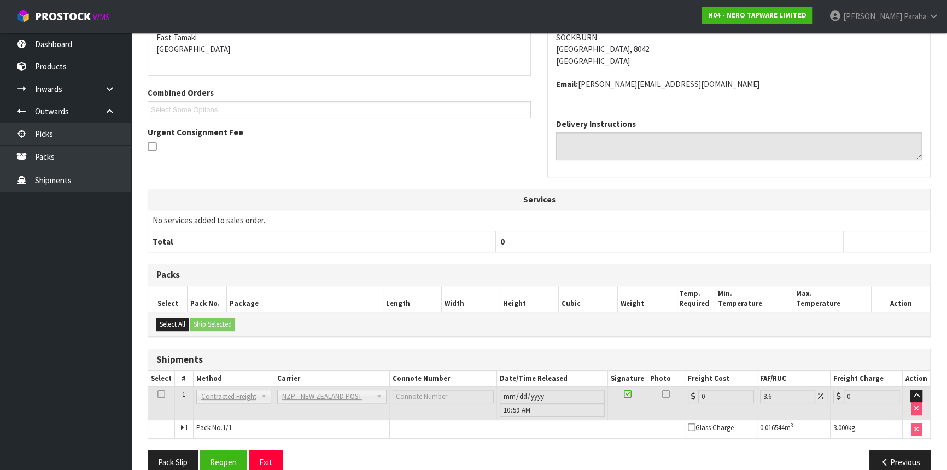
scroll to position [267, 0]
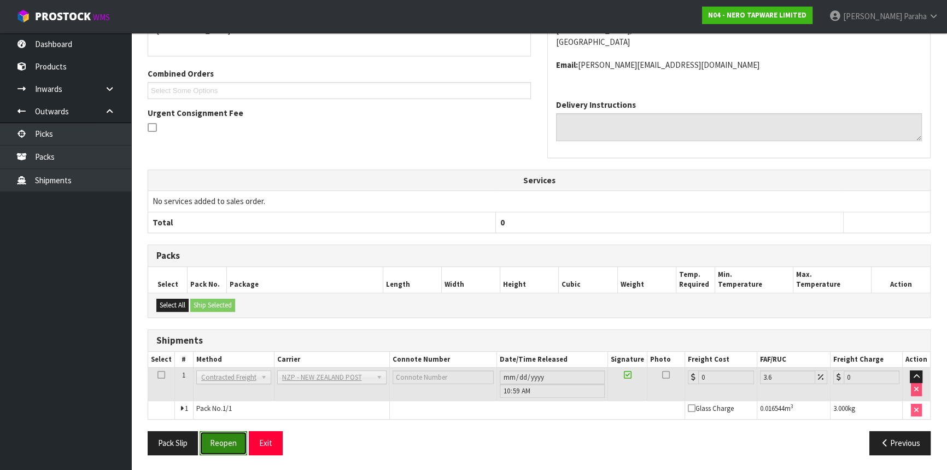
click at [229, 442] on button "Reopen" at bounding box center [224, 443] width 48 height 24
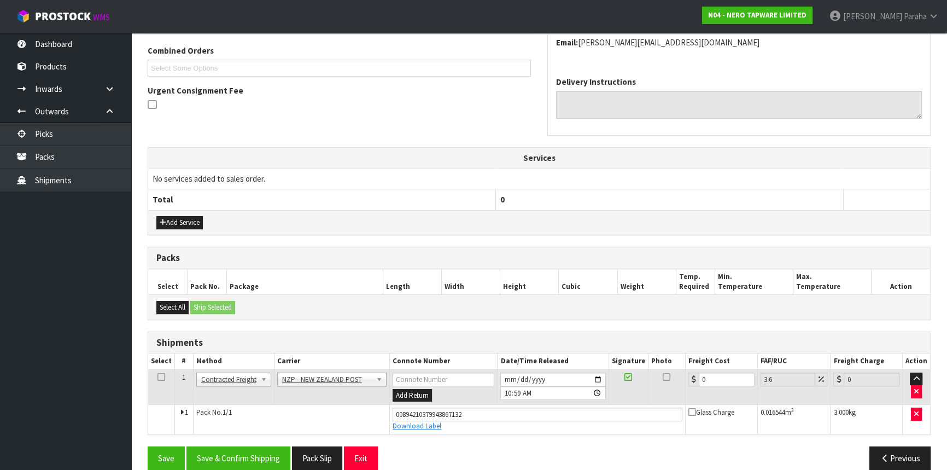
scroll to position [293, 0]
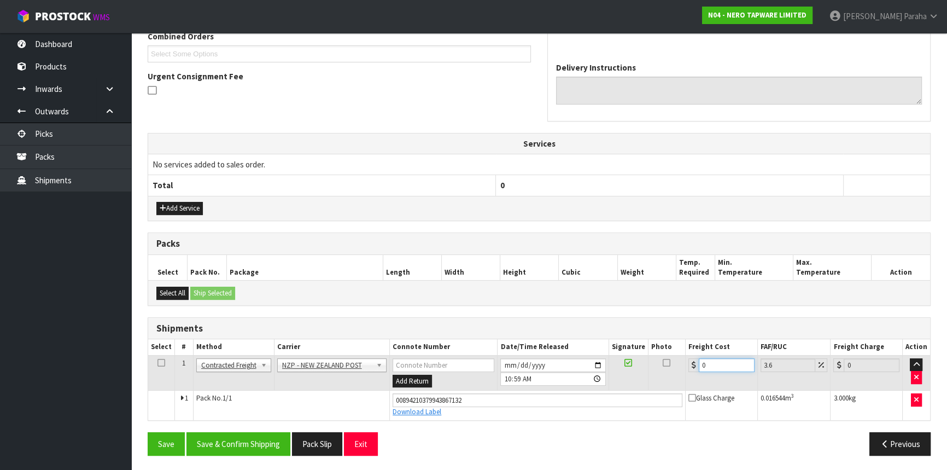
click at [689, 361] on div "0" at bounding box center [722, 365] width 66 height 14
type input "1"
type input "1.04"
type input "11"
type input "11.4"
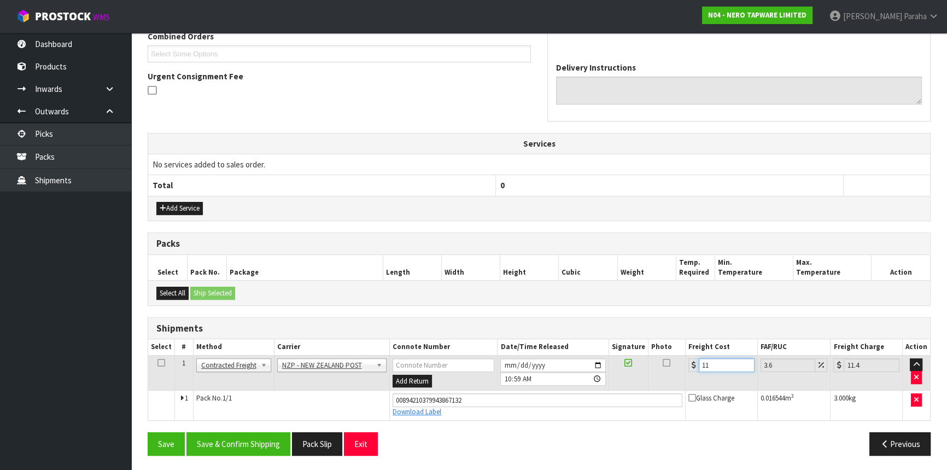
type input "11.6"
type input "12.02"
type input "11.61"
type input "12.03"
type input "11.61"
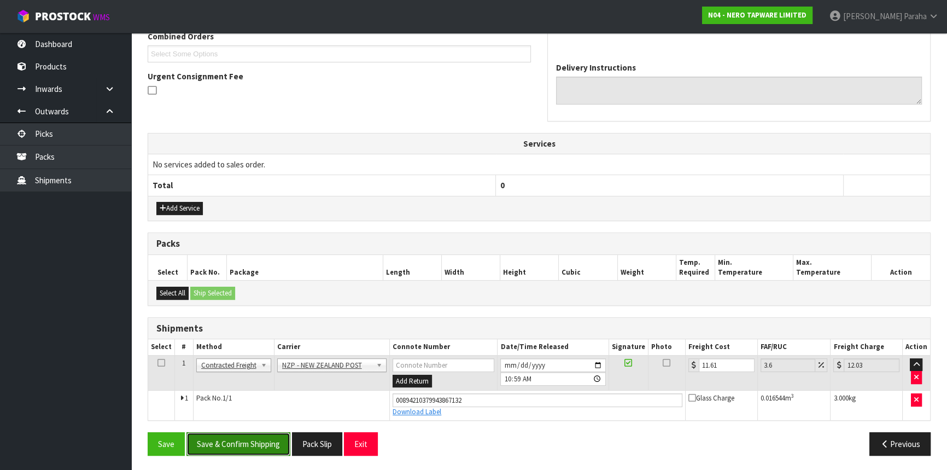
click at [234, 440] on button "Save & Confirm Shipping" at bounding box center [239, 444] width 104 height 24
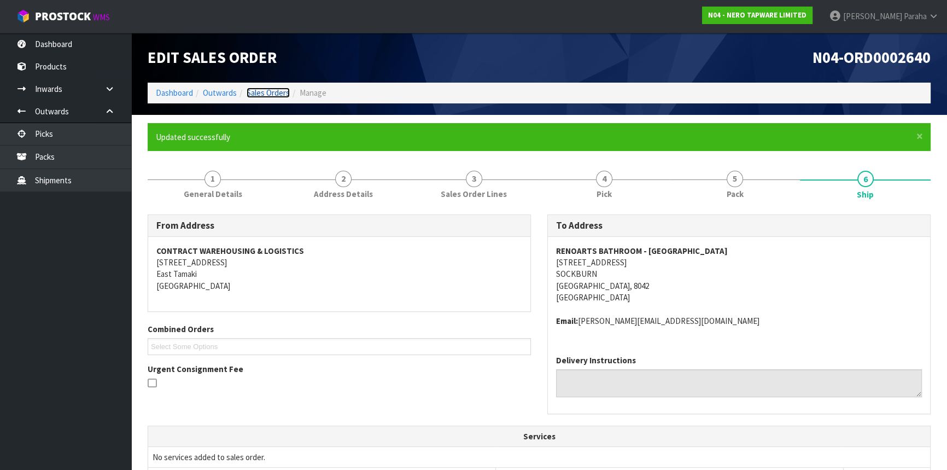
click at [265, 90] on link "Sales Orders" at bounding box center [268, 93] width 43 height 10
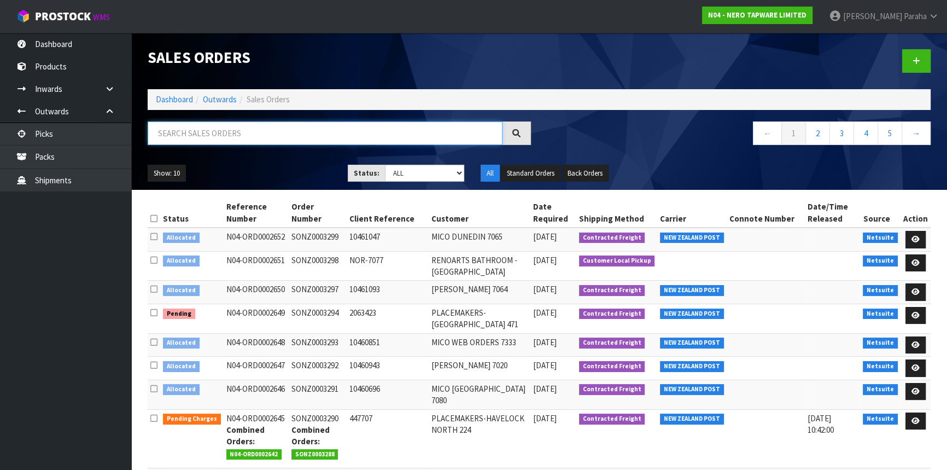
click at [247, 137] on input "text" at bounding box center [325, 133] width 355 height 24
click at [280, 135] on input "text" at bounding box center [325, 133] width 355 height 24
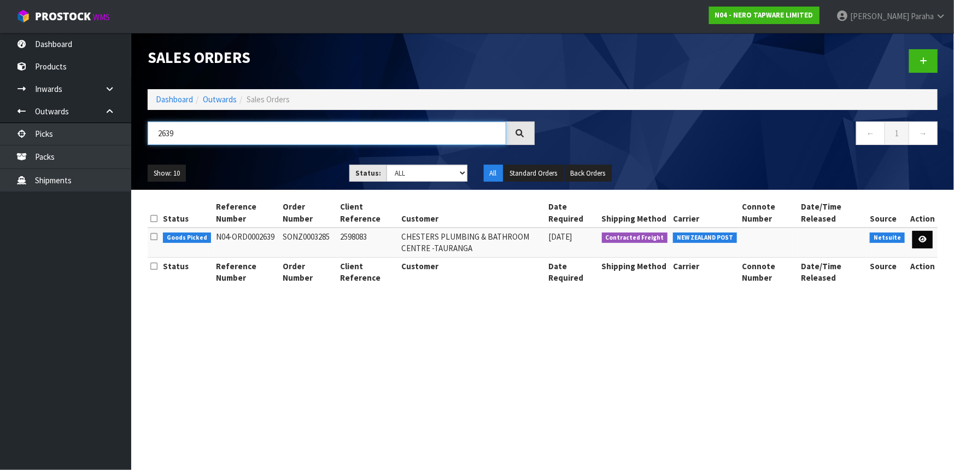
type input "2639"
click at [924, 240] on icon at bounding box center [923, 239] width 8 height 7
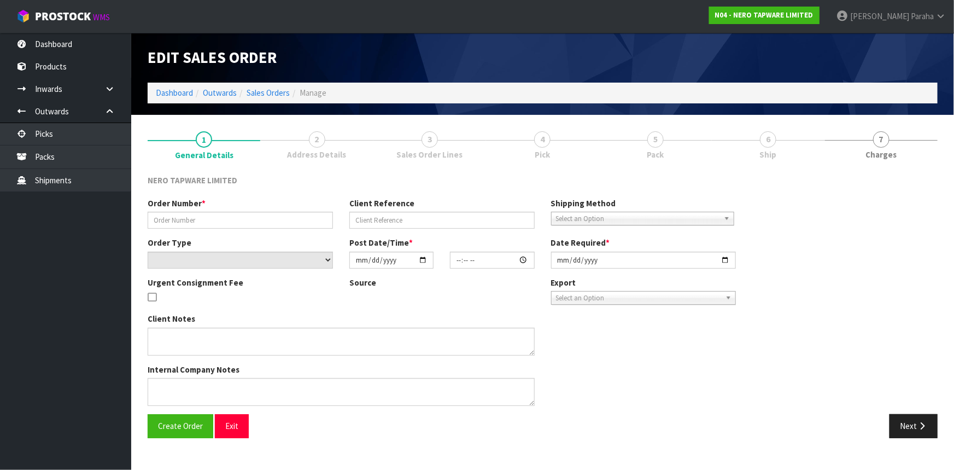
type input "SONZ0003285"
type input "2598083"
select select "number:0"
type input "[DATE]"
type input "14:15:06.000"
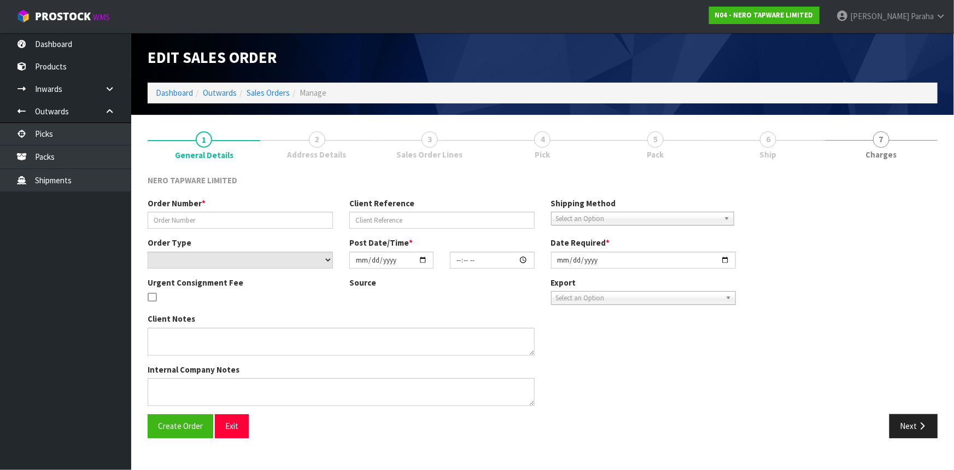
type input "[DATE]"
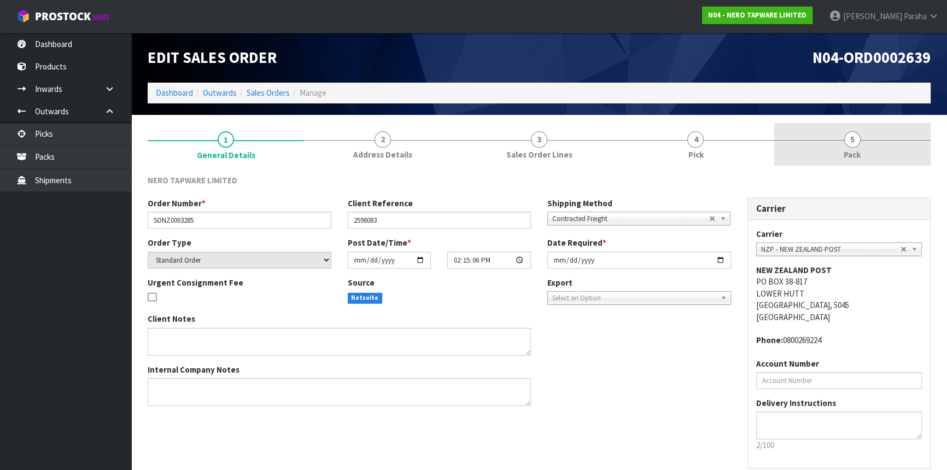
click at [858, 145] on link "5 Pack" at bounding box center [852, 144] width 156 height 43
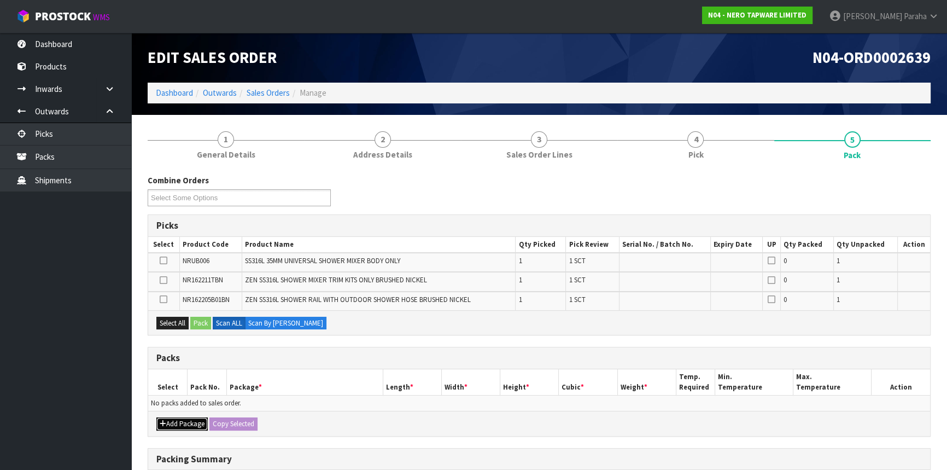
click at [176, 418] on button "Add Package" at bounding box center [181, 423] width 51 height 13
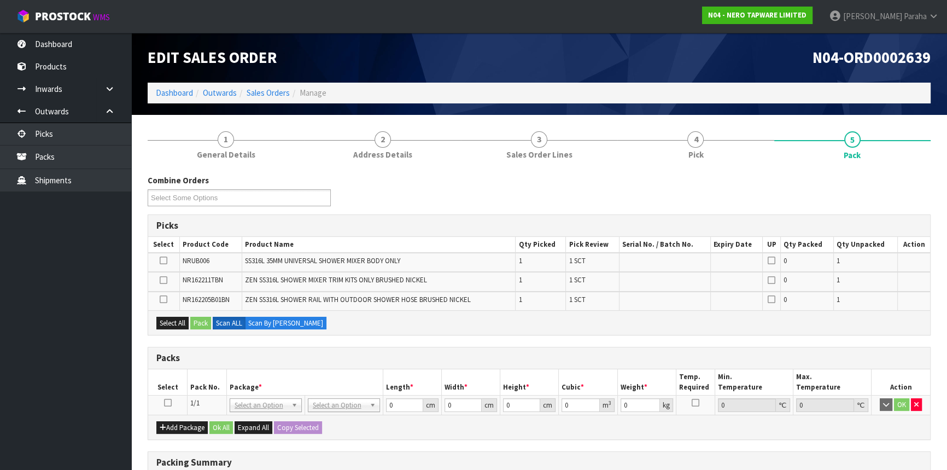
click at [166, 403] on icon at bounding box center [168, 403] width 8 height 1
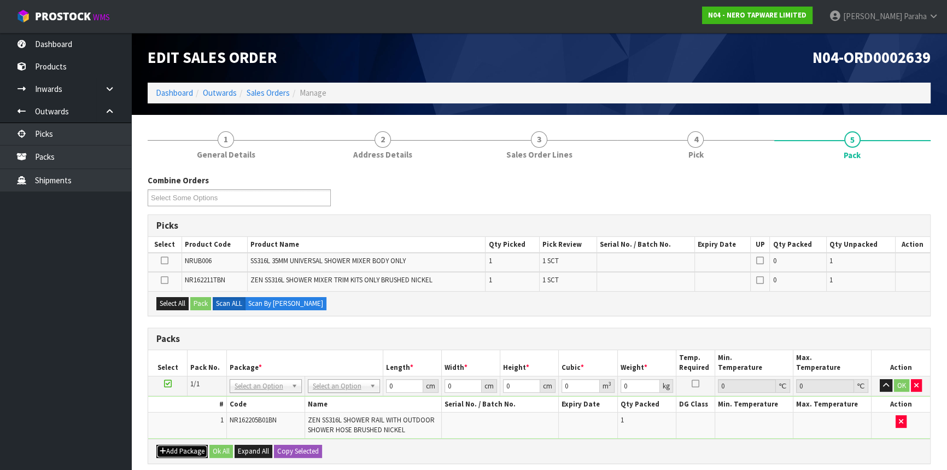
click at [180, 455] on button "Add Package" at bounding box center [181, 451] width 51 height 13
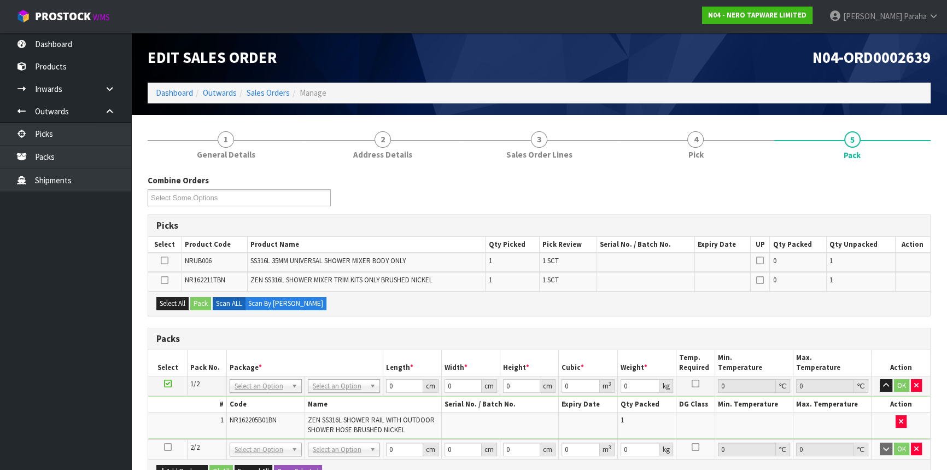
click at [165, 447] on icon at bounding box center [168, 447] width 8 height 1
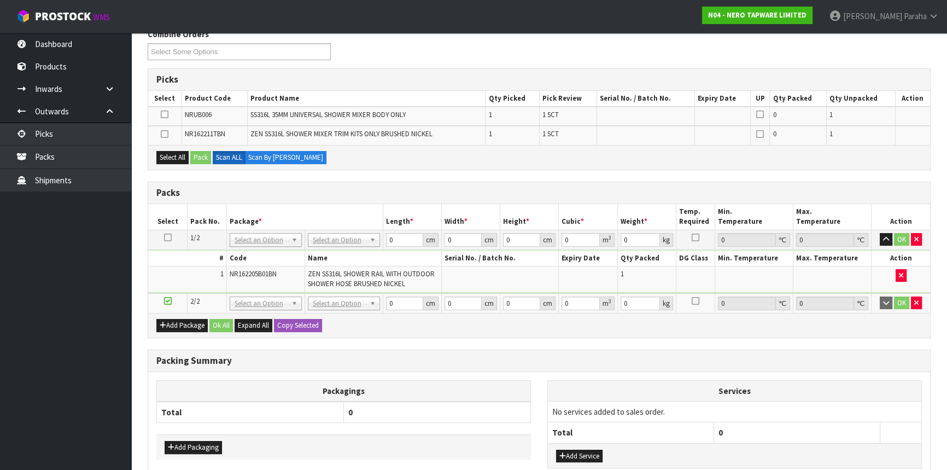
scroll to position [149, 0]
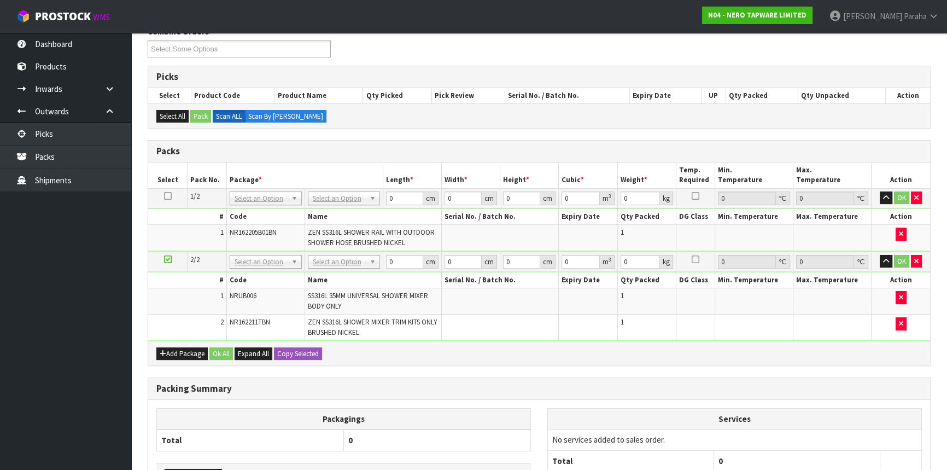
drag, startPoint x: 176, startPoint y: 438, endPoint x: 328, endPoint y: 144, distance: 330.7
click at [328, 144] on div "Packs" at bounding box center [539, 152] width 782 height 22
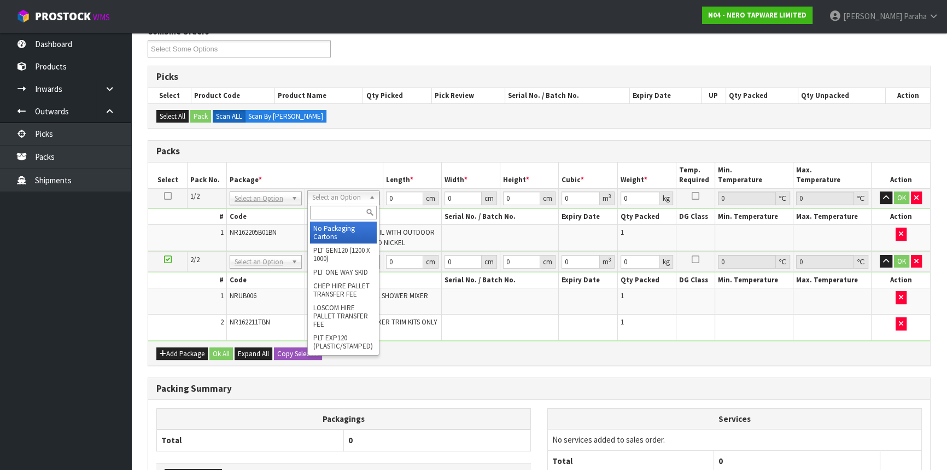
drag, startPoint x: 239, startPoint y: 213, endPoint x: 346, endPoint y: 196, distance: 108.4
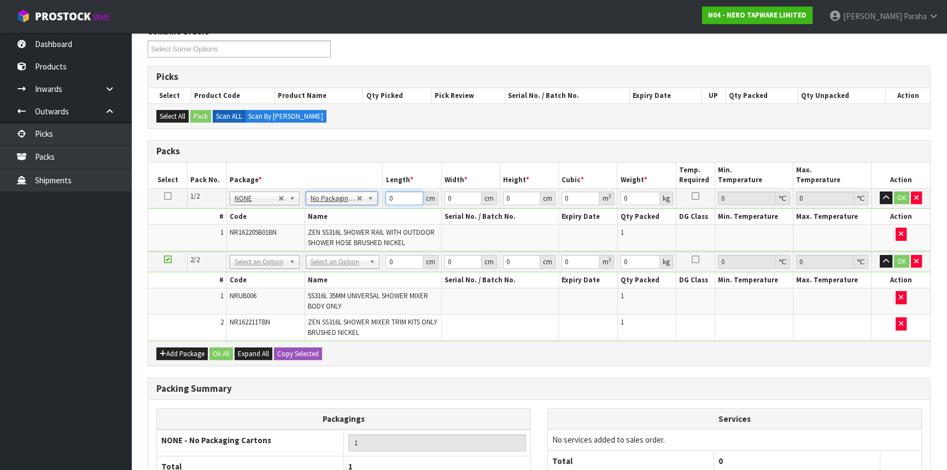
drag, startPoint x: 399, startPoint y: 195, endPoint x: 380, endPoint y: 195, distance: 19.1
click at [380, 195] on tr "1/2 NONE 007-001 007-002 007-004 007-009 007-013 007-014 007-015 007-017 007-01…" at bounding box center [539, 198] width 782 height 20
type input "79"
type input "16"
type input "1"
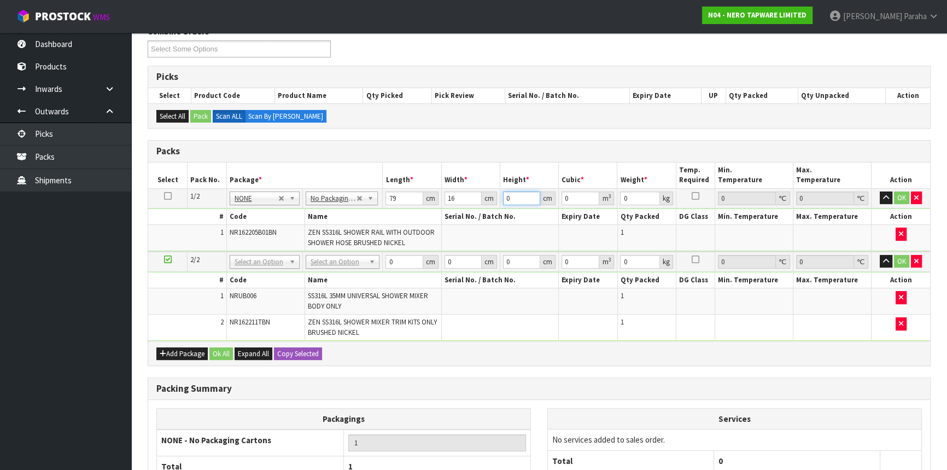
type input "0.001264"
type input "10"
type input "0.01264"
type input "10"
type input "3"
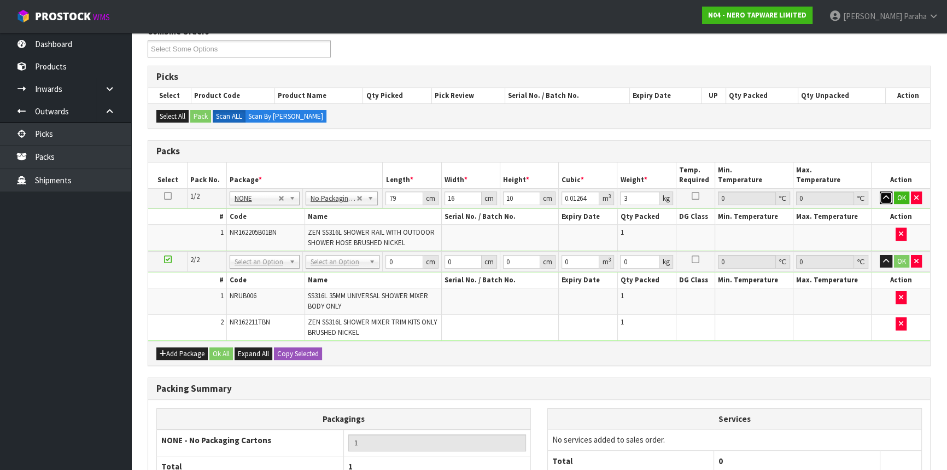
click at [880, 191] on button "button" at bounding box center [886, 197] width 13 height 13
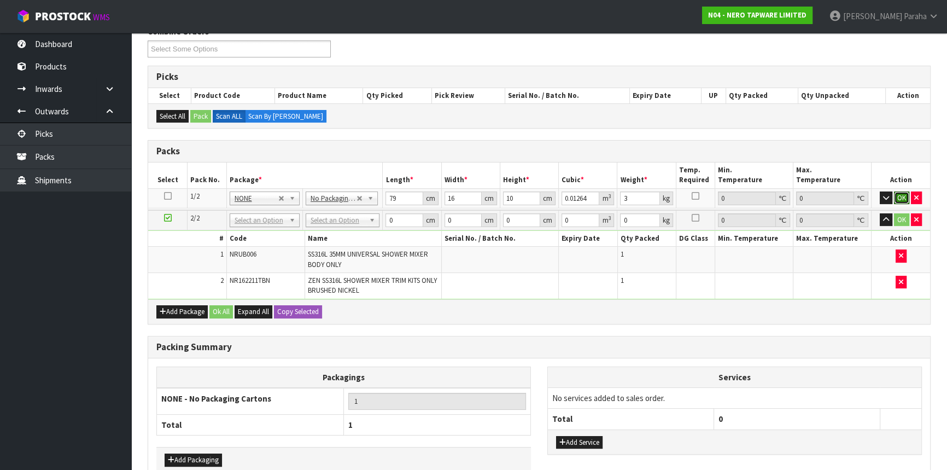
click button "OK" at bounding box center [901, 197] width 15 height 13
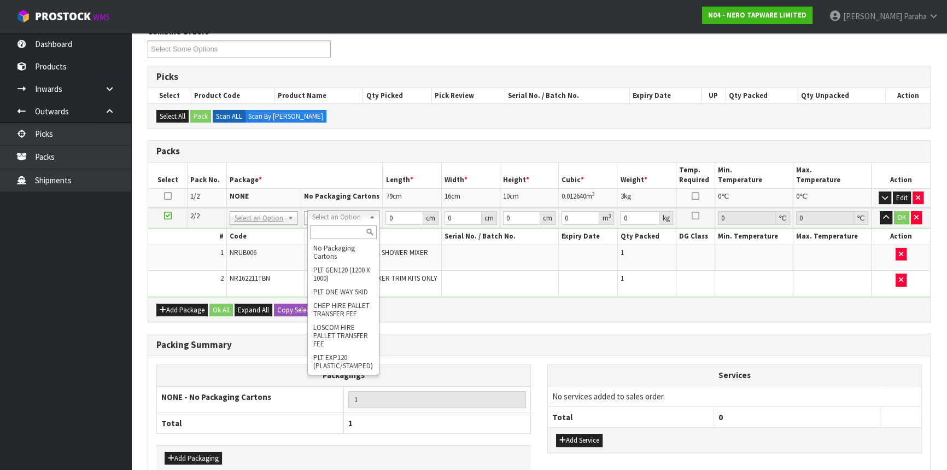
click at [329, 230] on input "text" at bounding box center [343, 232] width 67 height 14
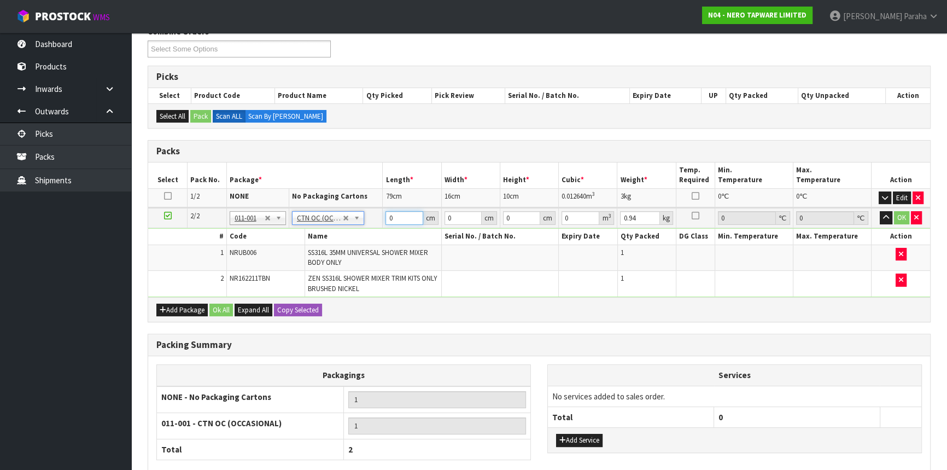
drag, startPoint x: 393, startPoint y: 220, endPoint x: 378, endPoint y: 222, distance: 14.9
click at [378, 222] on tr "2/2 NONE 007-001 007-002 007-004 007-009 007-013 007-014 007-015 007-017 007-01…" at bounding box center [539, 218] width 782 height 20
click at [880, 211] on button "button" at bounding box center [886, 217] width 13 height 13
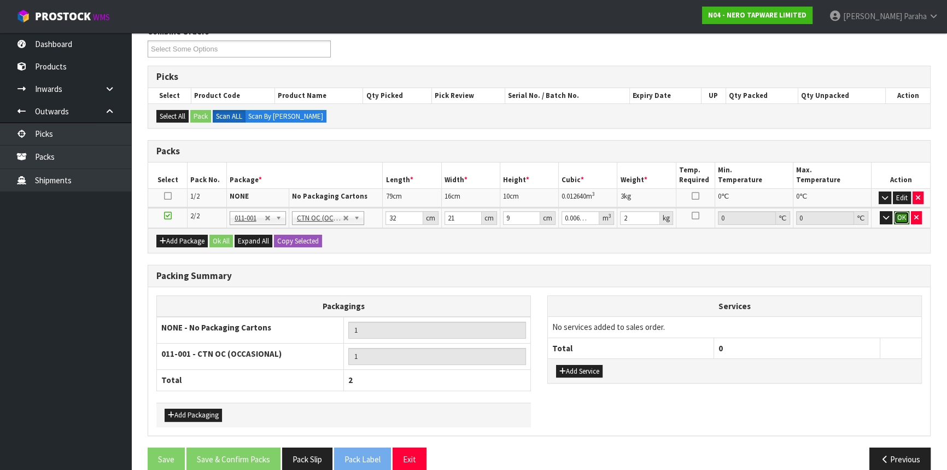
click button "OK" at bounding box center [901, 217] width 15 height 13
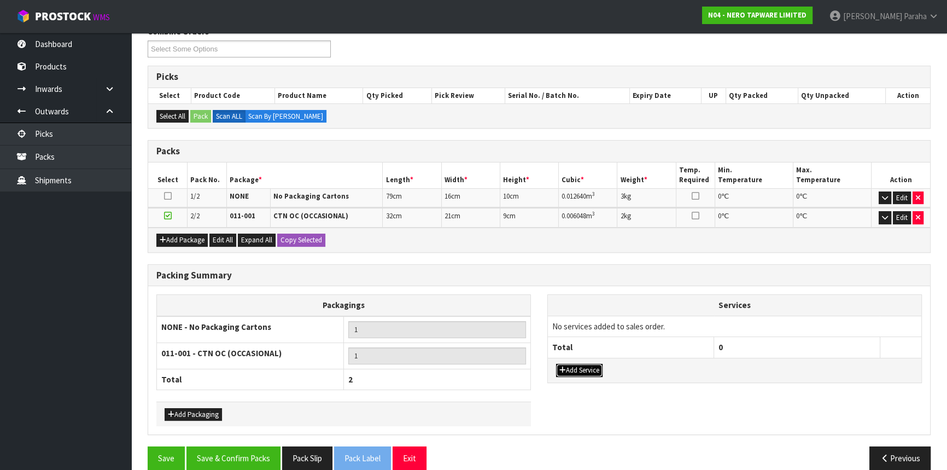
click at [599, 368] on button "Add Service" at bounding box center [579, 370] width 46 height 13
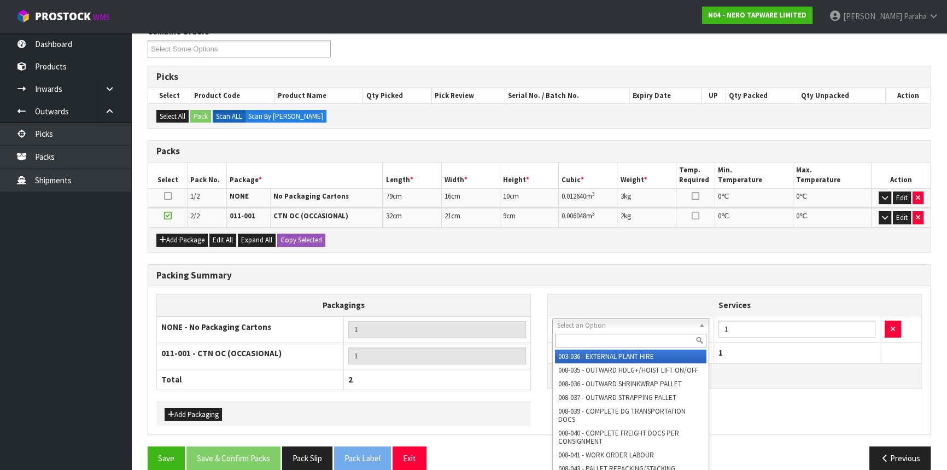
drag, startPoint x: 580, startPoint y: 343, endPoint x: 573, endPoint y: 346, distance: 7.6
click at [581, 343] on input "text" at bounding box center [631, 341] width 152 height 14
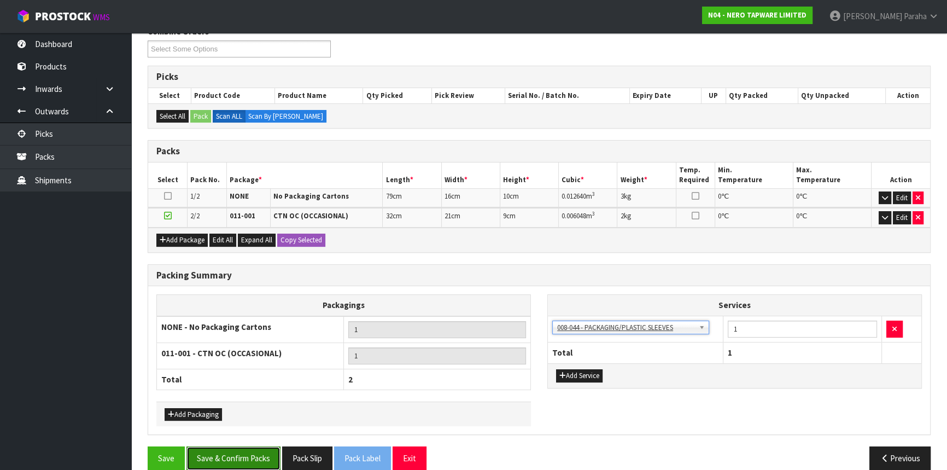
click at [222, 446] on button "Save & Confirm Packs" at bounding box center [234, 458] width 94 height 24
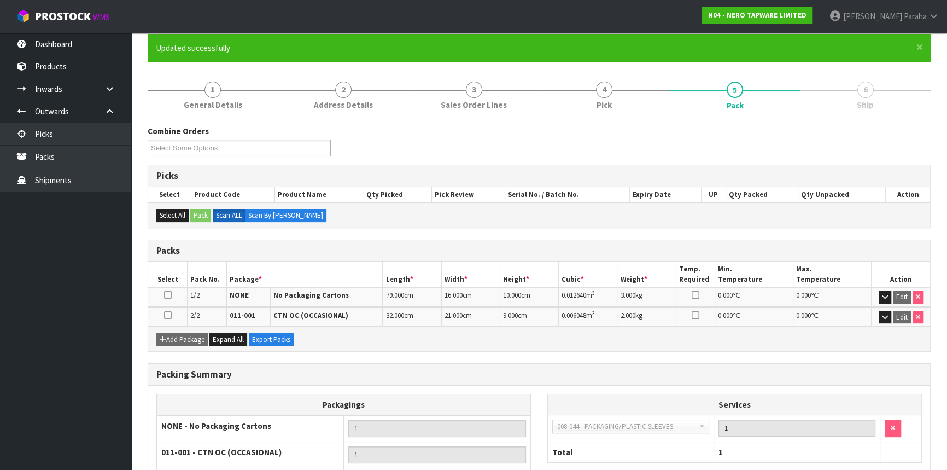
scroll to position [178, 0]
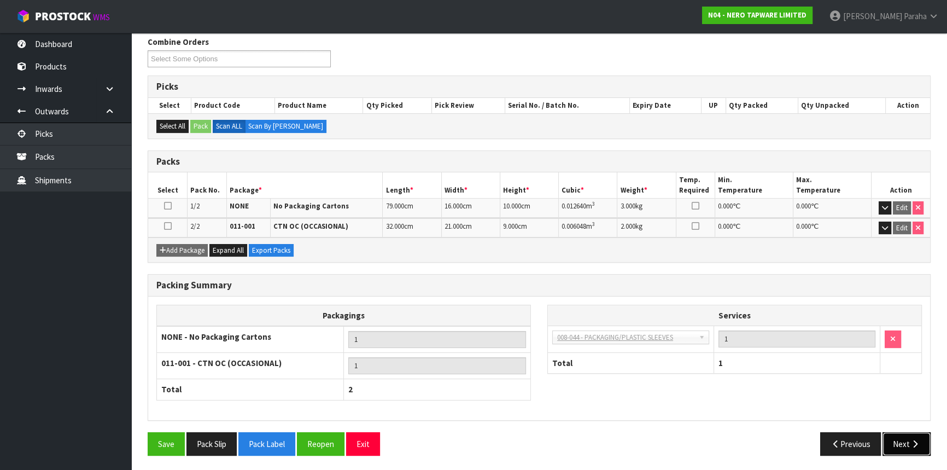
click at [907, 447] on button "Next" at bounding box center [907, 444] width 48 height 24
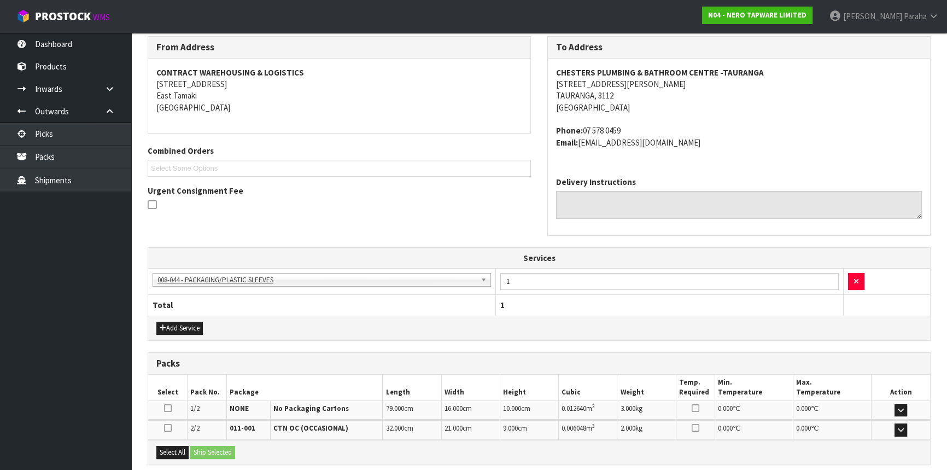
scroll to position [288, 0]
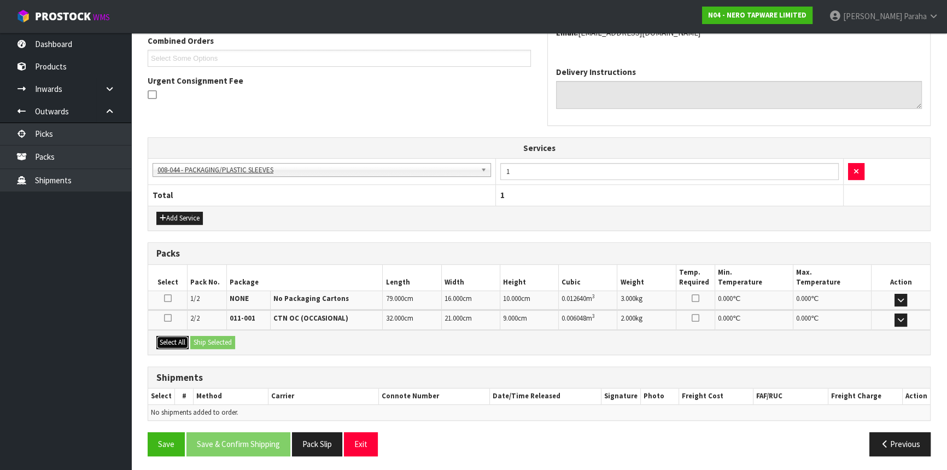
drag, startPoint x: 176, startPoint y: 337, endPoint x: 200, endPoint y: 343, distance: 24.4
click at [177, 337] on button "Select All" at bounding box center [172, 342] width 32 height 13
click at [214, 340] on button "Ship Selected" at bounding box center [212, 342] width 45 height 13
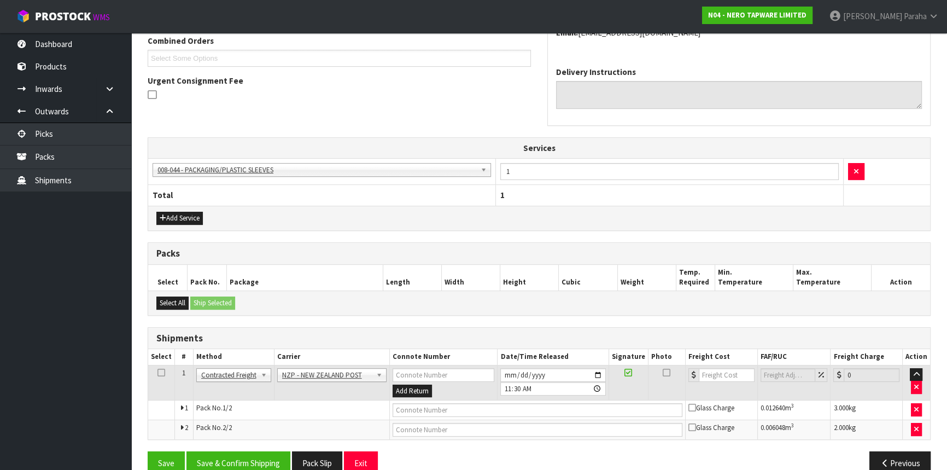
scroll to position [307, 0]
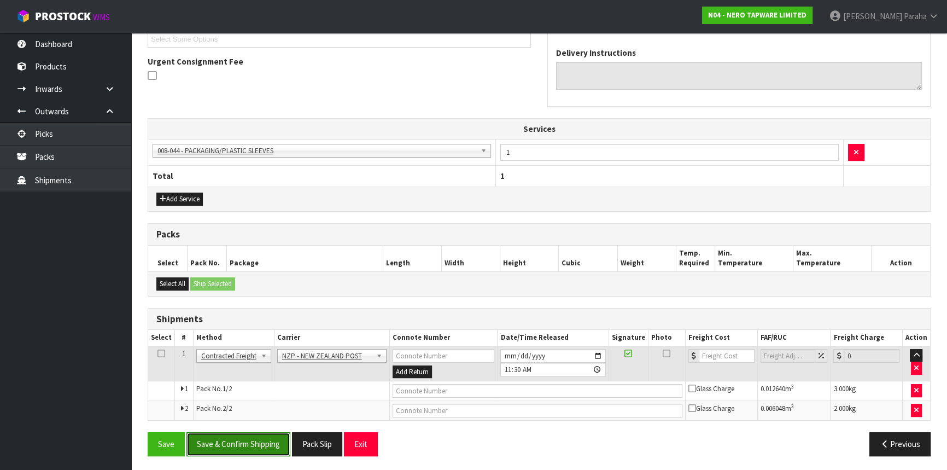
click at [243, 441] on button "Save & Confirm Shipping" at bounding box center [239, 444] width 104 height 24
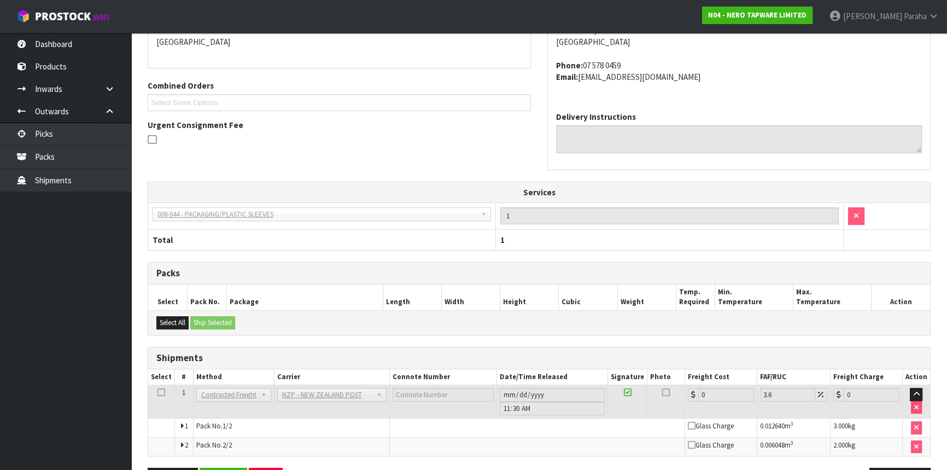
scroll to position [291, 0]
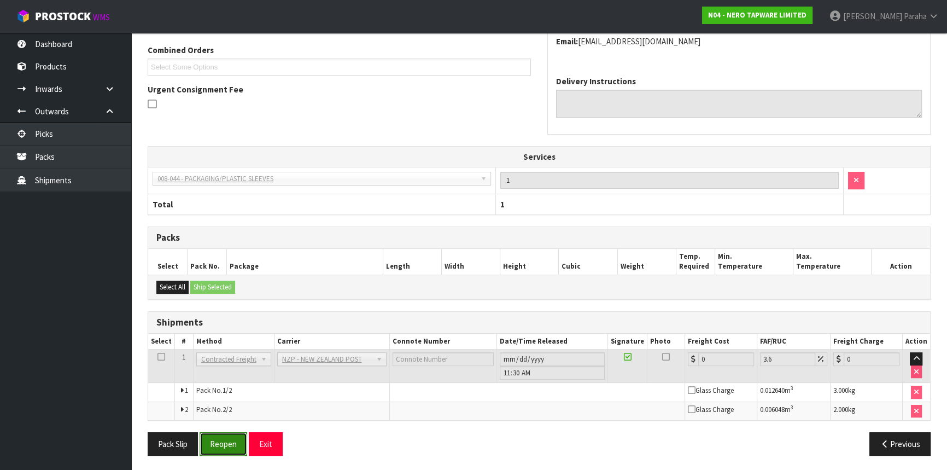
click at [235, 448] on button "Reopen" at bounding box center [224, 444] width 48 height 24
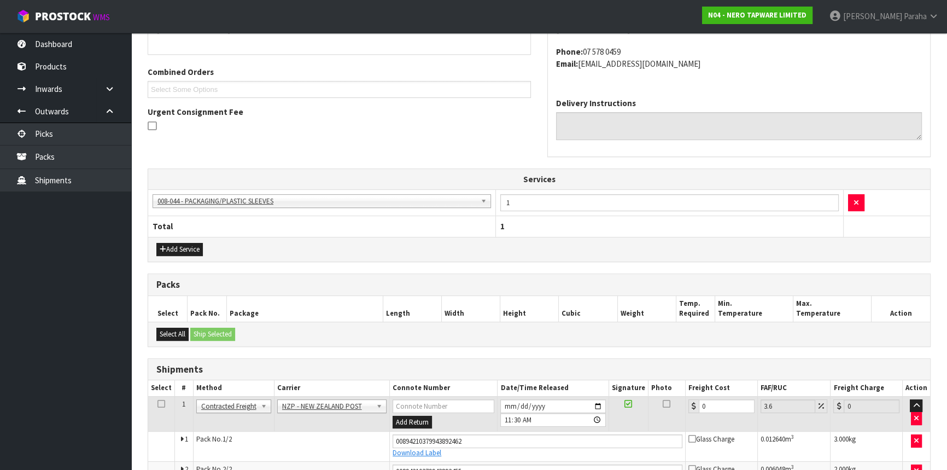
scroll to position [317, 0]
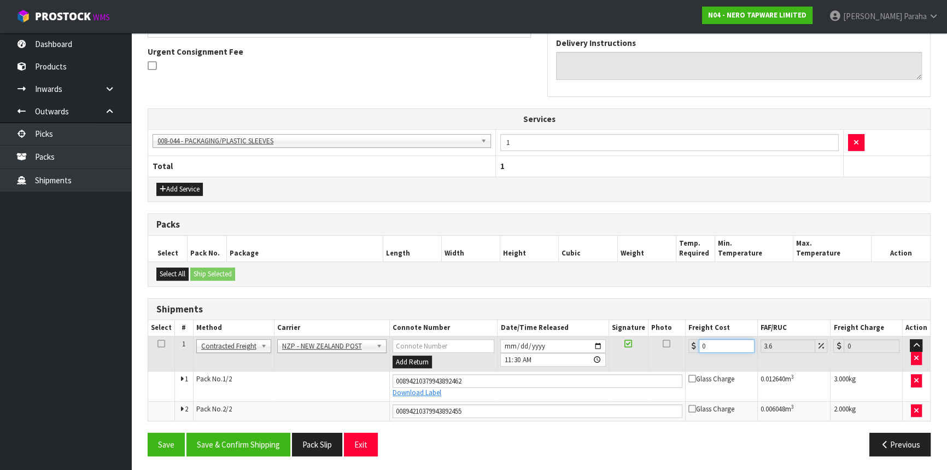
click at [616, 328] on table "Select # Method Carrier Connote Number Date/Time Released Signature Photo Freig…" at bounding box center [539, 370] width 782 height 100
click at [241, 445] on button "Save & Confirm Shipping" at bounding box center [239, 445] width 104 height 24
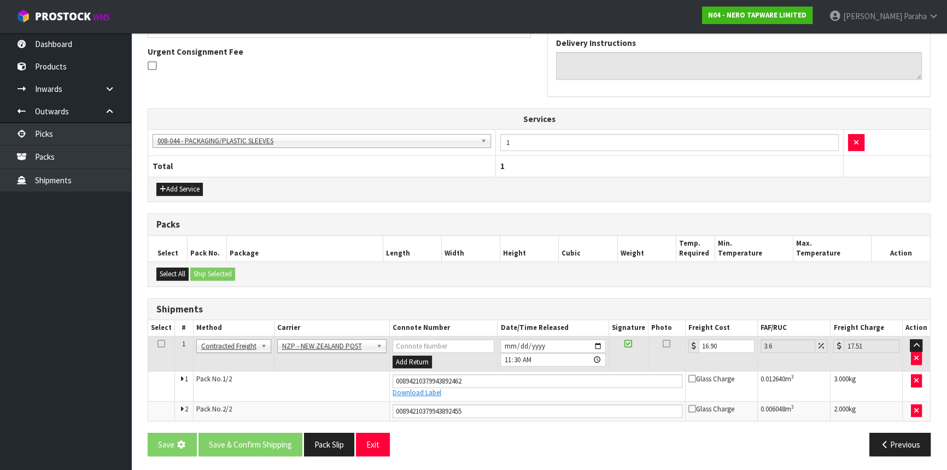
scroll to position [0, 0]
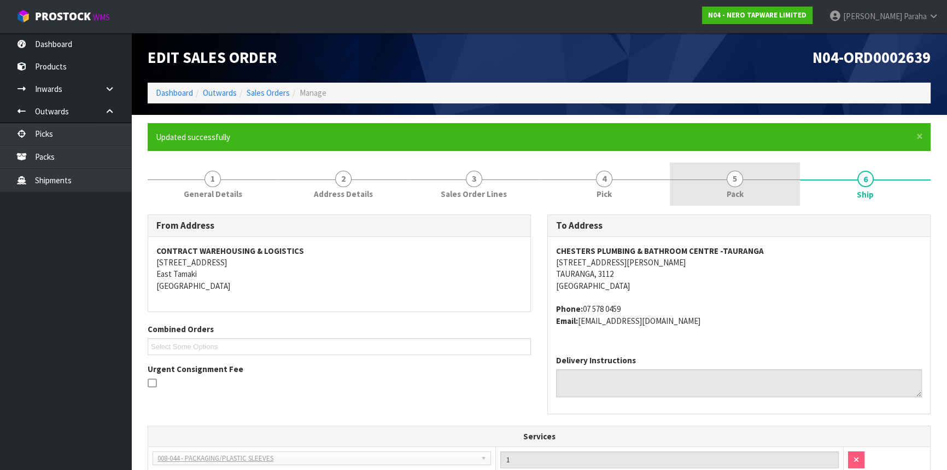
click at [745, 183] on link "5 Pack" at bounding box center [735, 183] width 131 height 43
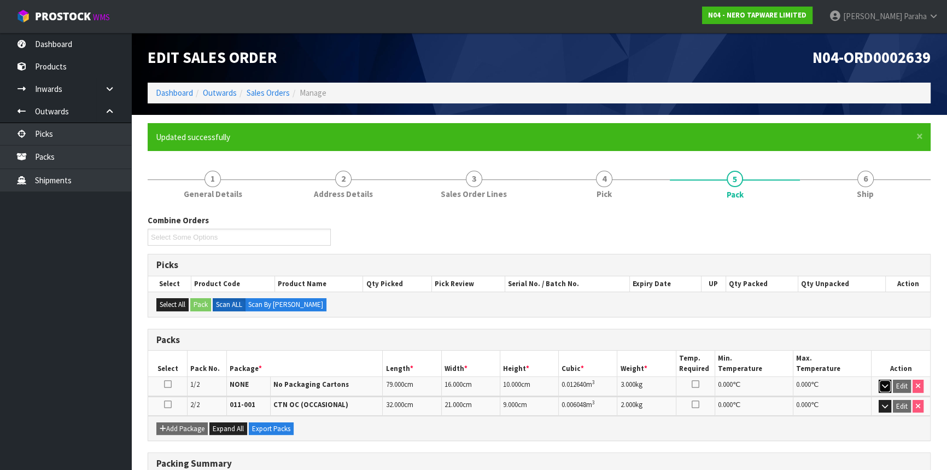
click at [882, 385] on icon "button" at bounding box center [885, 385] width 6 height 7
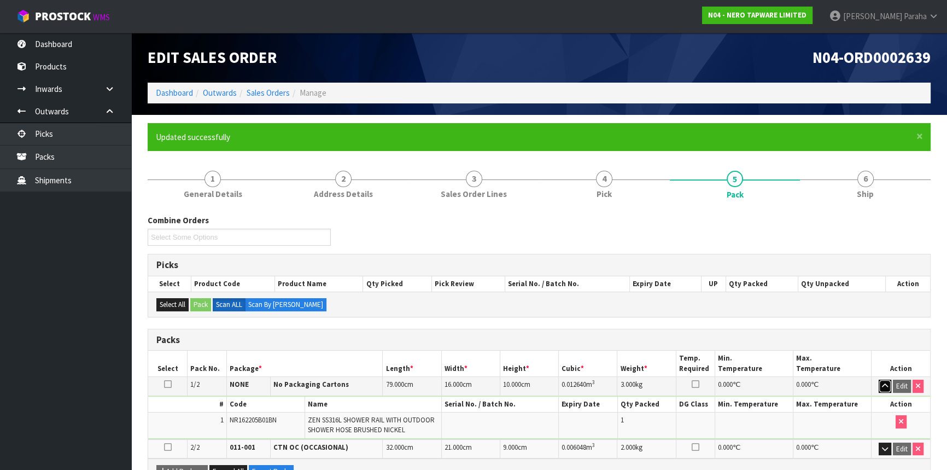
click at [882, 384] on icon "button" at bounding box center [885, 385] width 6 height 7
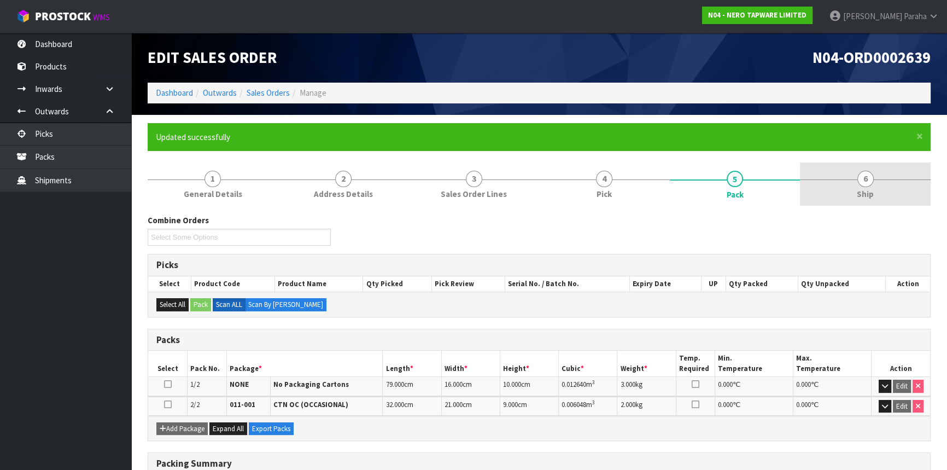
click at [859, 182] on span "6" at bounding box center [866, 179] width 16 height 16
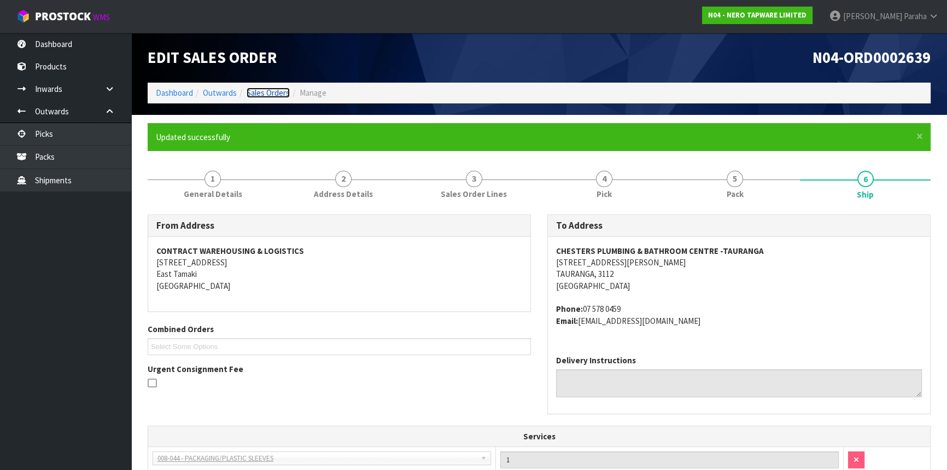
click at [254, 92] on link "Sales Orders" at bounding box center [268, 93] width 43 height 10
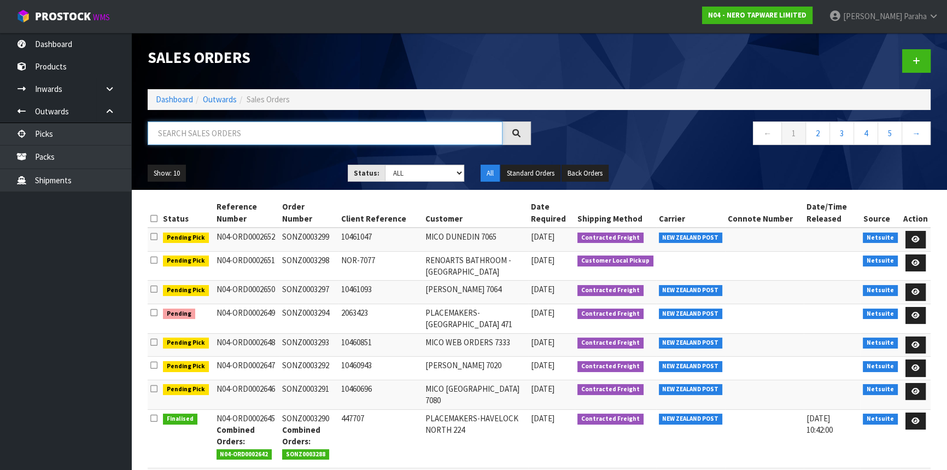
click at [231, 131] on input "text" at bounding box center [325, 133] width 355 height 24
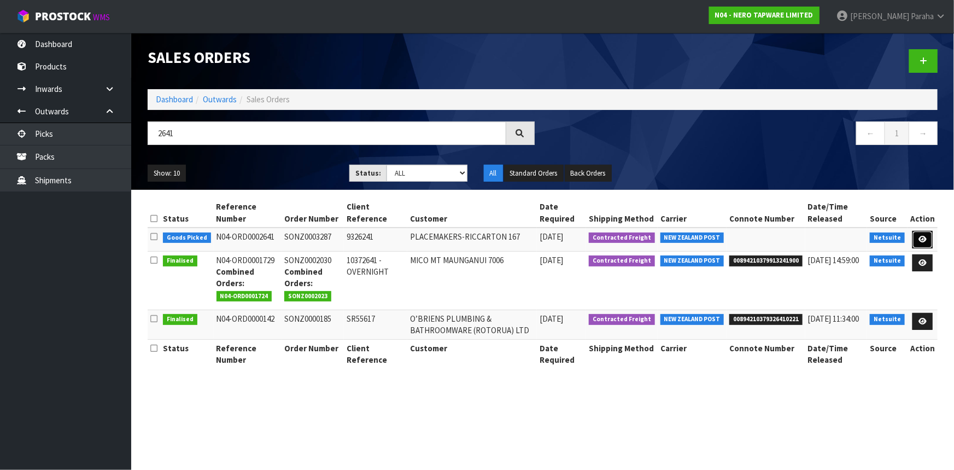
click at [930, 234] on link at bounding box center [923, 240] width 20 height 18
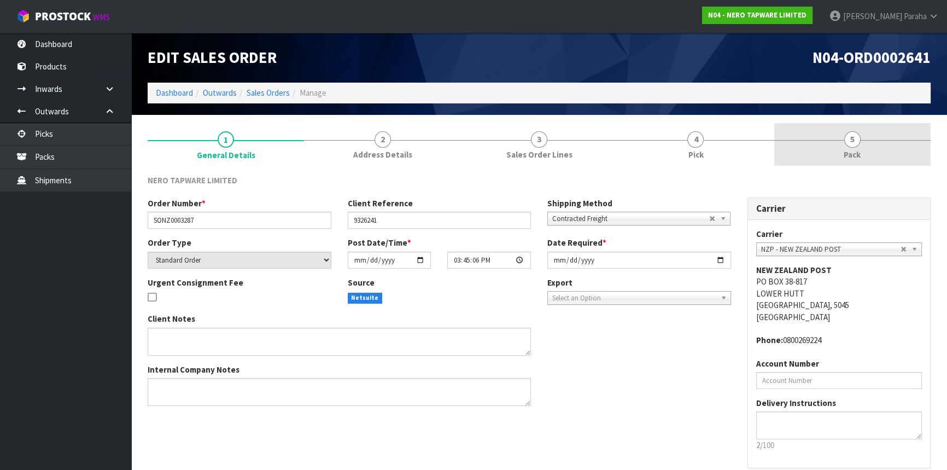
click at [879, 145] on link "5 Pack" at bounding box center [852, 144] width 156 height 43
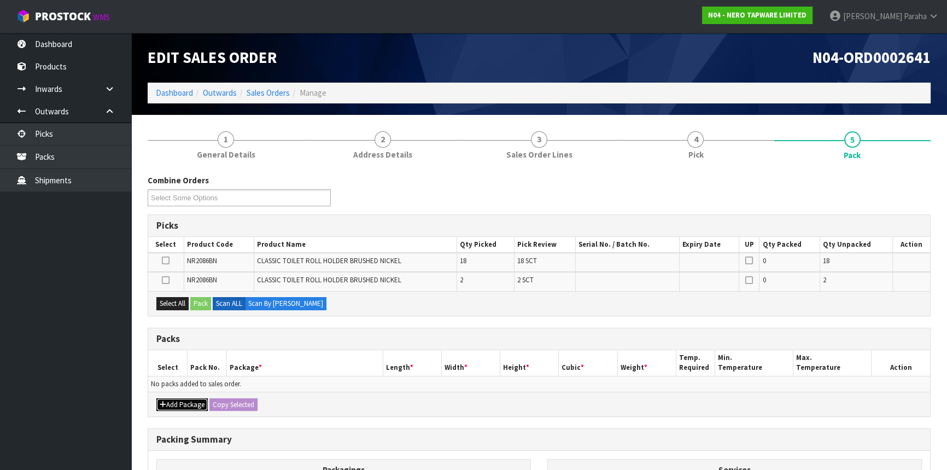
click at [178, 399] on button "Add Package" at bounding box center [181, 404] width 51 height 13
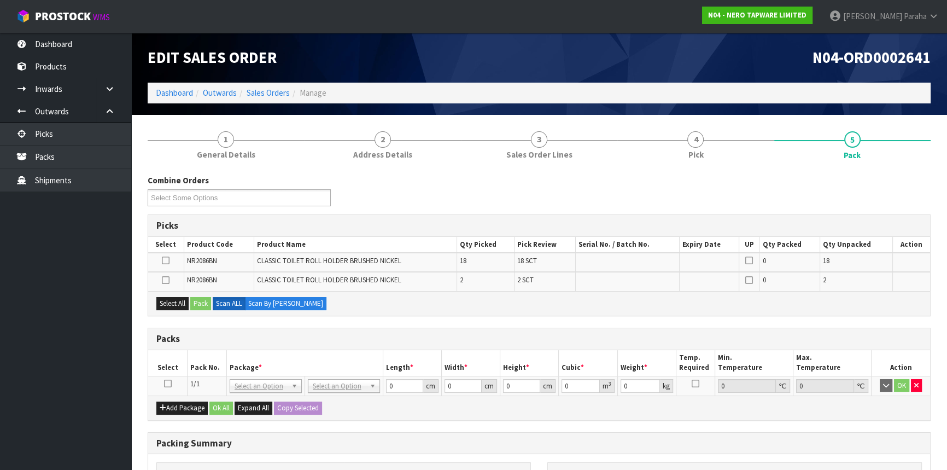
click at [166, 383] on icon at bounding box center [168, 383] width 8 height 1
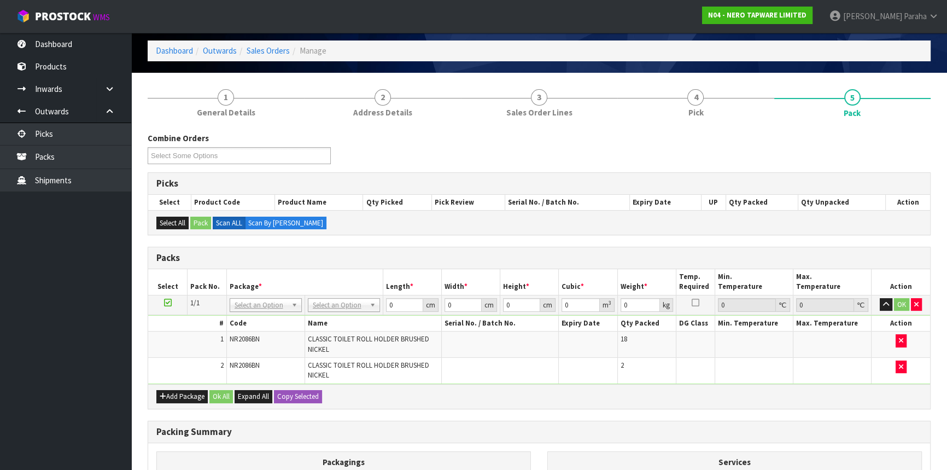
scroll to position [99, 0]
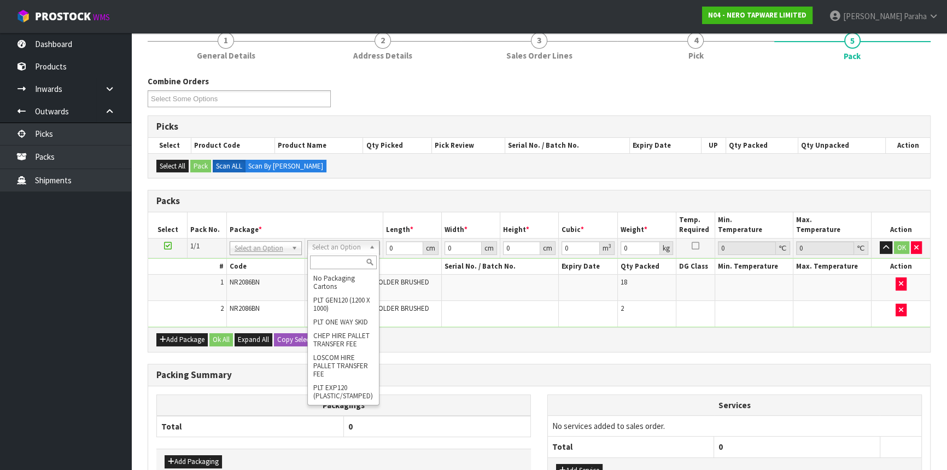
drag, startPoint x: 350, startPoint y: 257, endPoint x: 343, endPoint y: 269, distance: 13.7
click at [350, 257] on input "text" at bounding box center [343, 262] width 67 height 14
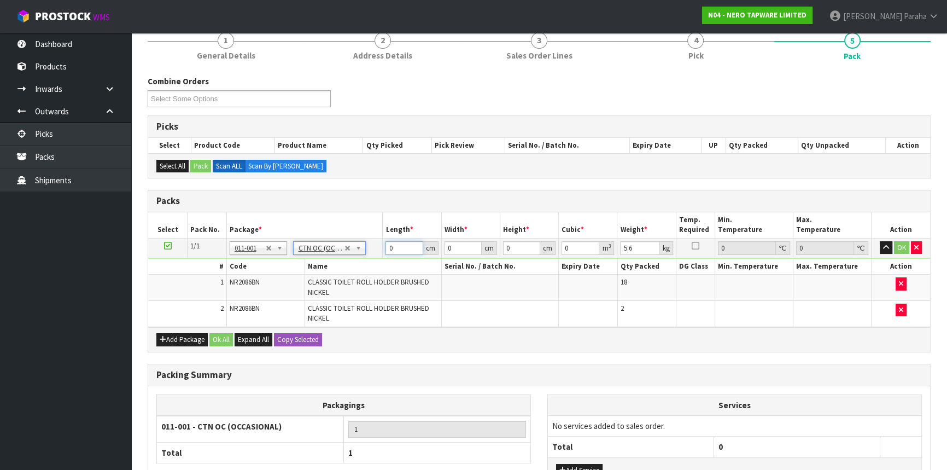
click at [372, 251] on tr "1/1 NONE 007-001 007-002 007-004 007-009 007-013 007-014 007-015 007-017 007-01…" at bounding box center [539, 248] width 782 height 20
click at [880, 241] on button "button" at bounding box center [886, 247] width 13 height 13
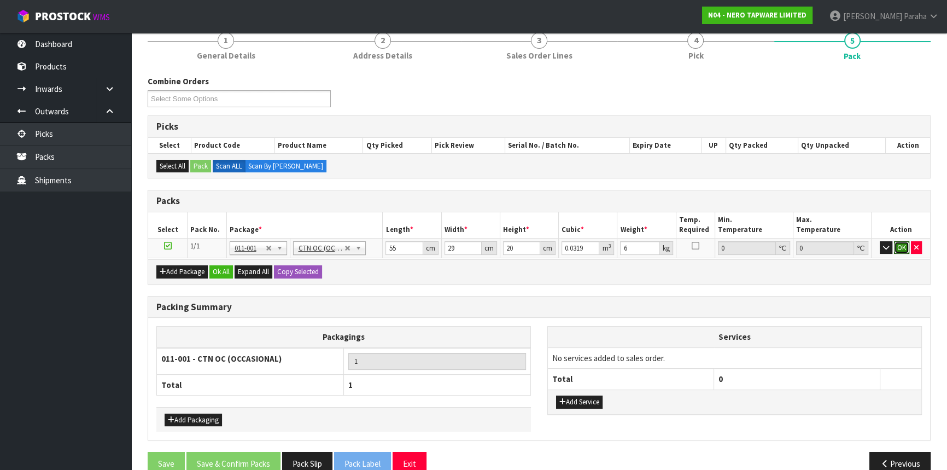
click button "OK" at bounding box center [901, 247] width 15 height 13
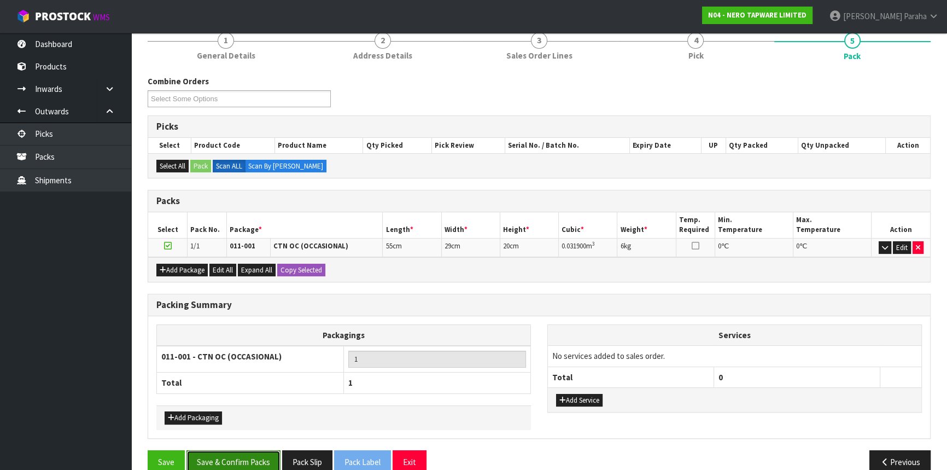
click at [230, 461] on button "Save & Confirm Packs" at bounding box center [234, 462] width 94 height 24
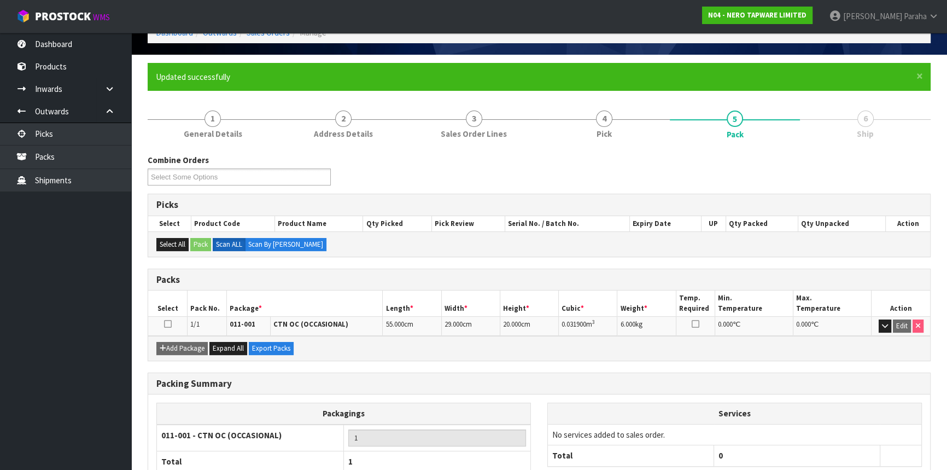
scroll to position [132, 0]
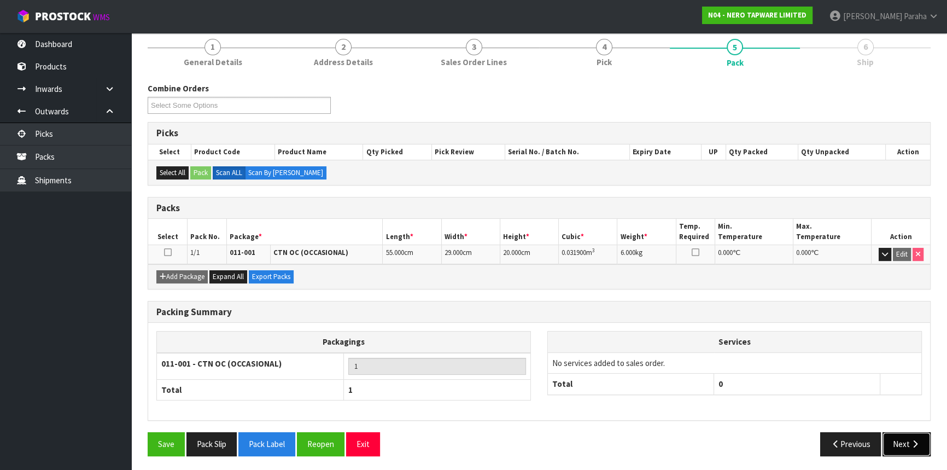
click at [896, 439] on button "Next" at bounding box center [907, 444] width 48 height 24
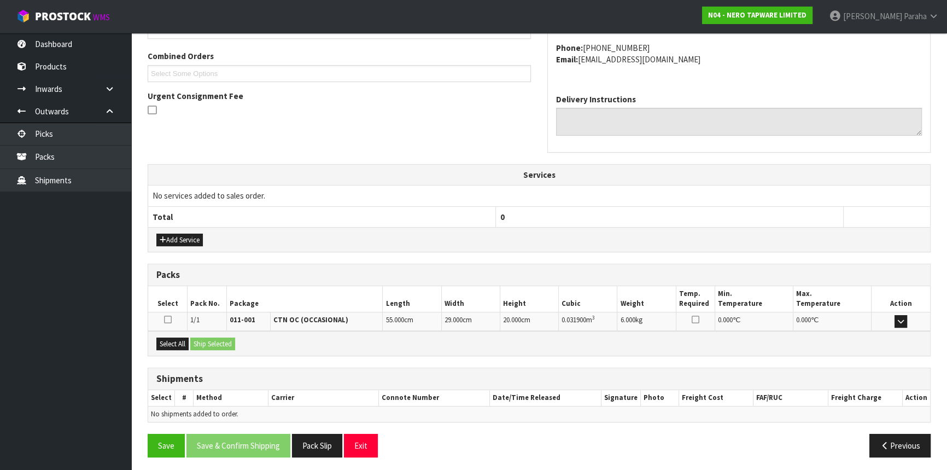
scroll to position [275, 0]
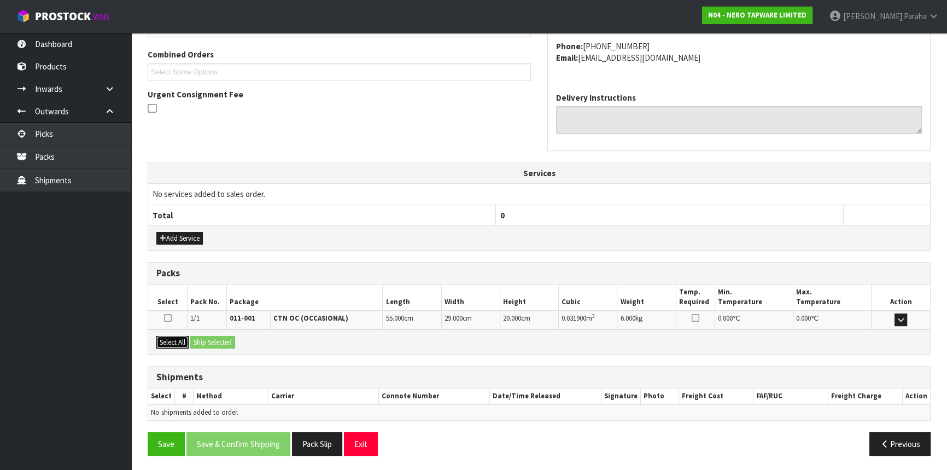
drag, startPoint x: 162, startPoint y: 340, endPoint x: 223, endPoint y: 340, distance: 60.7
click at [162, 340] on button "Select All" at bounding box center [172, 342] width 32 height 13
click at [223, 340] on button "Ship Selected" at bounding box center [212, 342] width 45 height 13
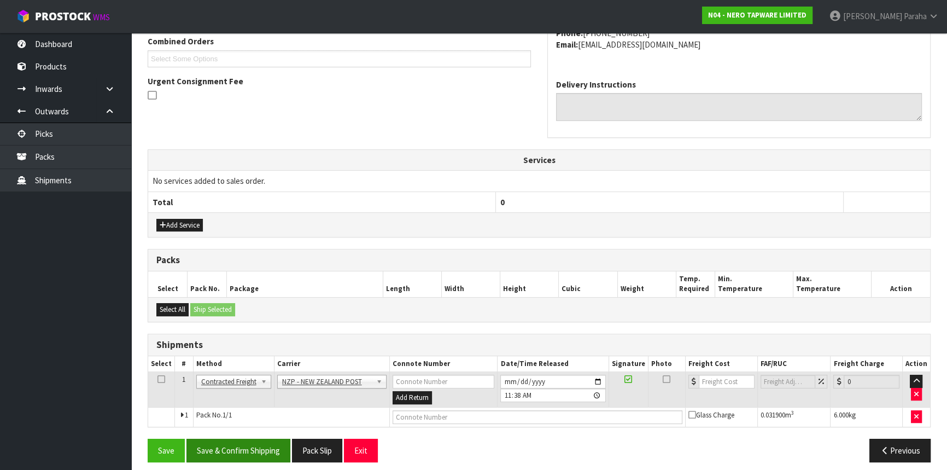
scroll to position [294, 0]
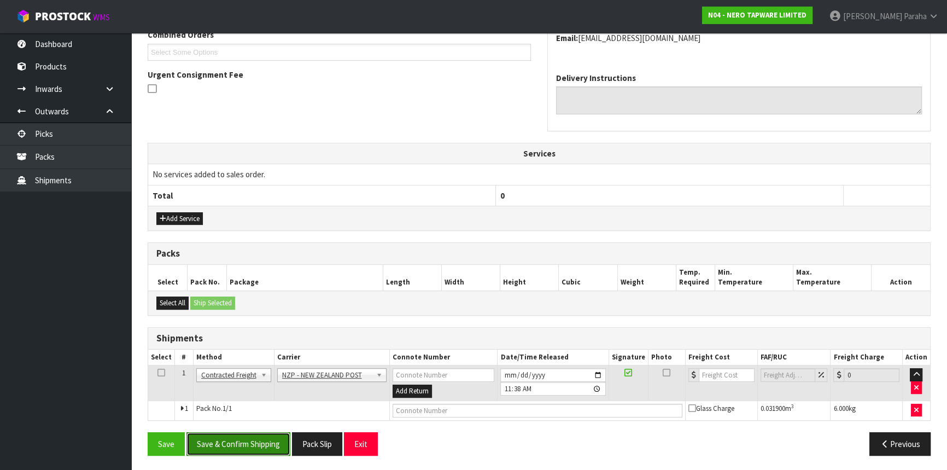
click at [270, 436] on button "Save & Confirm Shipping" at bounding box center [239, 444] width 104 height 24
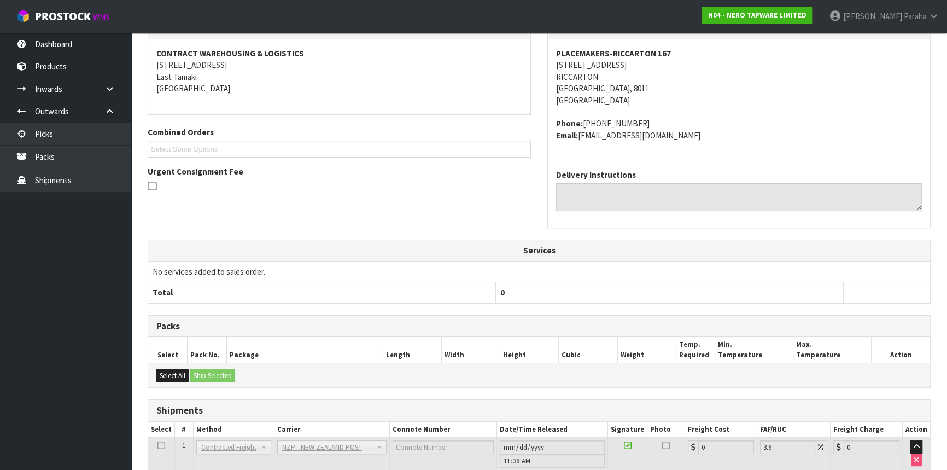
scroll to position [279, 0]
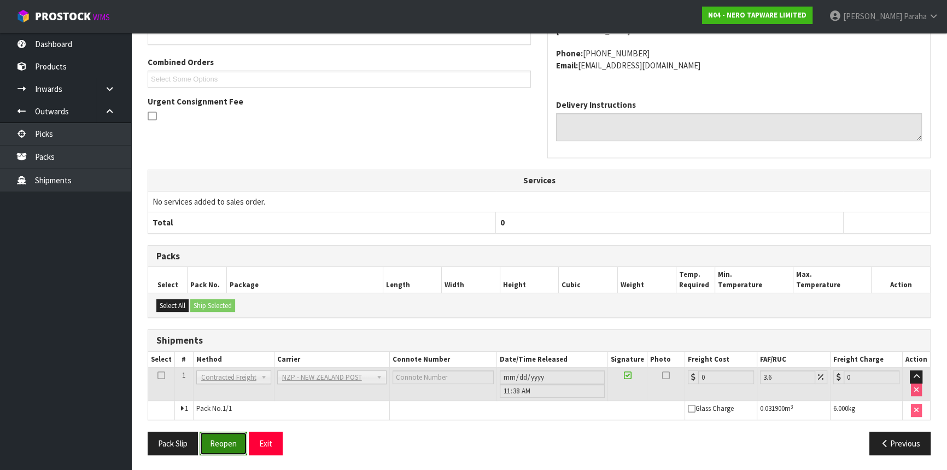
click at [219, 439] on button "Reopen" at bounding box center [224, 444] width 48 height 24
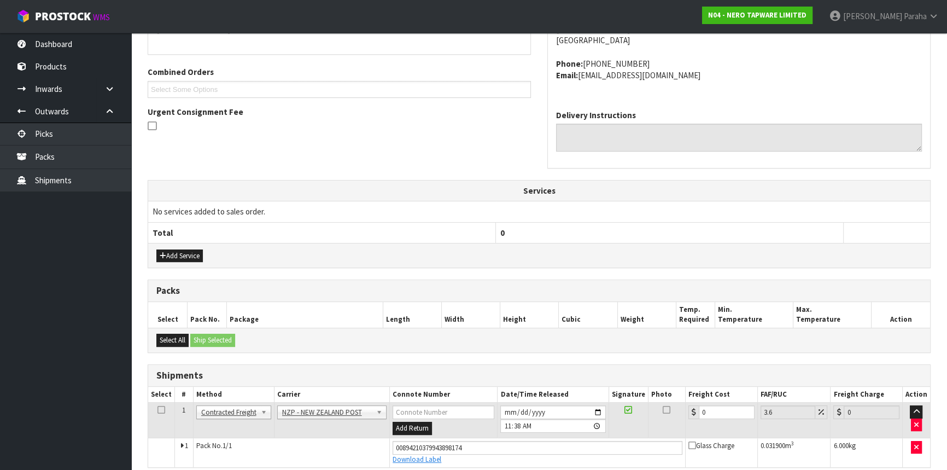
scroll to position [304, 0]
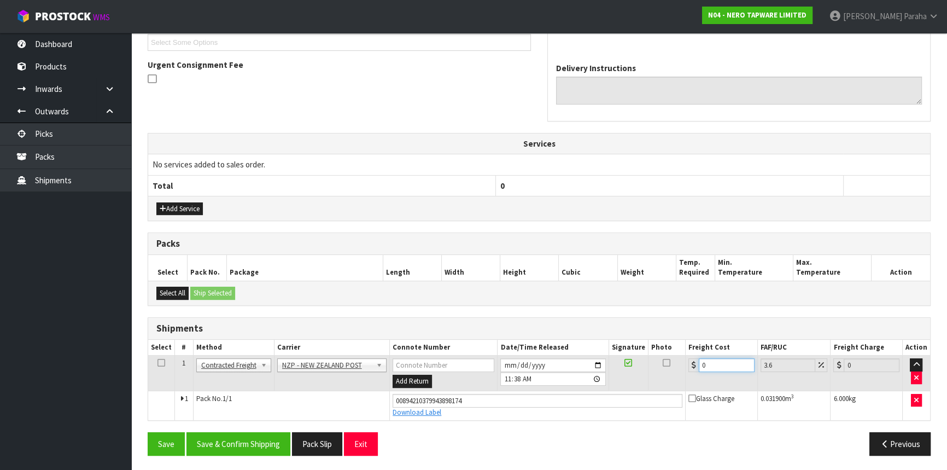
drag, startPoint x: 707, startPoint y: 360, endPoint x: 698, endPoint y: 359, distance: 8.9
click at [698, 359] on div "0" at bounding box center [722, 365] width 66 height 14
click at [259, 446] on button "Save & Confirm Shipping" at bounding box center [239, 444] width 104 height 24
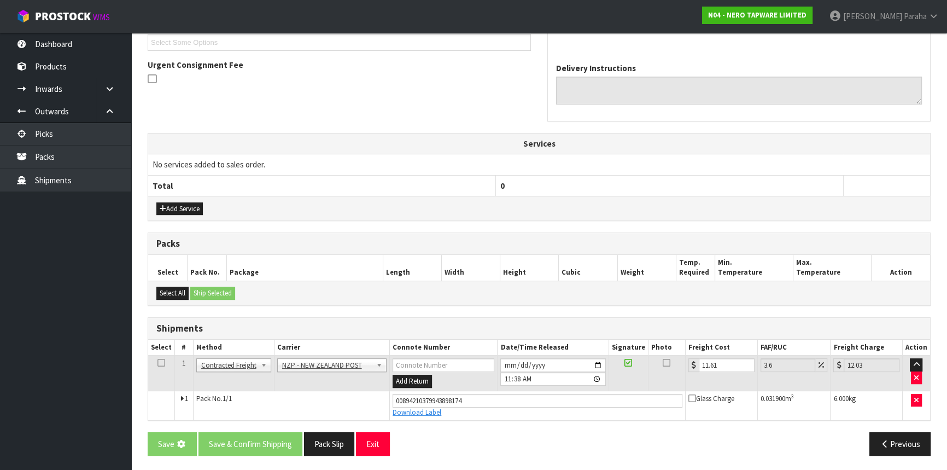
scroll to position [0, 0]
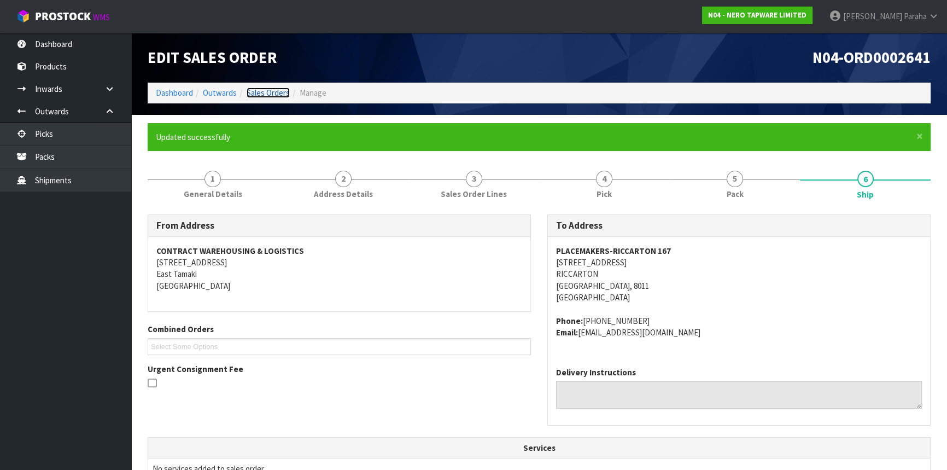
click at [273, 91] on link "Sales Orders" at bounding box center [268, 93] width 43 height 10
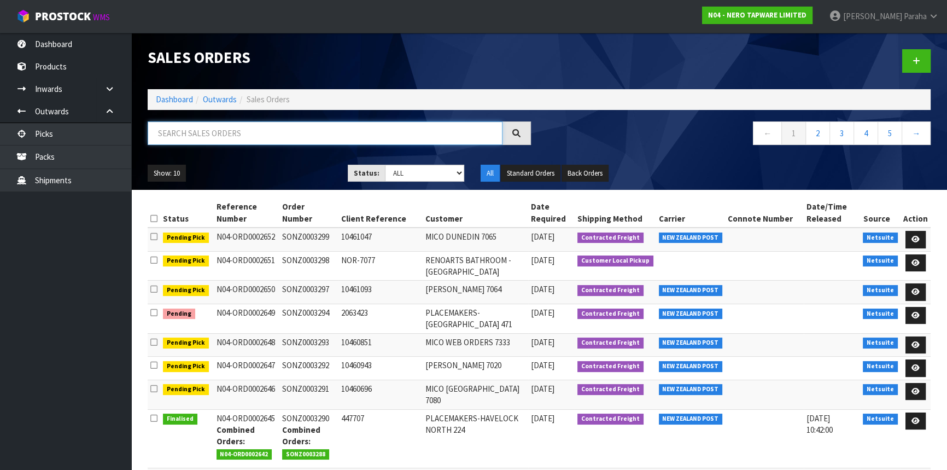
click at [252, 137] on input "text" at bounding box center [325, 133] width 355 height 24
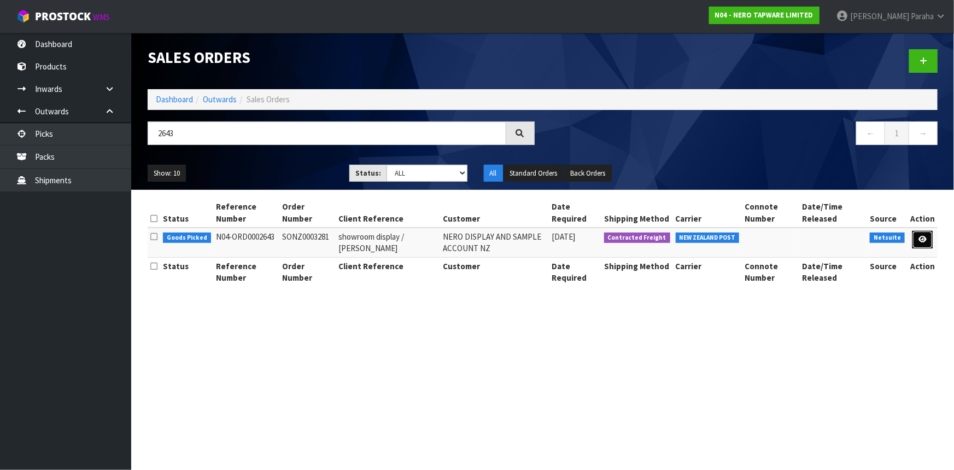
click at [929, 236] on link at bounding box center [923, 240] width 20 height 18
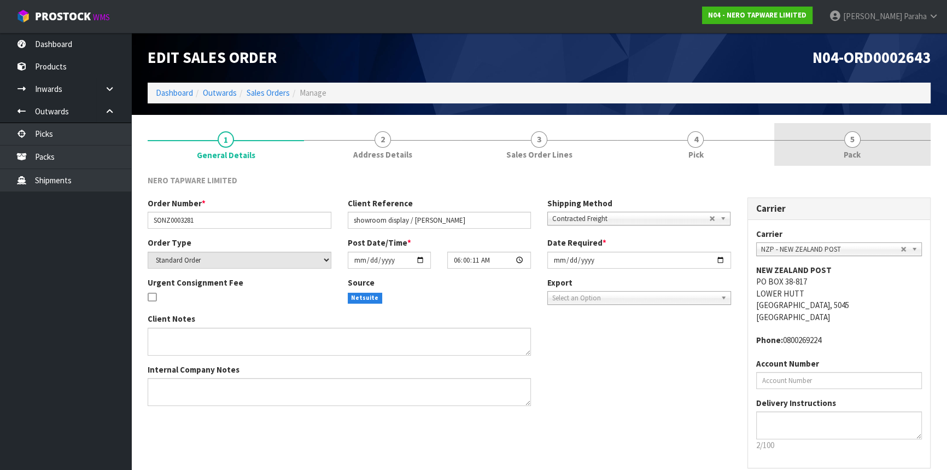
click at [857, 141] on span "5" at bounding box center [852, 139] width 16 height 16
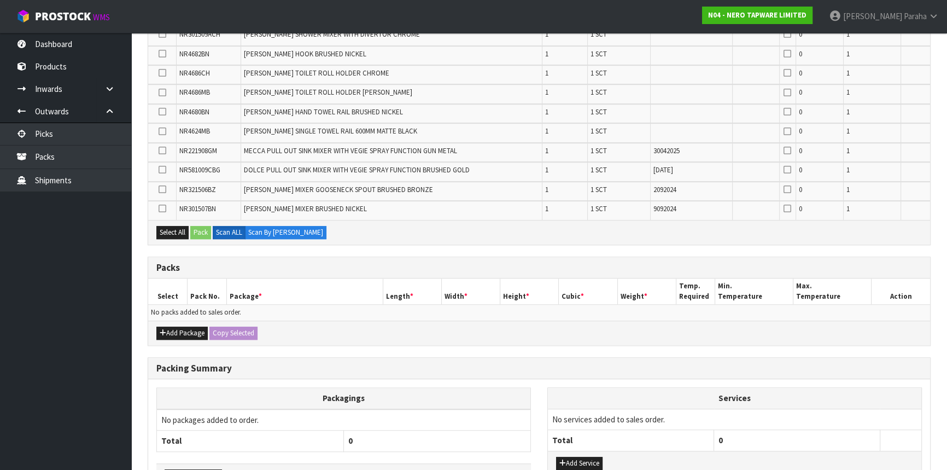
scroll to position [945, 0]
click at [172, 325] on button "Add Package" at bounding box center [181, 331] width 51 height 13
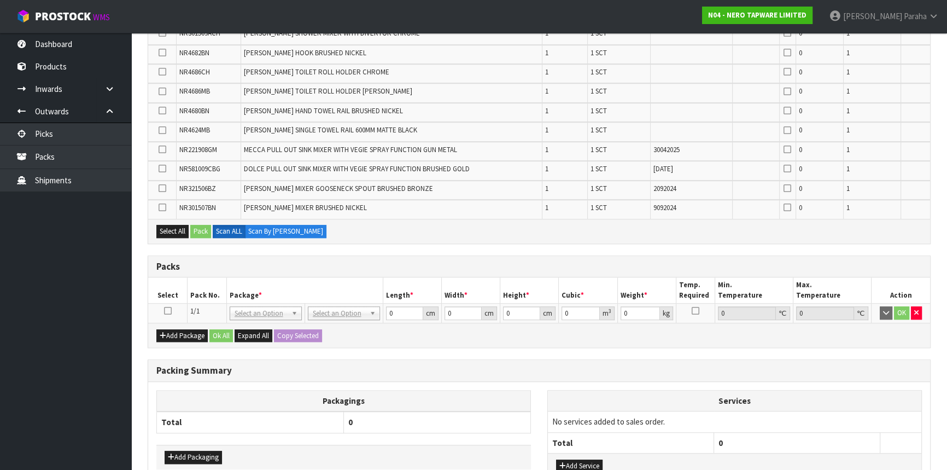
click at [166, 311] on icon at bounding box center [168, 311] width 8 height 1
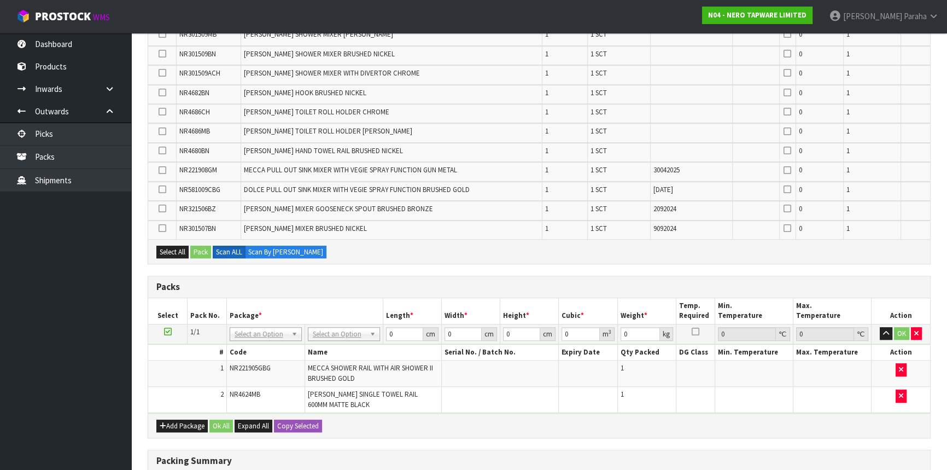
scroll to position [0, 0]
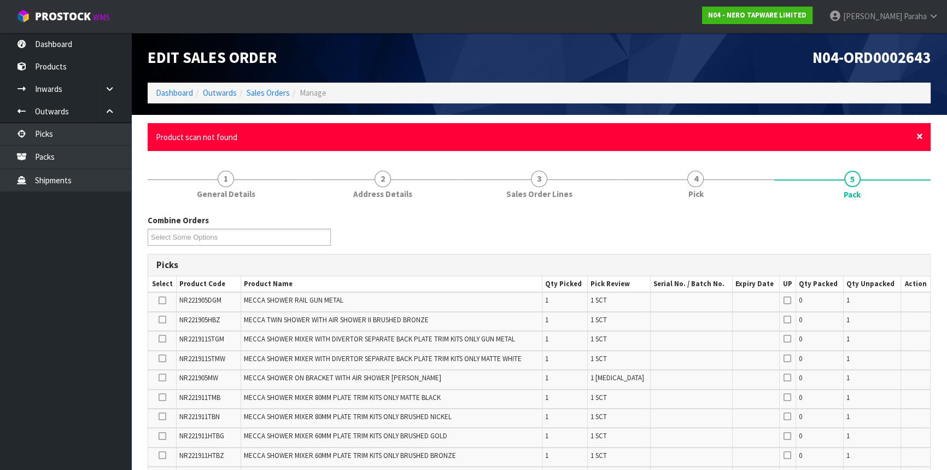
click at [918, 135] on span "×" at bounding box center [920, 136] width 7 height 15
click at [919, 134] on span "×" at bounding box center [920, 136] width 7 height 15
click at [919, 136] on span "×" at bounding box center [920, 136] width 7 height 15
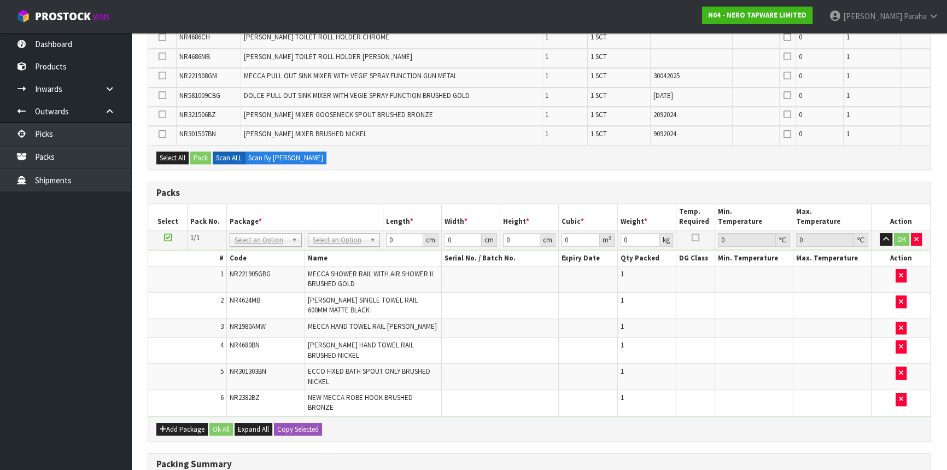
scroll to position [886, 0]
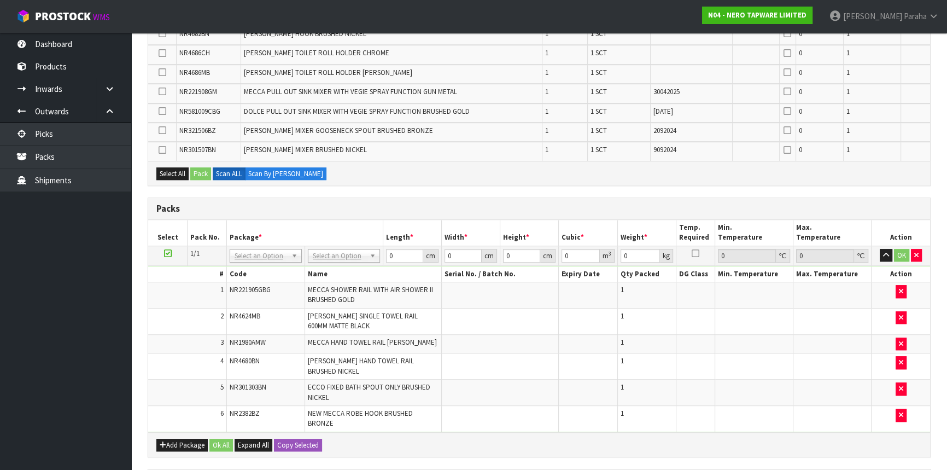
click at [625, 322] on td "1" at bounding box center [646, 321] width 59 height 26
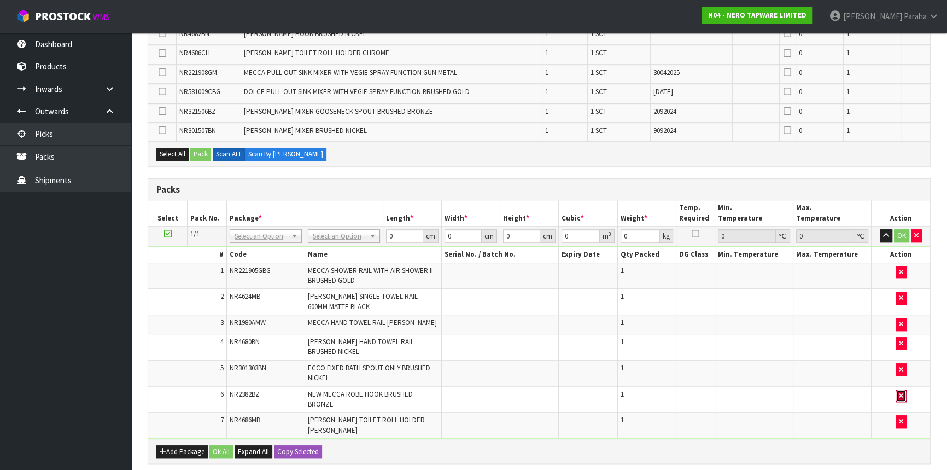
click at [902, 392] on icon "button" at bounding box center [901, 395] width 4 height 7
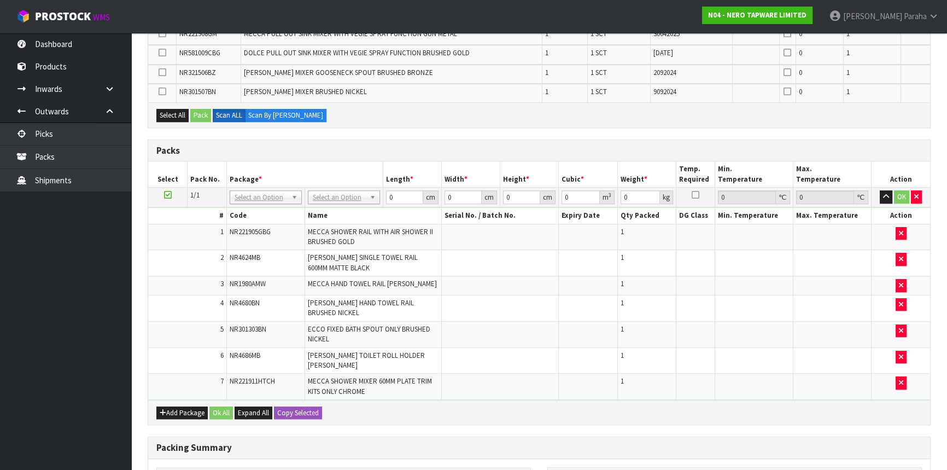
scroll to position [986, 0]
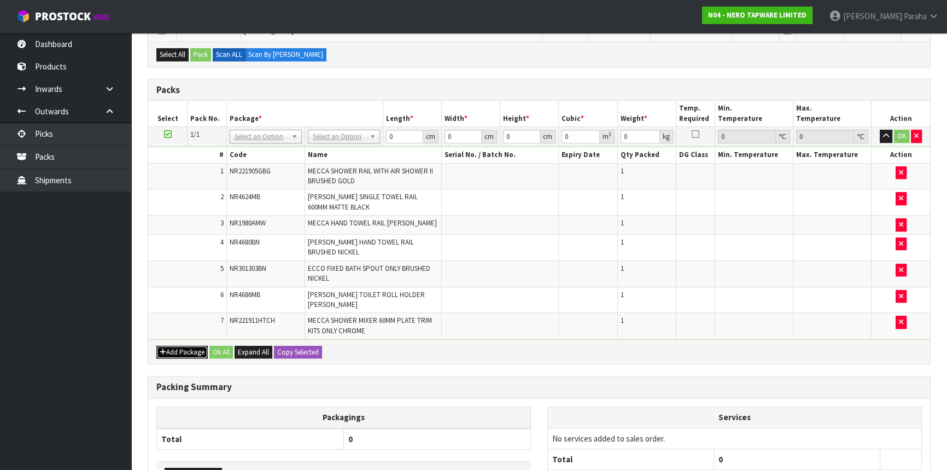
click at [165, 348] on icon "button" at bounding box center [163, 351] width 7 height 7
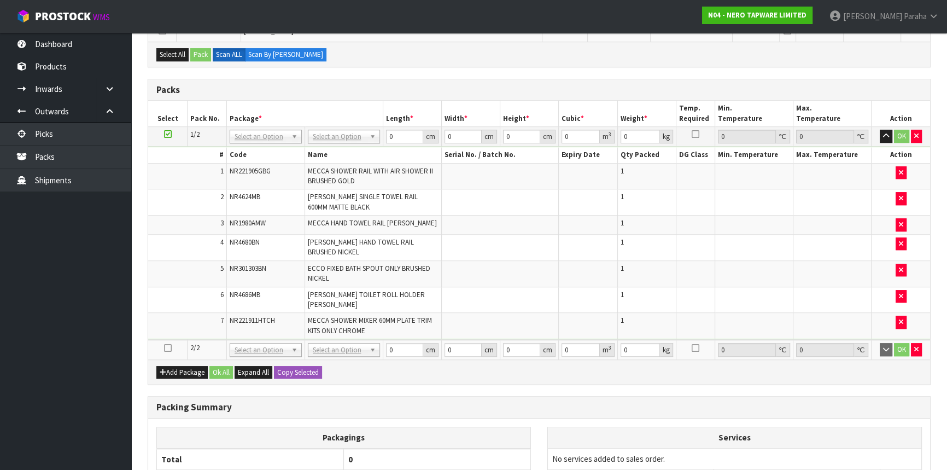
click at [164, 348] on icon at bounding box center [168, 348] width 8 height 1
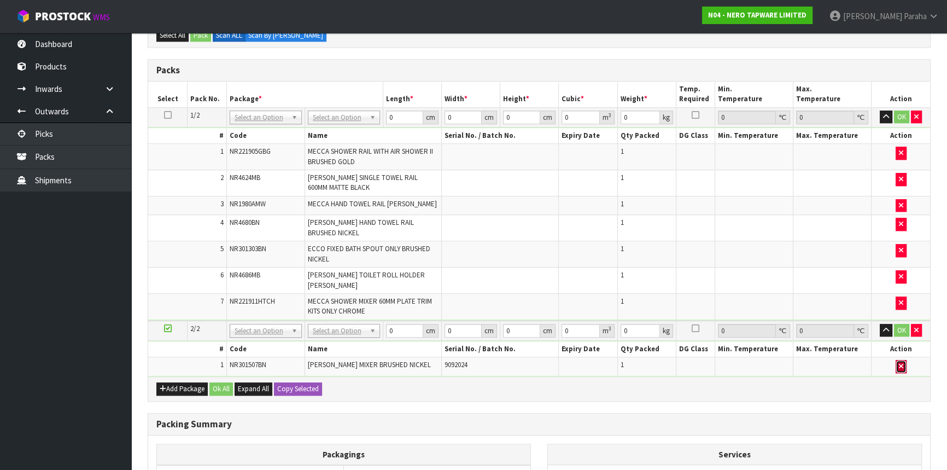
click at [901, 360] on button "button" at bounding box center [901, 366] width 11 height 13
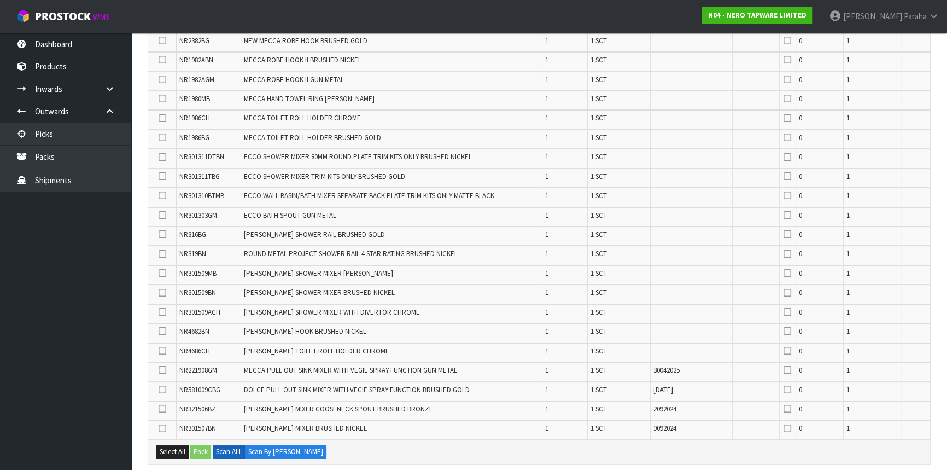
scroll to position [422, 0]
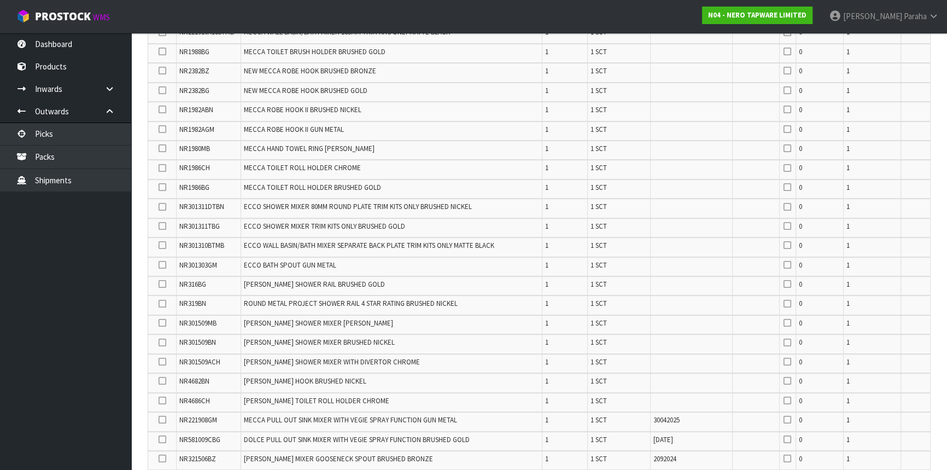
click at [161, 90] on icon at bounding box center [162, 90] width 8 height 1
click at [0, 0] on input "checkbox" at bounding box center [0, 0] width 0 height 0
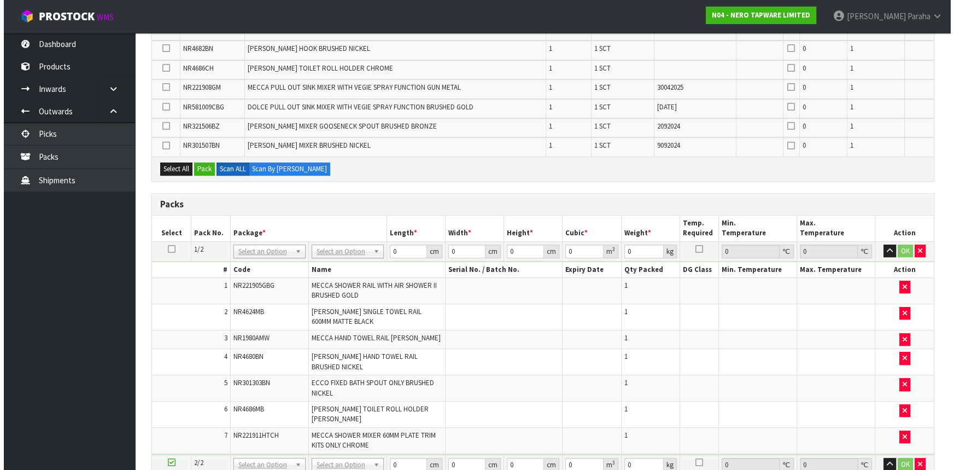
scroll to position [771, 0]
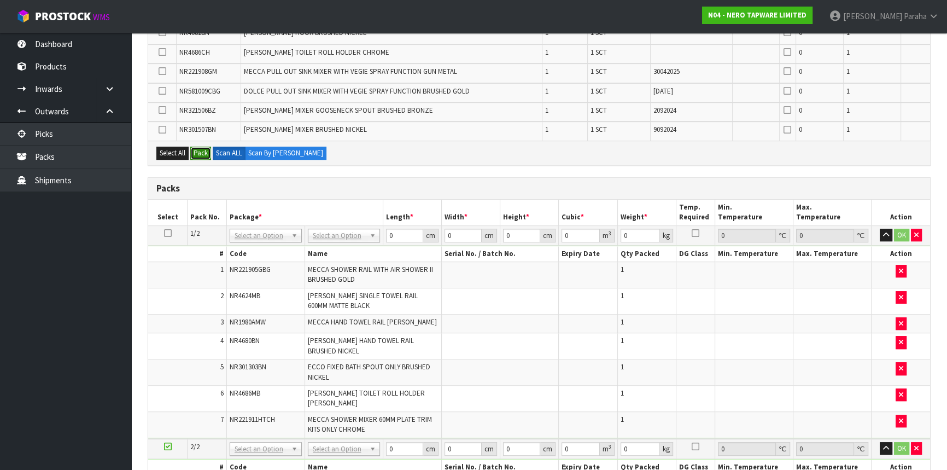
click at [199, 147] on button "Pack" at bounding box center [200, 153] width 21 height 13
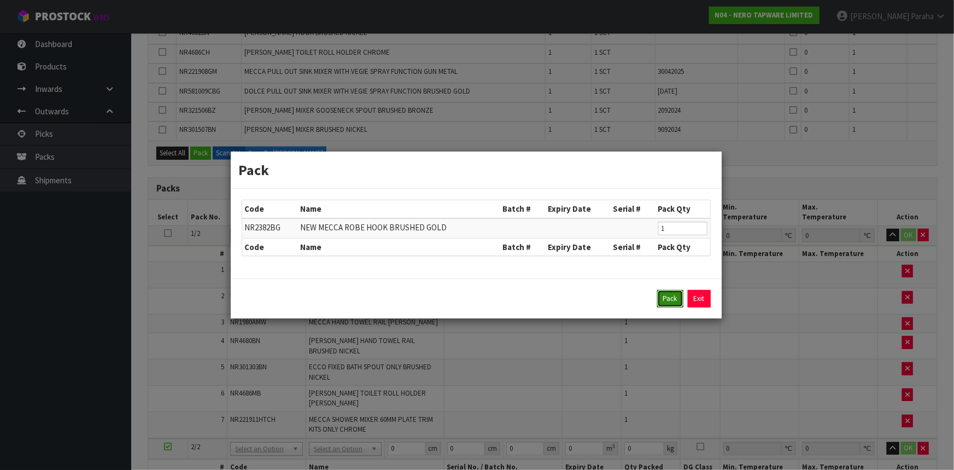
click at [666, 296] on button "Pack" at bounding box center [670, 299] width 26 height 18
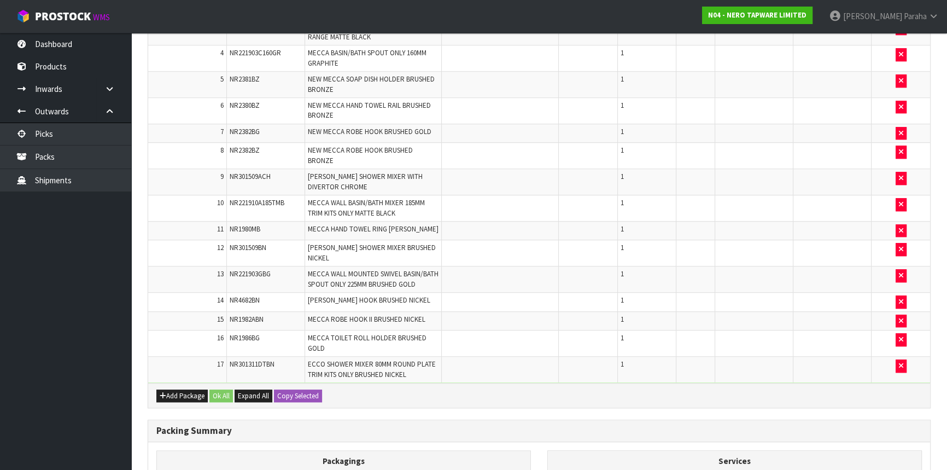
scroll to position [1164, 0]
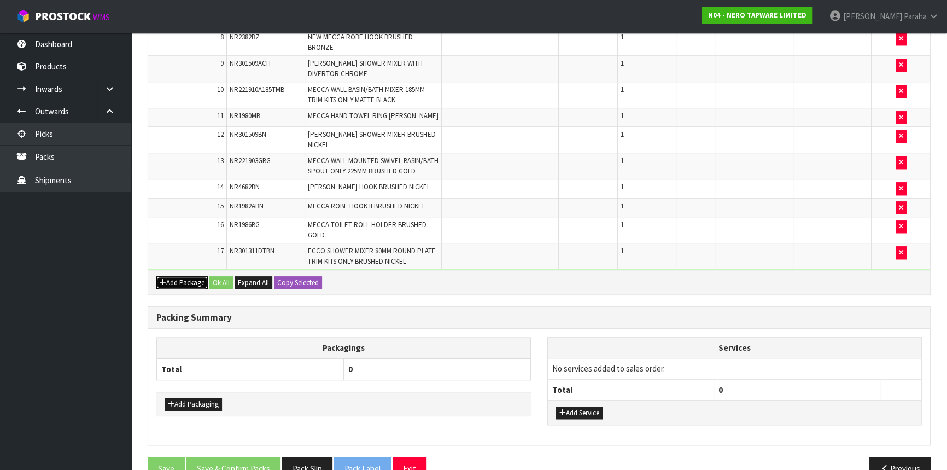
click at [190, 276] on button "Add Package" at bounding box center [181, 282] width 51 height 13
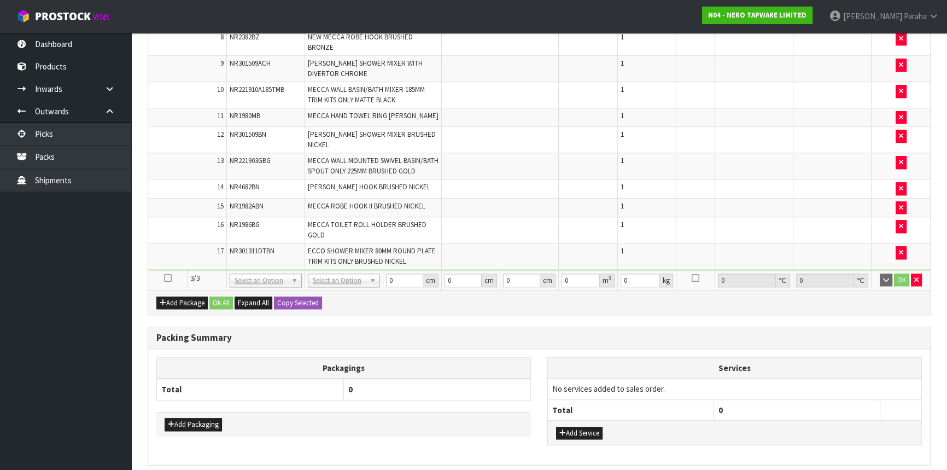
click at [168, 278] on icon at bounding box center [168, 278] width 8 height 1
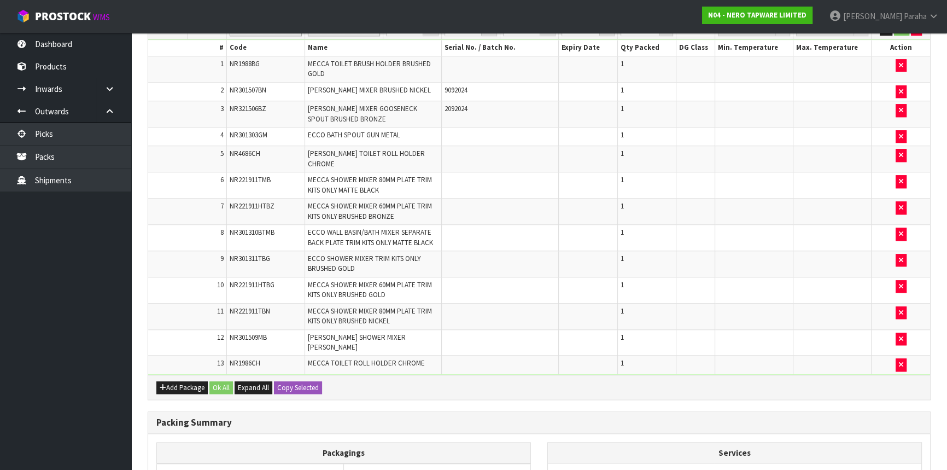
scroll to position [1144, 0]
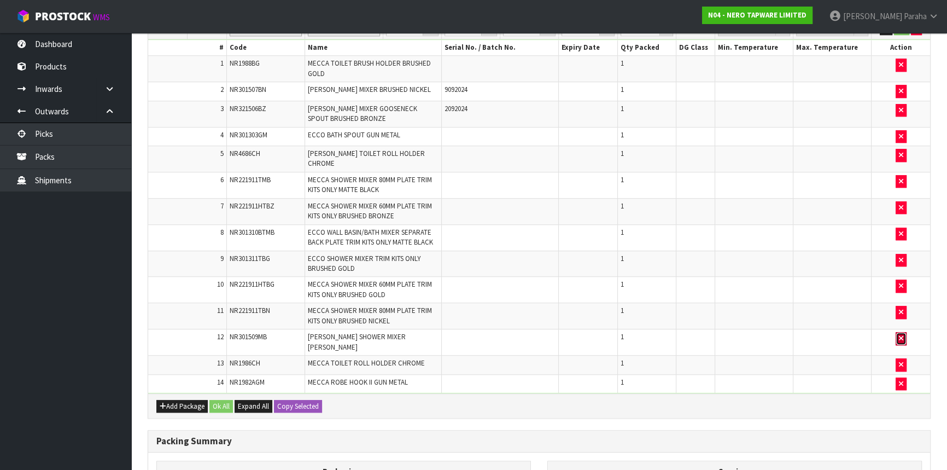
click at [900, 335] on icon "button" at bounding box center [901, 338] width 4 height 7
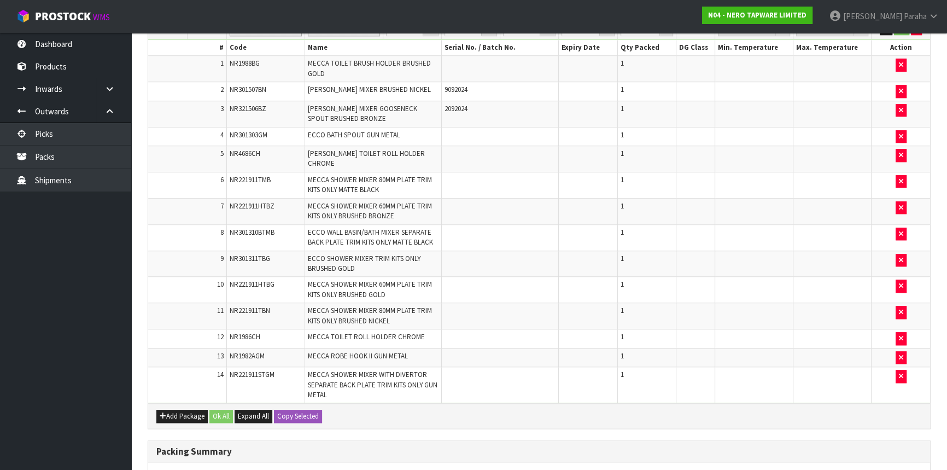
scroll to position [1125, 0]
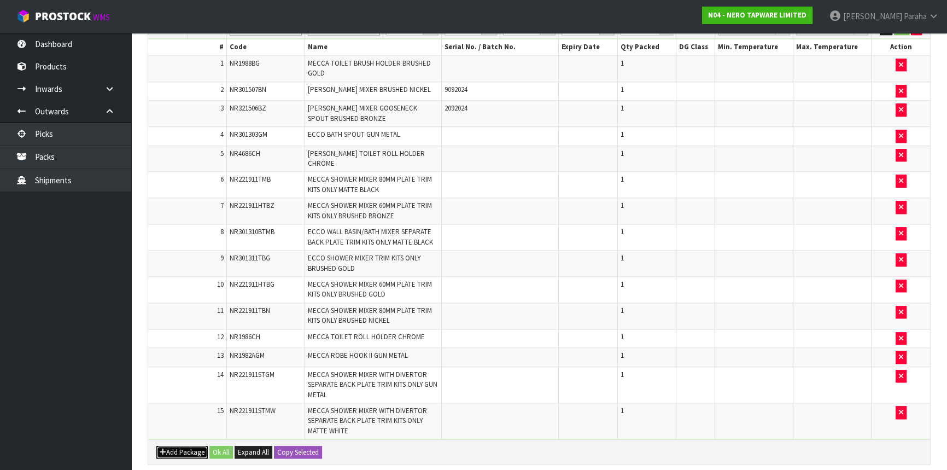
click at [184, 446] on button "Add Package" at bounding box center [181, 452] width 51 height 13
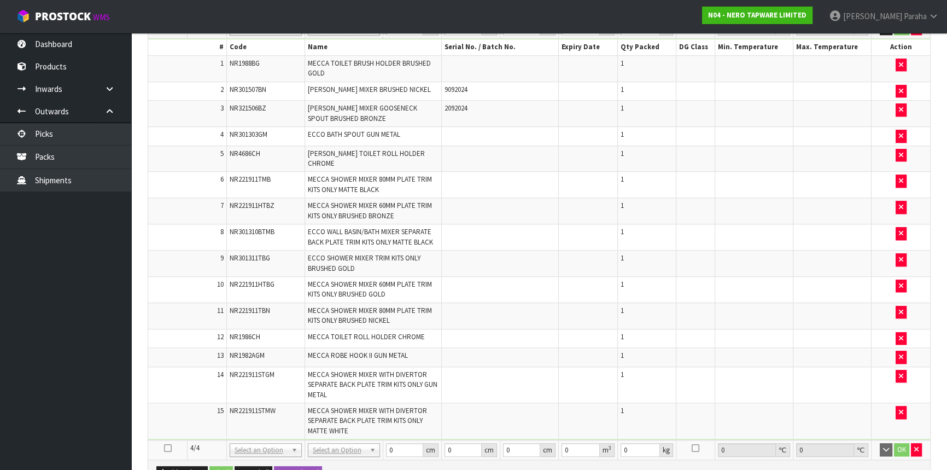
click at [170, 448] on icon at bounding box center [168, 448] width 8 height 1
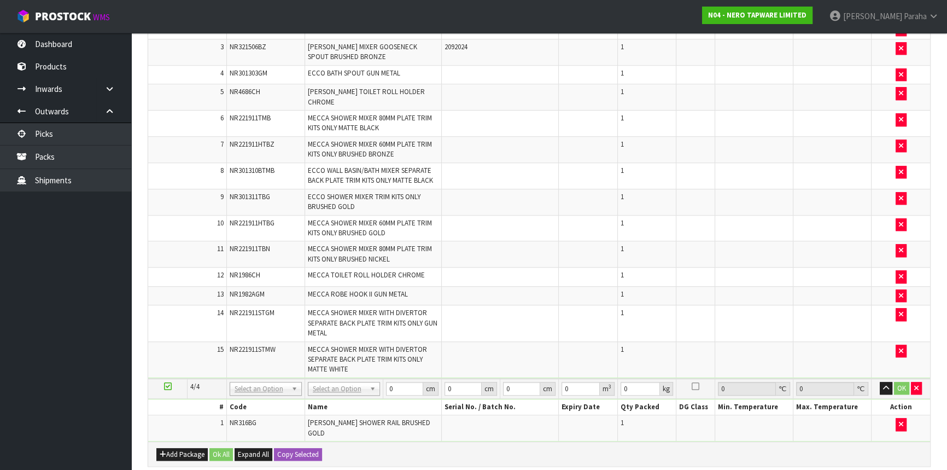
scroll to position [1205, 0]
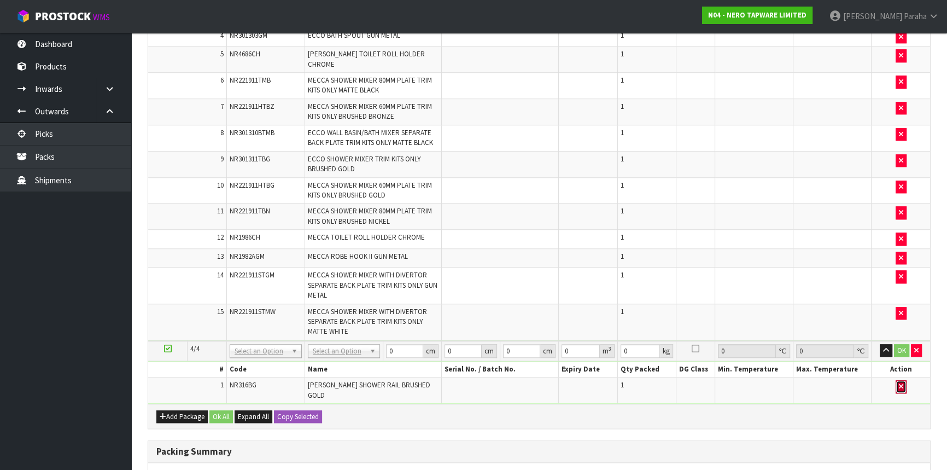
click at [902, 380] on button "button" at bounding box center [901, 386] width 11 height 13
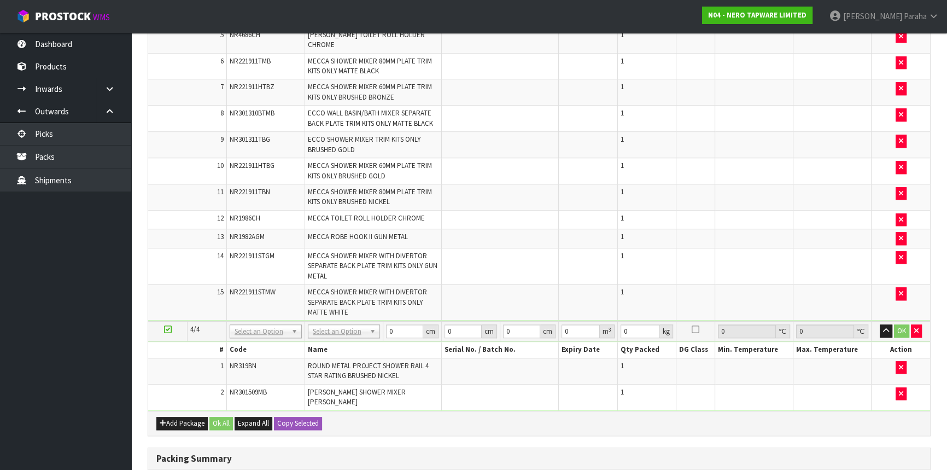
scroll to position [1186, 0]
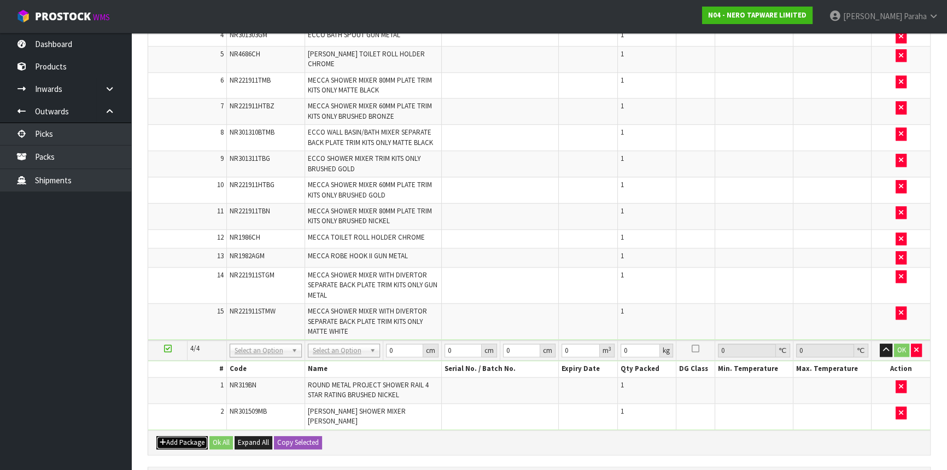
click at [179, 436] on button "Add Package" at bounding box center [181, 442] width 51 height 13
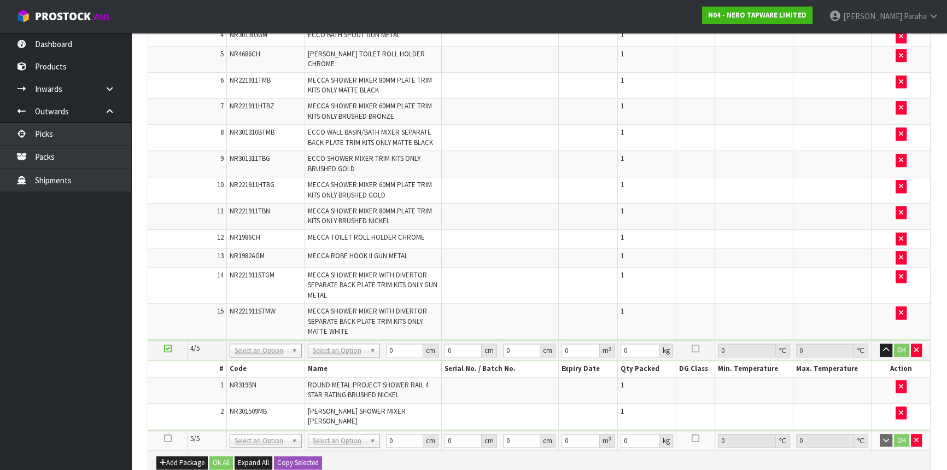
click at [169, 438] on icon at bounding box center [168, 438] width 8 height 1
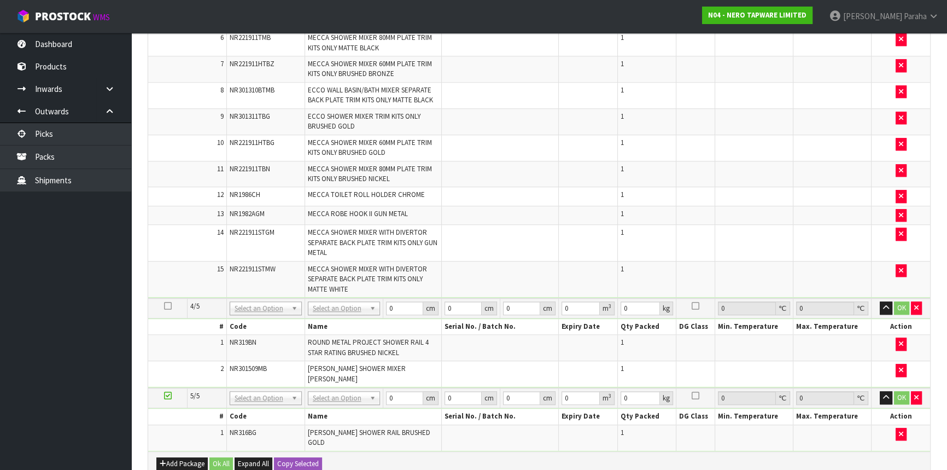
scroll to position [1266, 0]
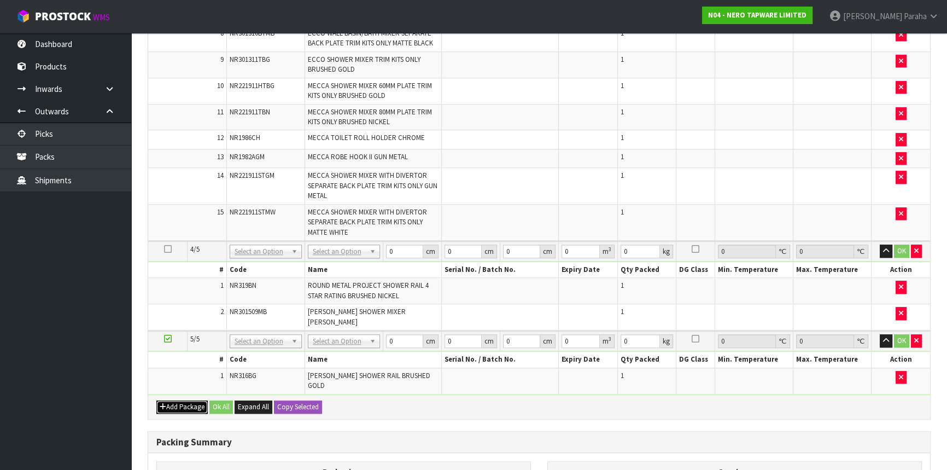
click at [178, 400] on button "Add Package" at bounding box center [181, 406] width 51 height 13
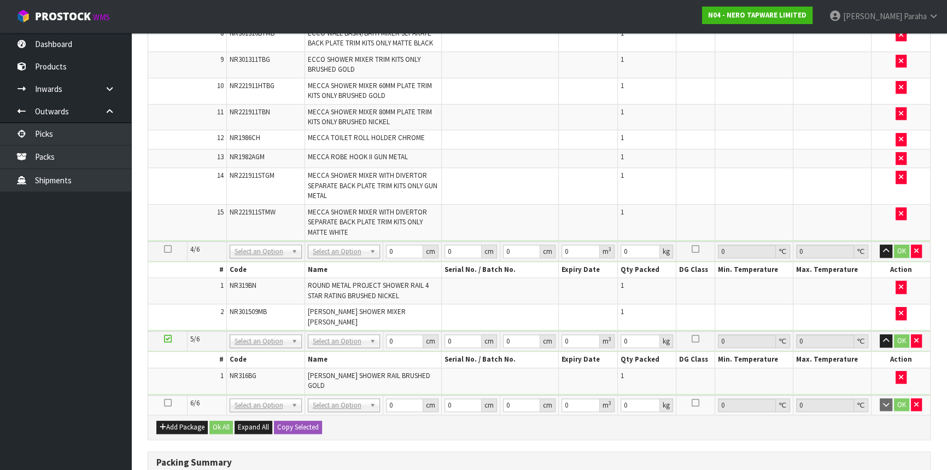
click at [166, 395] on td at bounding box center [167, 405] width 39 height 20
click at [166, 403] on icon at bounding box center [168, 403] width 8 height 1
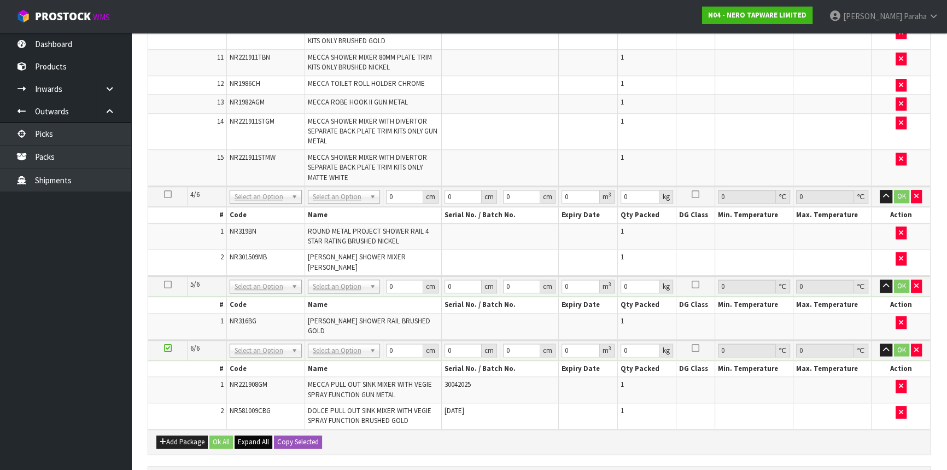
scroll to position [1327, 0]
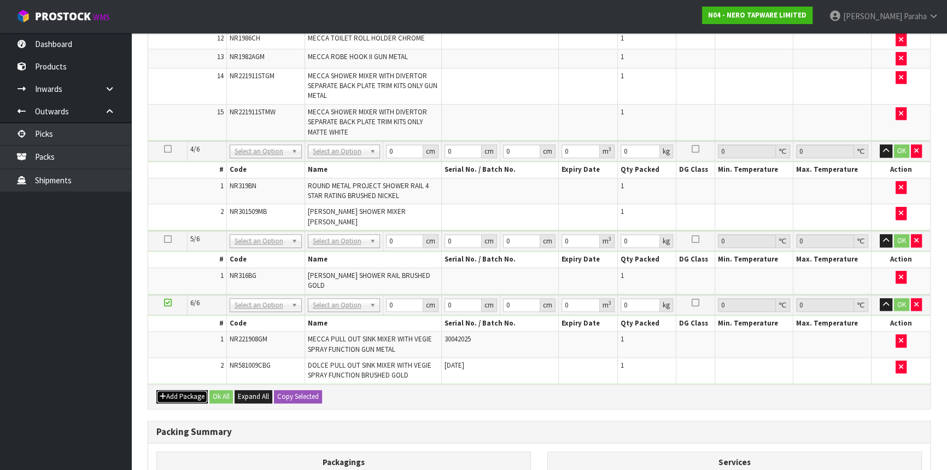
click at [185, 390] on button "Add Package" at bounding box center [181, 396] width 51 height 13
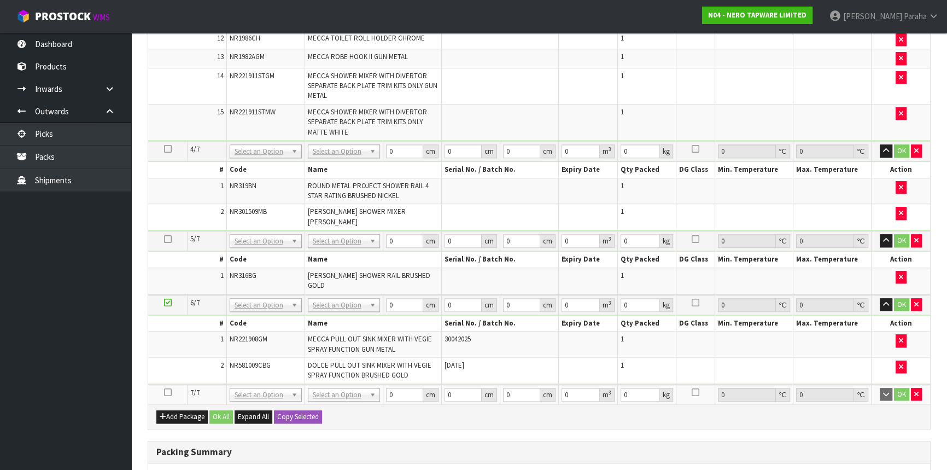
click at [164, 392] on icon at bounding box center [168, 392] width 8 height 1
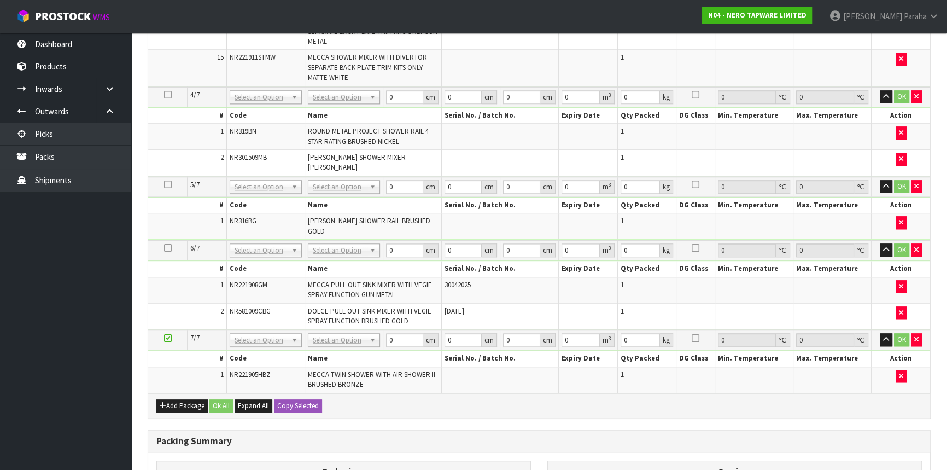
scroll to position [1462, 0]
